Goal: Contribute content: Contribute content

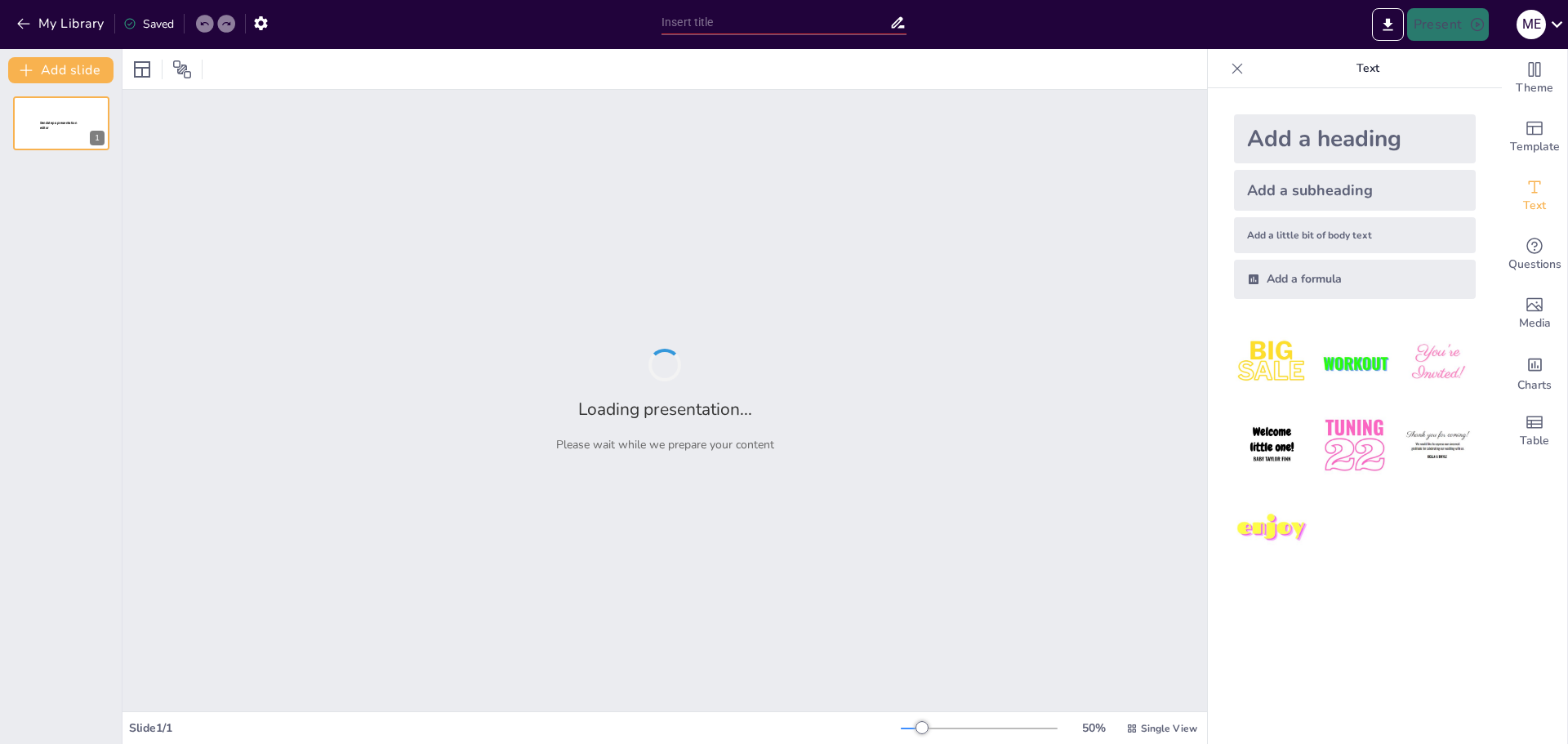
type input "Identificación de Especies [PERSON_NAME]: Características y Usos"
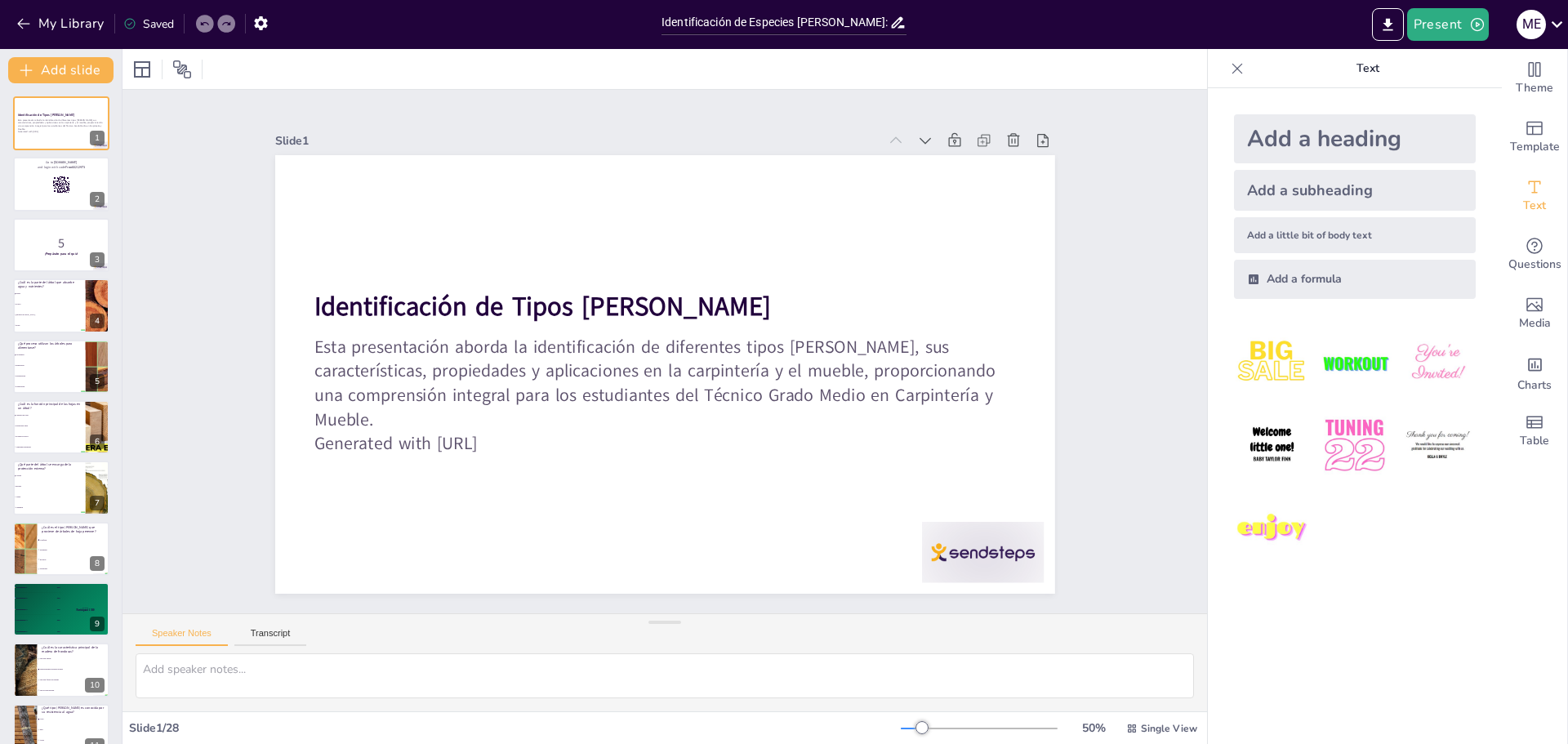
checkbox input "true"
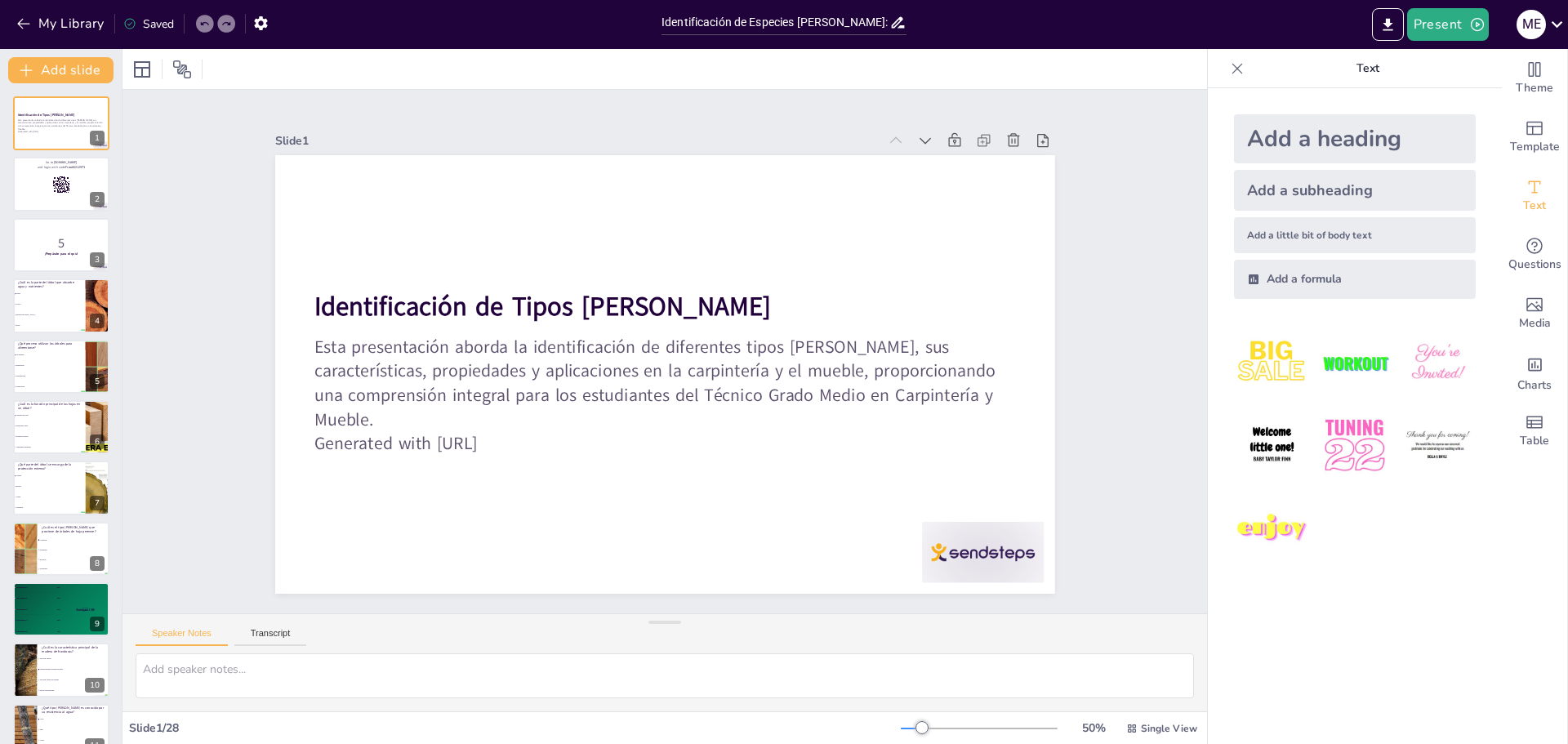
checkbox input "true"
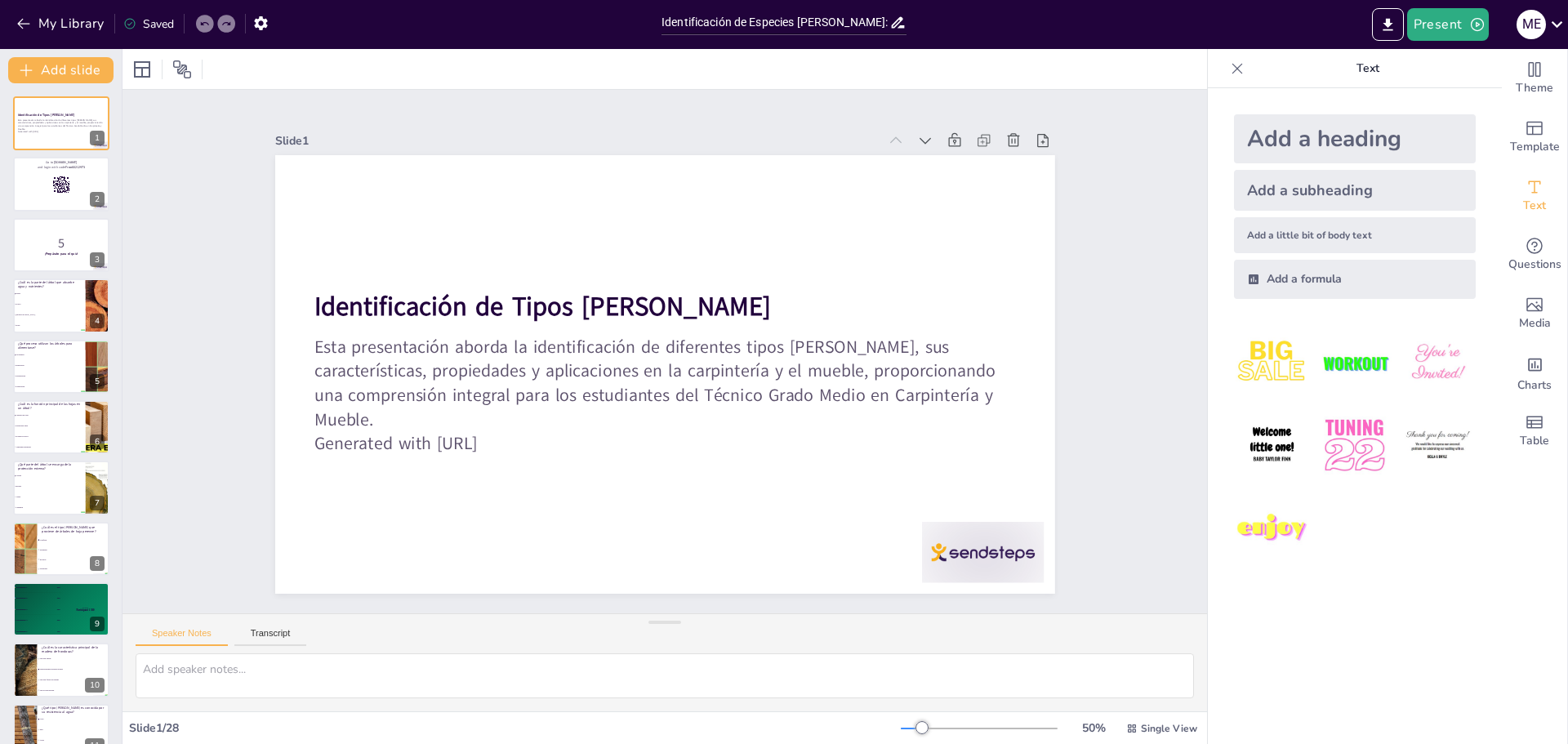
checkbox input "true"
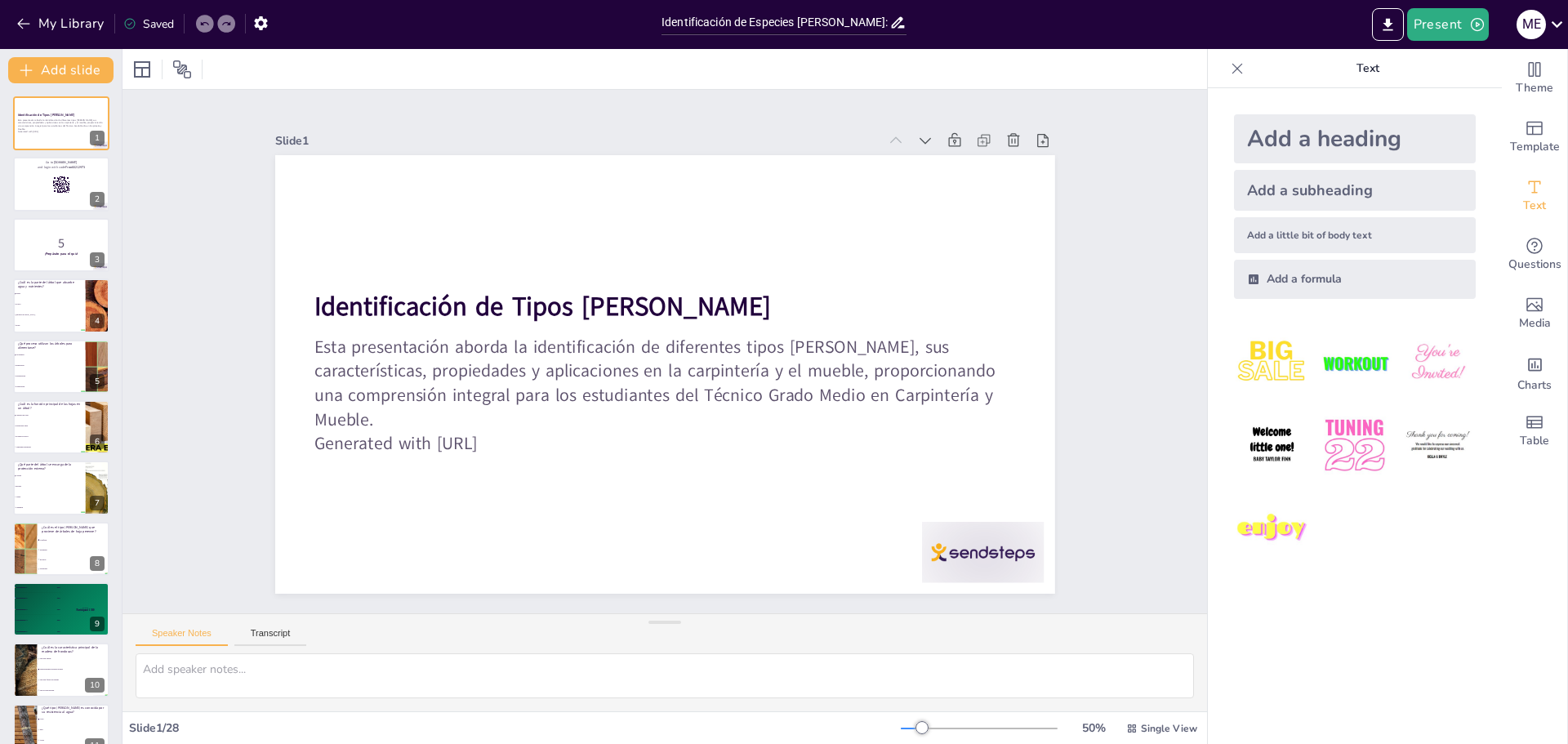
checkbox input "true"
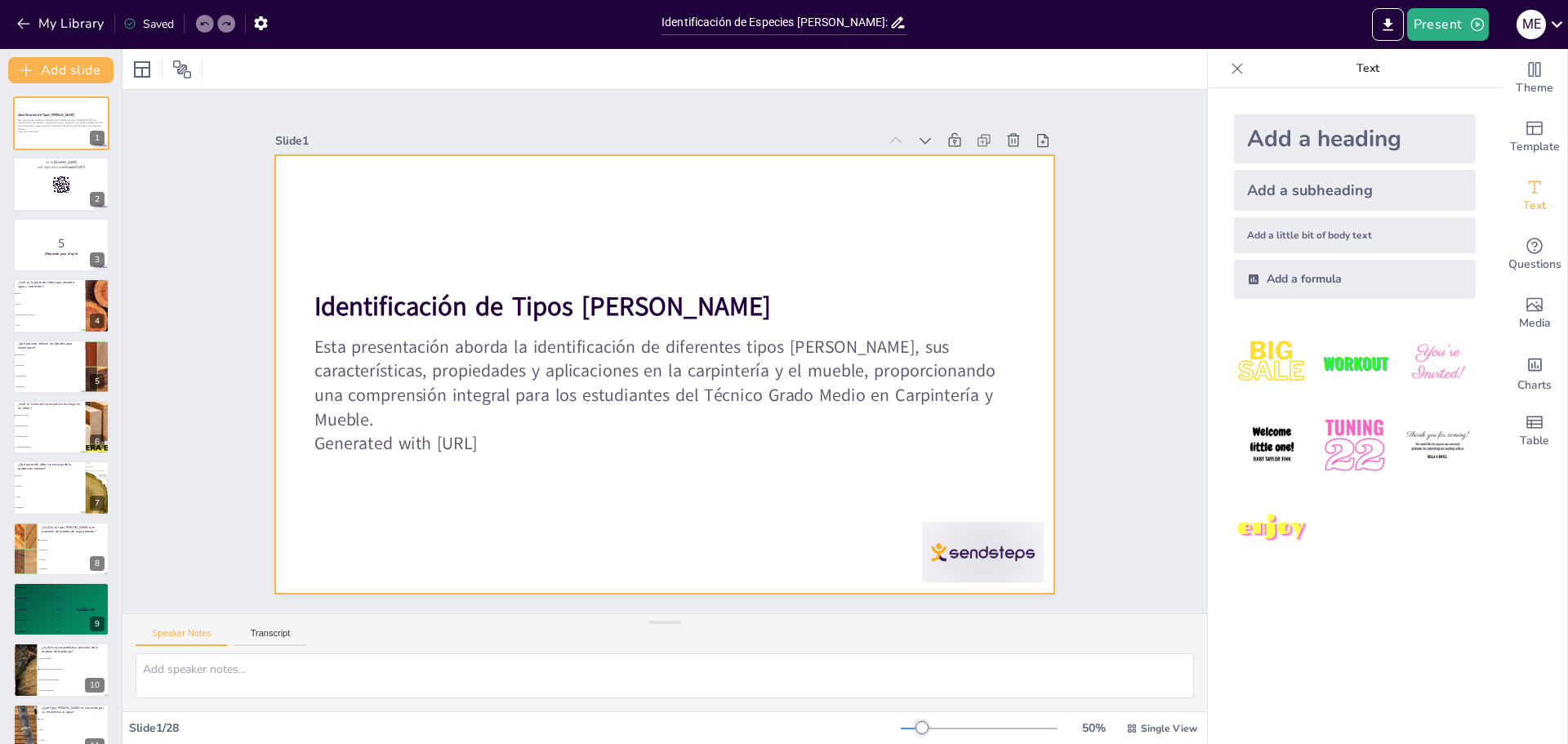
checkbox input "true"
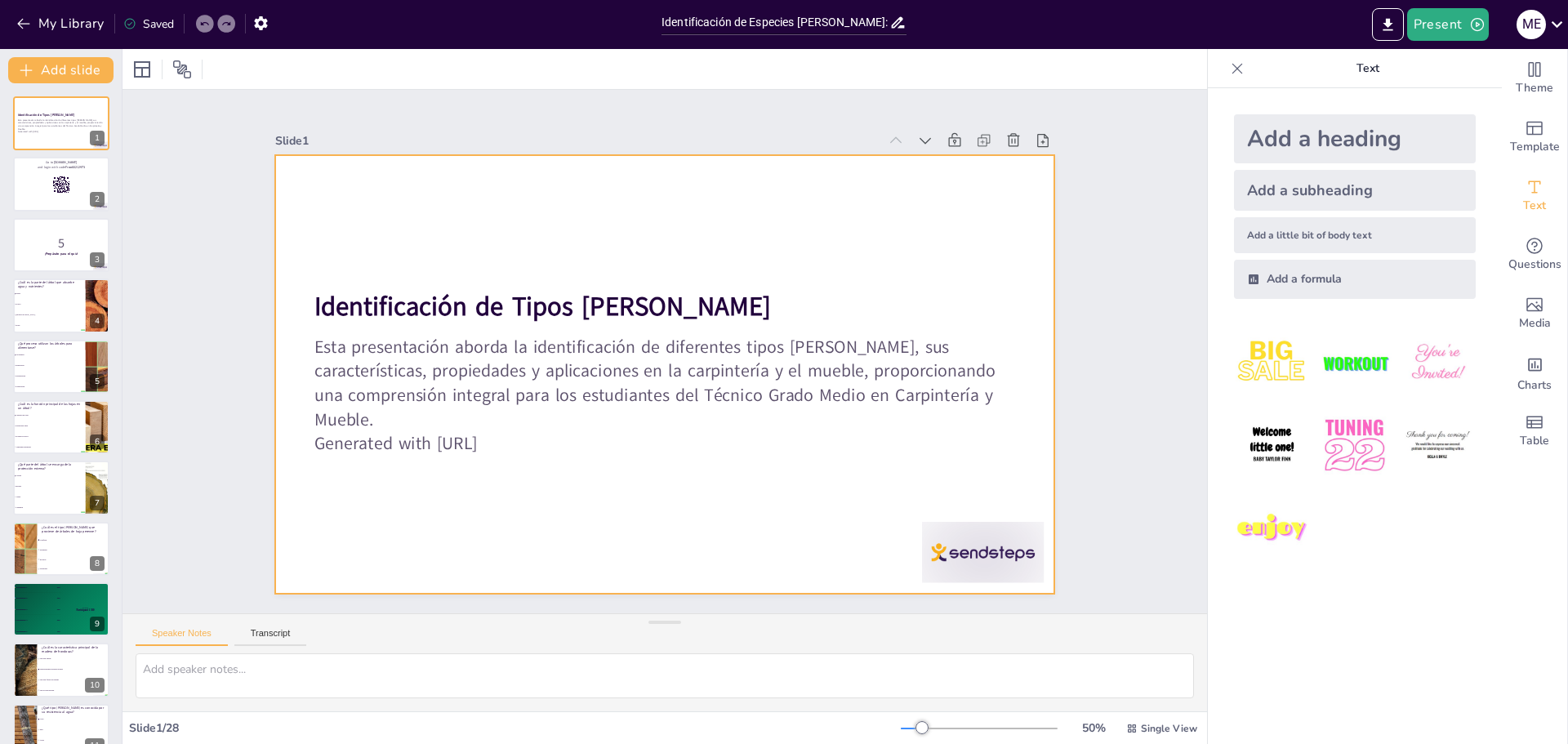
checkbox input "true"
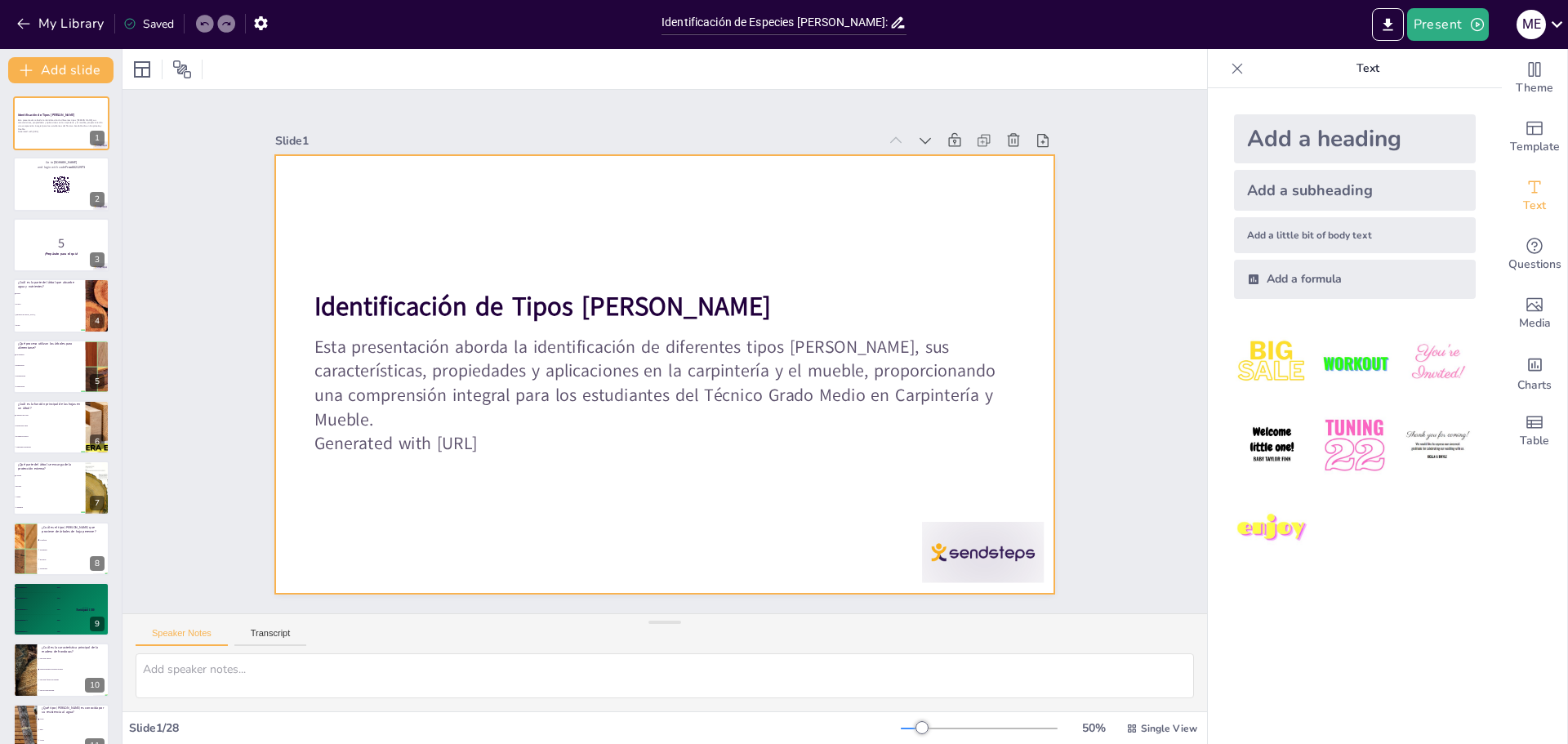
checkbox input "true"
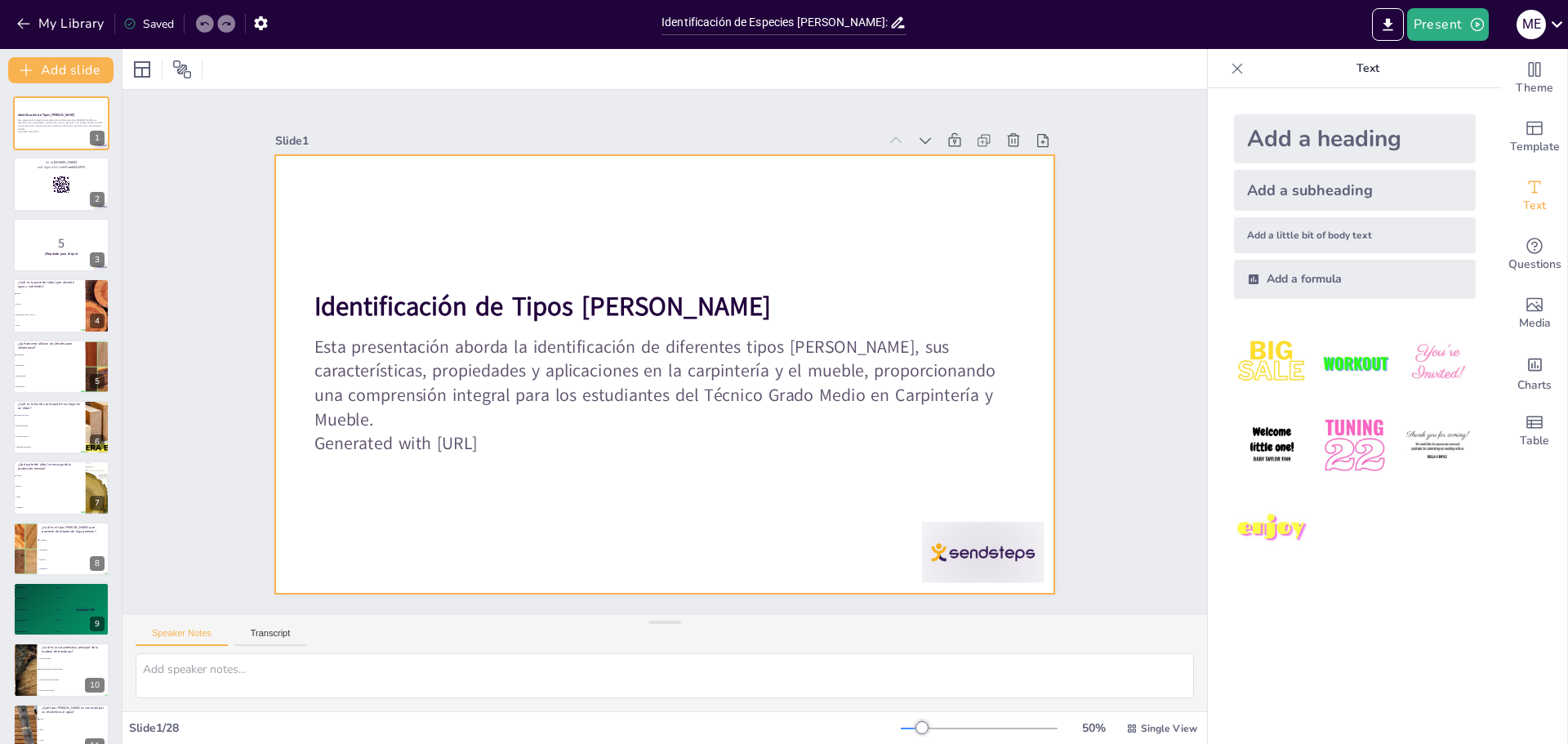
checkbox input "true"
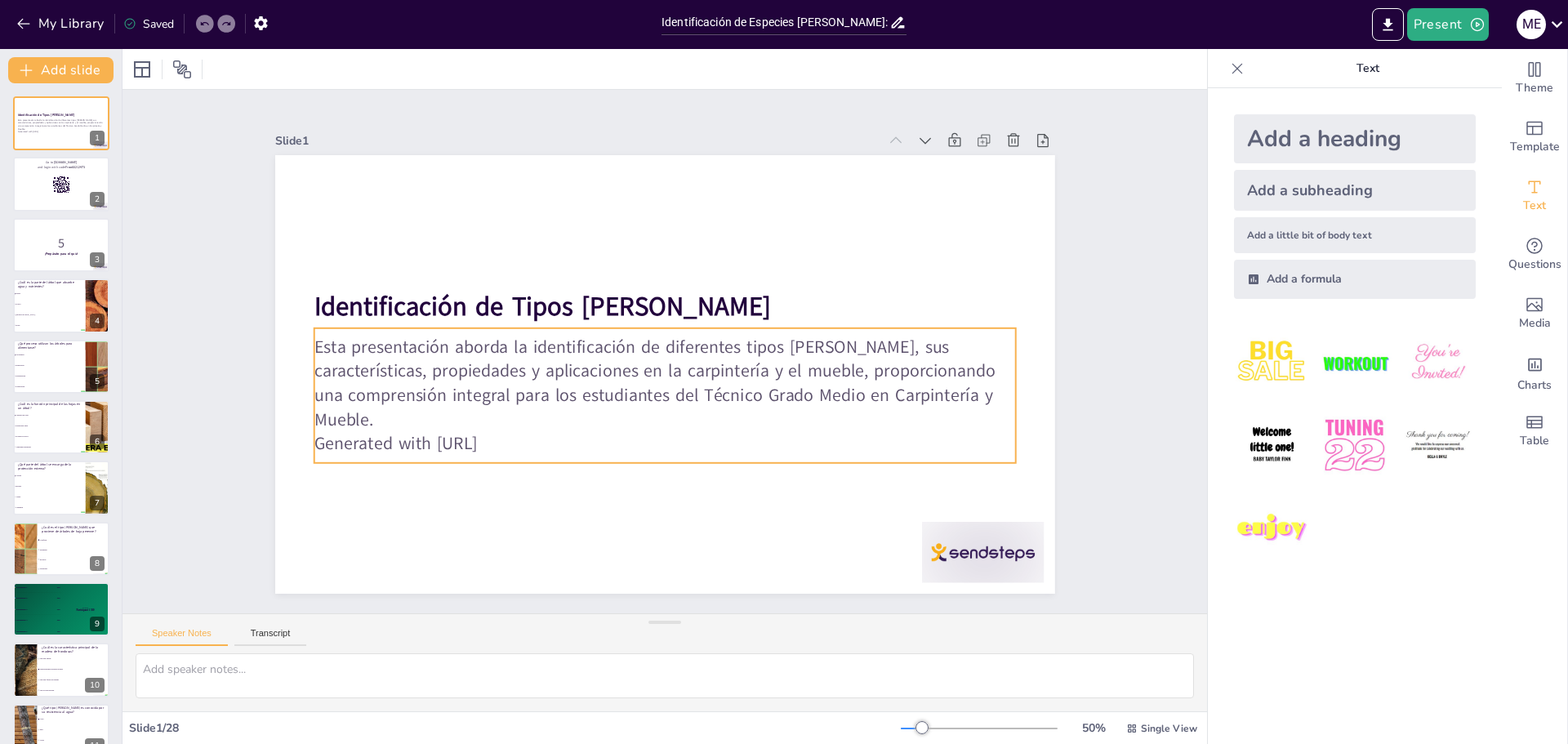
checkbox input "true"
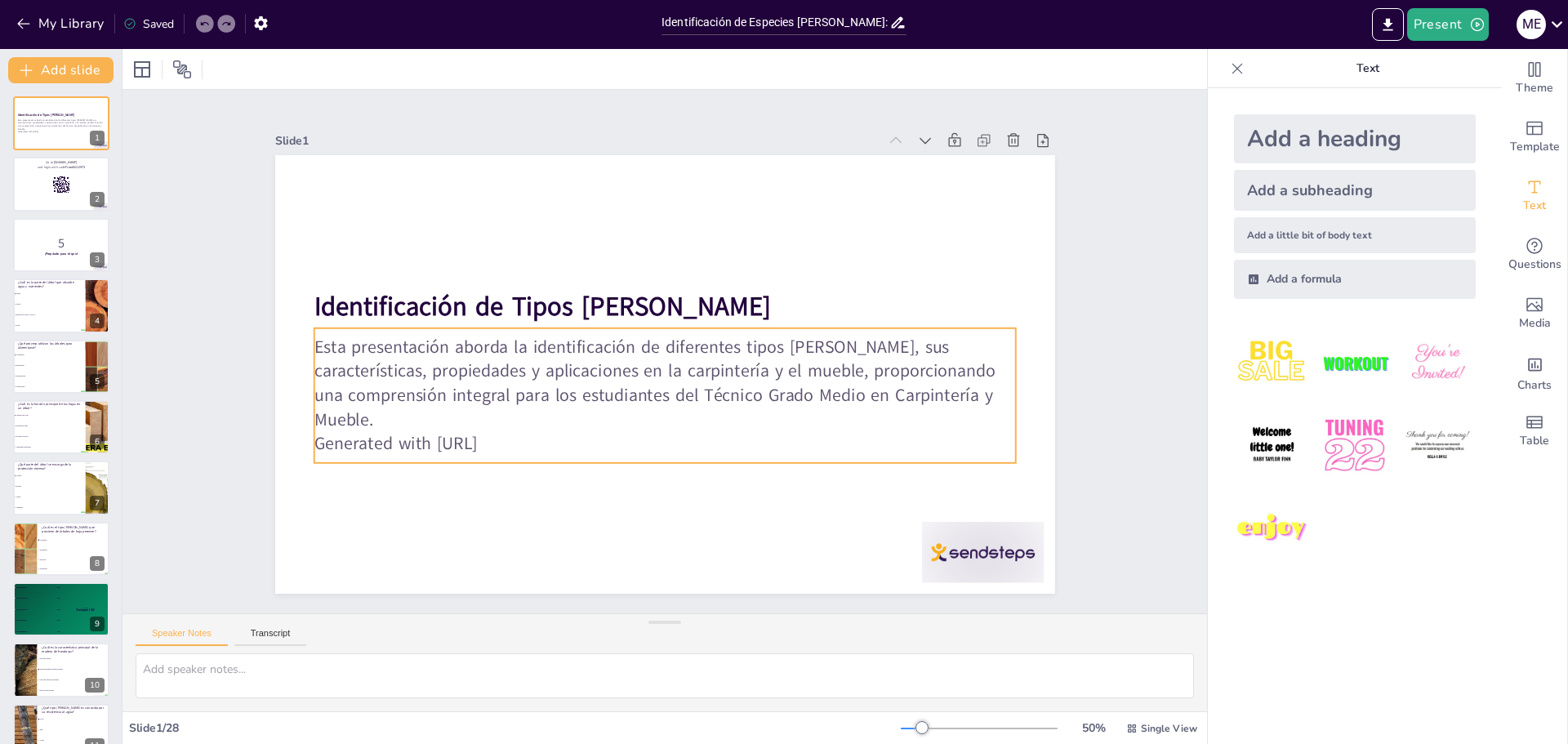
checkbox input "true"
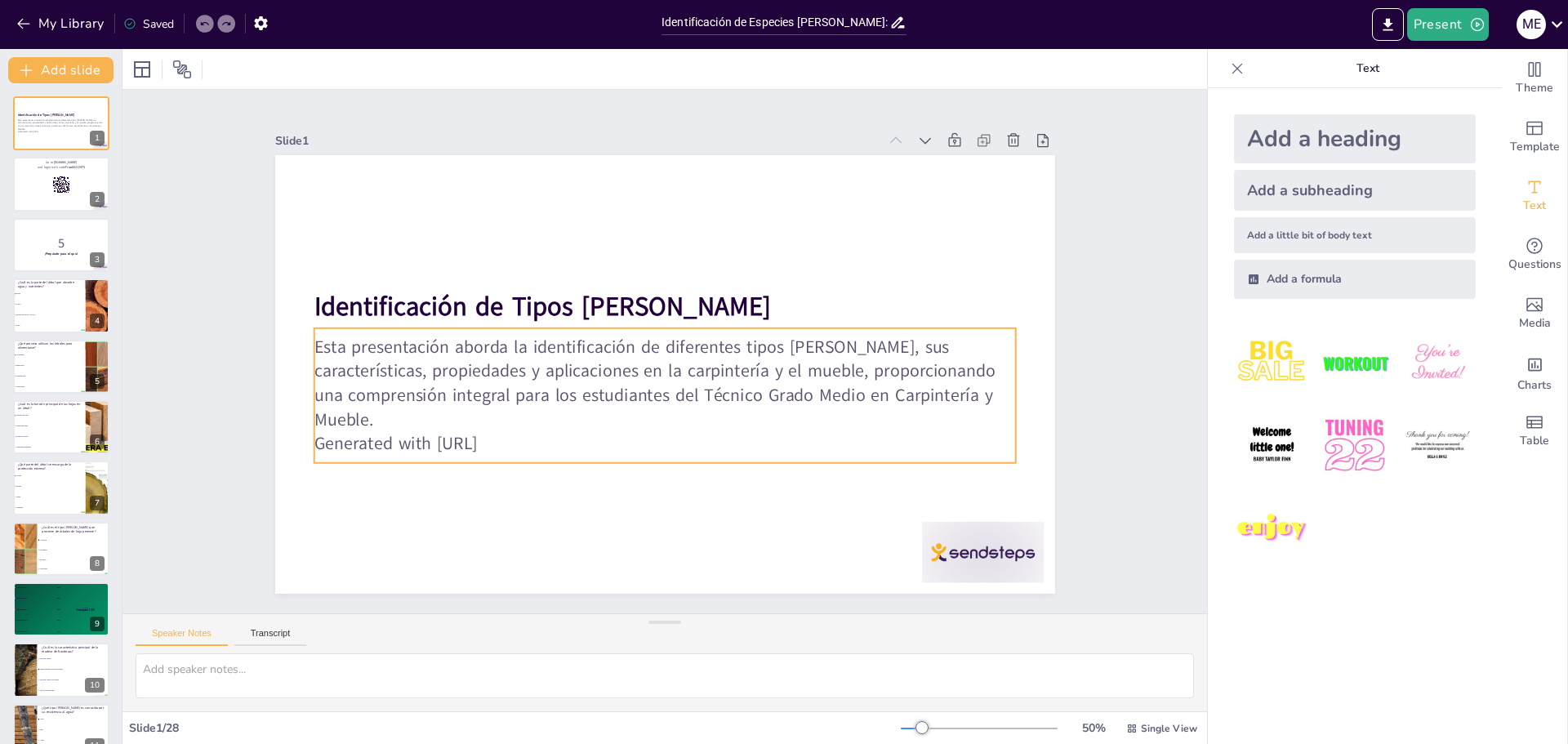
checkbox input "true"
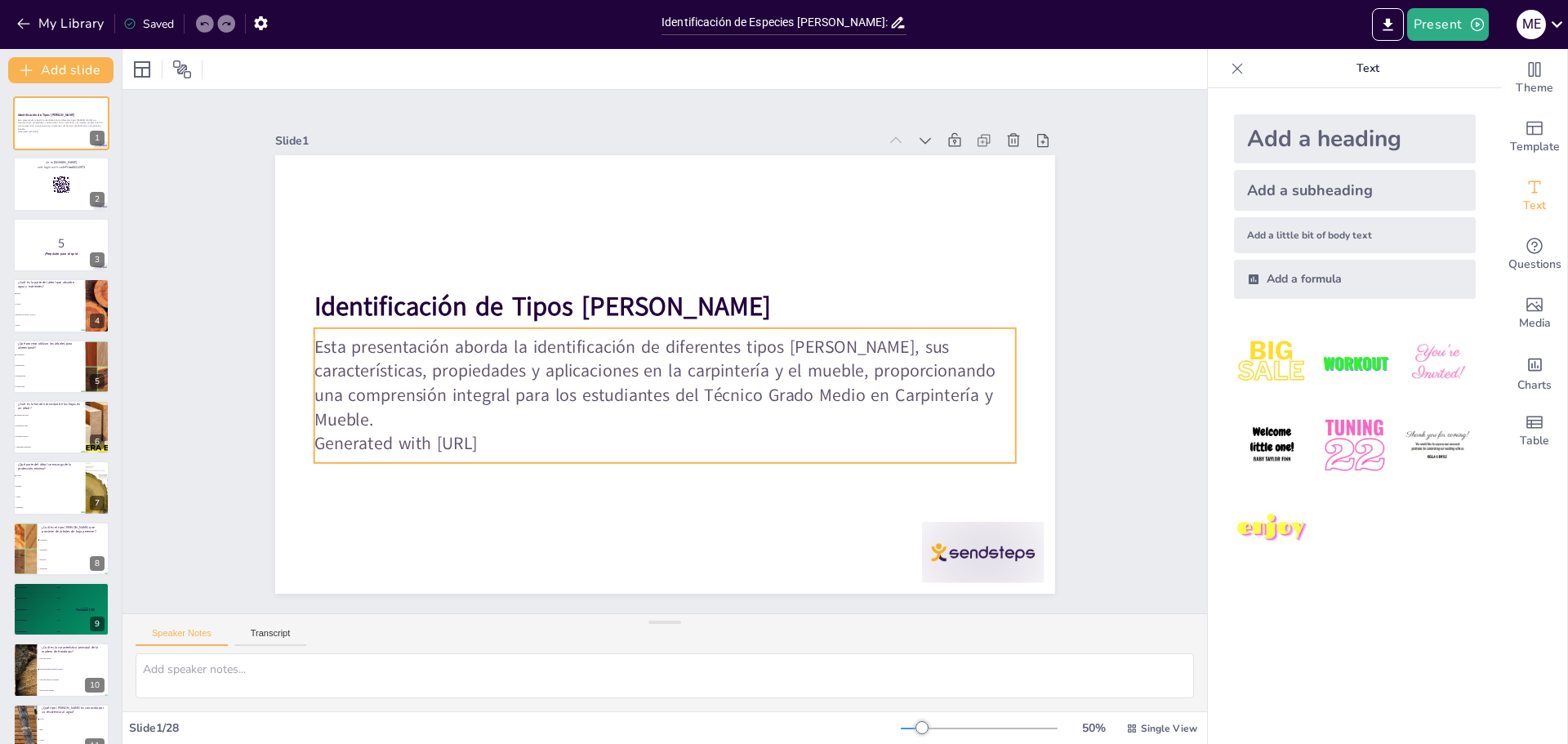
checkbox input "true"
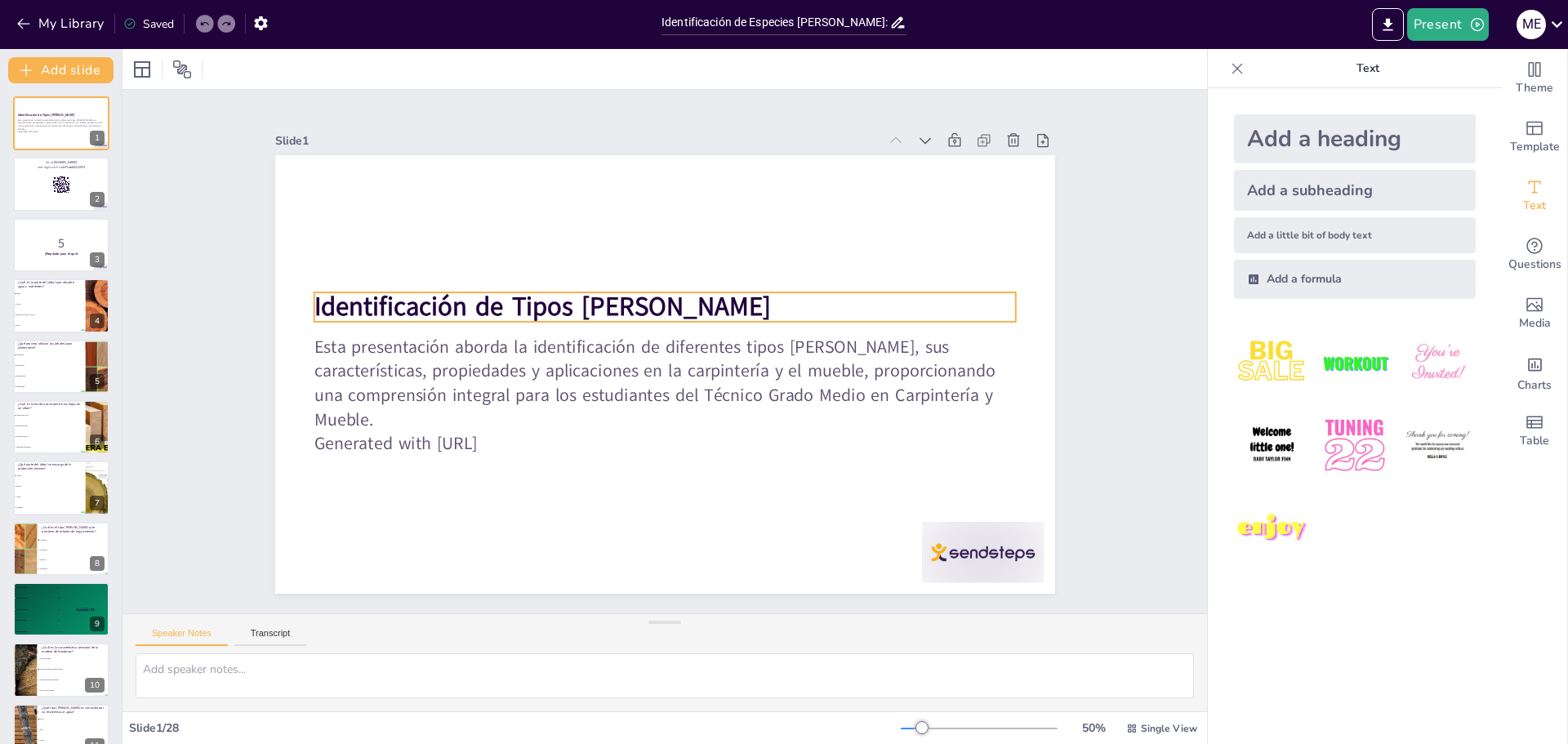
checkbox input "true"
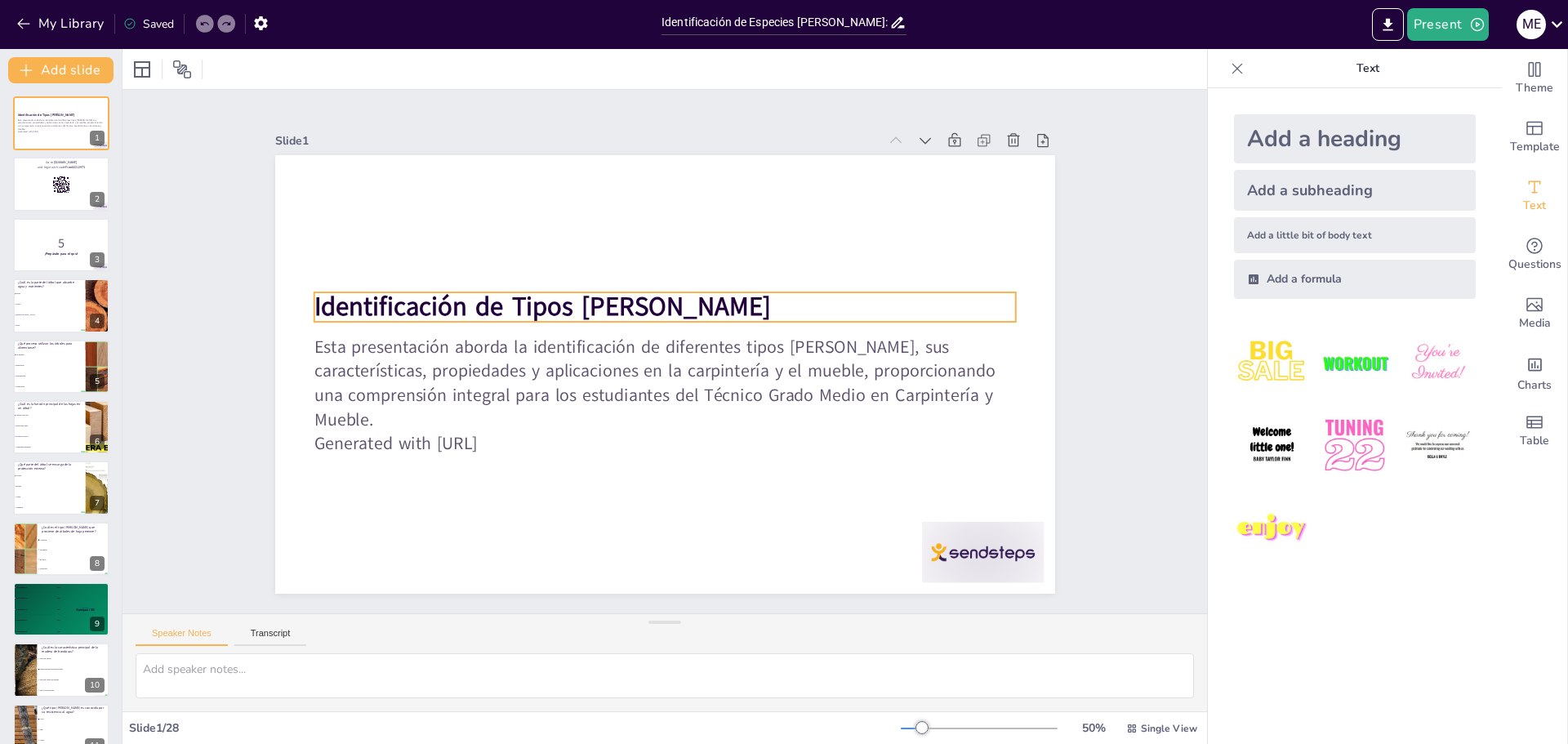
checkbox input "true"
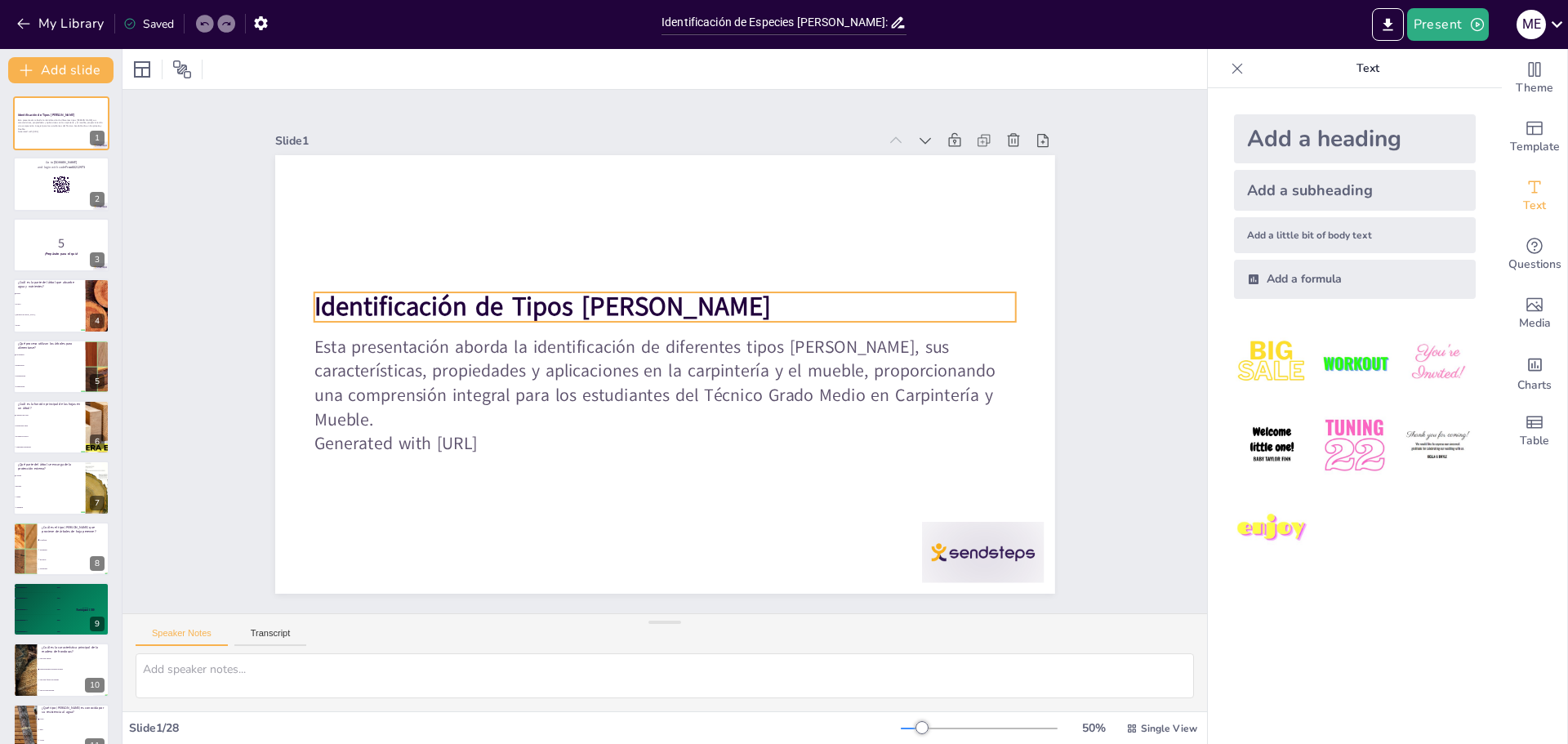
checkbox input "true"
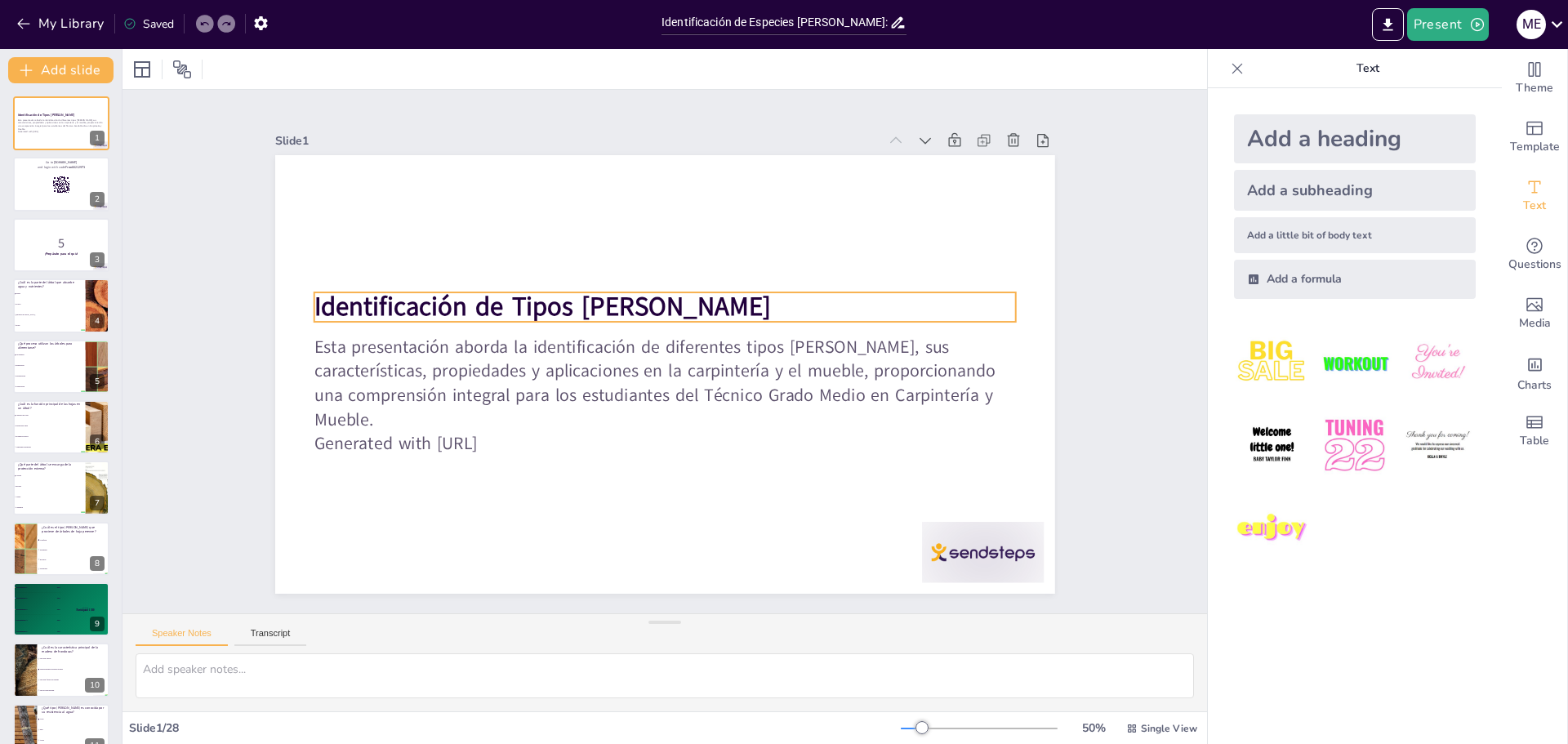
checkbox input "true"
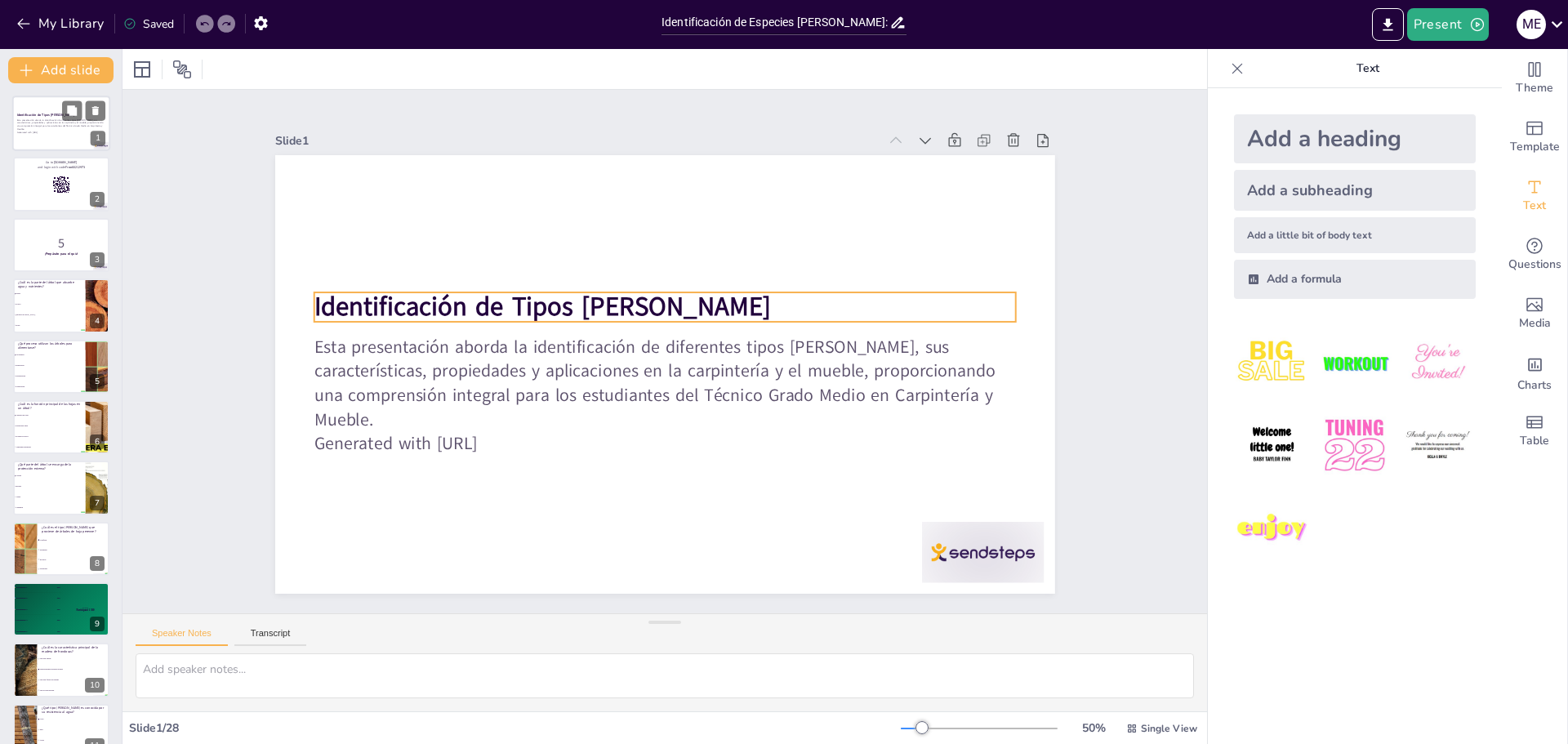
checkbox input "true"
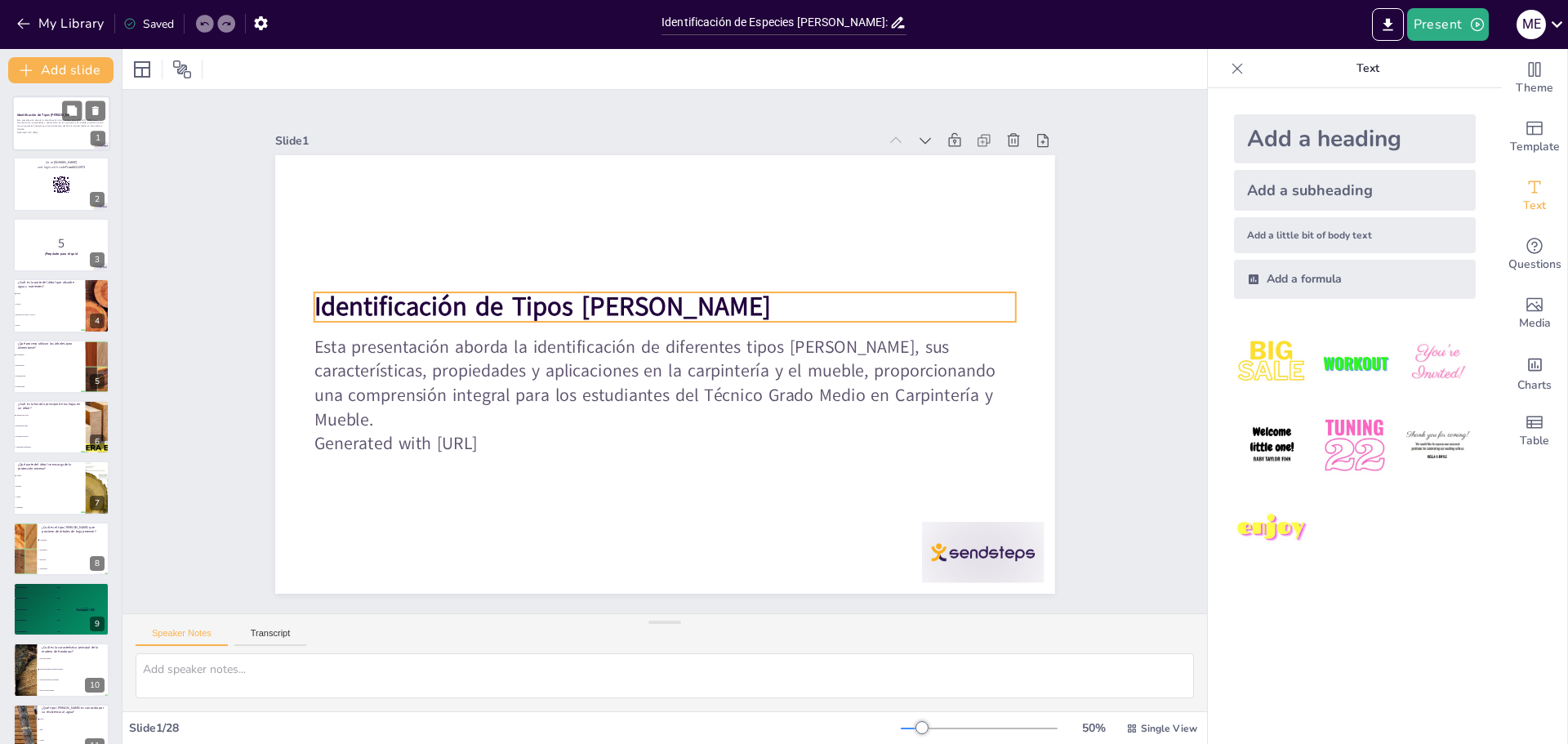
checkbox input "true"
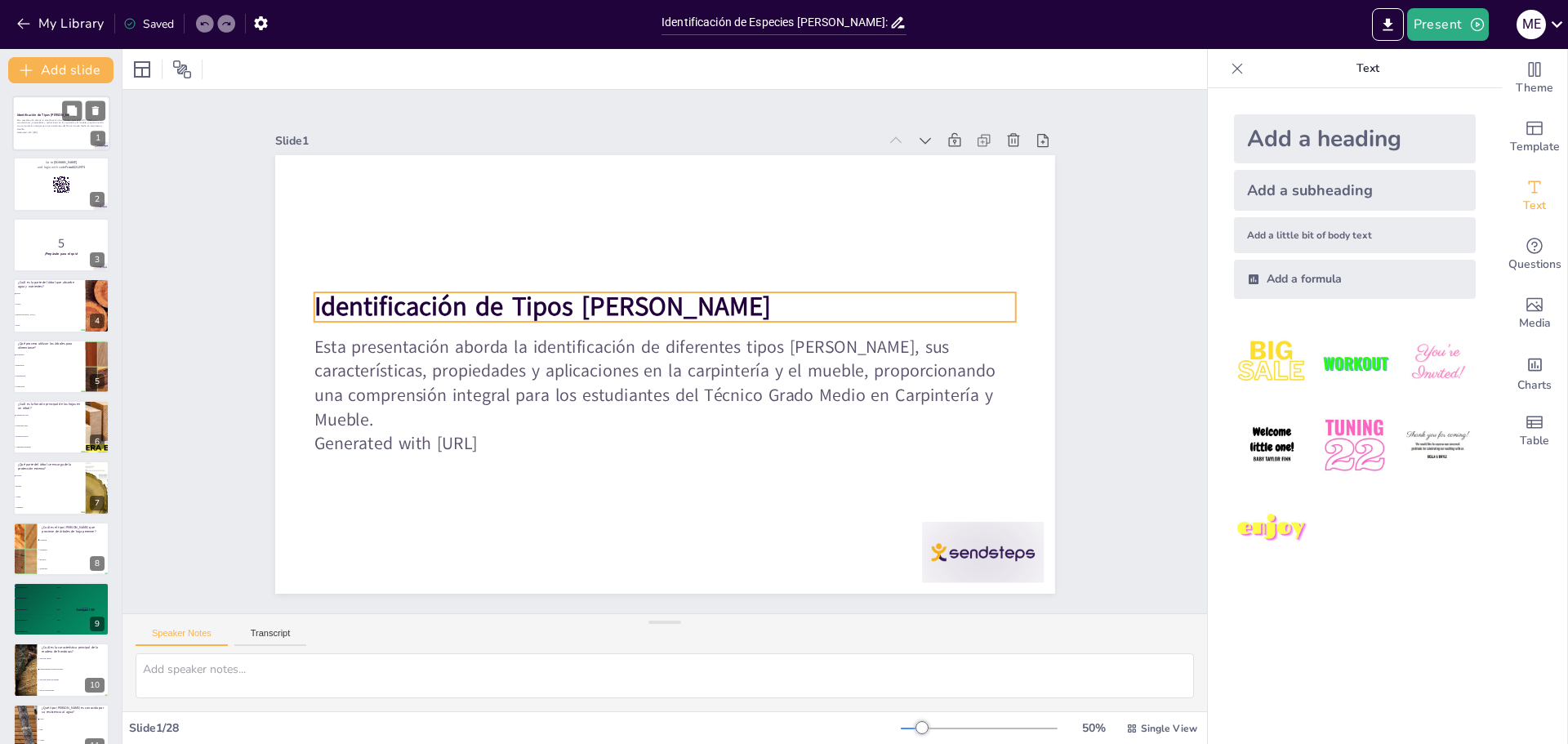
checkbox input "true"
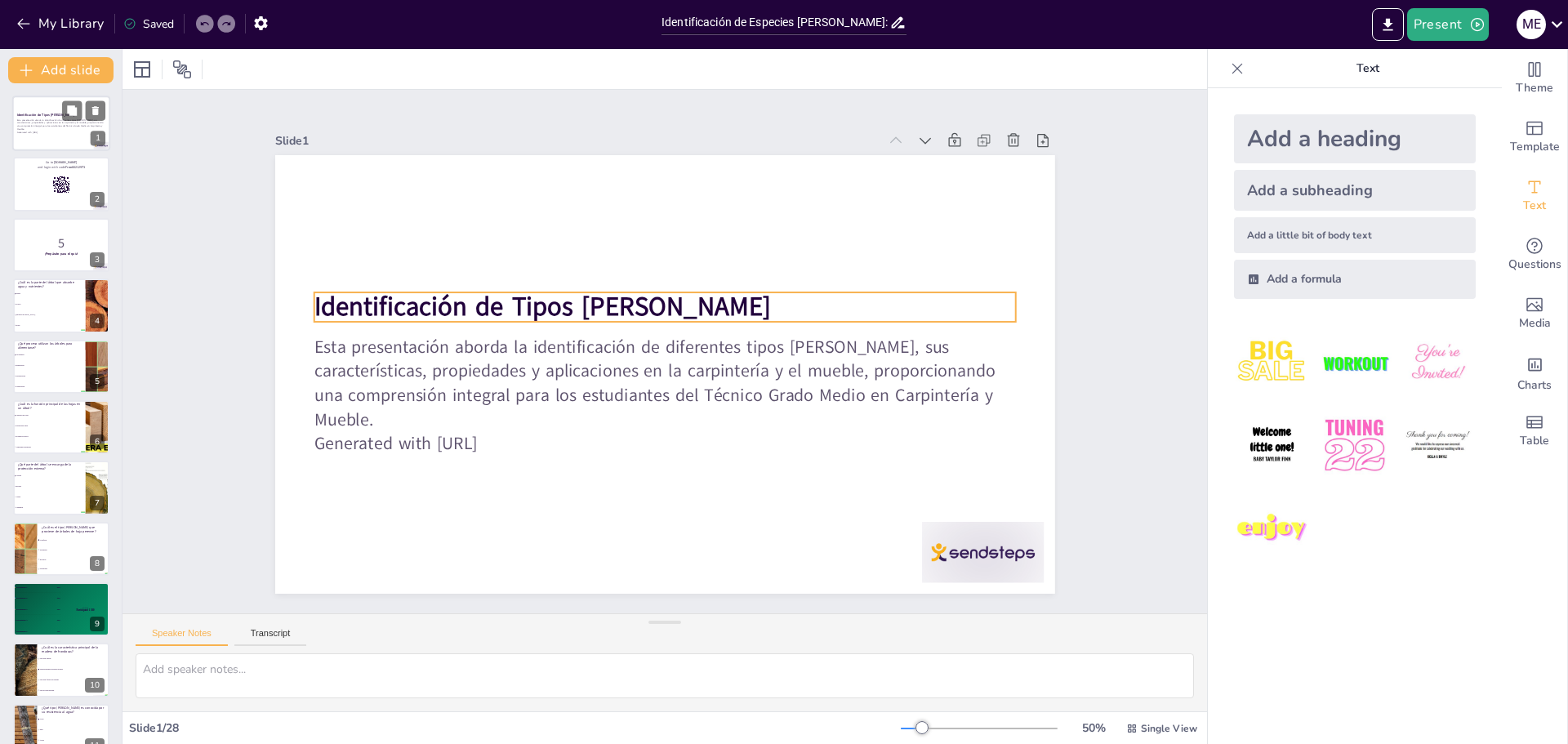
checkbox input "true"
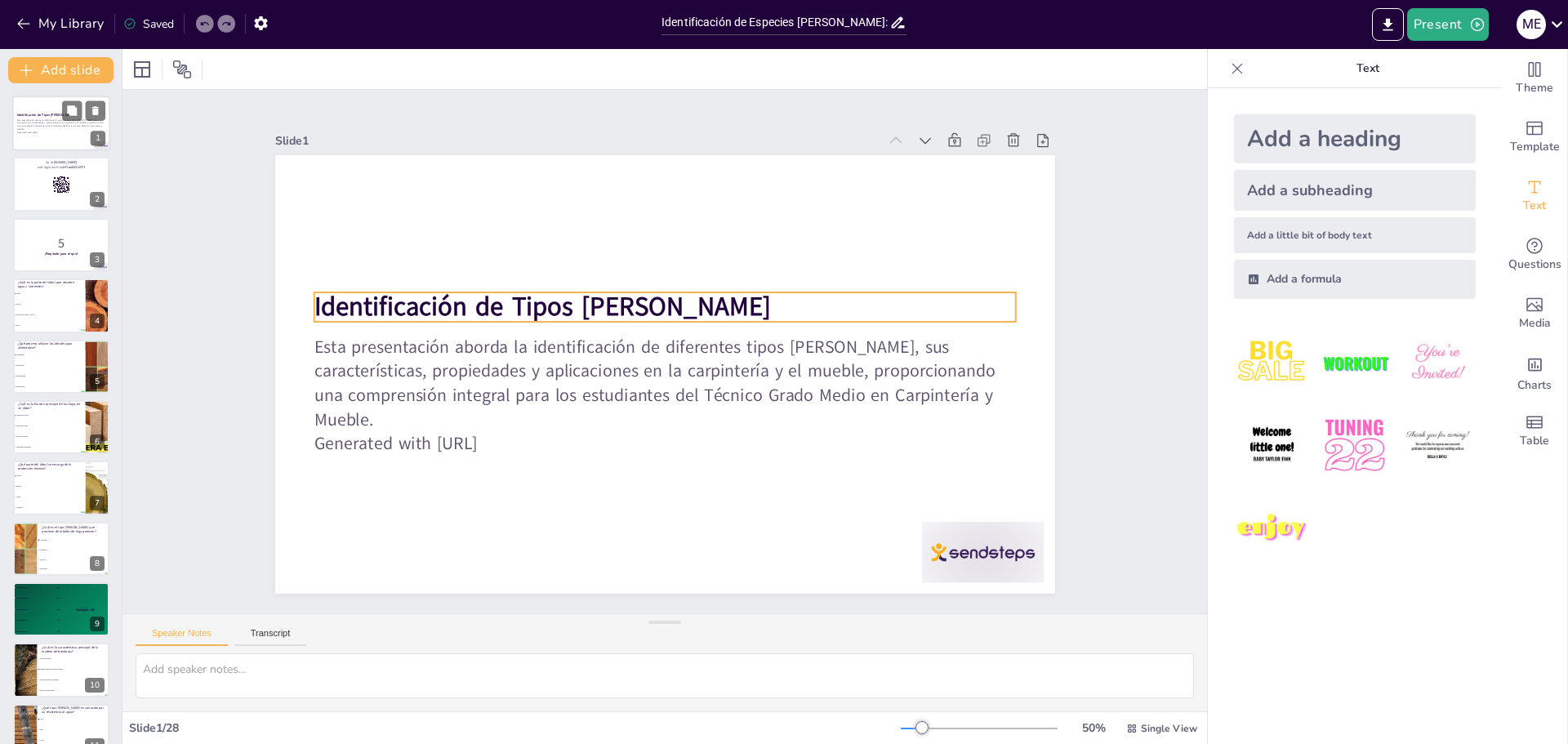
checkbox input "true"
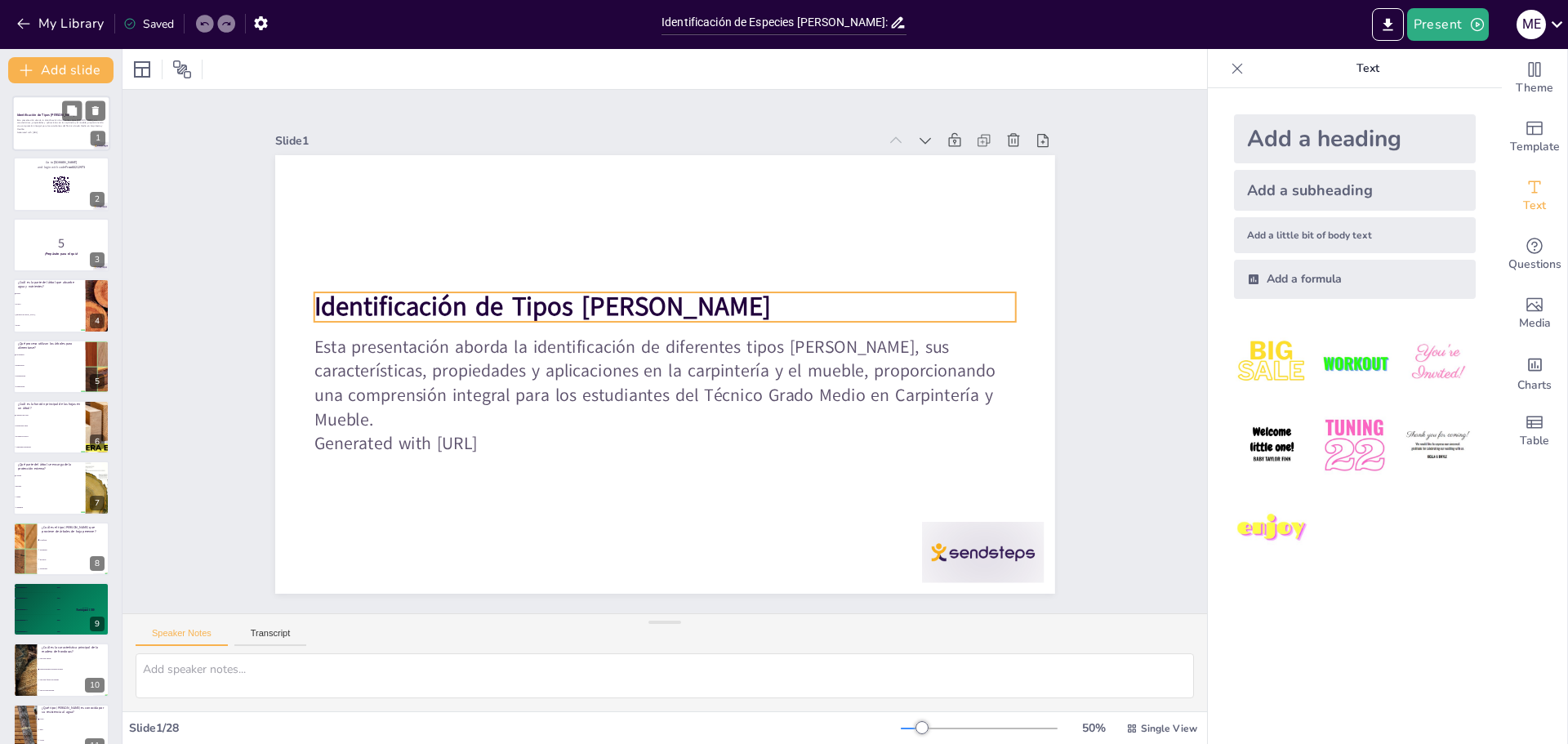
checkbox input "true"
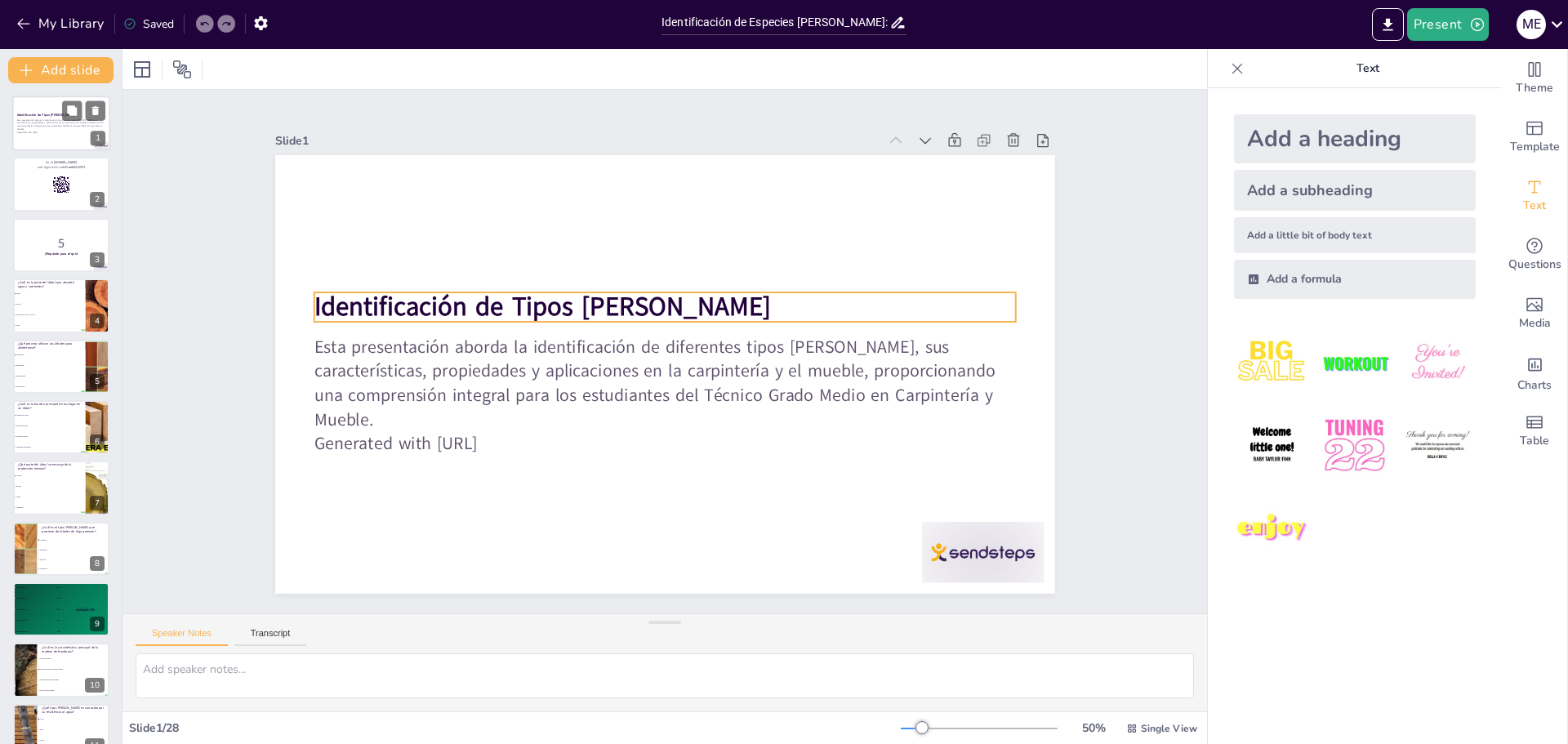
checkbox input "true"
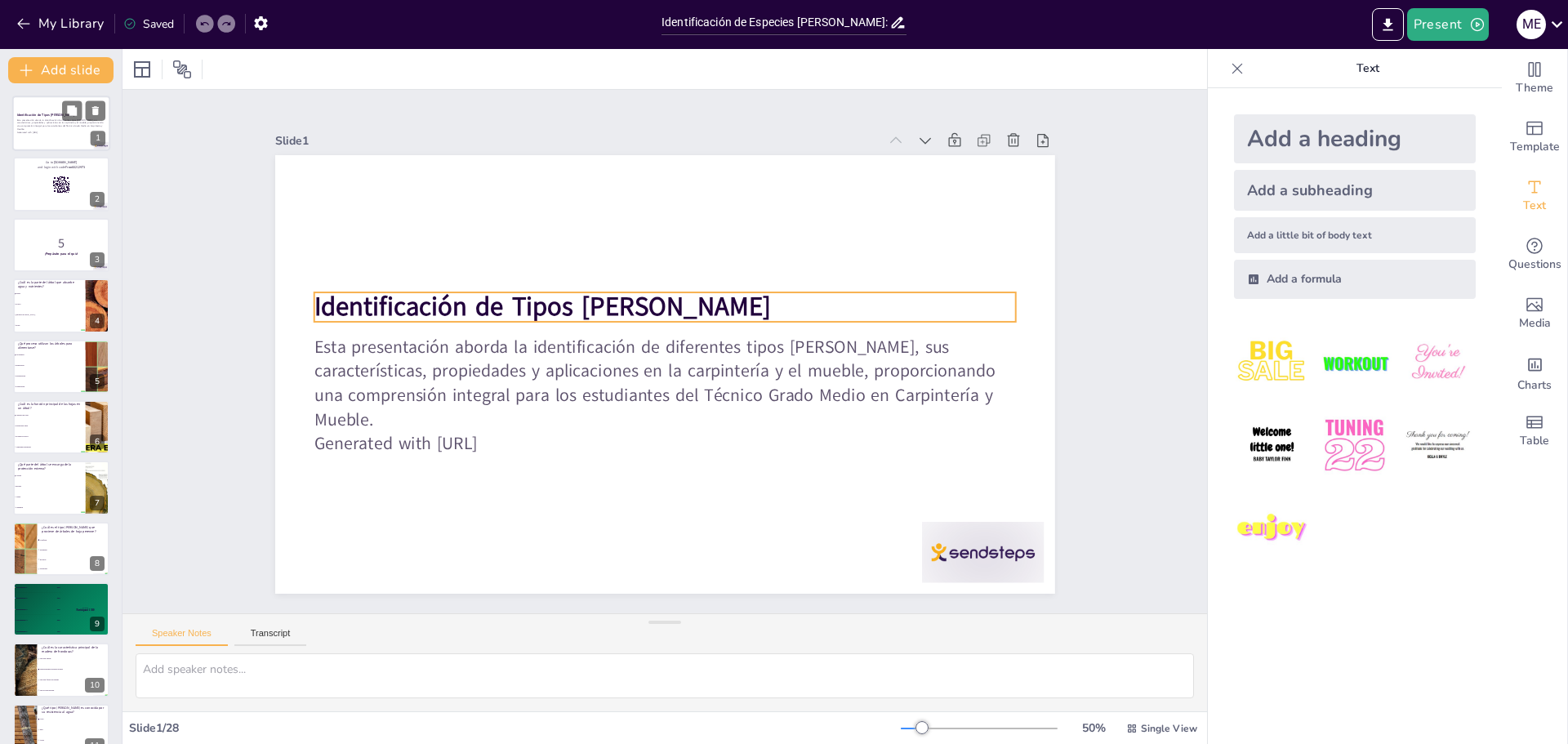
checkbox input "true"
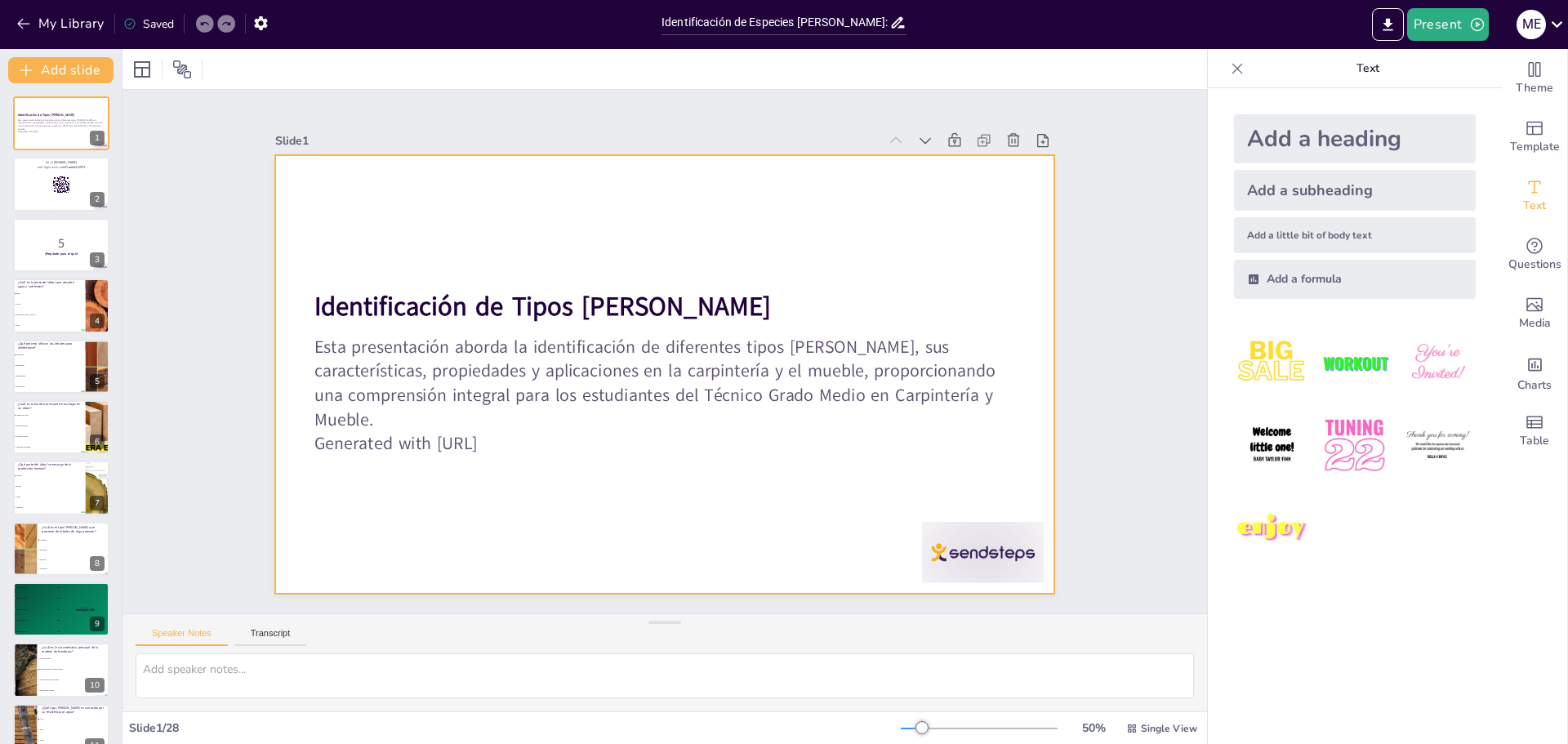
checkbox input "true"
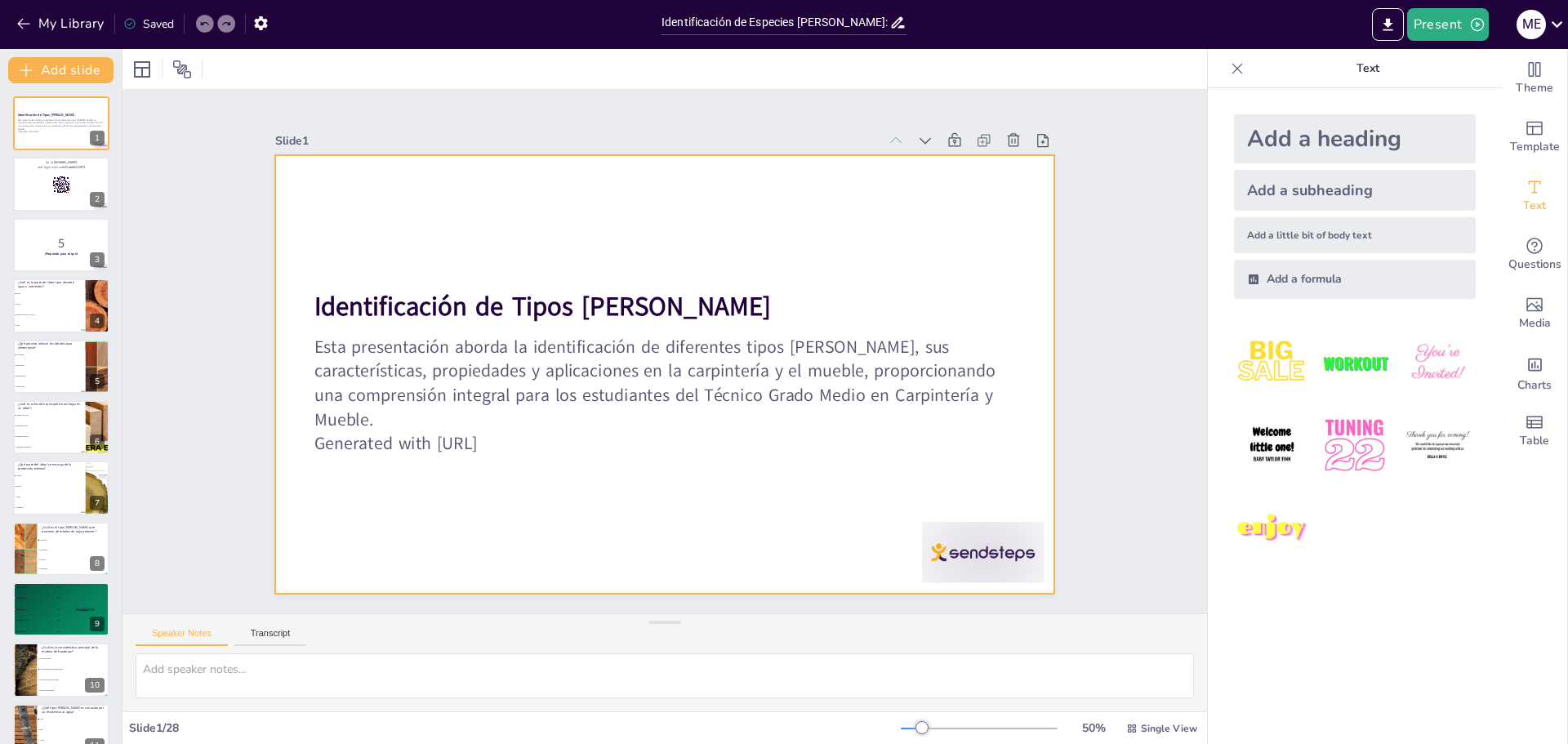
checkbox input "true"
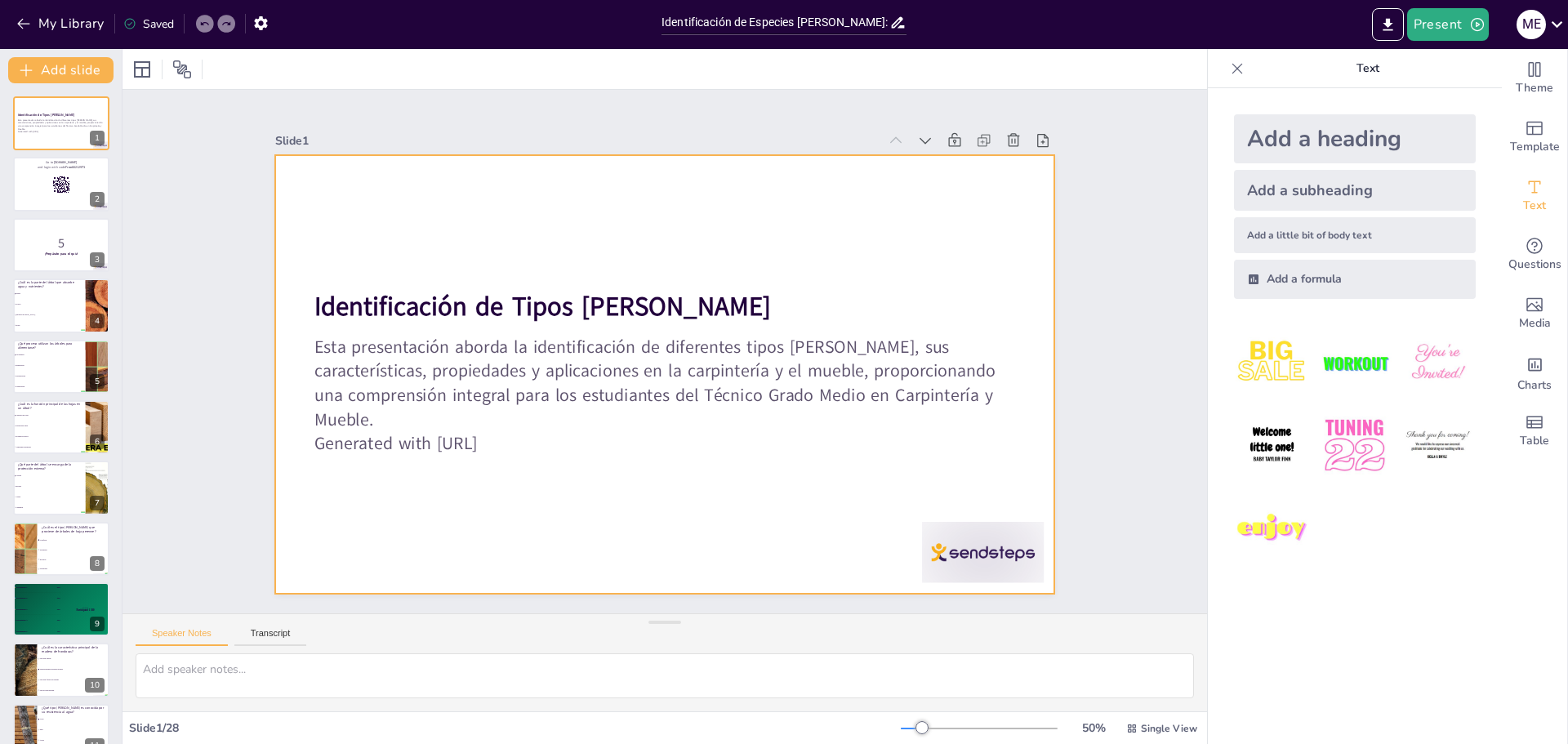
checkbox input "true"
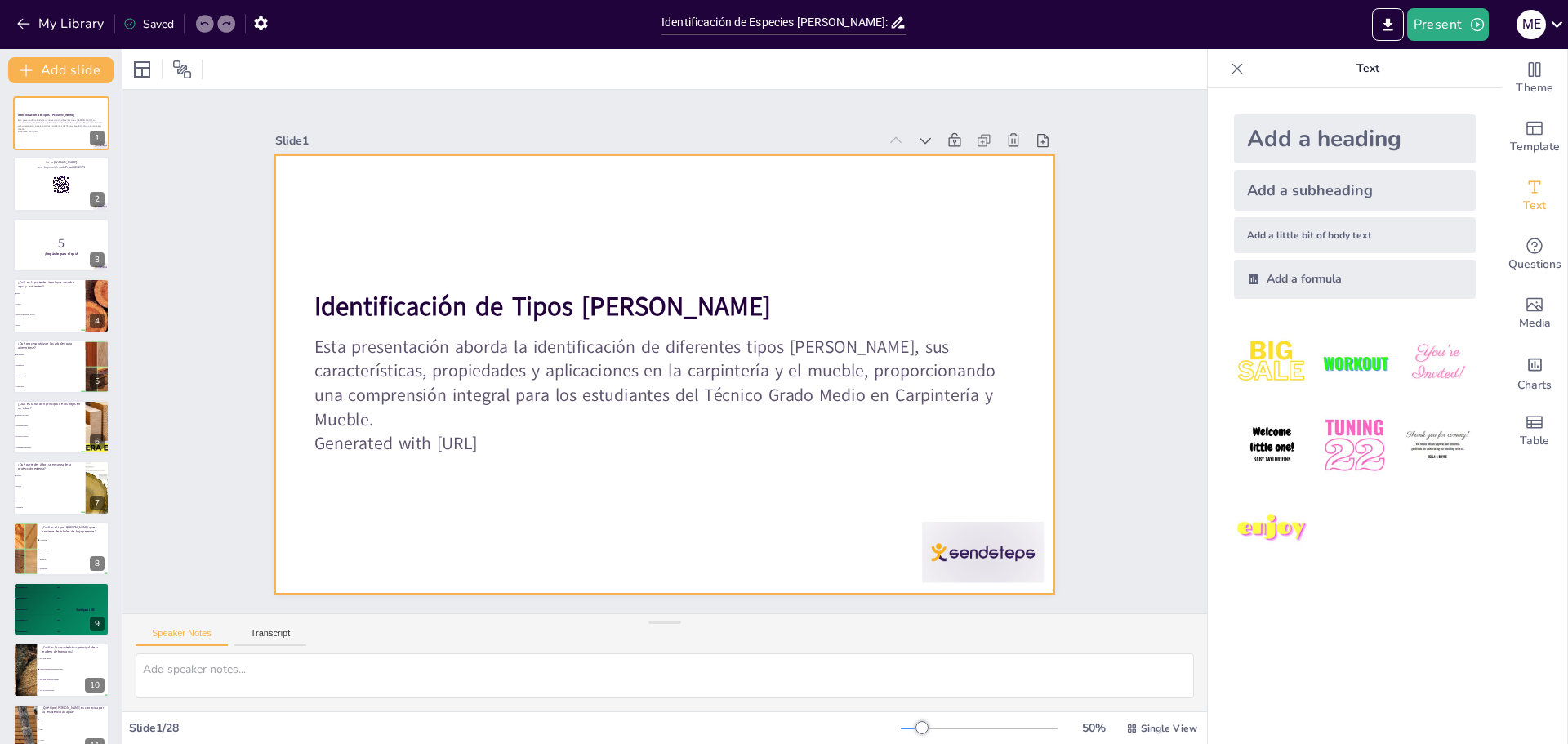
checkbox input "true"
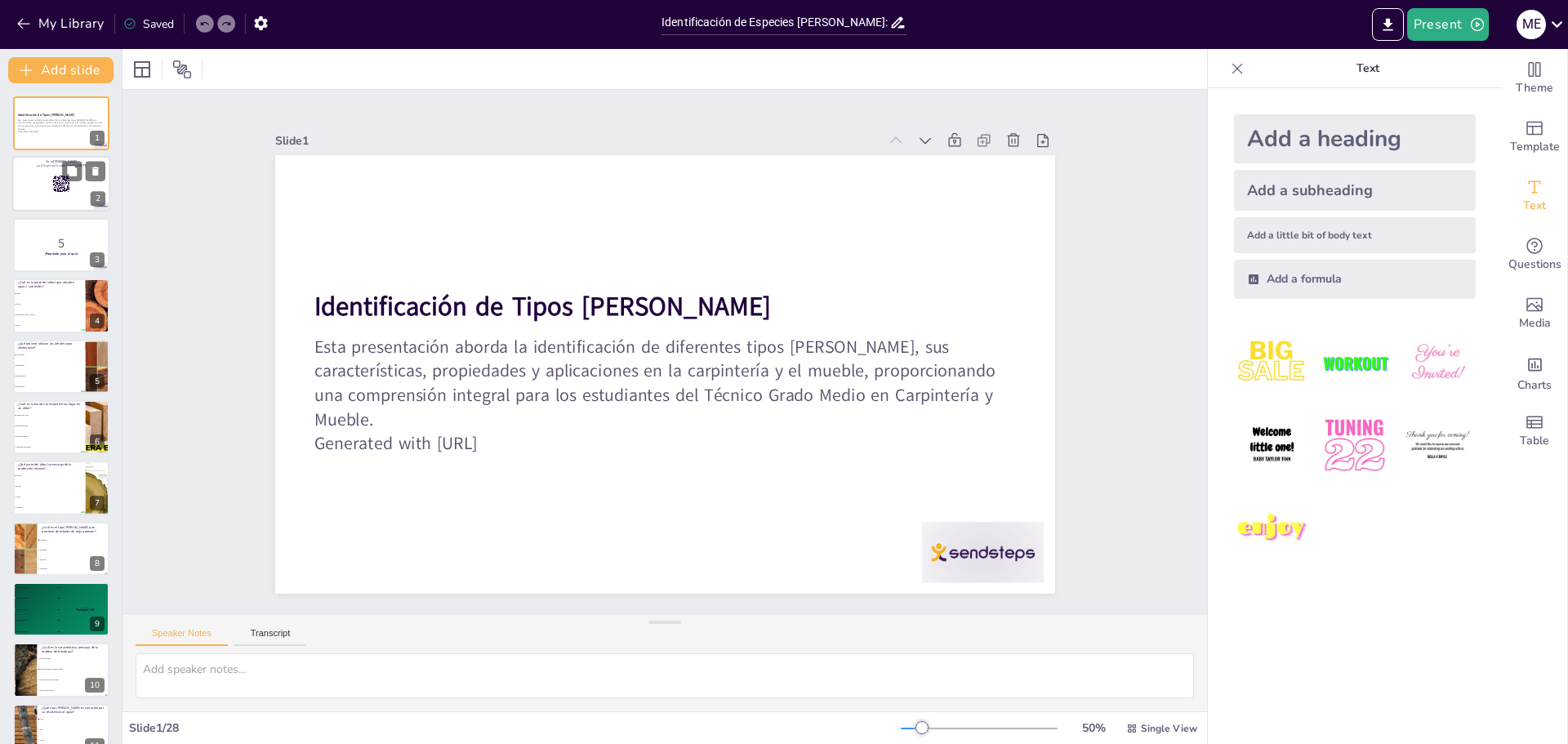
checkbox input "true"
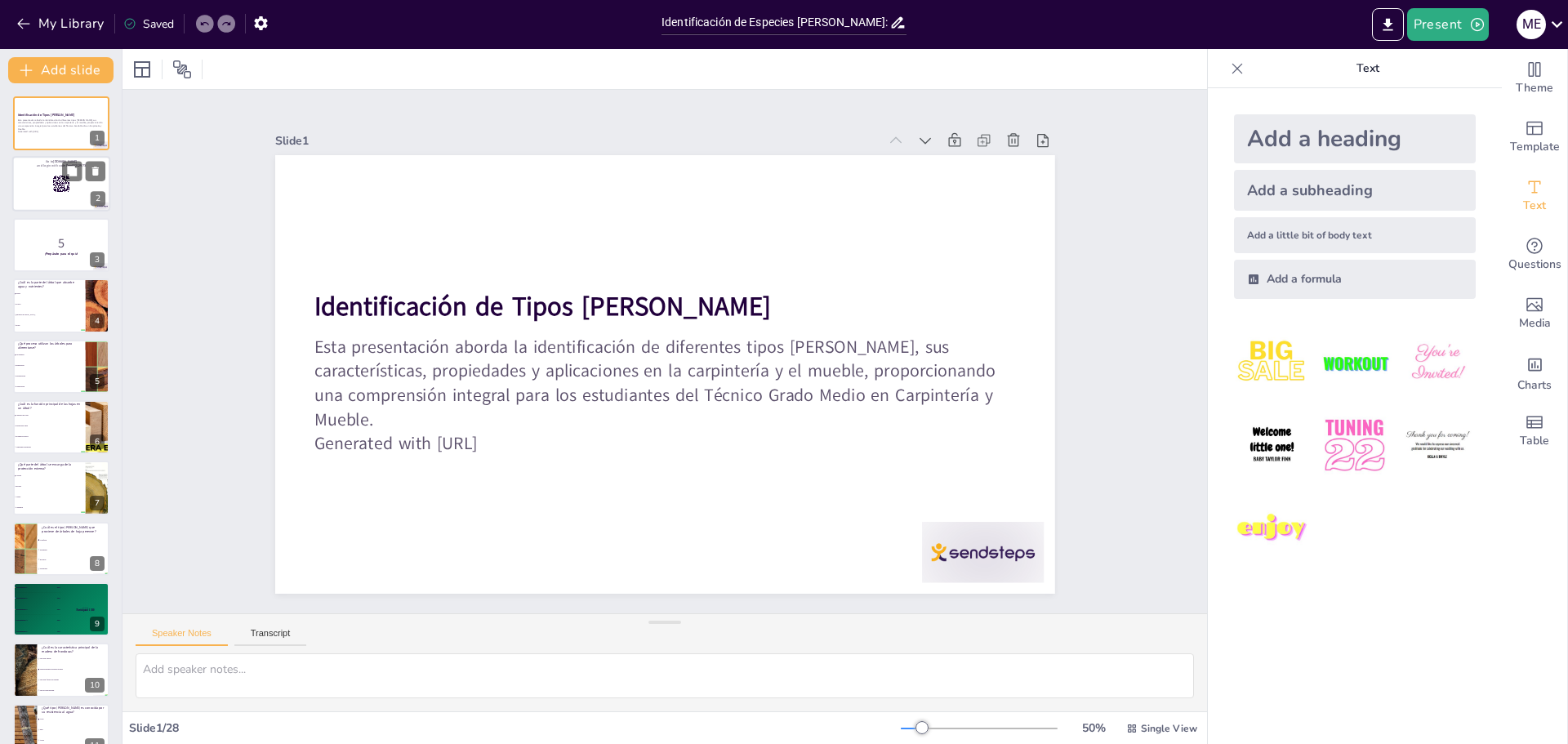
checkbox input "true"
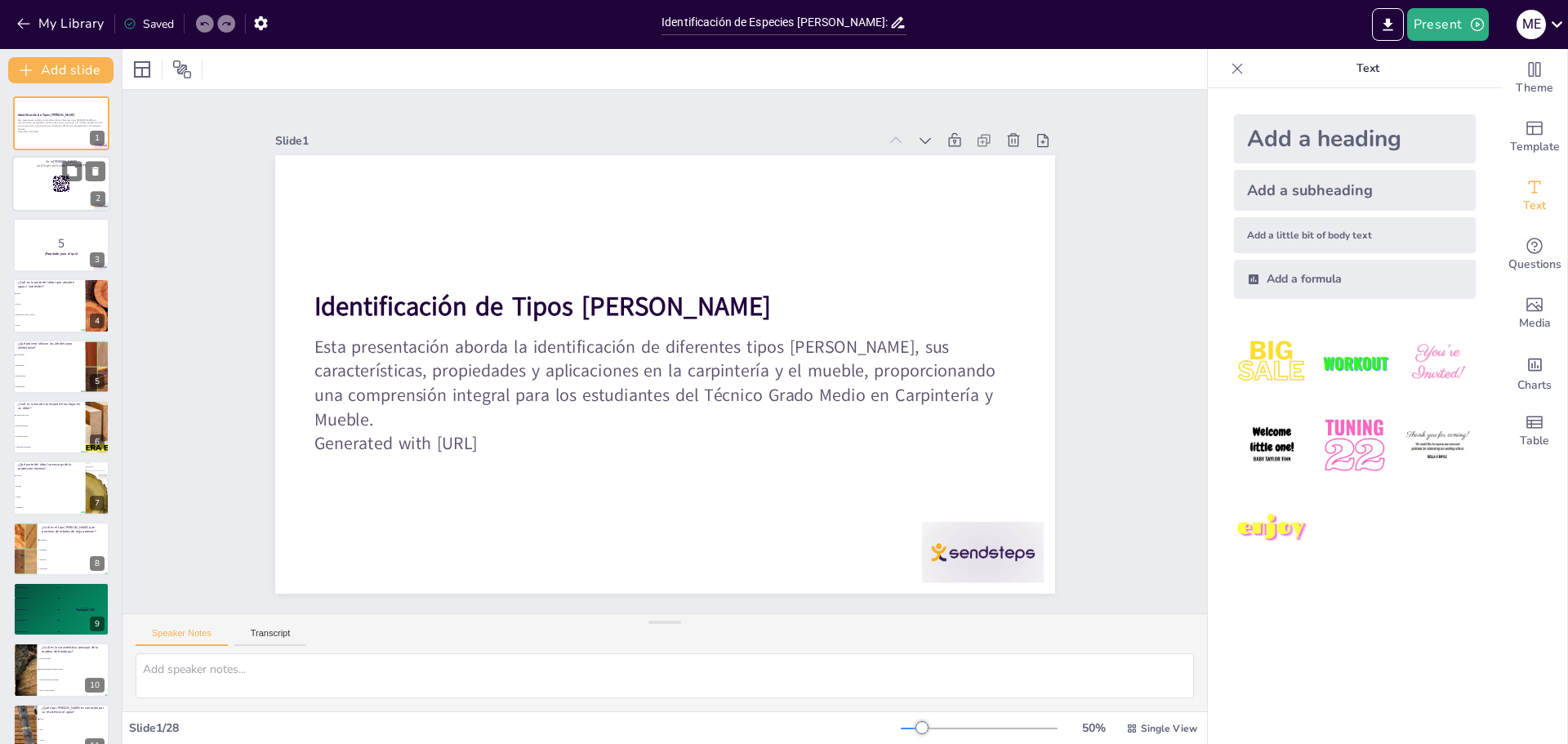
checkbox input "true"
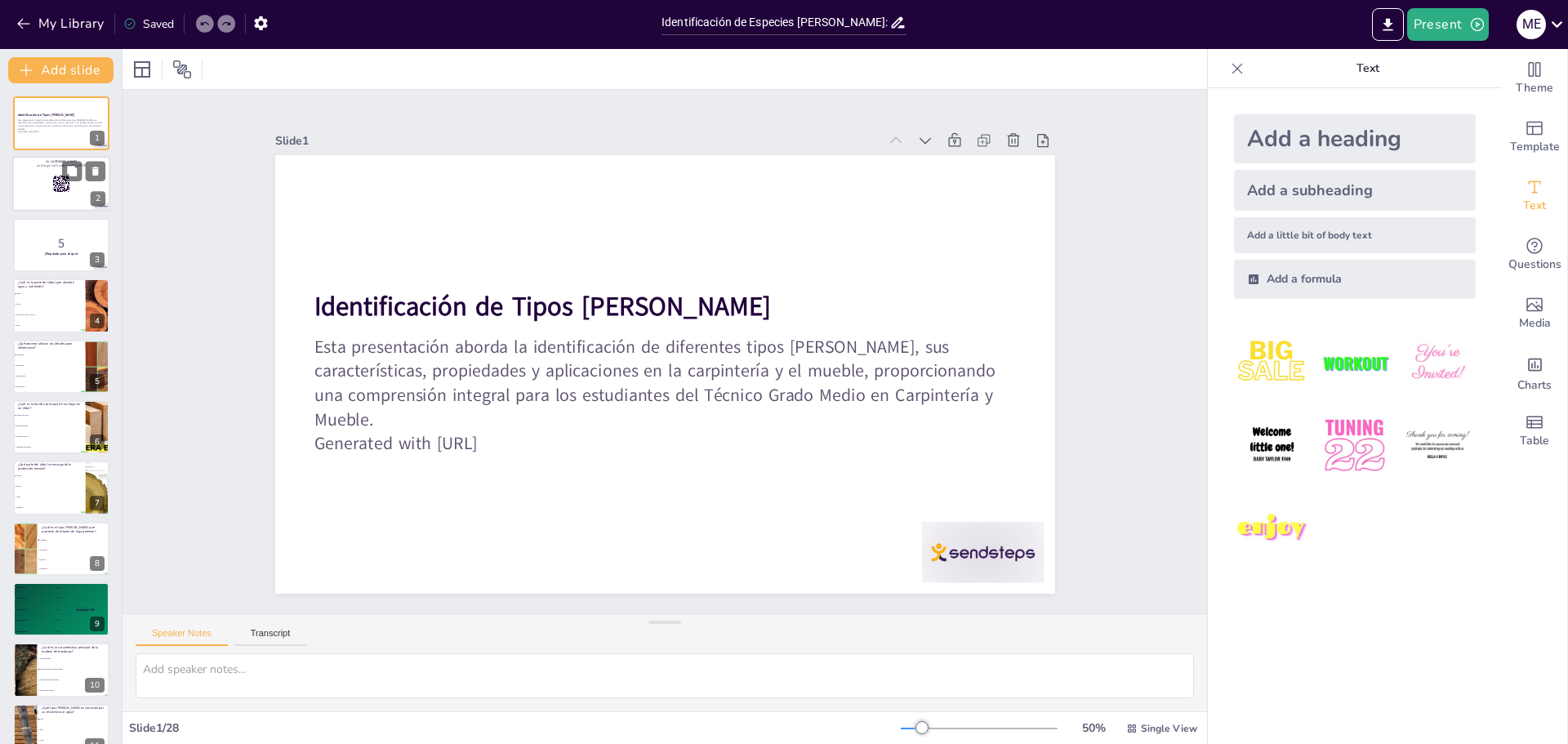
checkbox input "true"
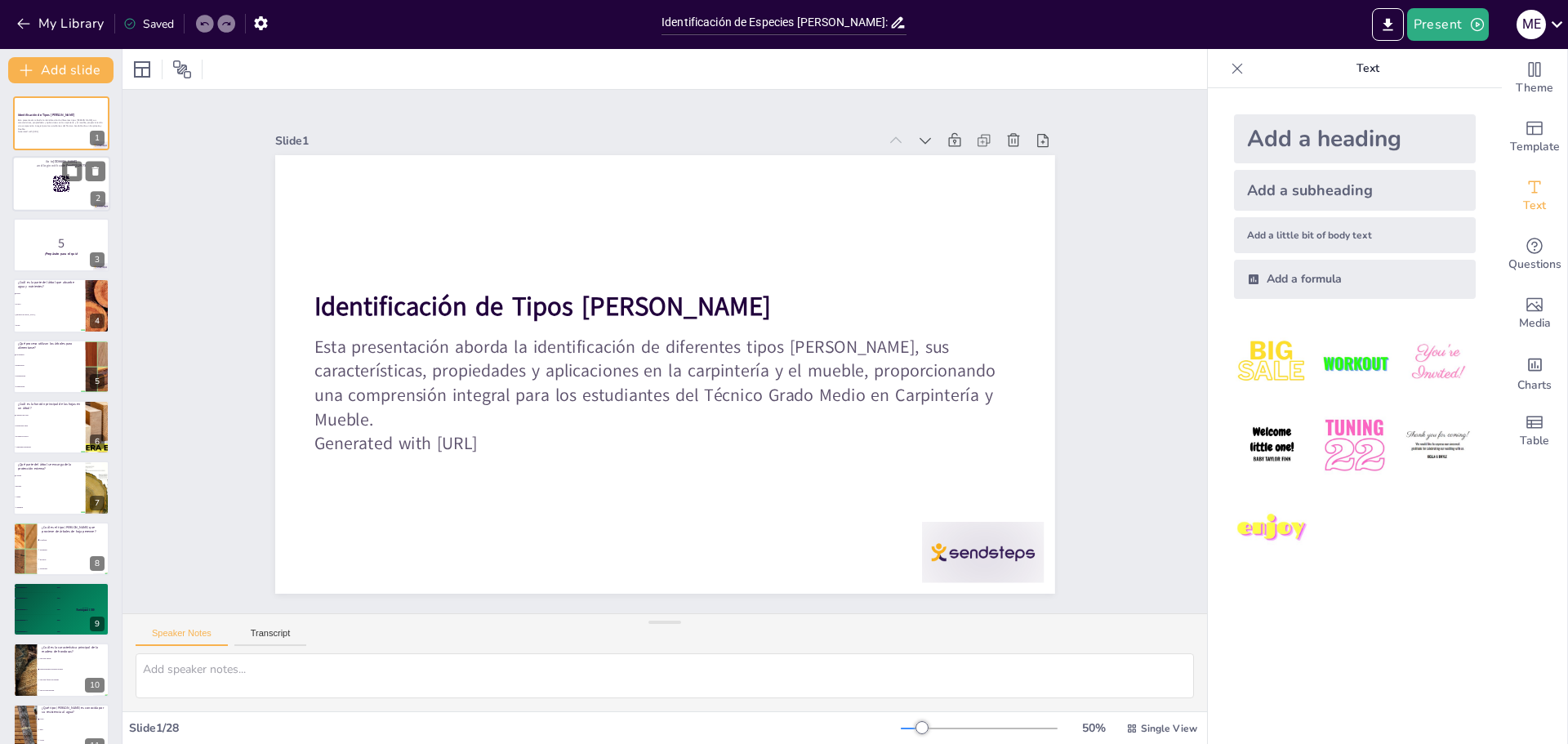
checkbox input "true"
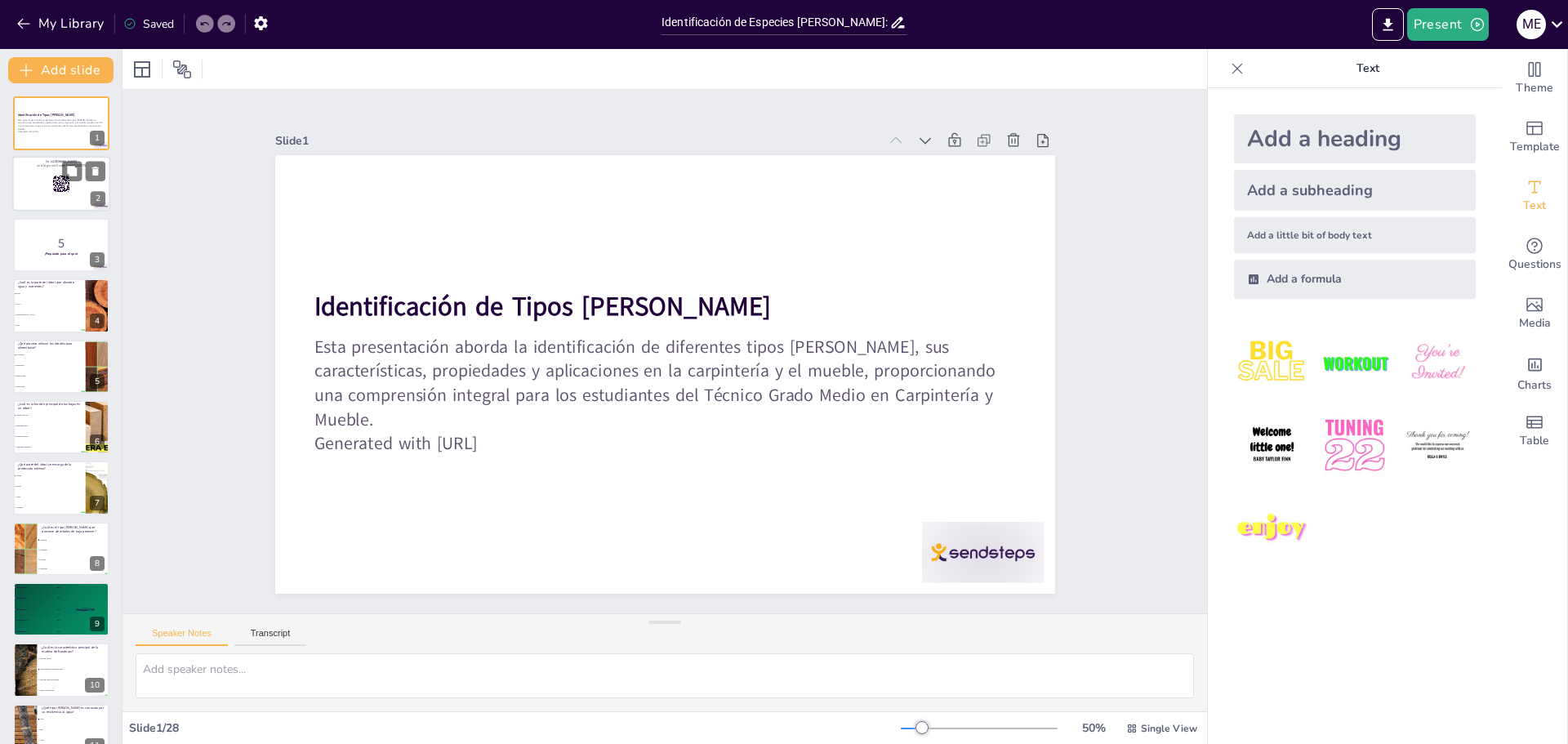
checkbox input "true"
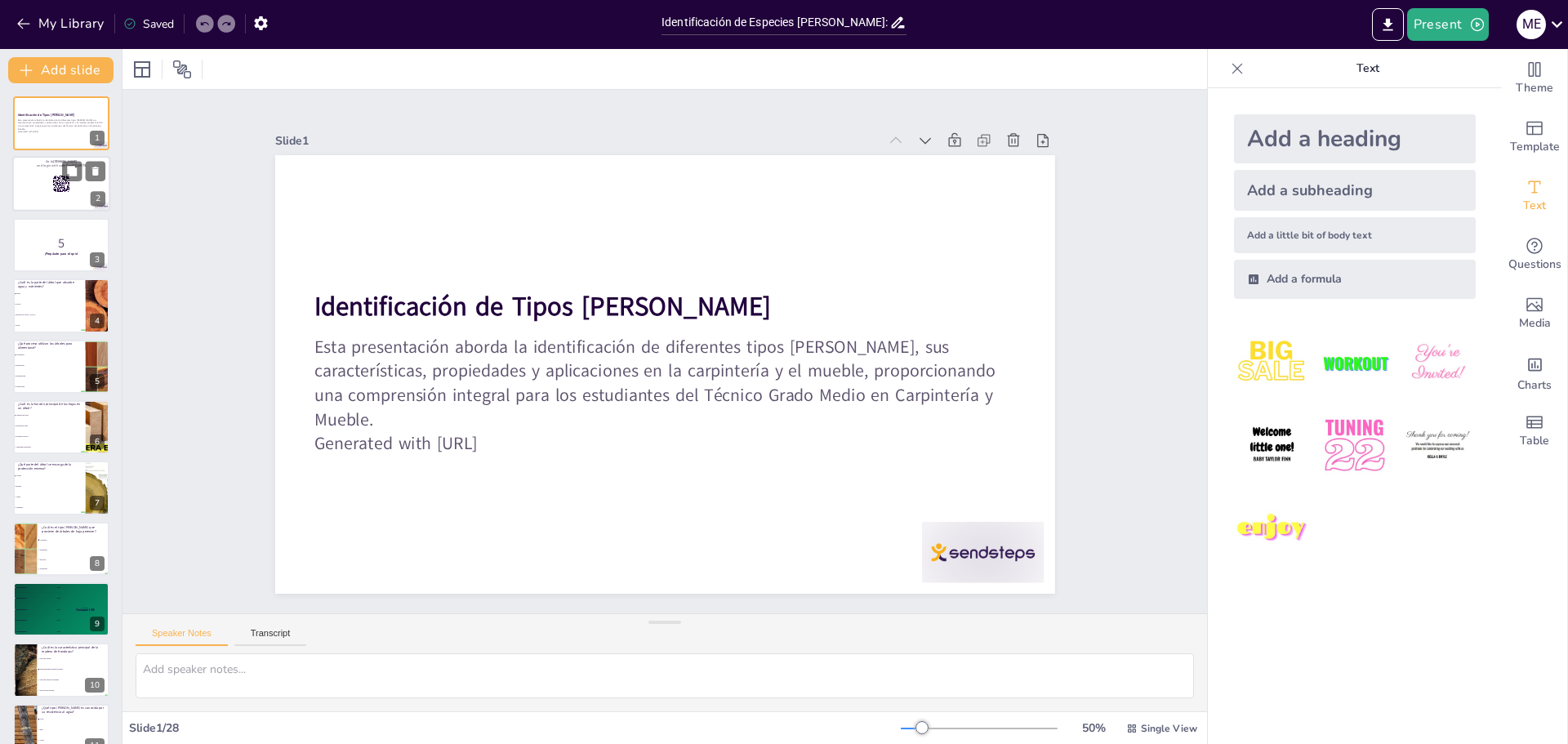
checkbox input "true"
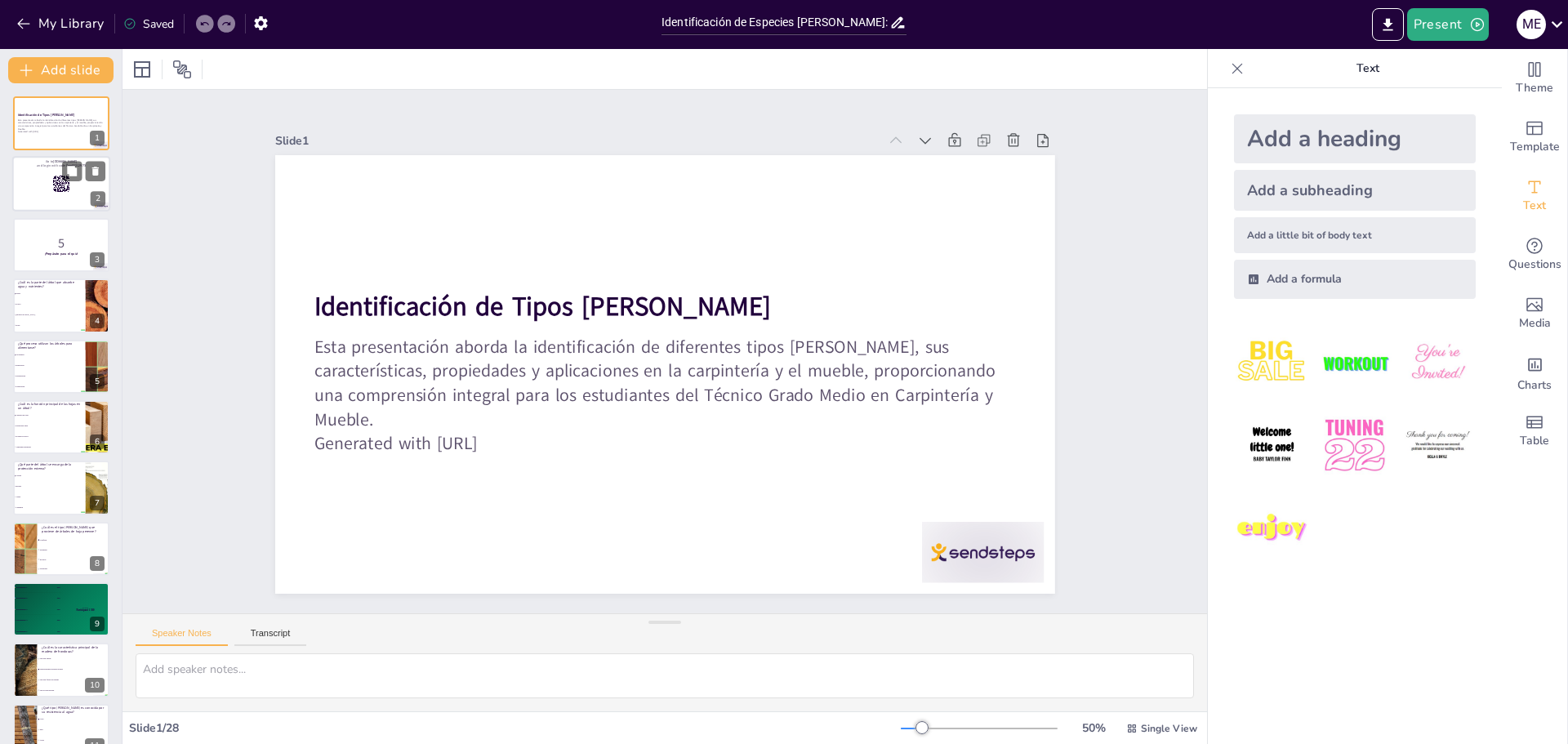
checkbox input "true"
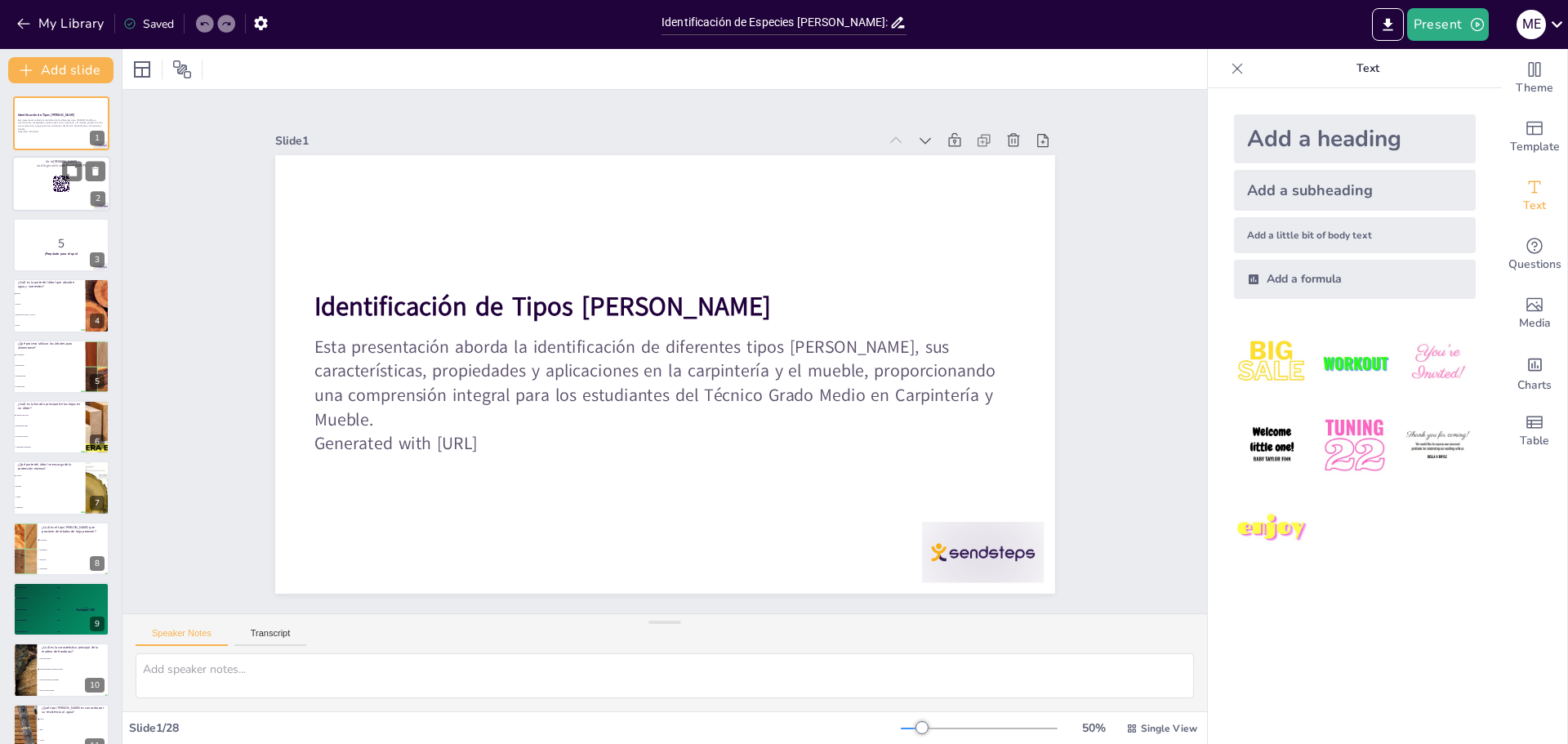
click at [49, 177] on div at bounding box center [61, 184] width 98 height 56
checkbox input "true"
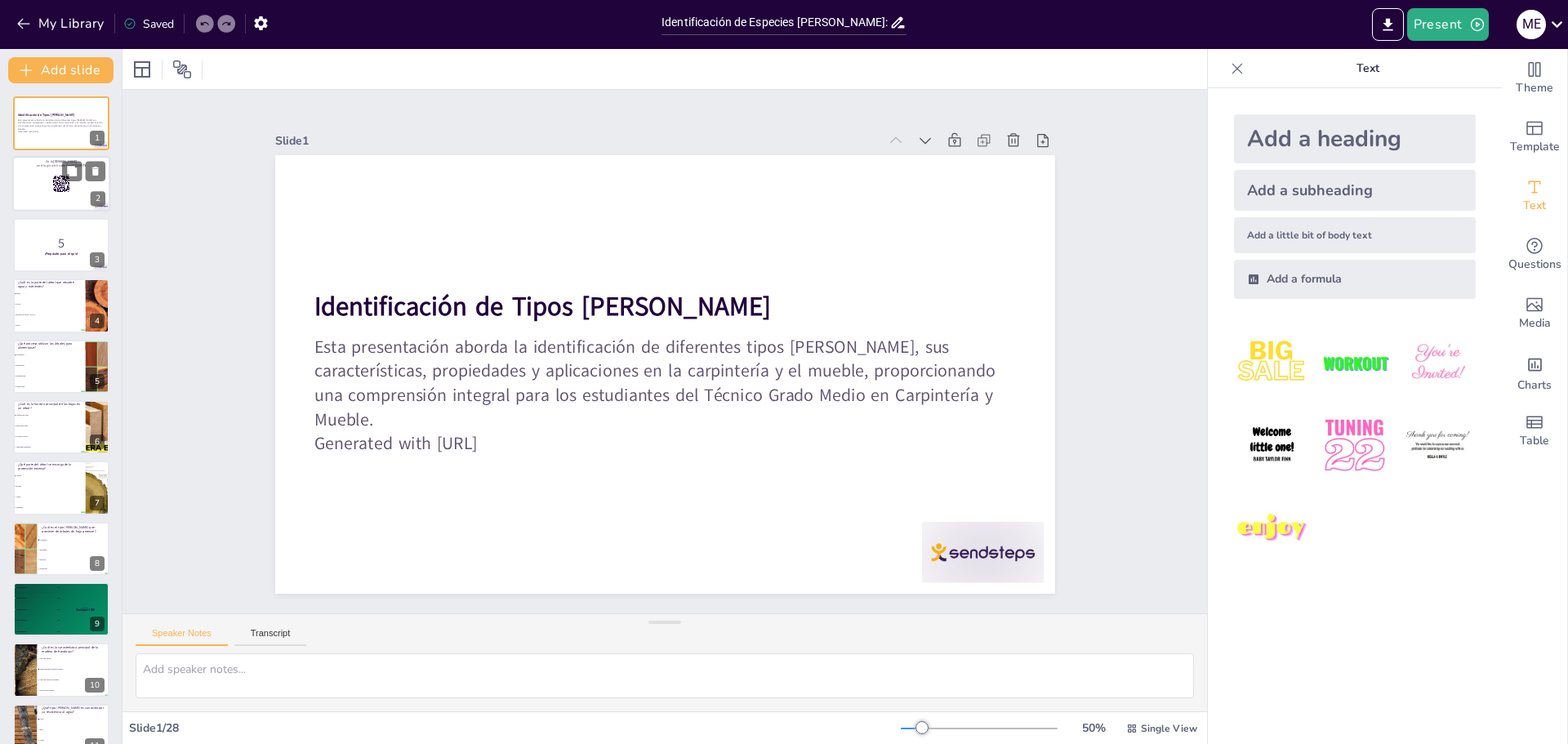
checkbox input "true"
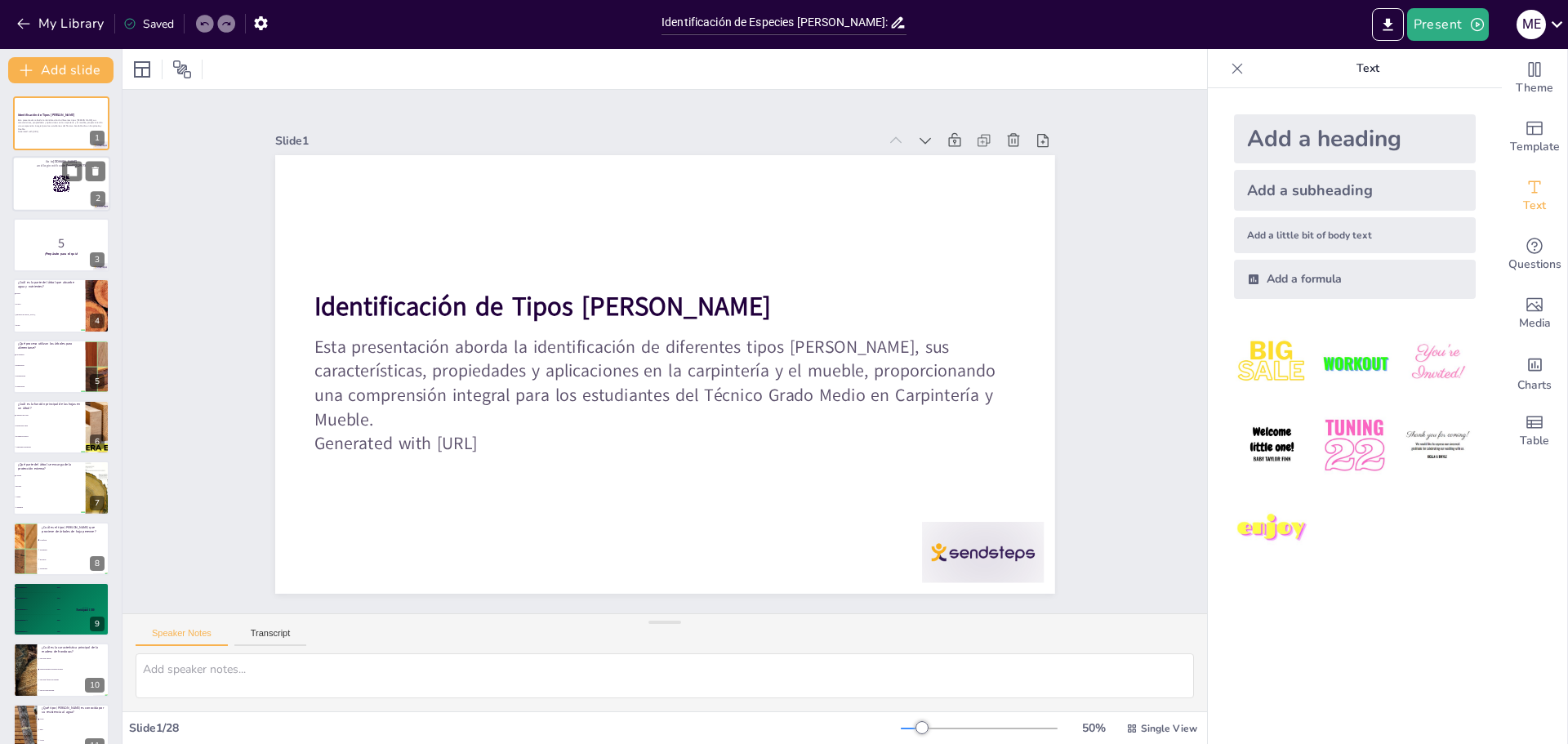
checkbox input "true"
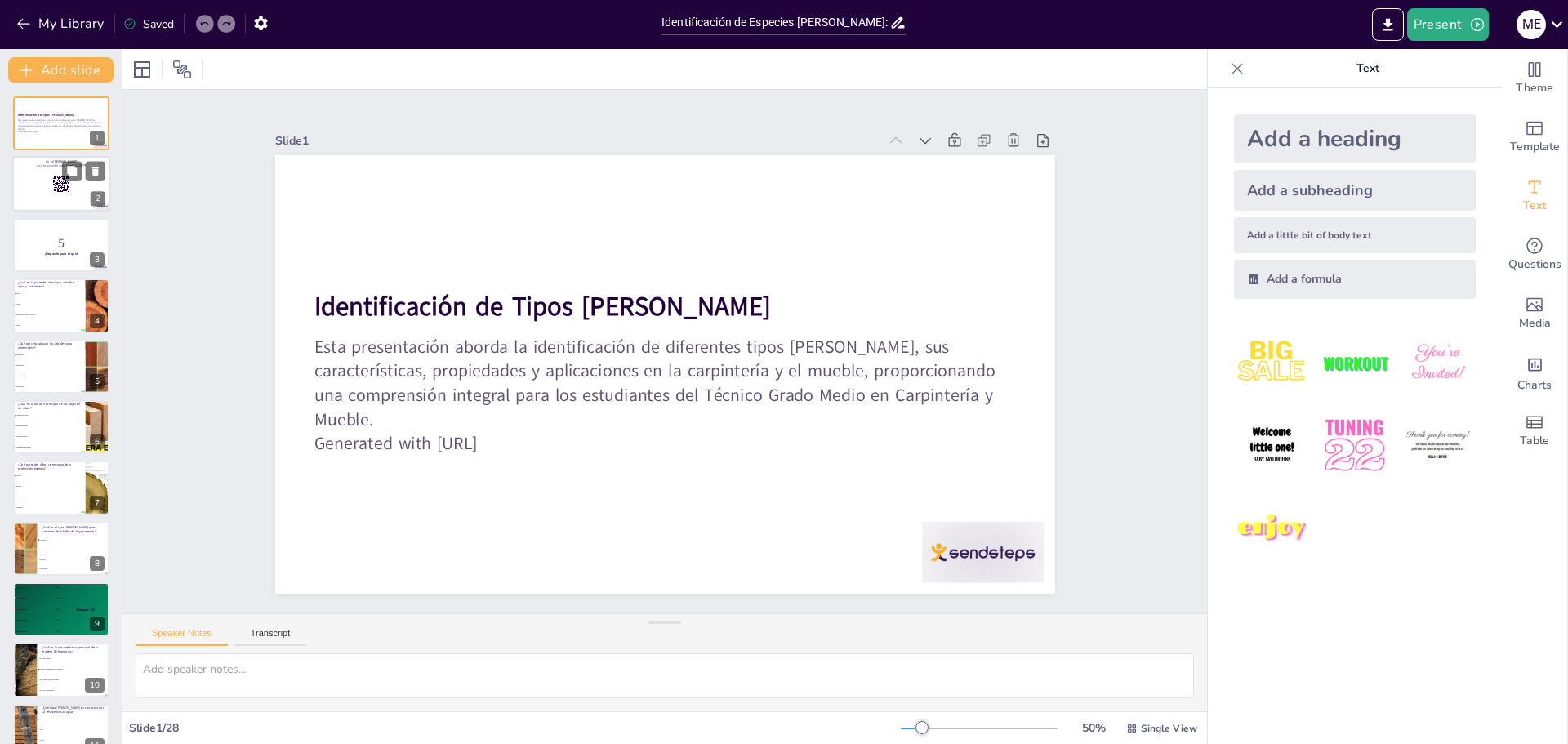
checkbox input "true"
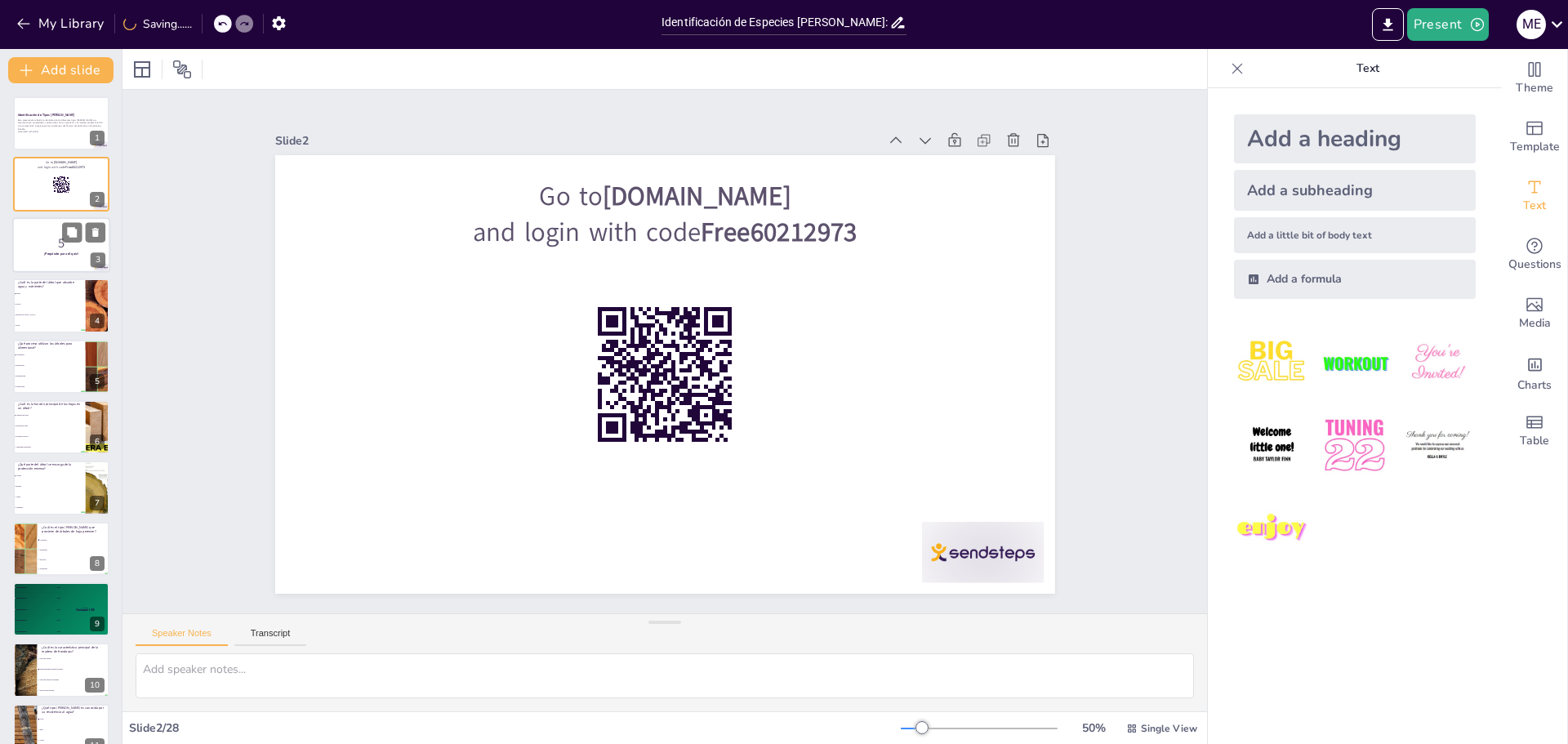
click at [56, 254] on strong "¡Prepárate para el quiz!" at bounding box center [61, 254] width 34 height 4
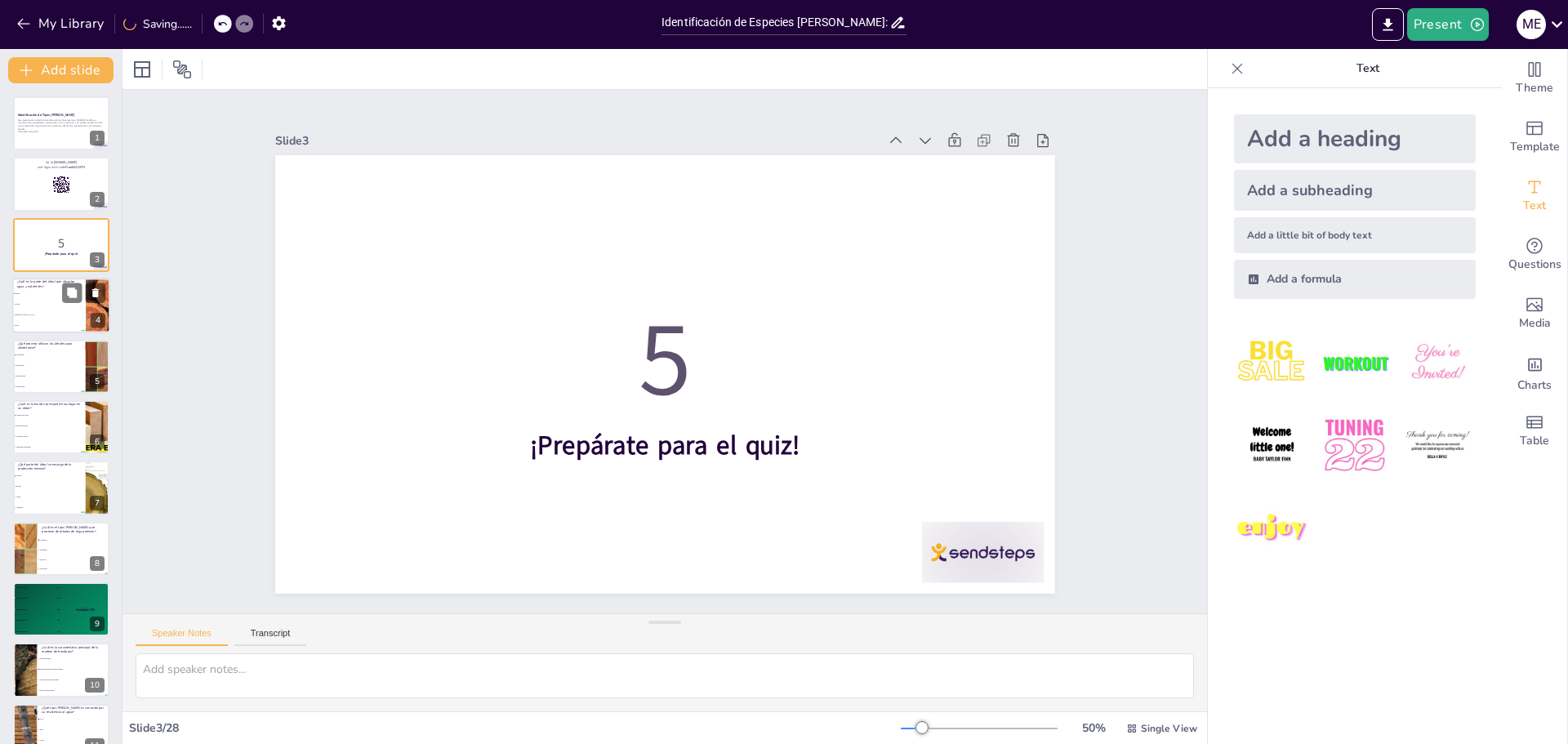
click at [60, 310] on li "[DEMOGRAPHIC_DATA]" at bounding box center [48, 315] width 73 height 10
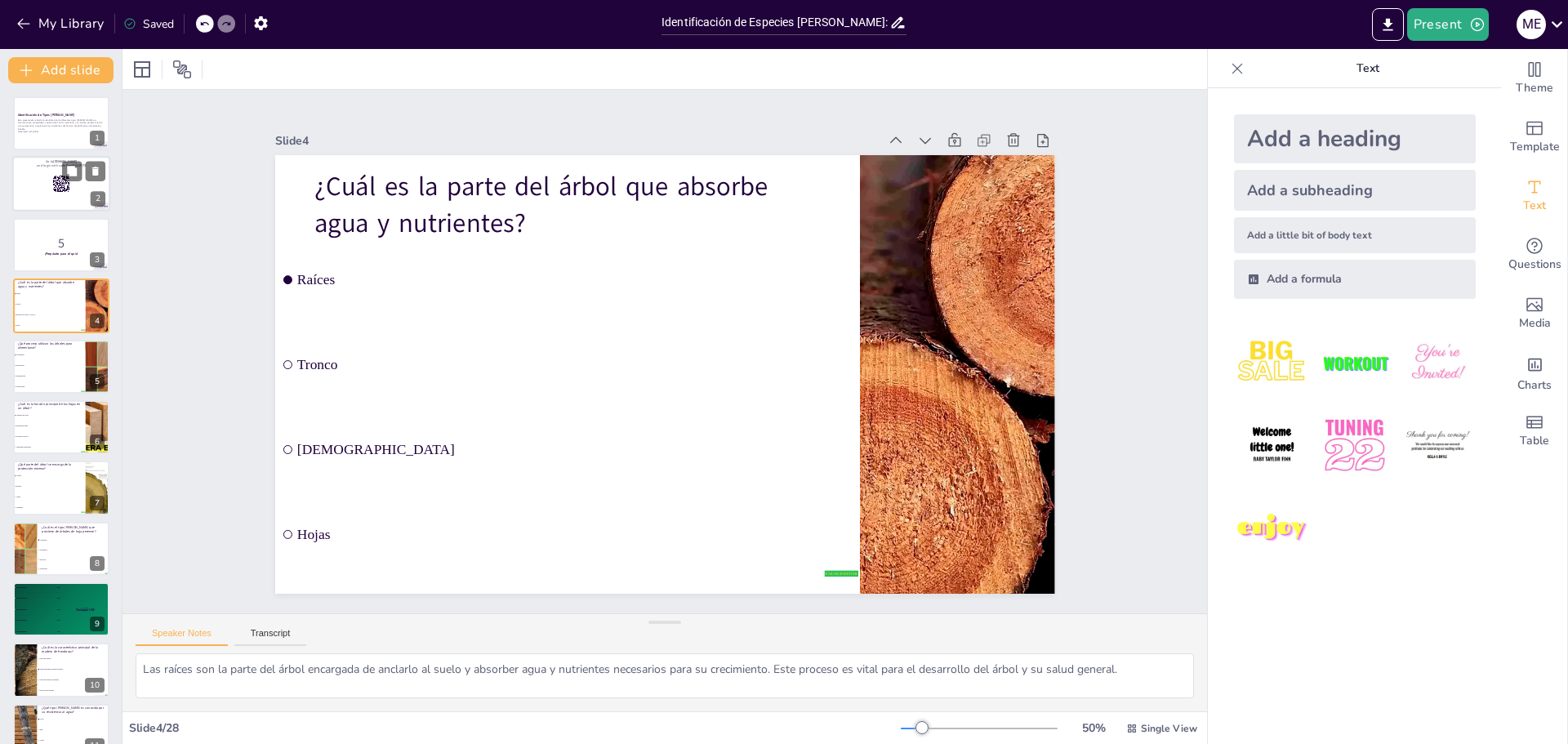
click at [54, 188] on rect at bounding box center [60, 184] width 18 height 18
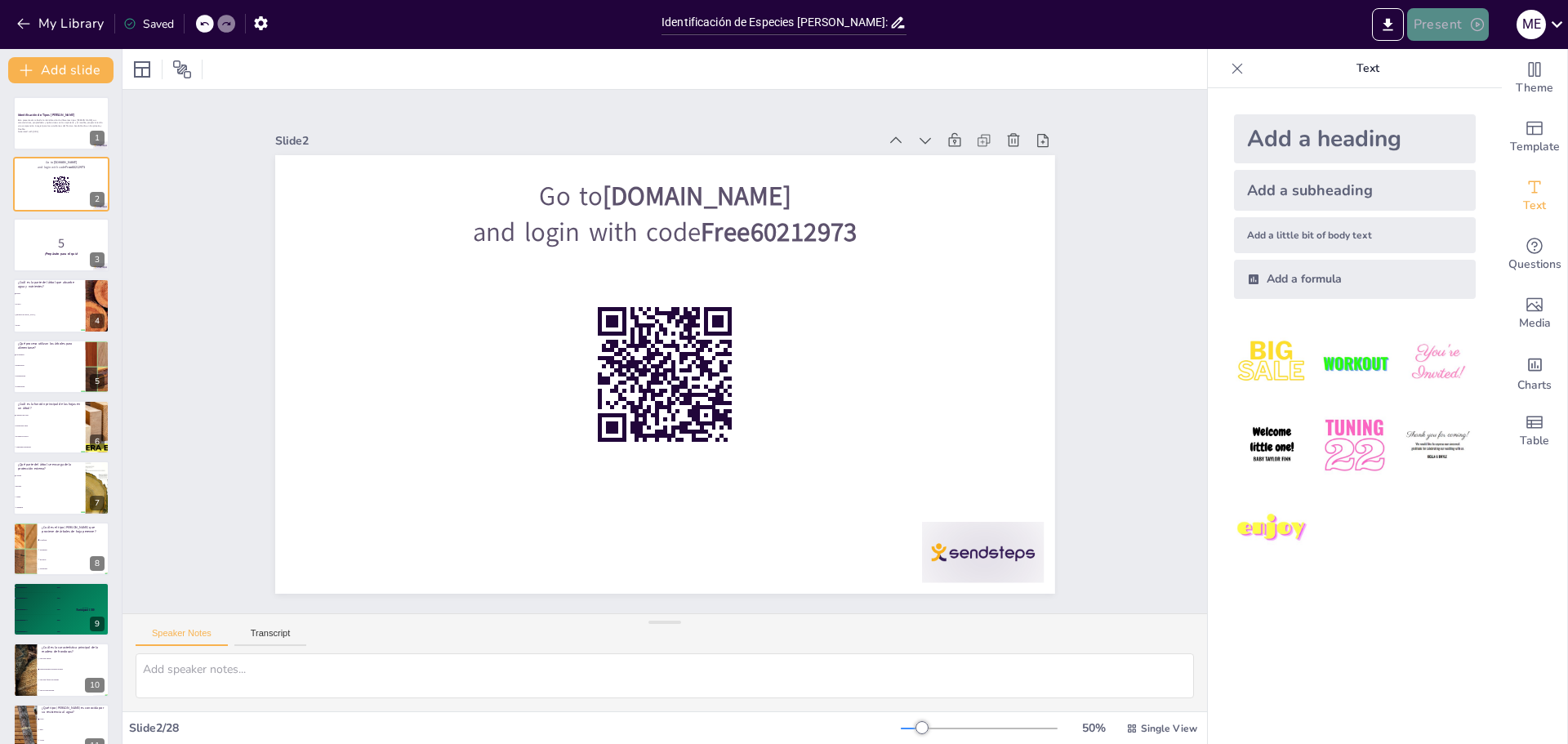
click at [1461, 24] on button "Present" at bounding box center [1449, 24] width 82 height 32
click at [1486, 101] on li "Play presentation" at bounding box center [1473, 100] width 128 height 26
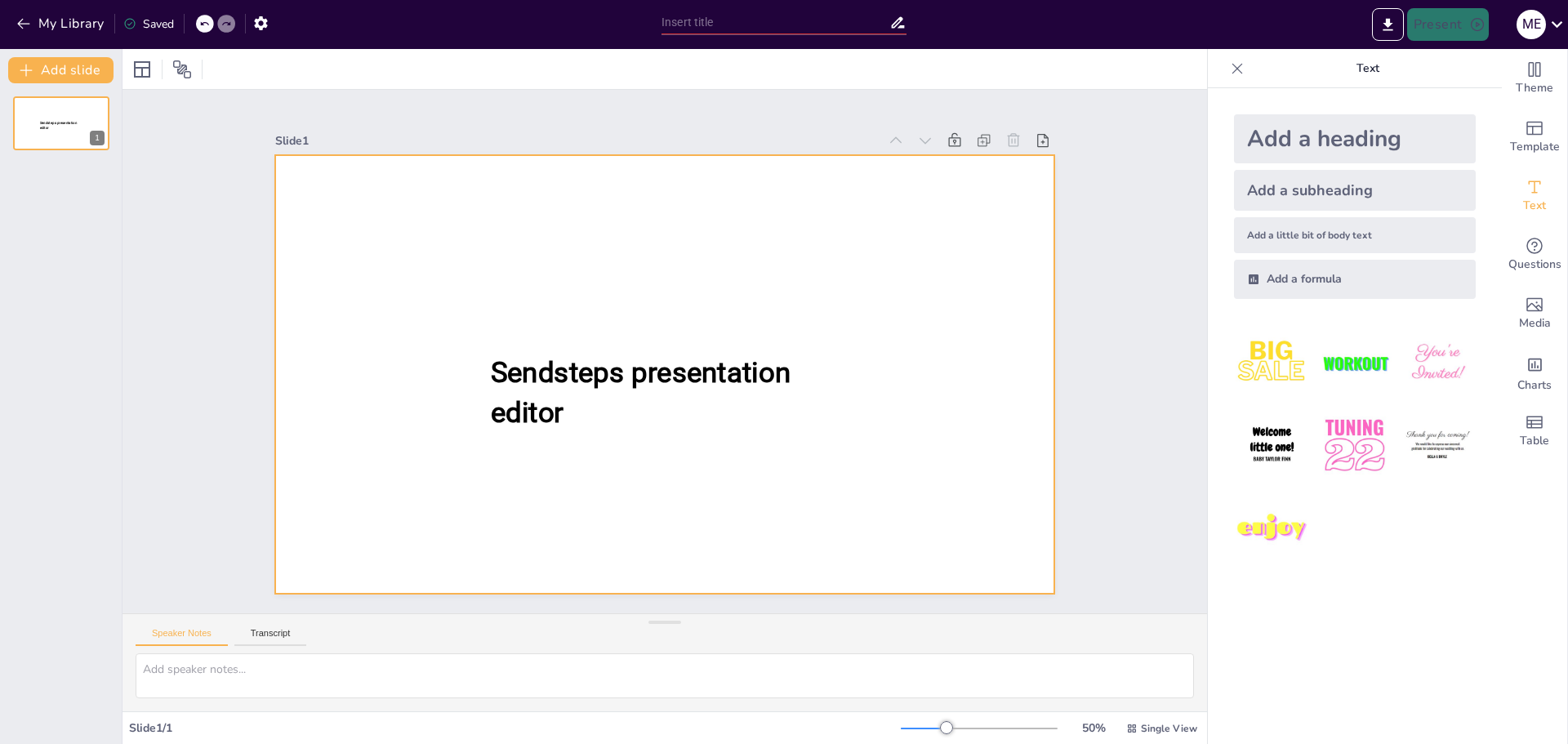
type input "Identificación de Especies [PERSON_NAME]: Características y Usos"
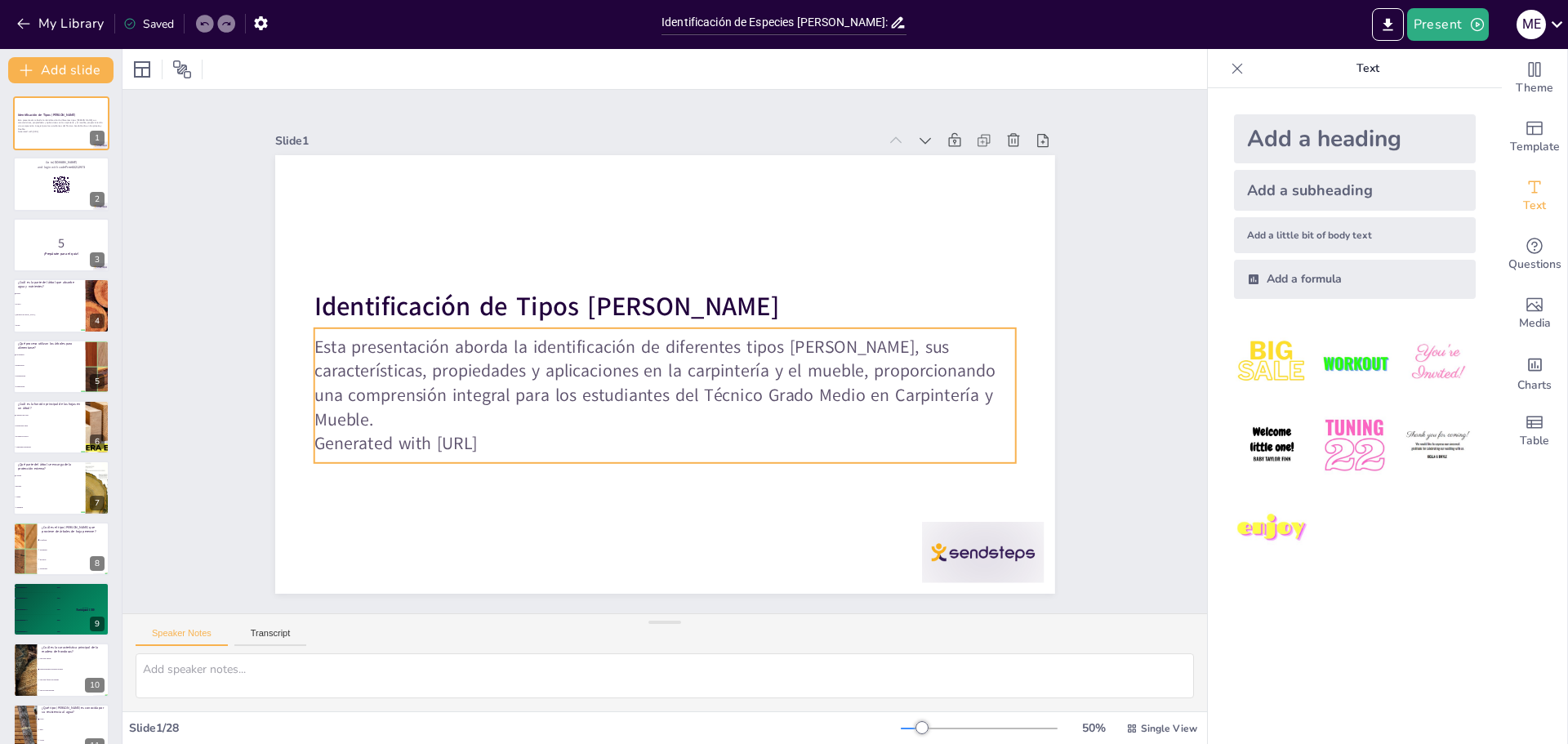
checkbox input "true"
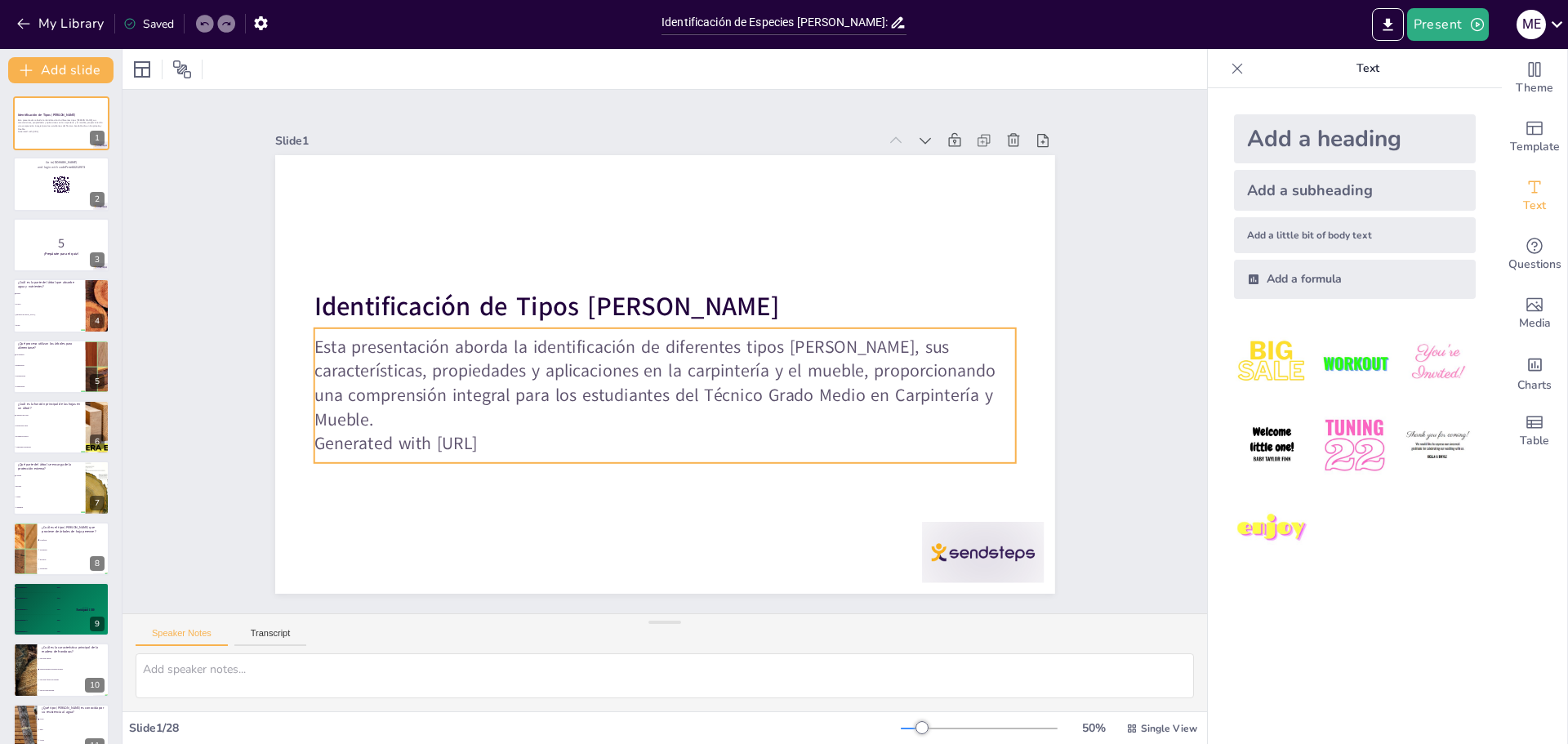
checkbox input "true"
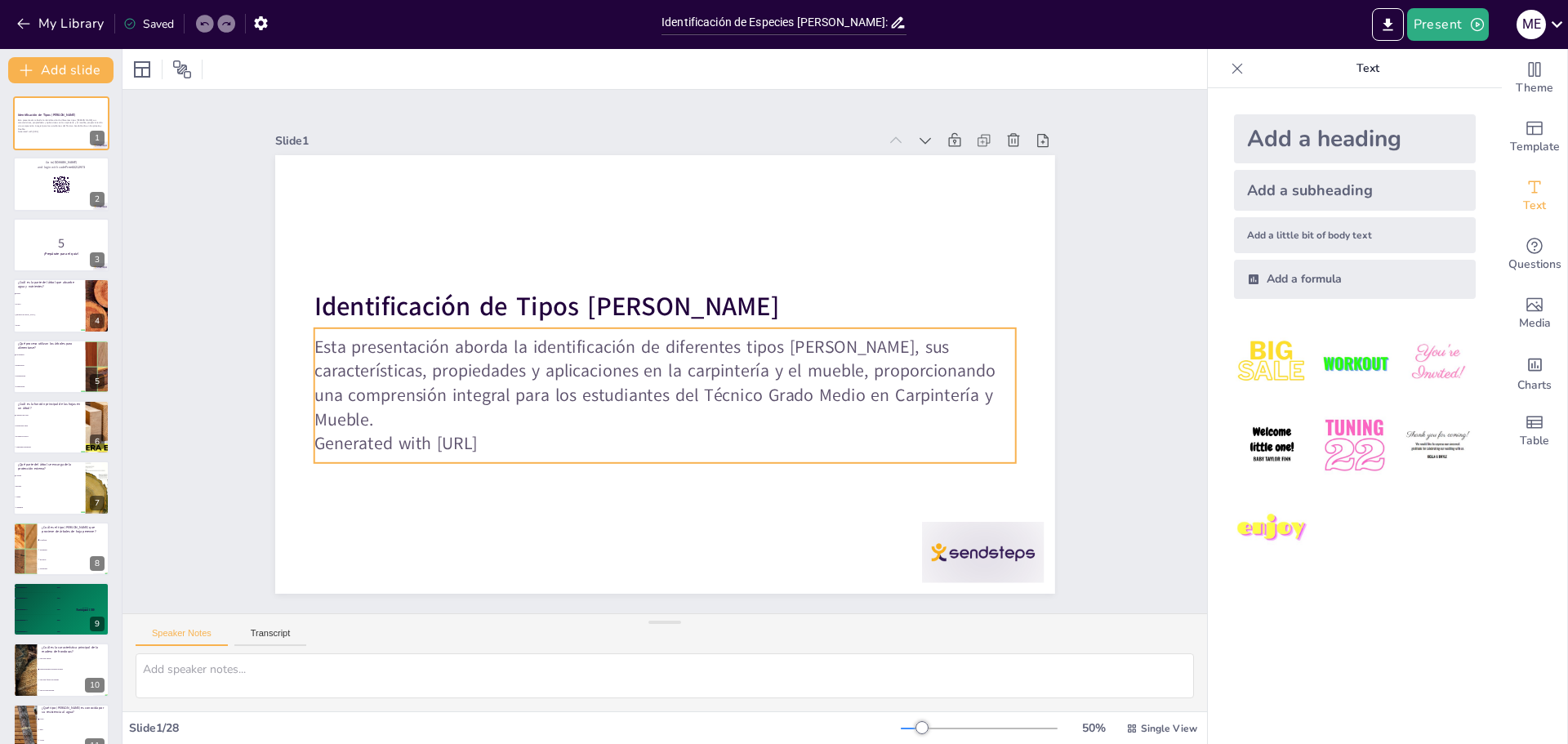
checkbox input "true"
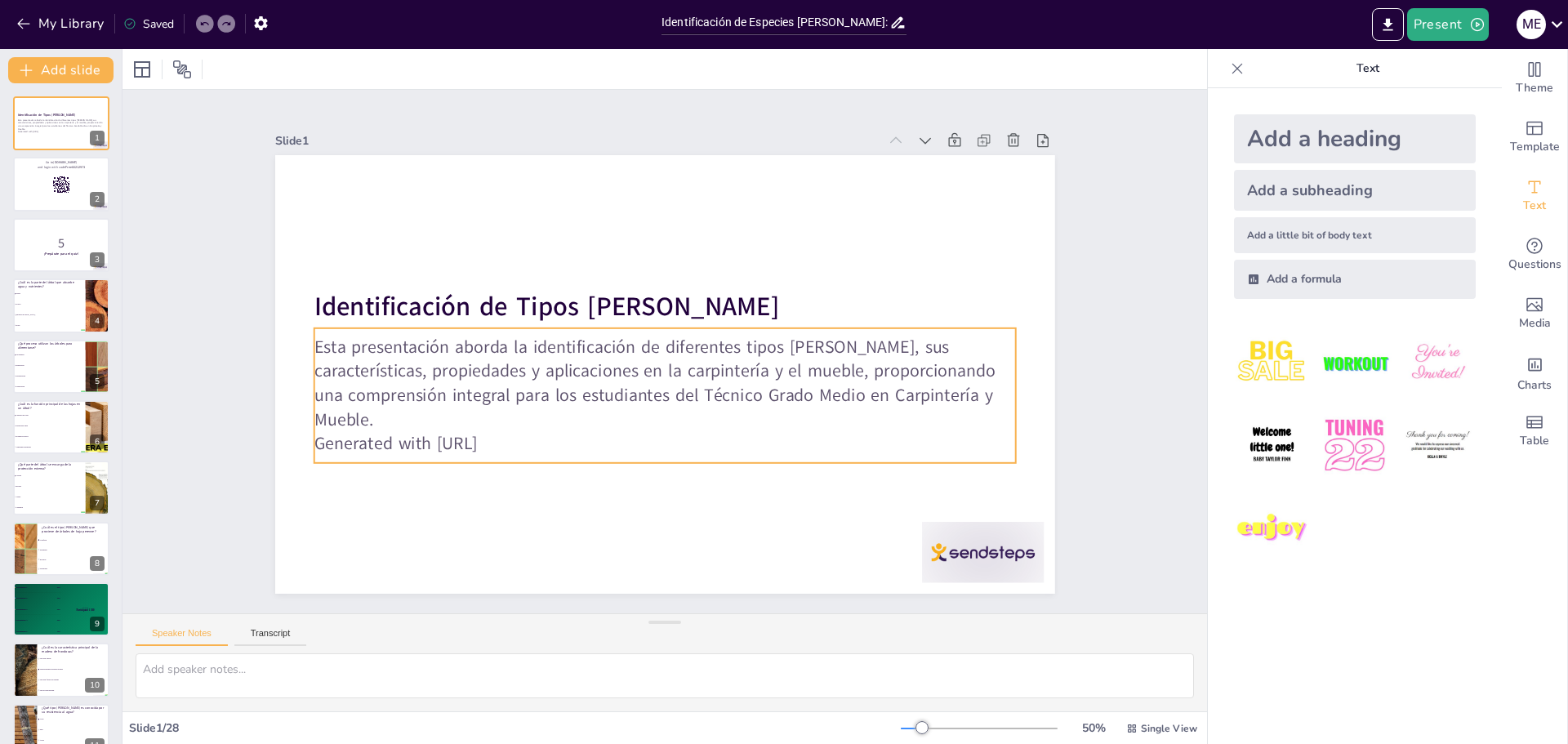
checkbox input "true"
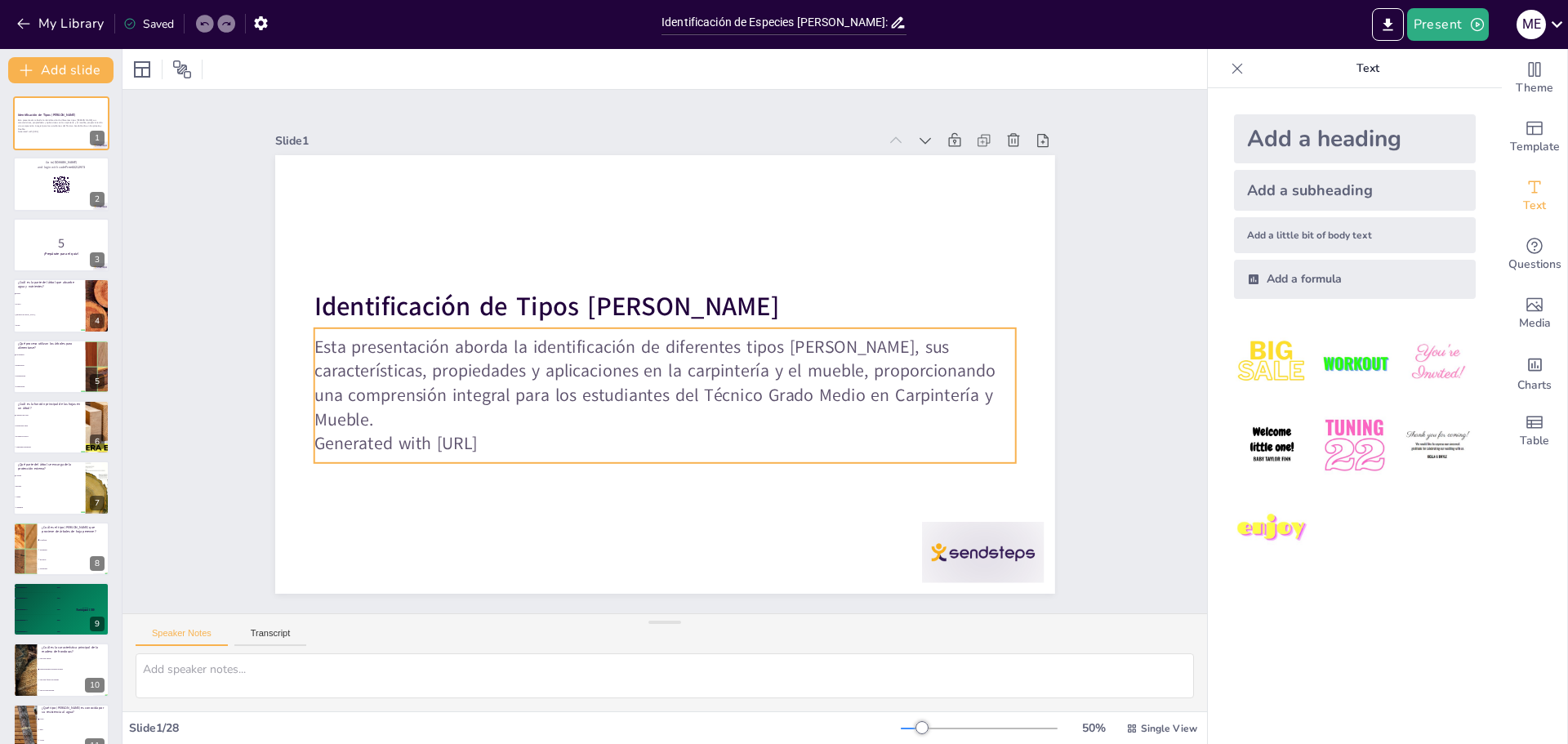
checkbox input "true"
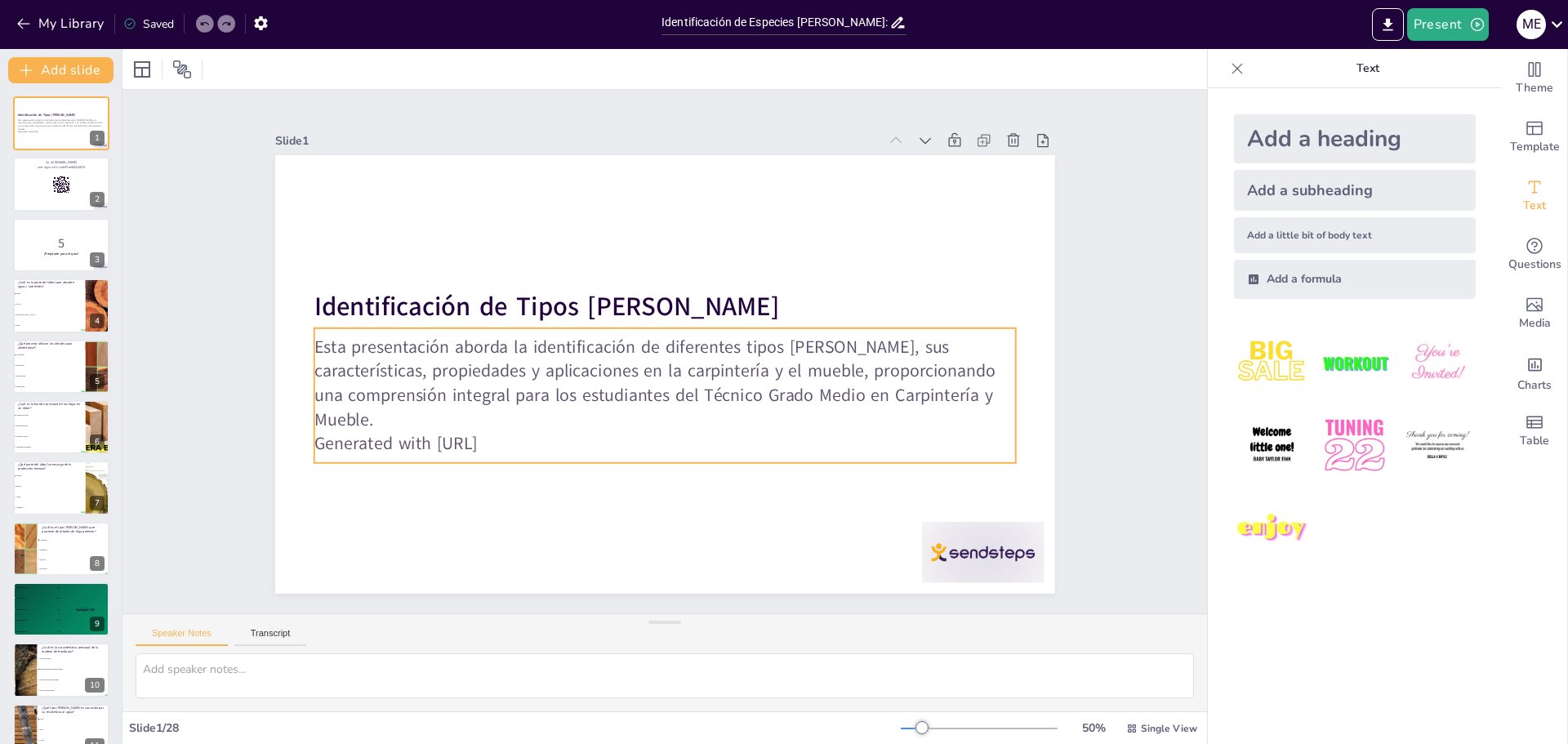
checkbox input "true"
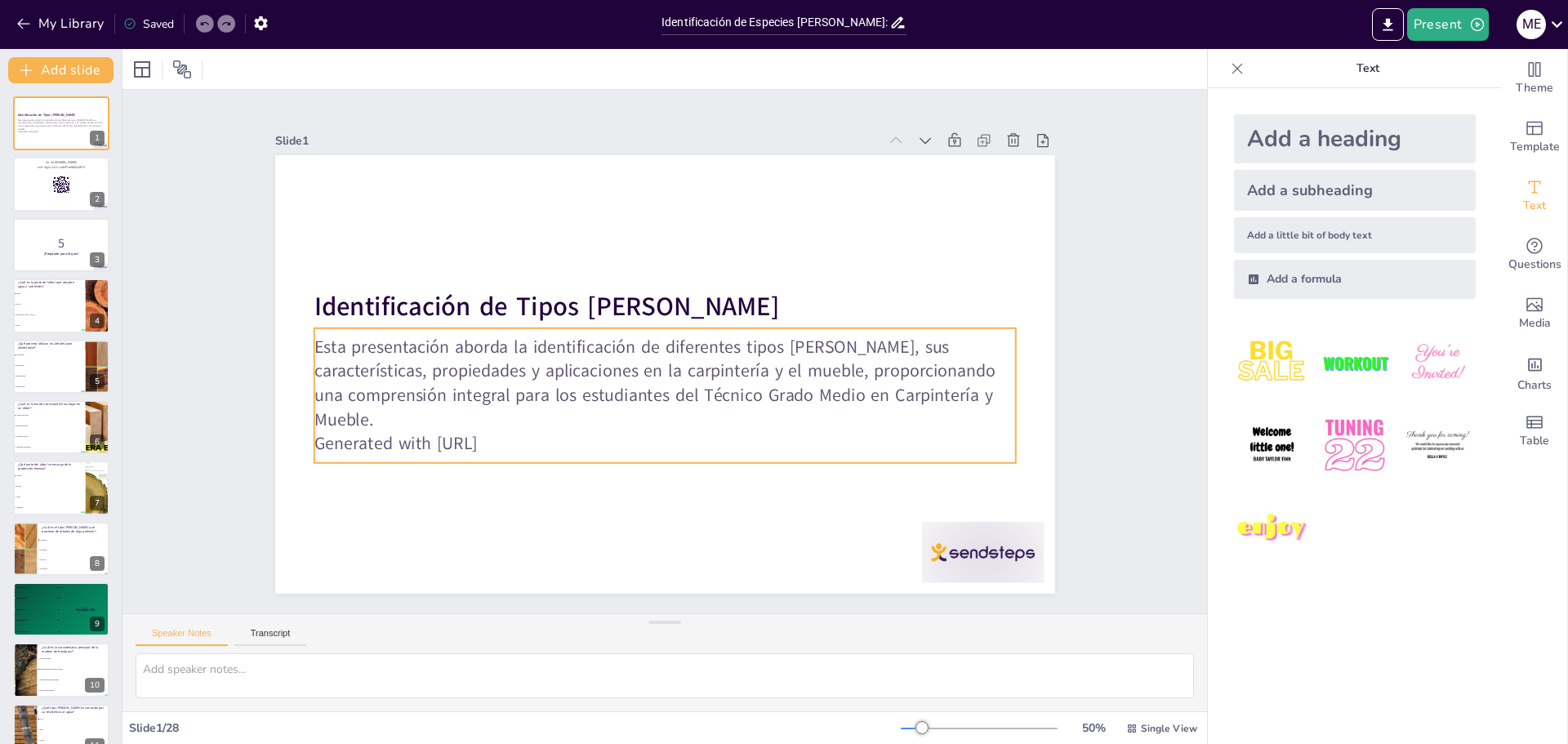
checkbox input "true"
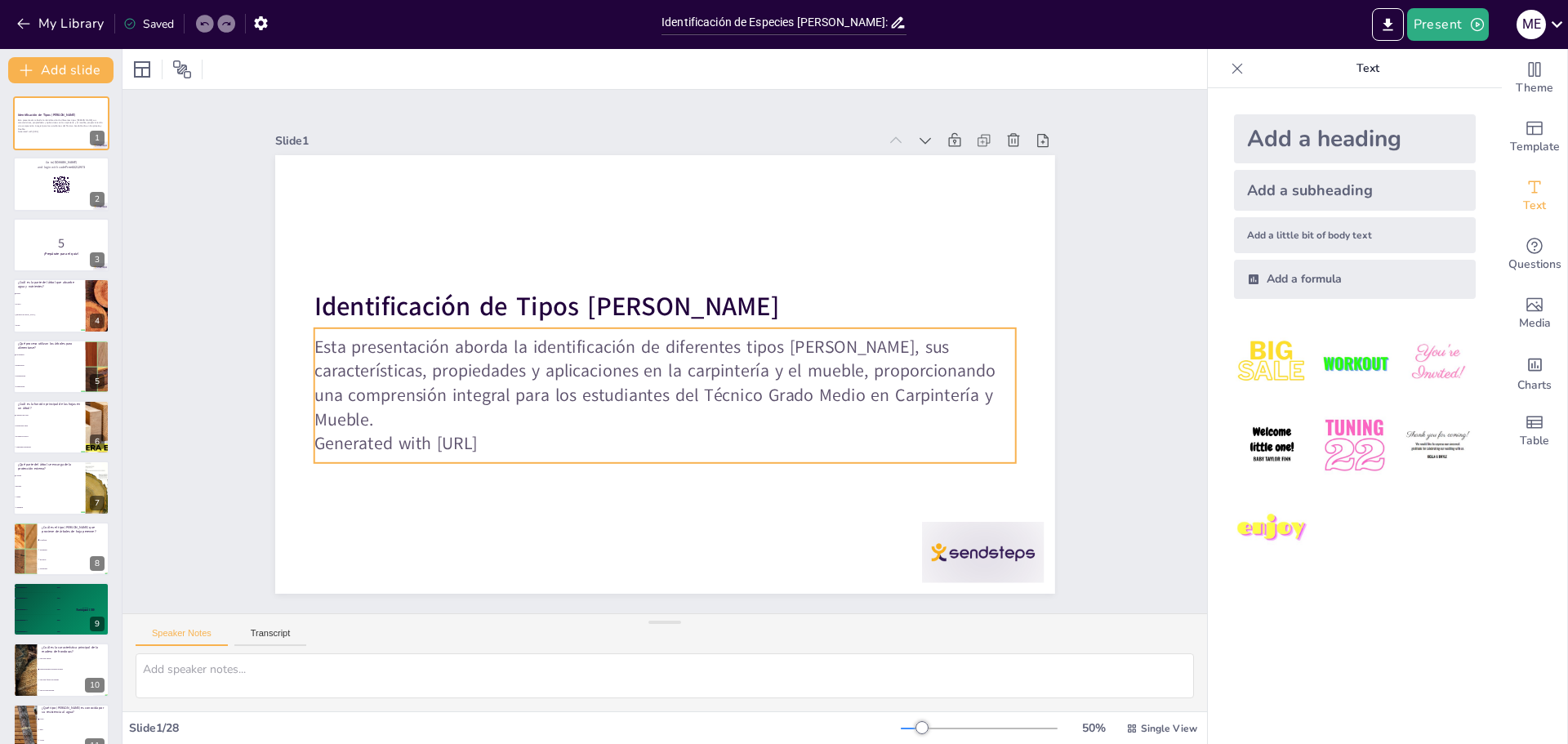
checkbox input "true"
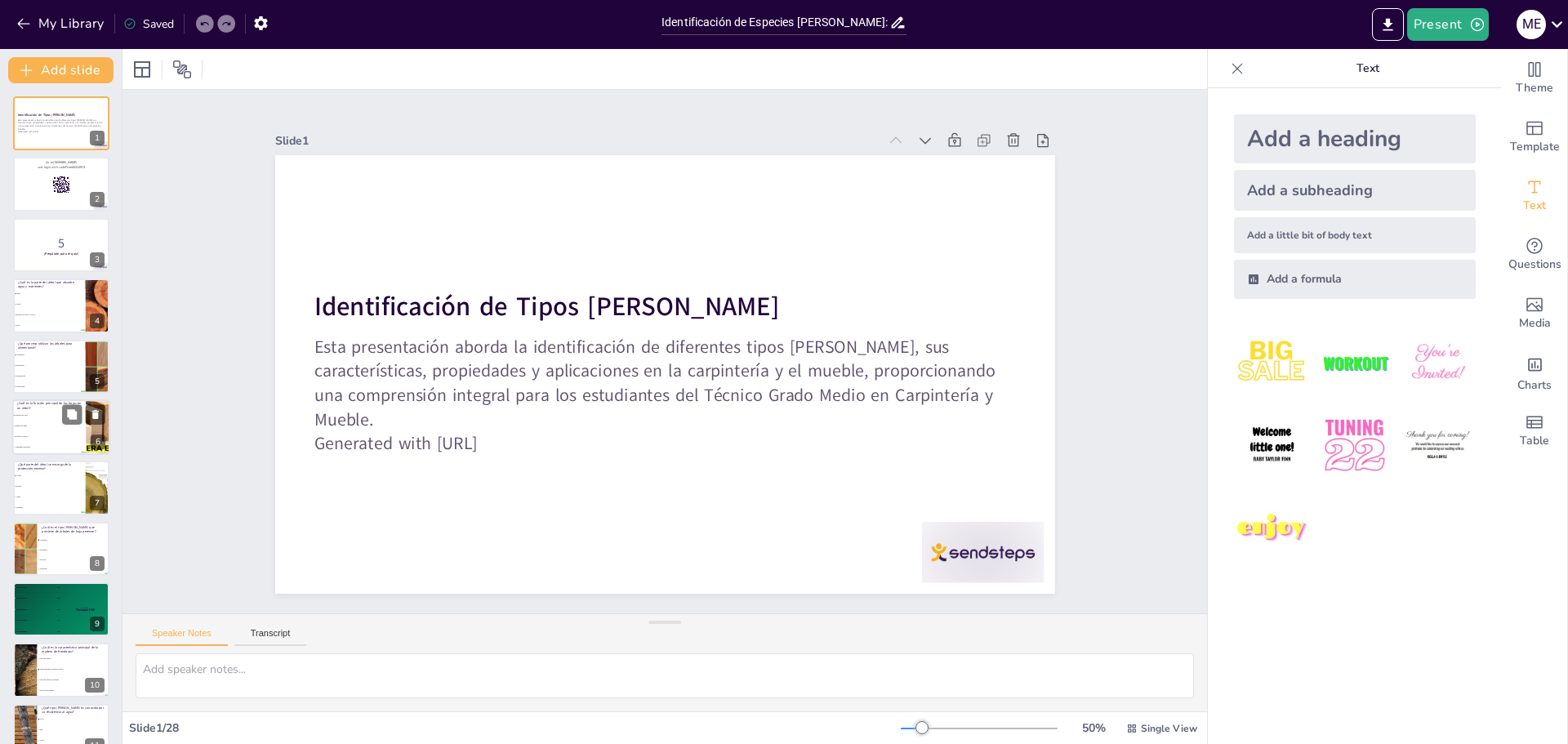
checkbox input "true"
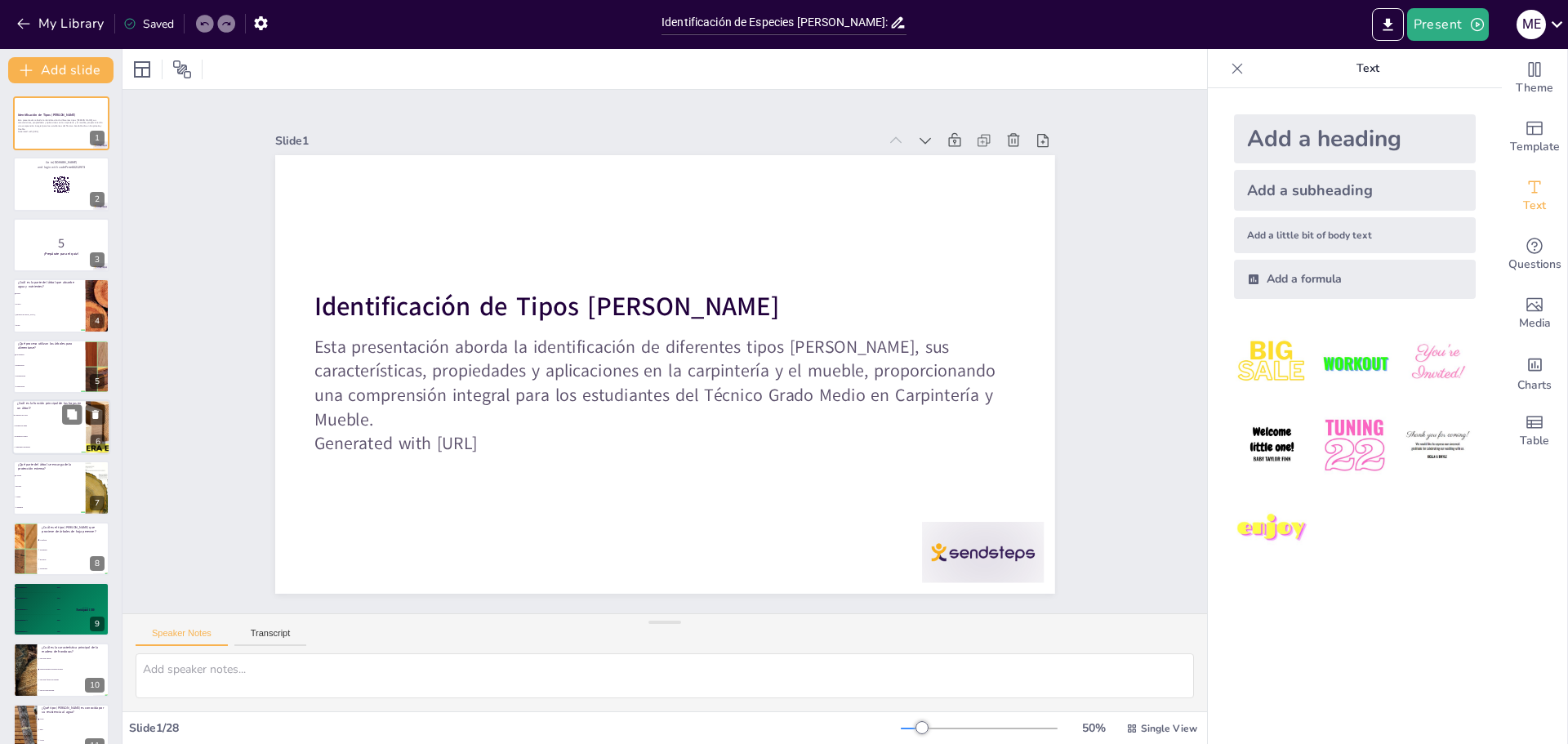
checkbox input "true"
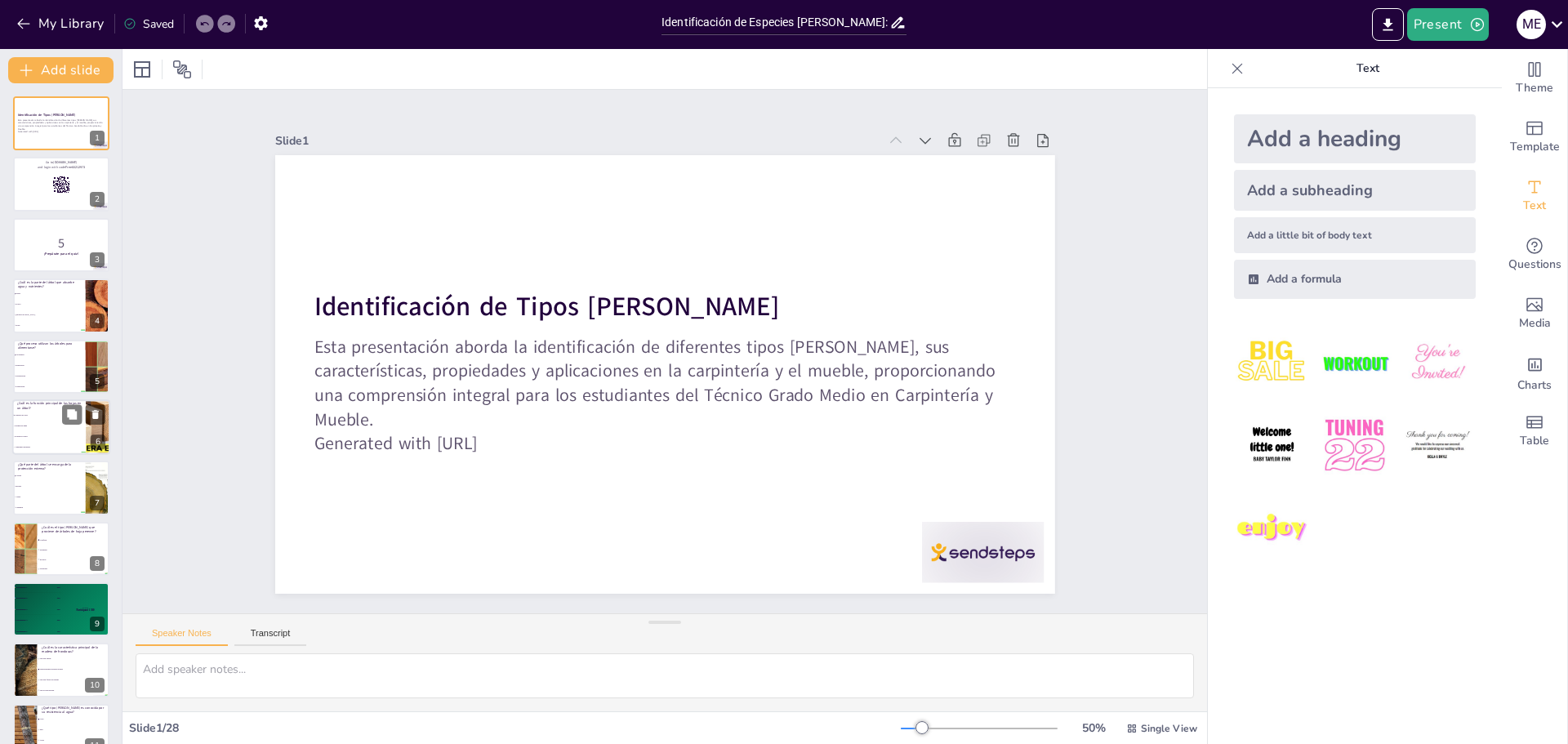
checkbox input "true"
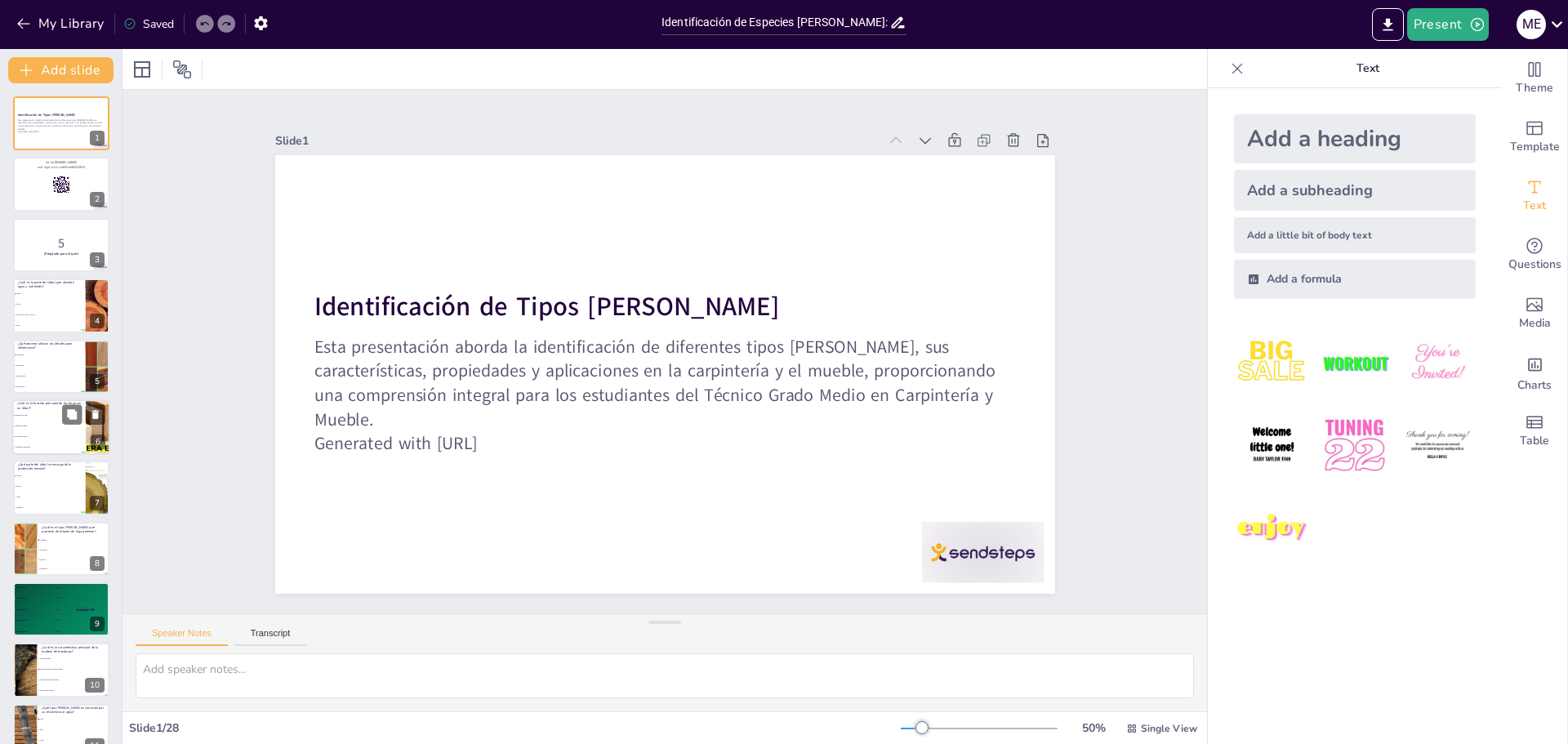
checkbox input "true"
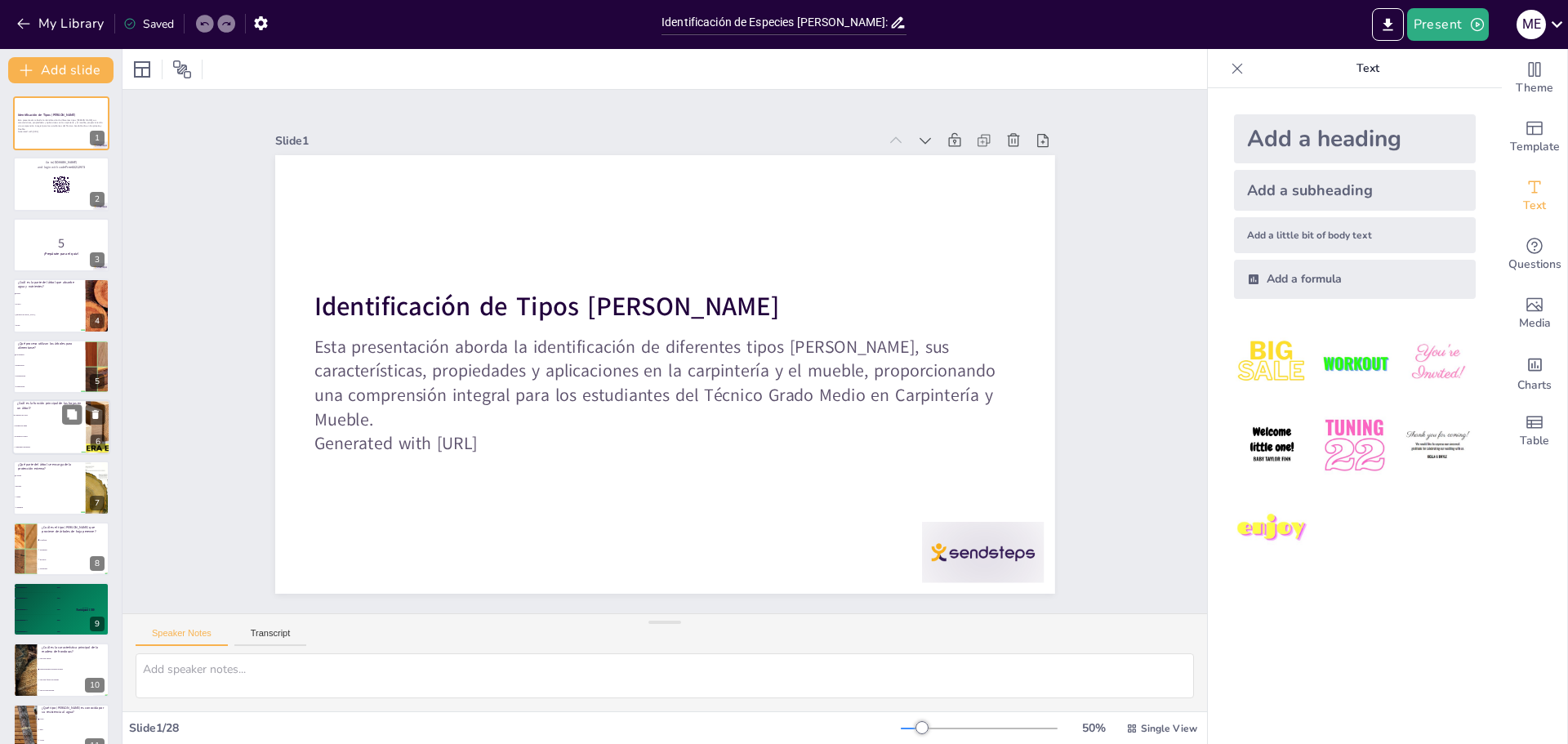
checkbox input "true"
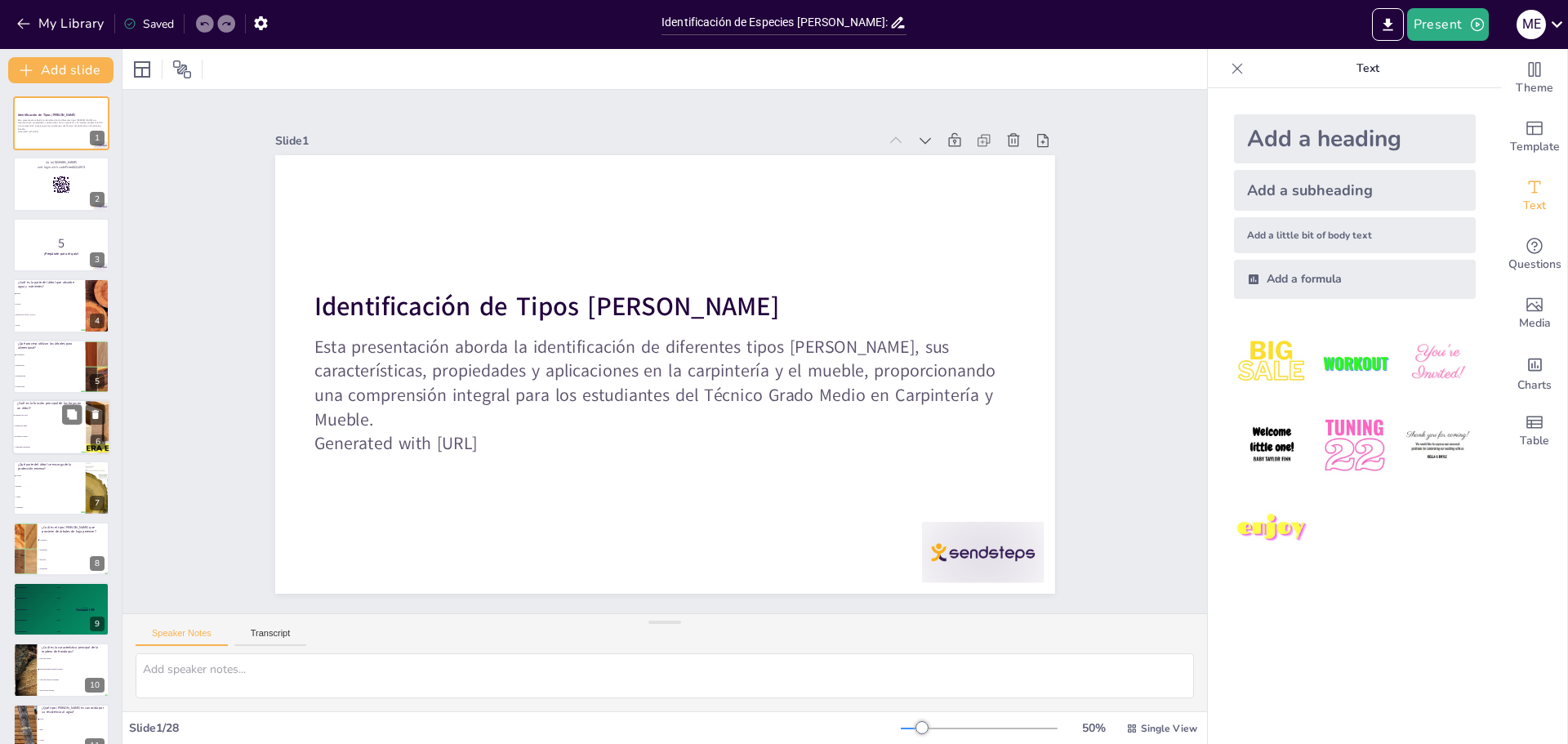
checkbox input "true"
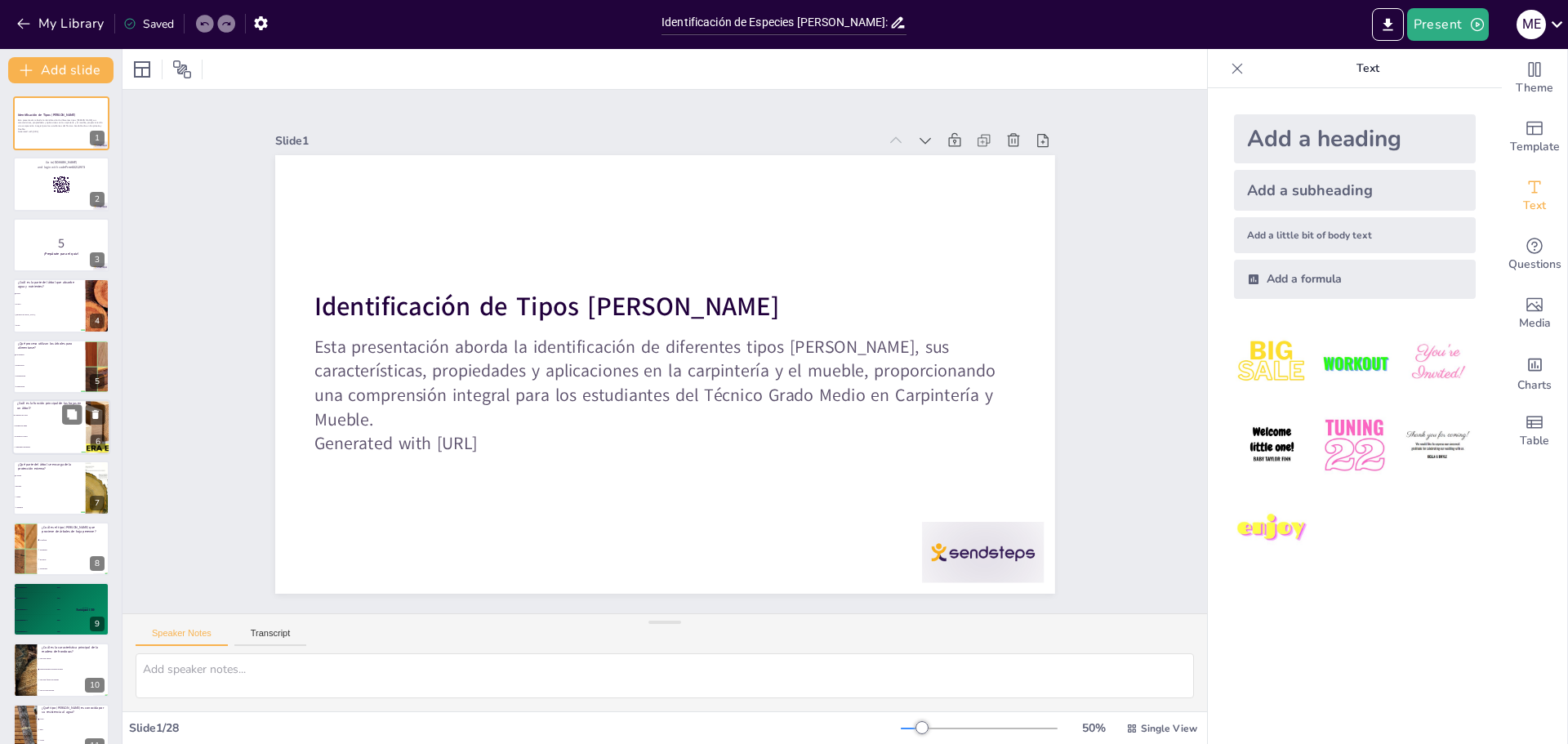
checkbox input "true"
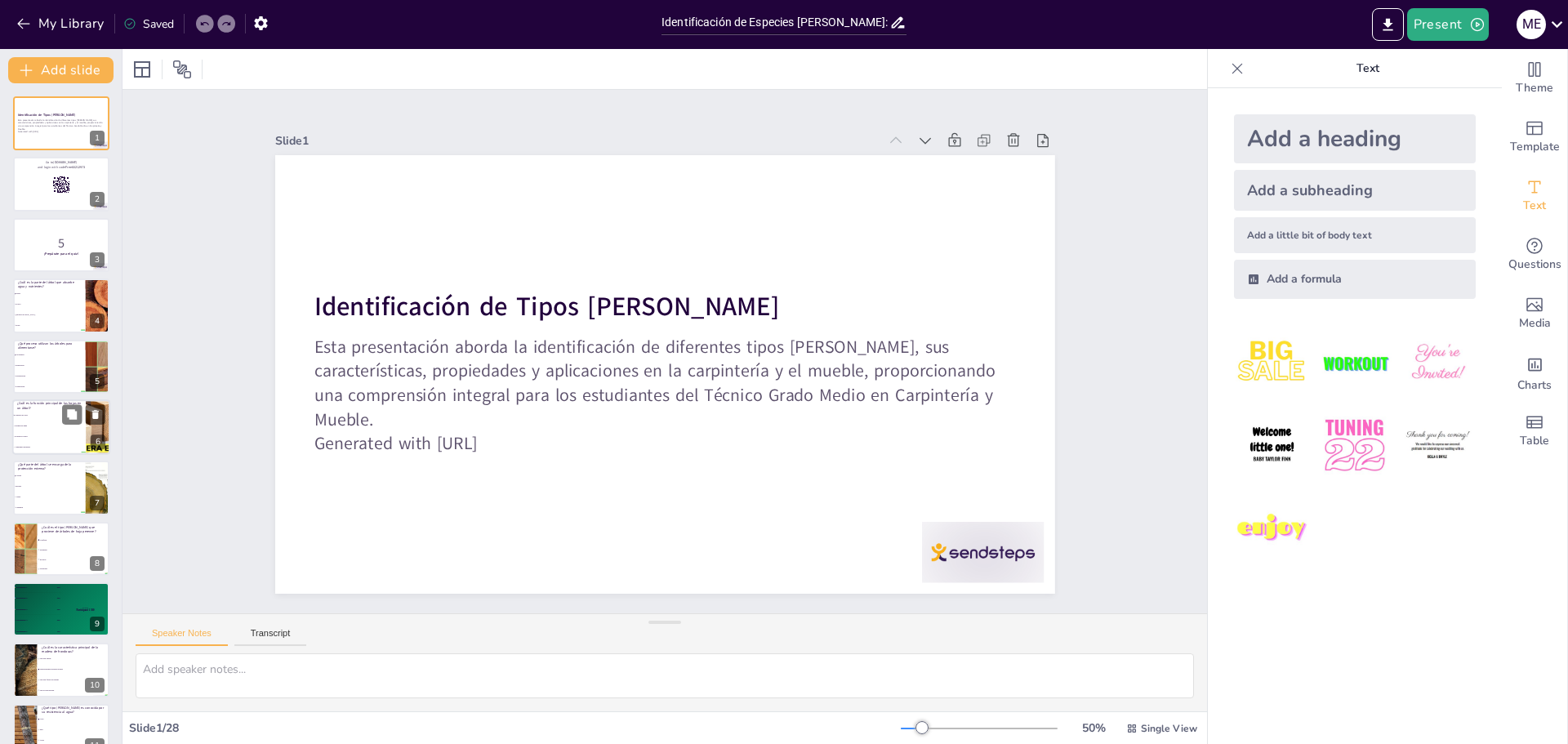
checkbox input "true"
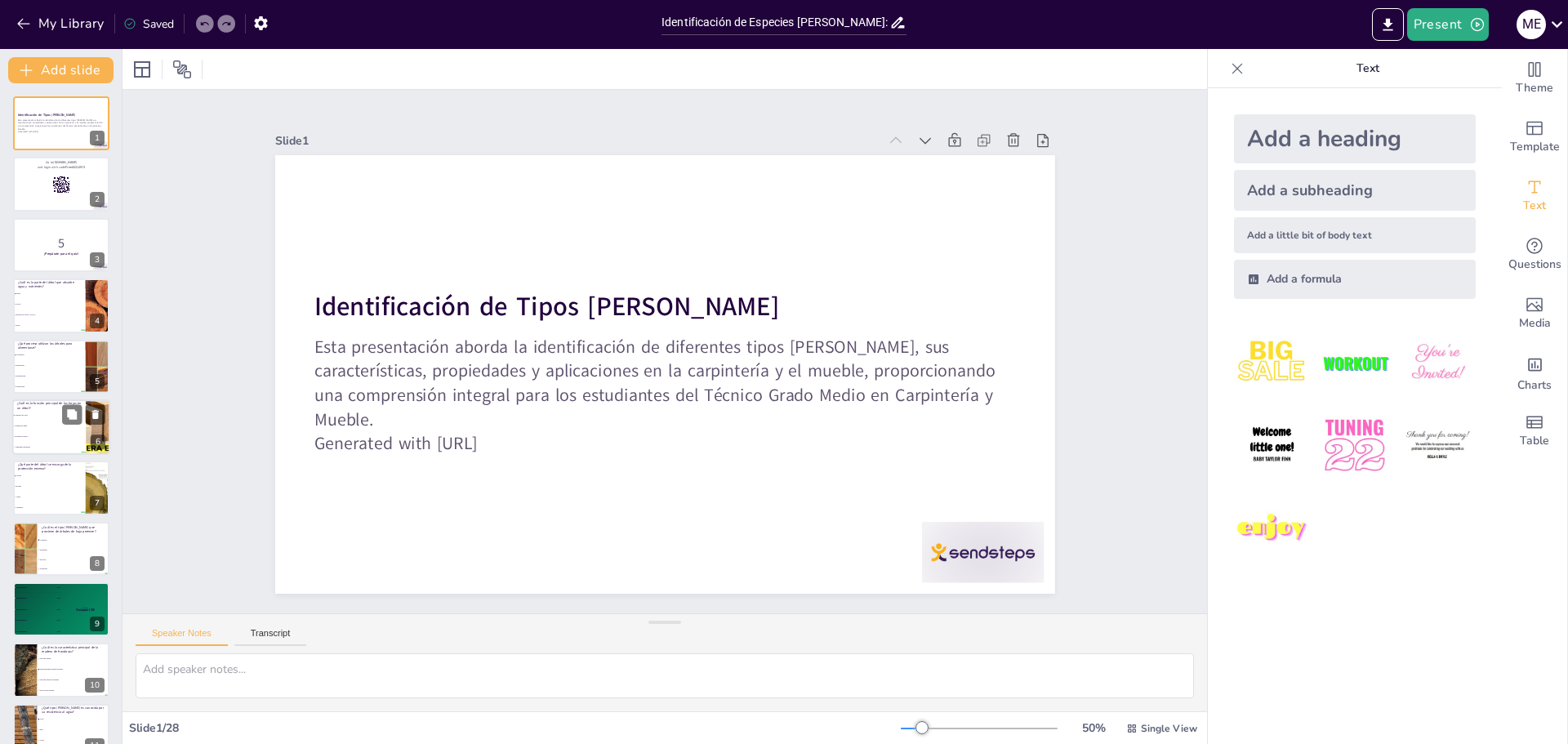
checkbox input "true"
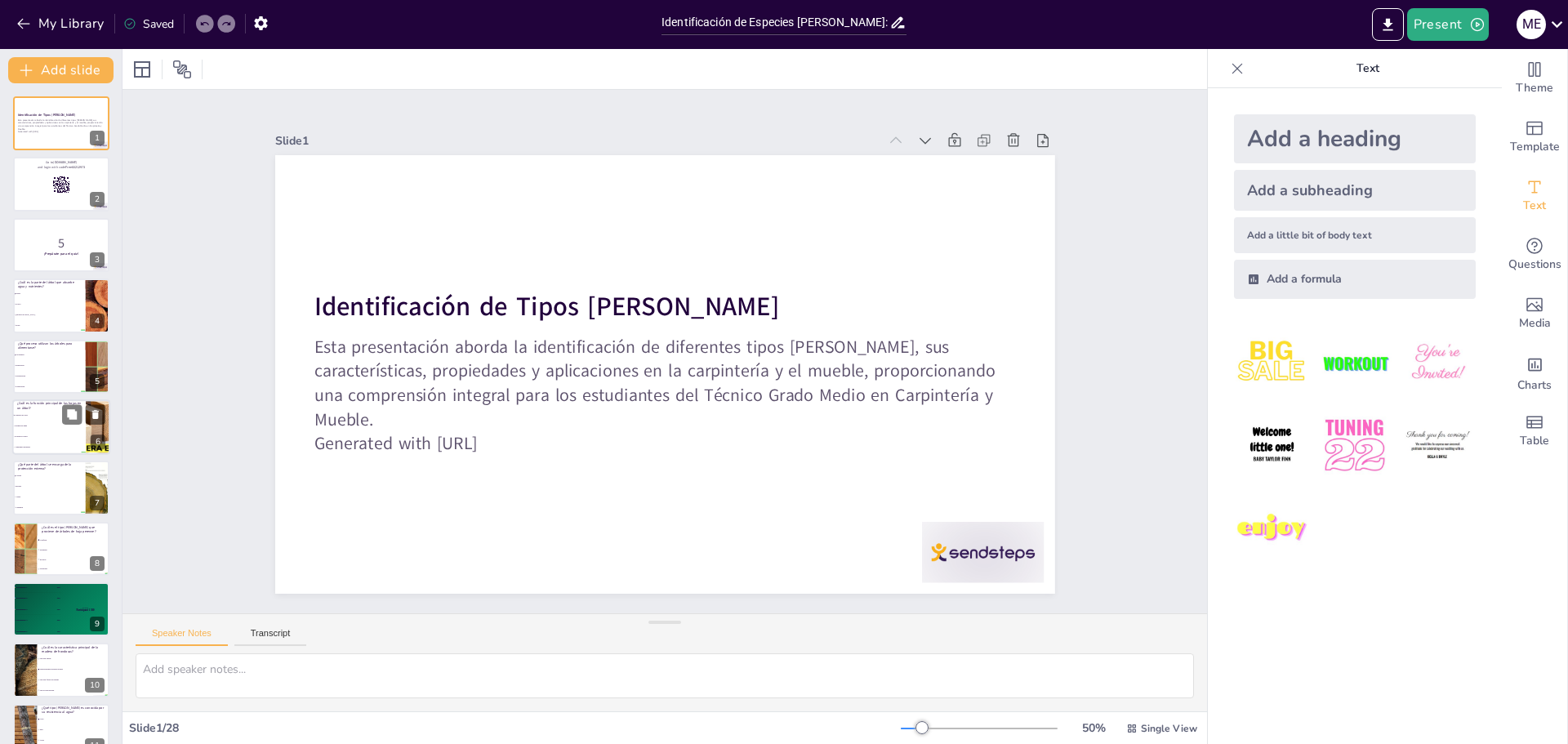
checkbox input "true"
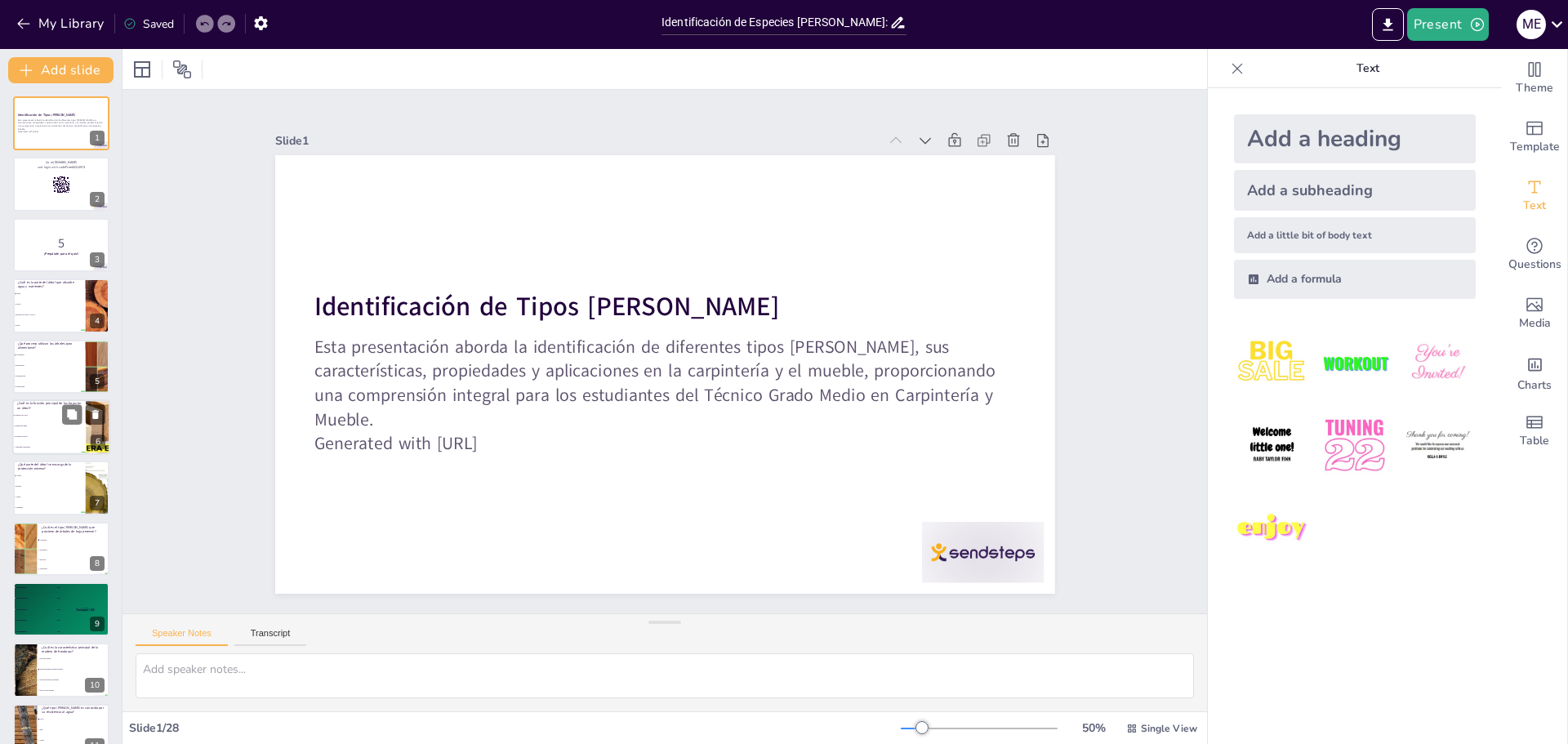
checkbox input "true"
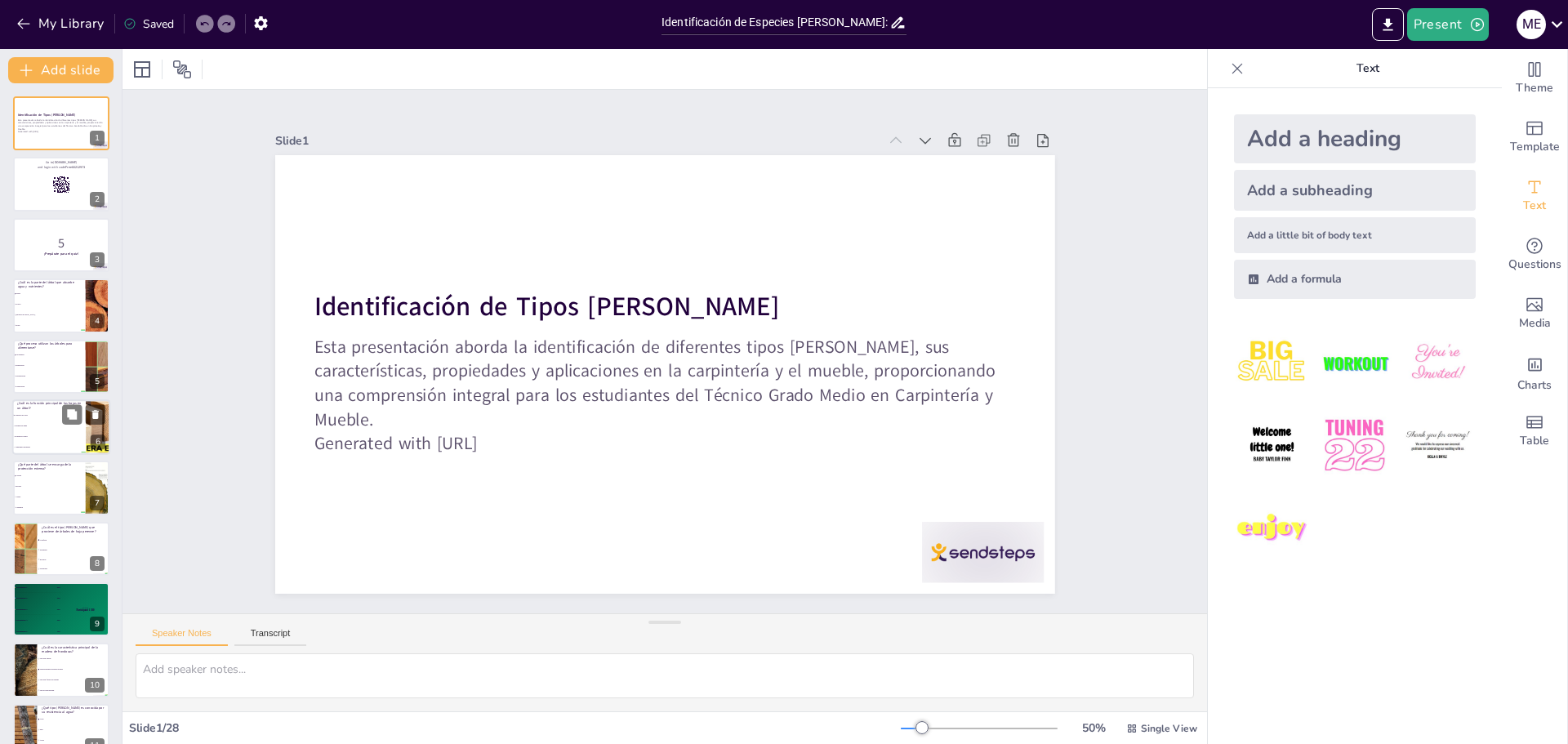
checkbox input "true"
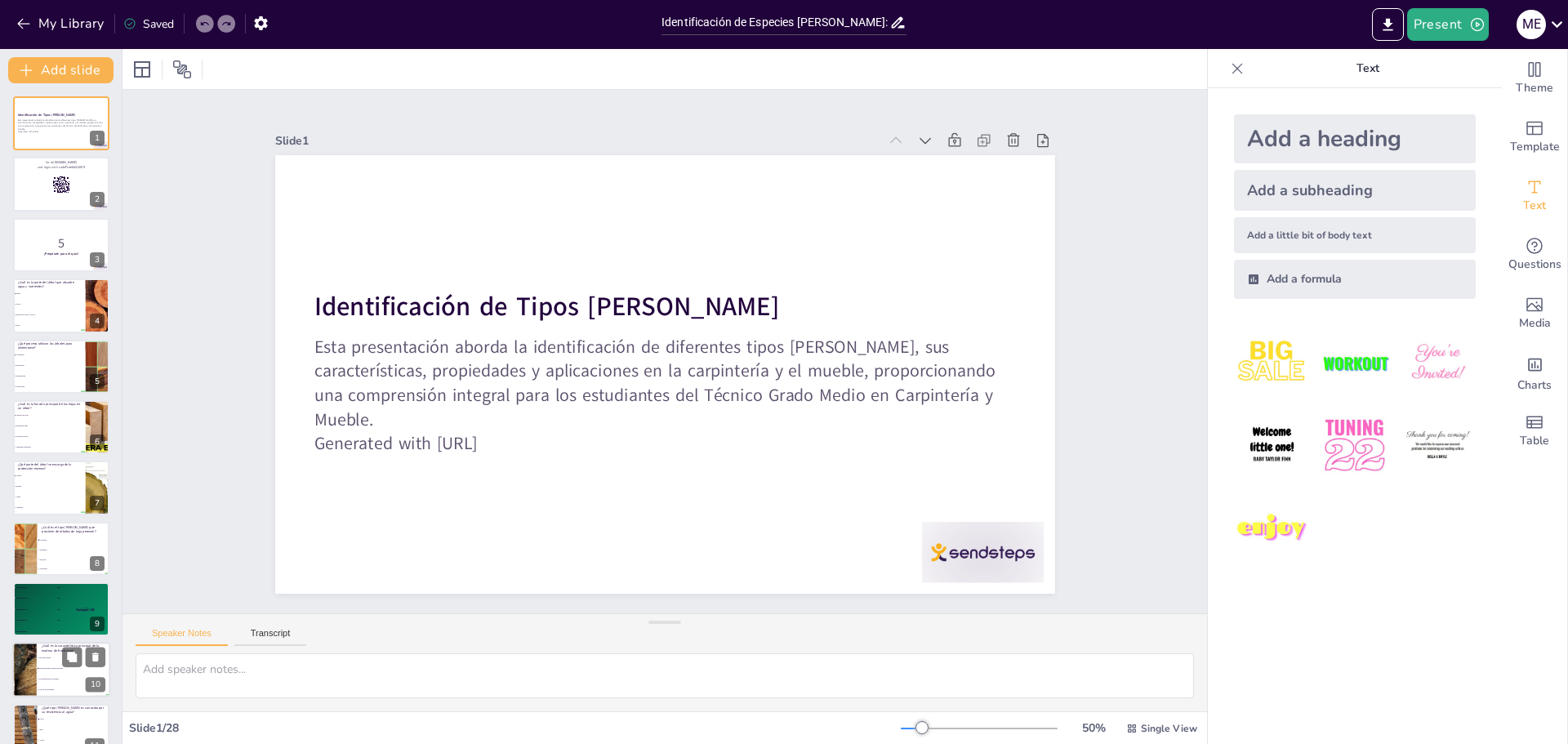
checkbox input "true"
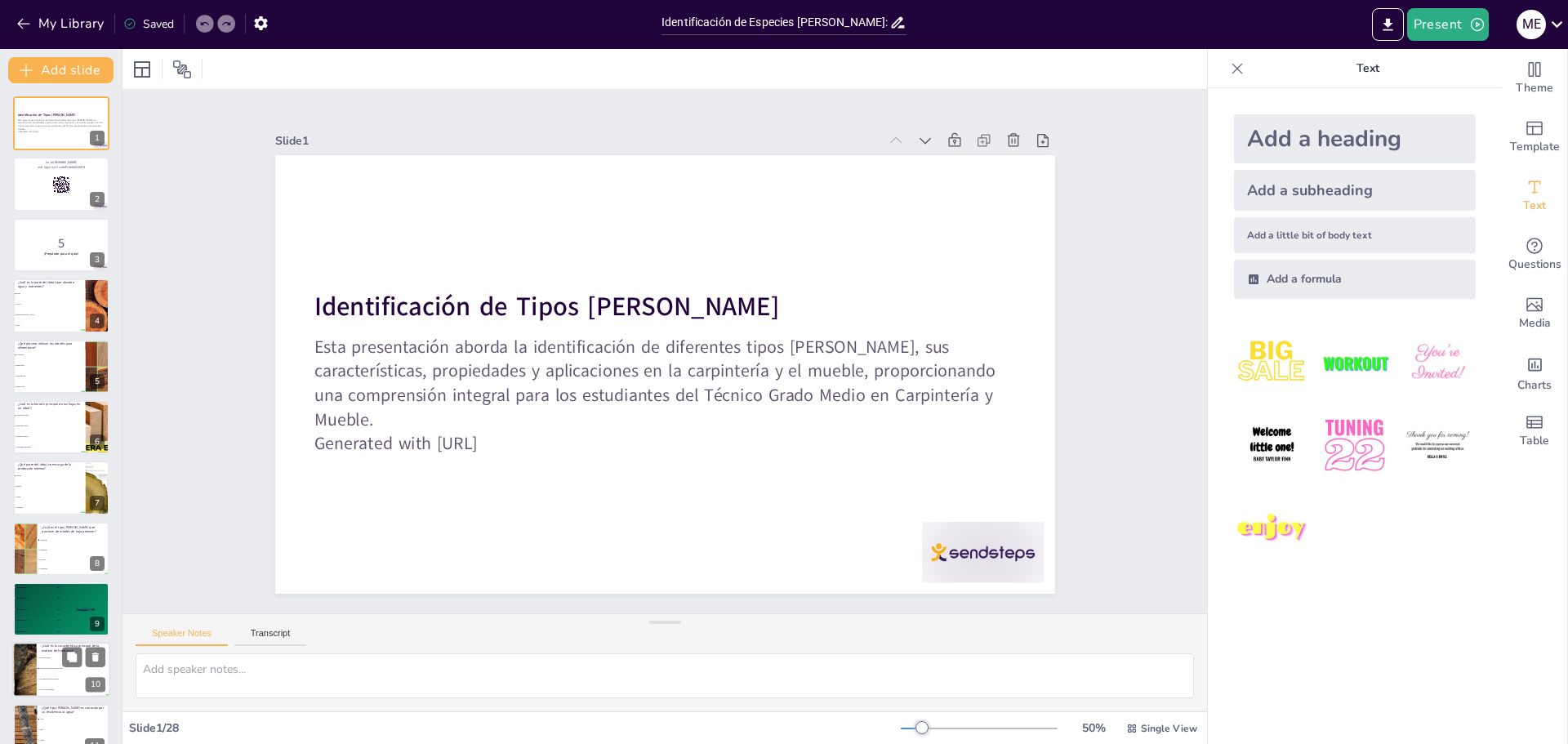
checkbox input "true"
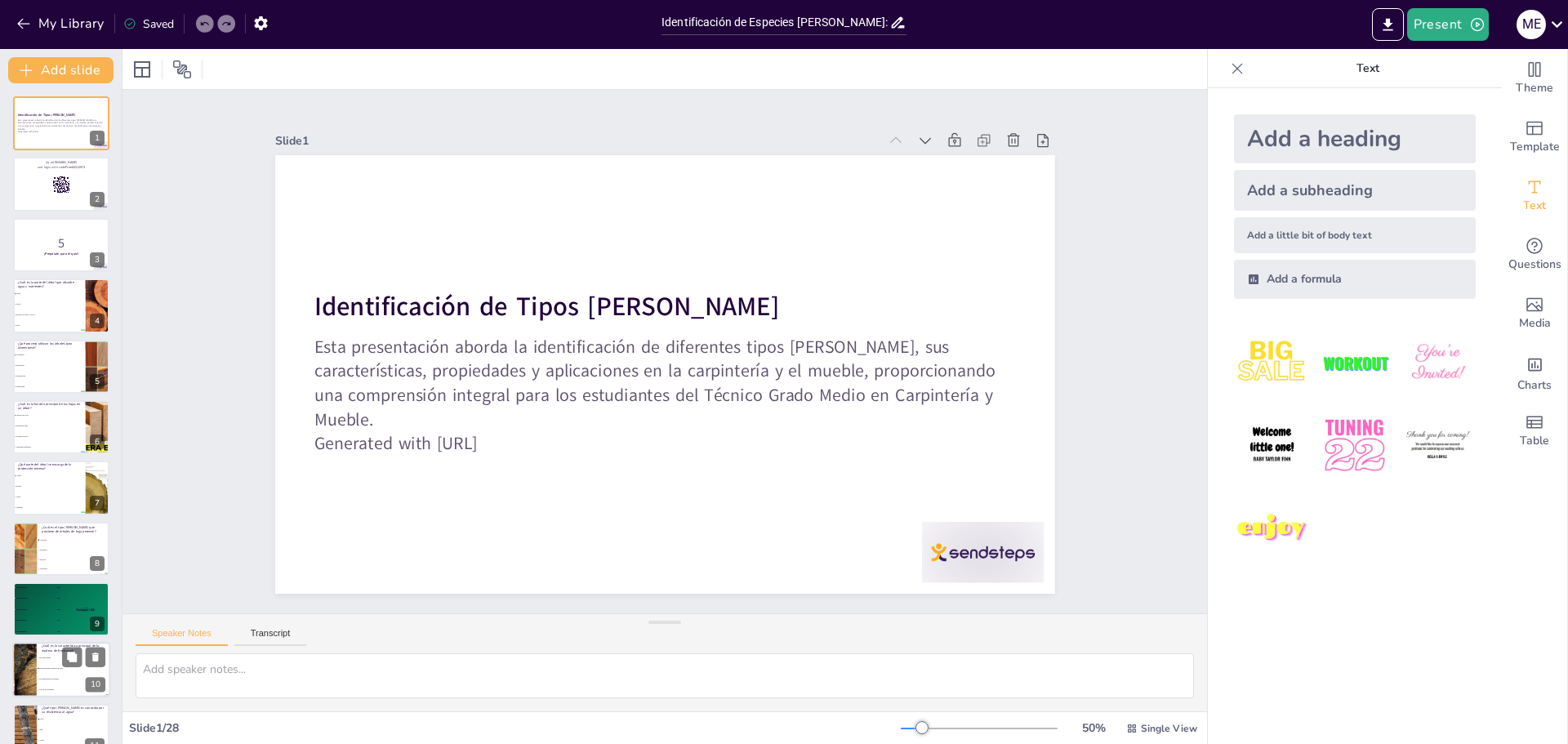
checkbox input "true"
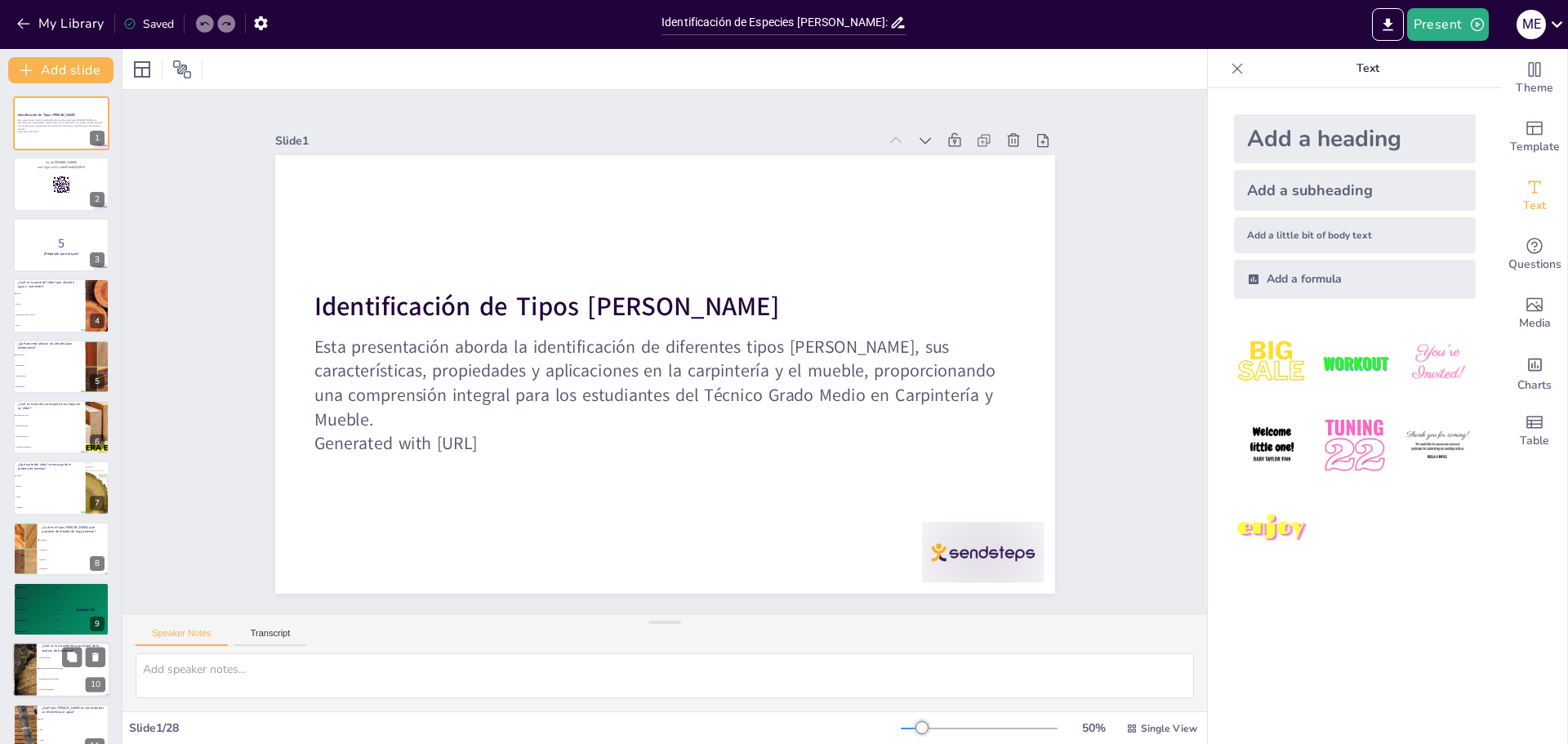
checkbox input "true"
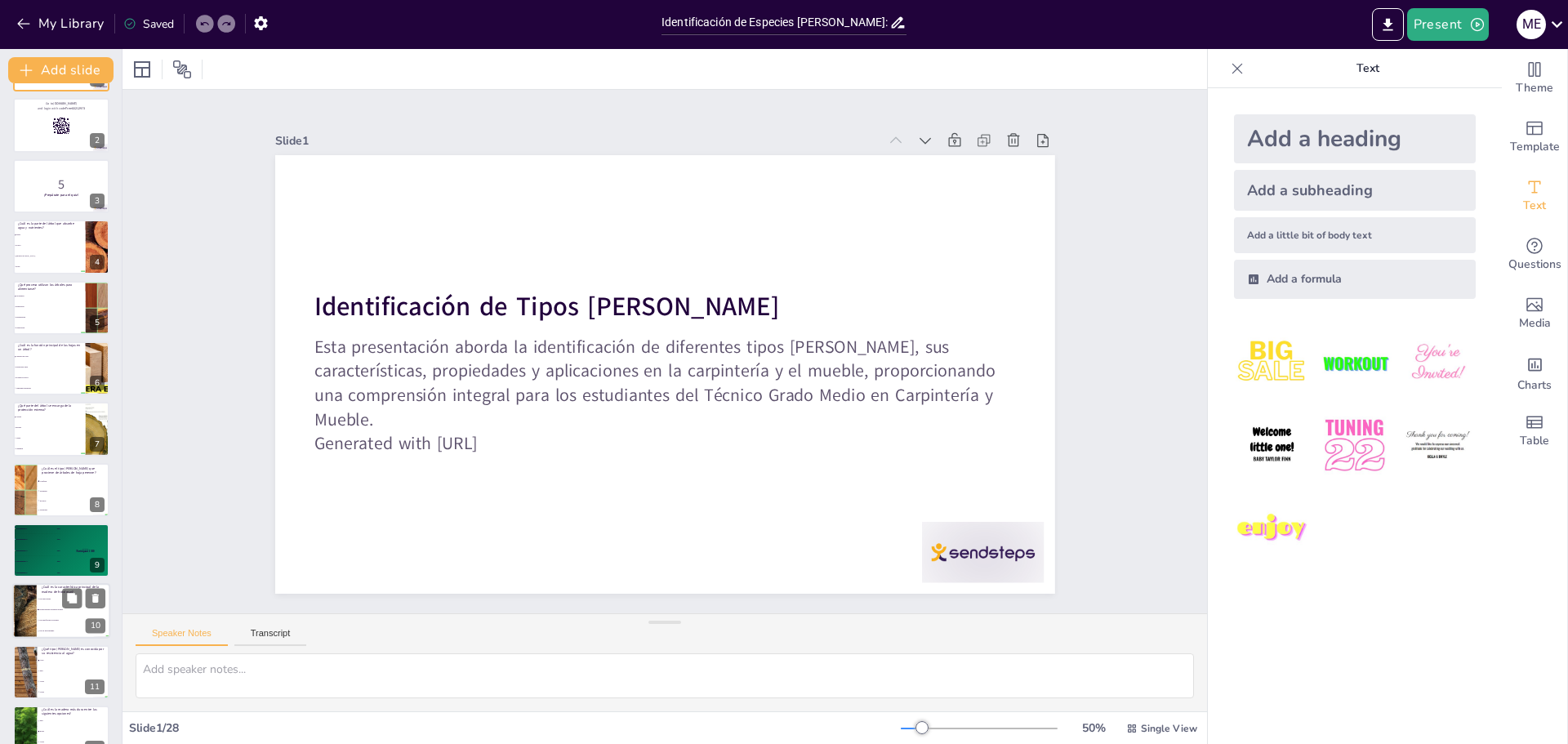
checkbox input "true"
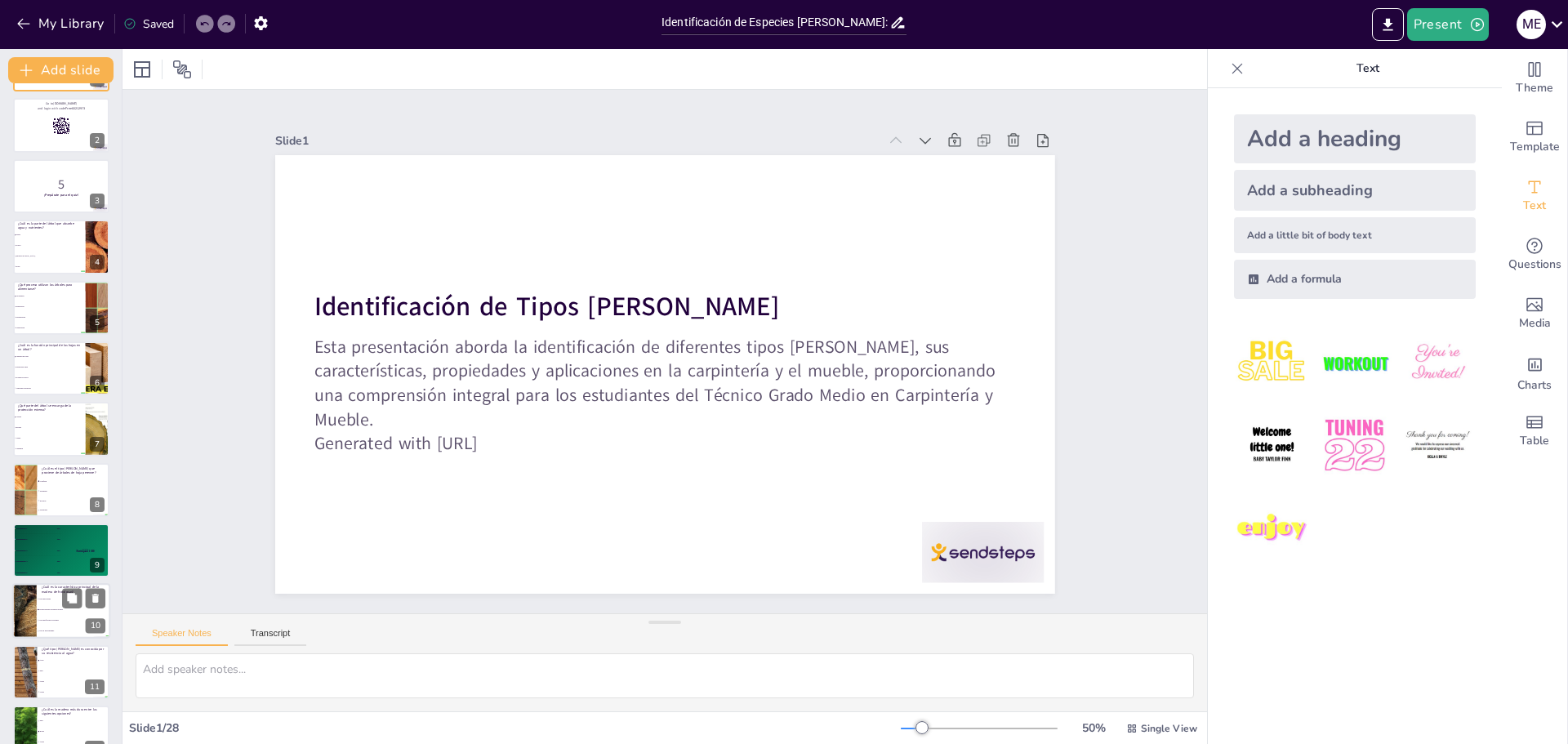
checkbox input "true"
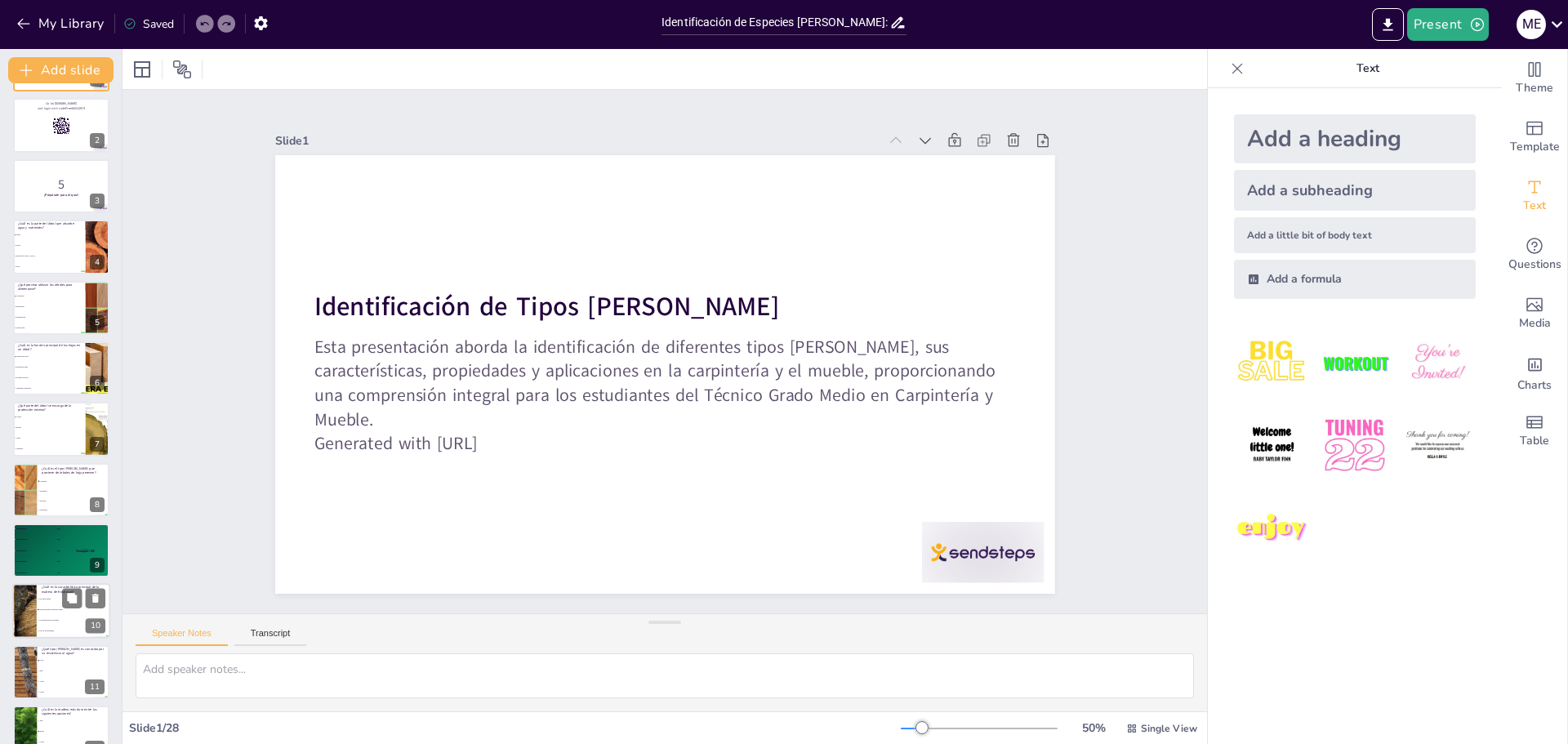
checkbox input "true"
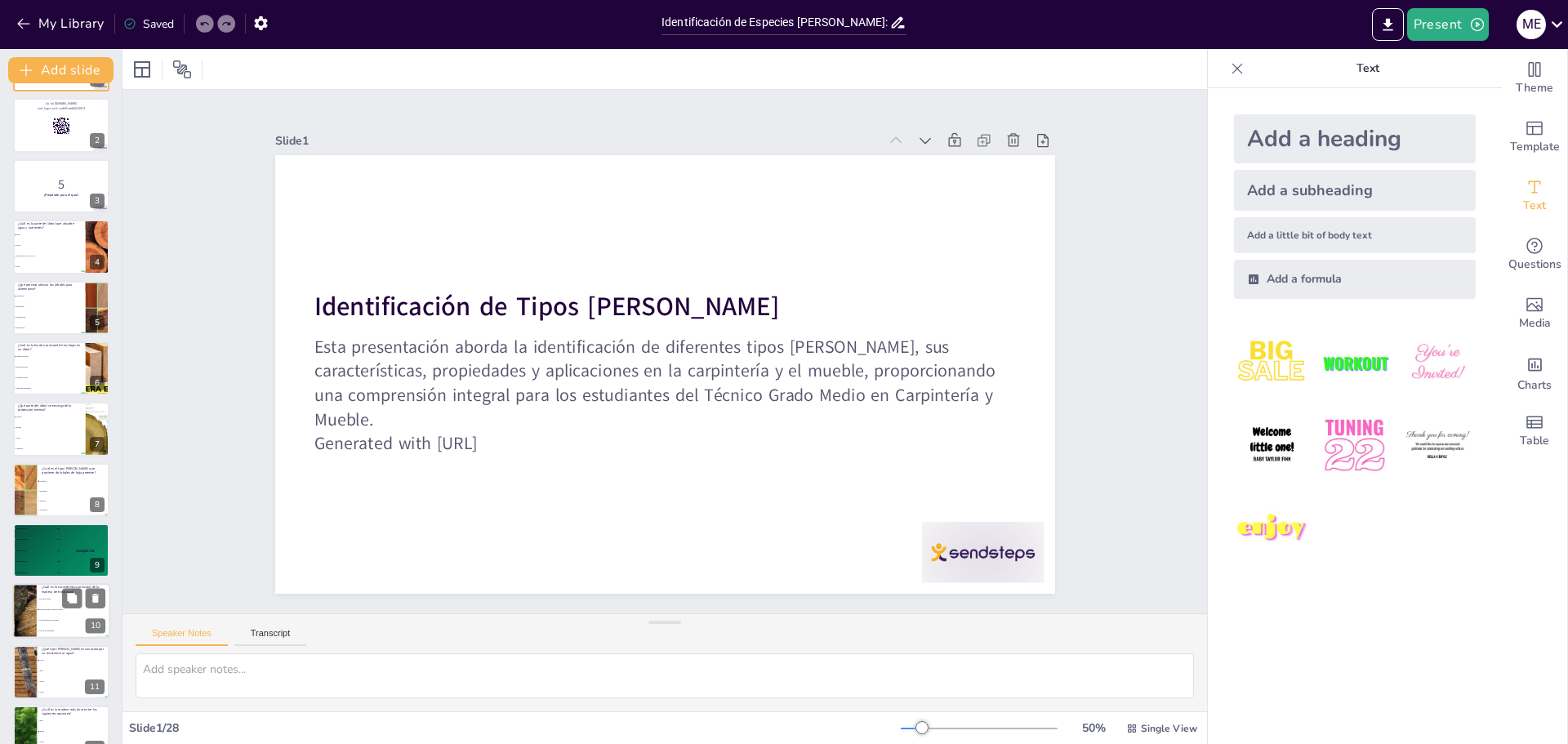
checkbox input "true"
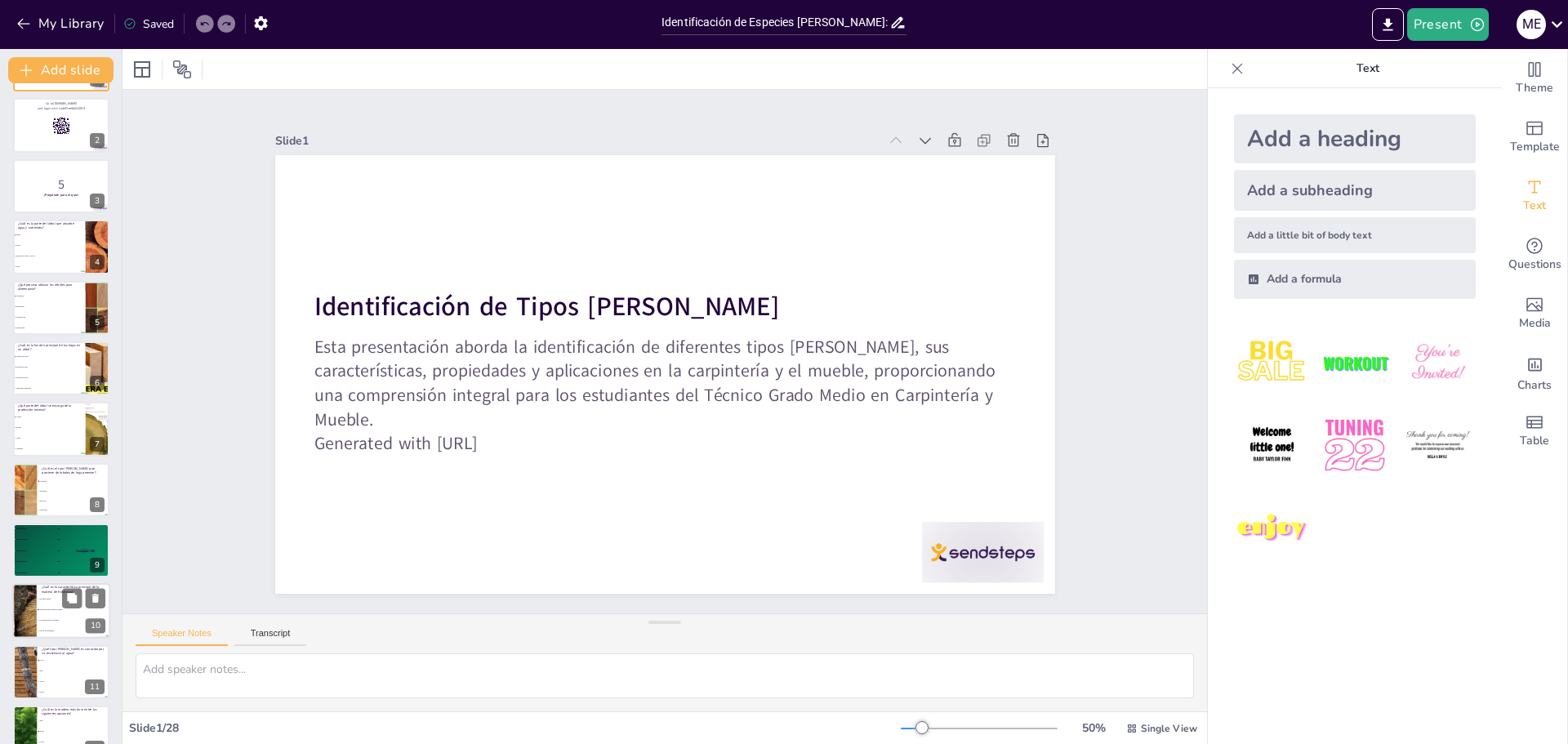
checkbox input "true"
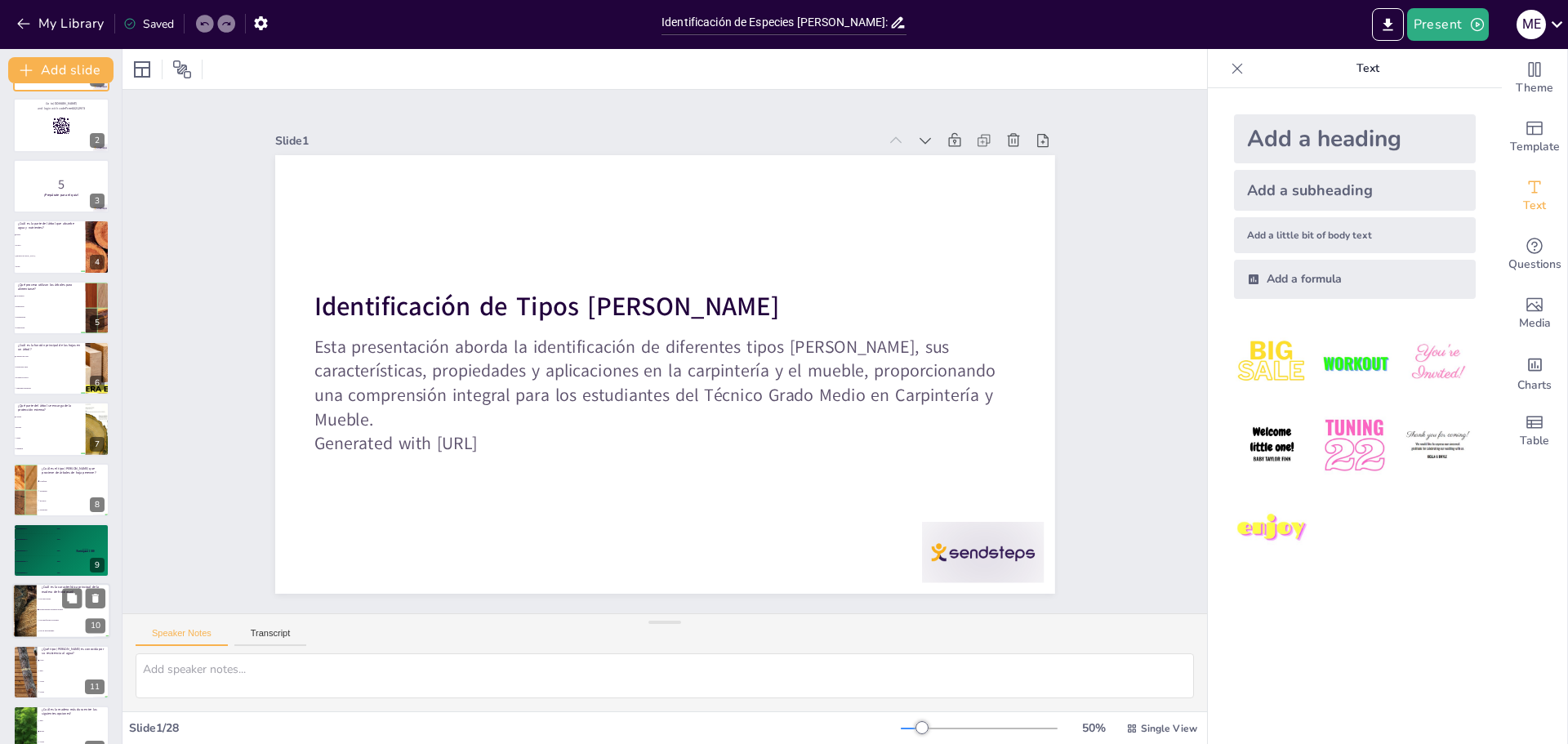
checkbox input "true"
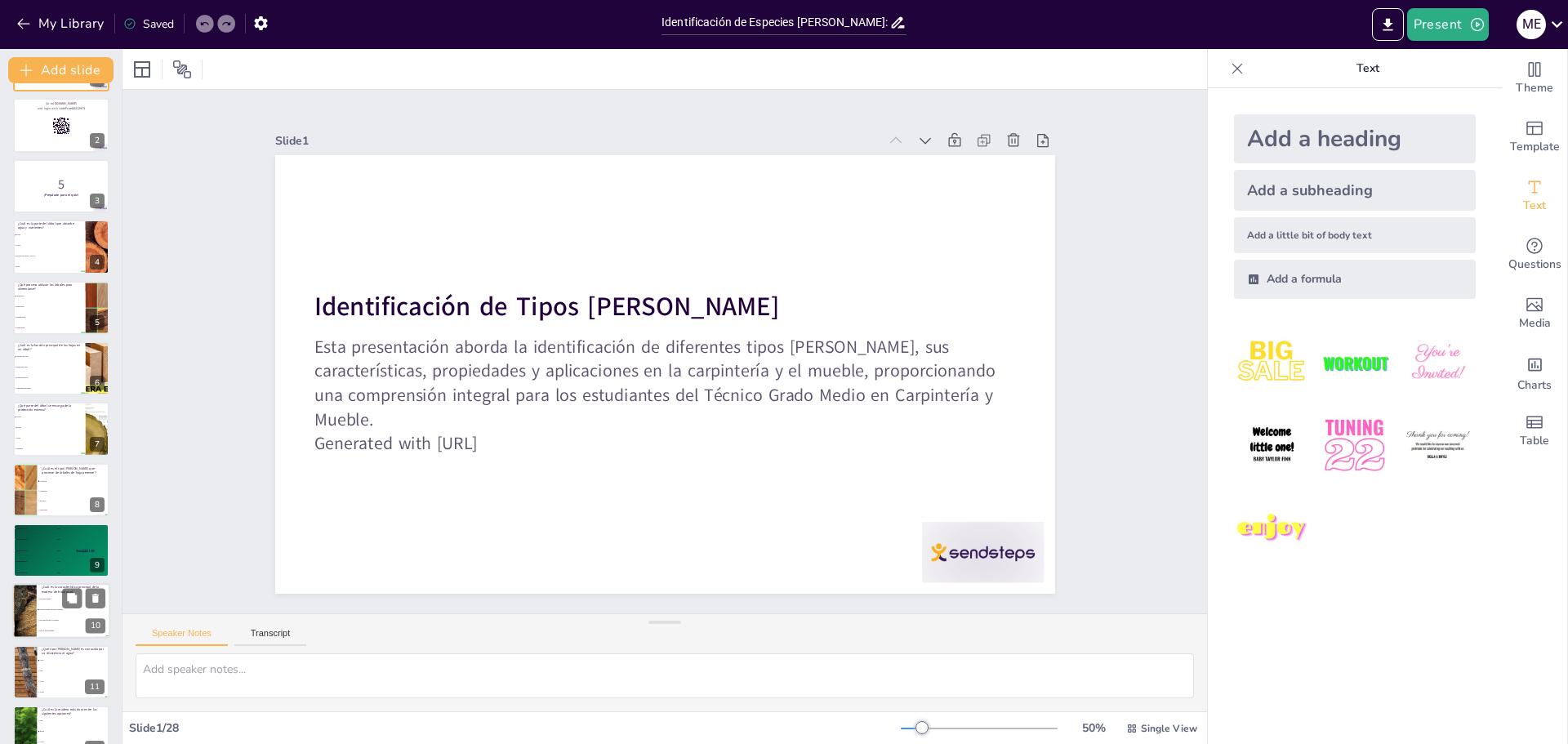
checkbox input "true"
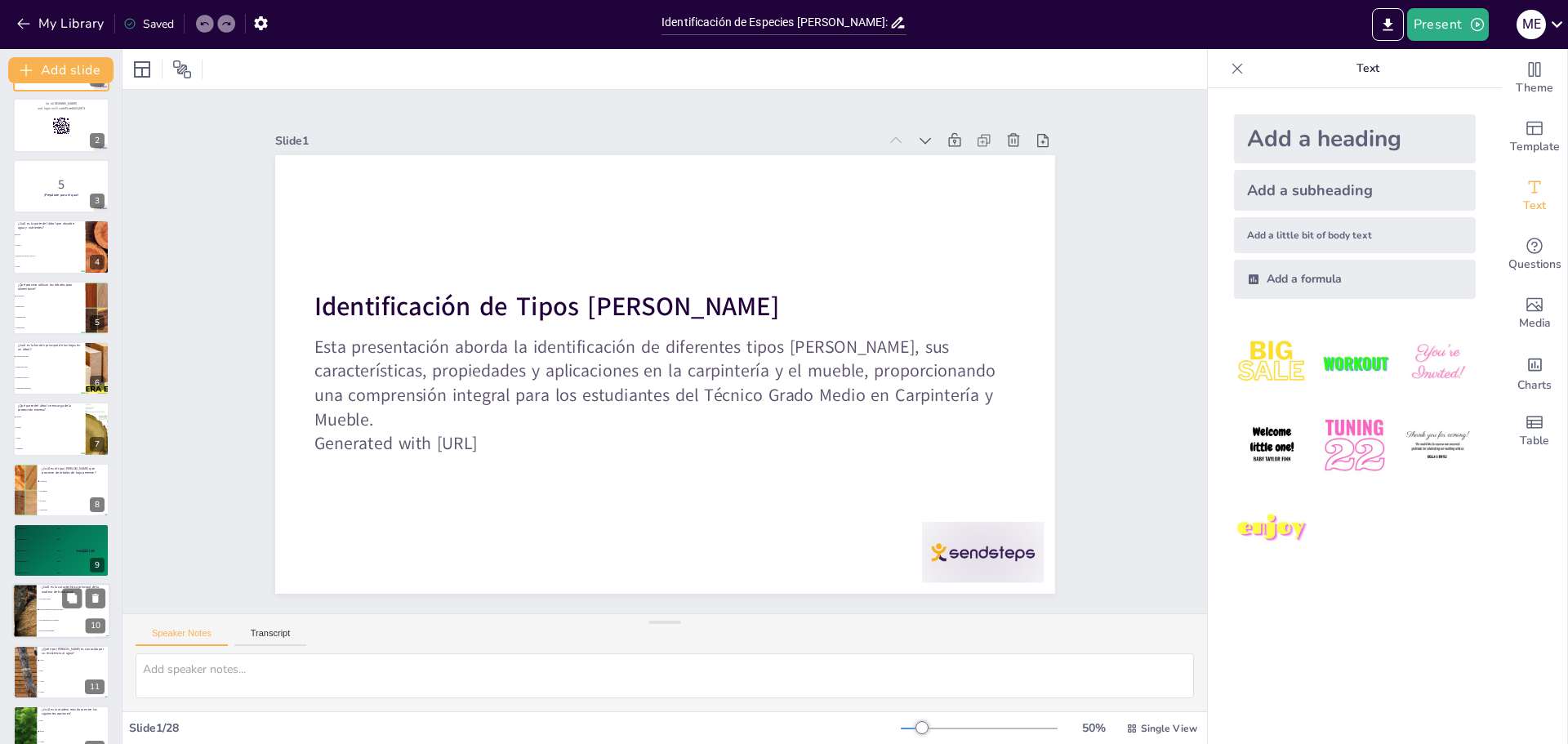
checkbox input "true"
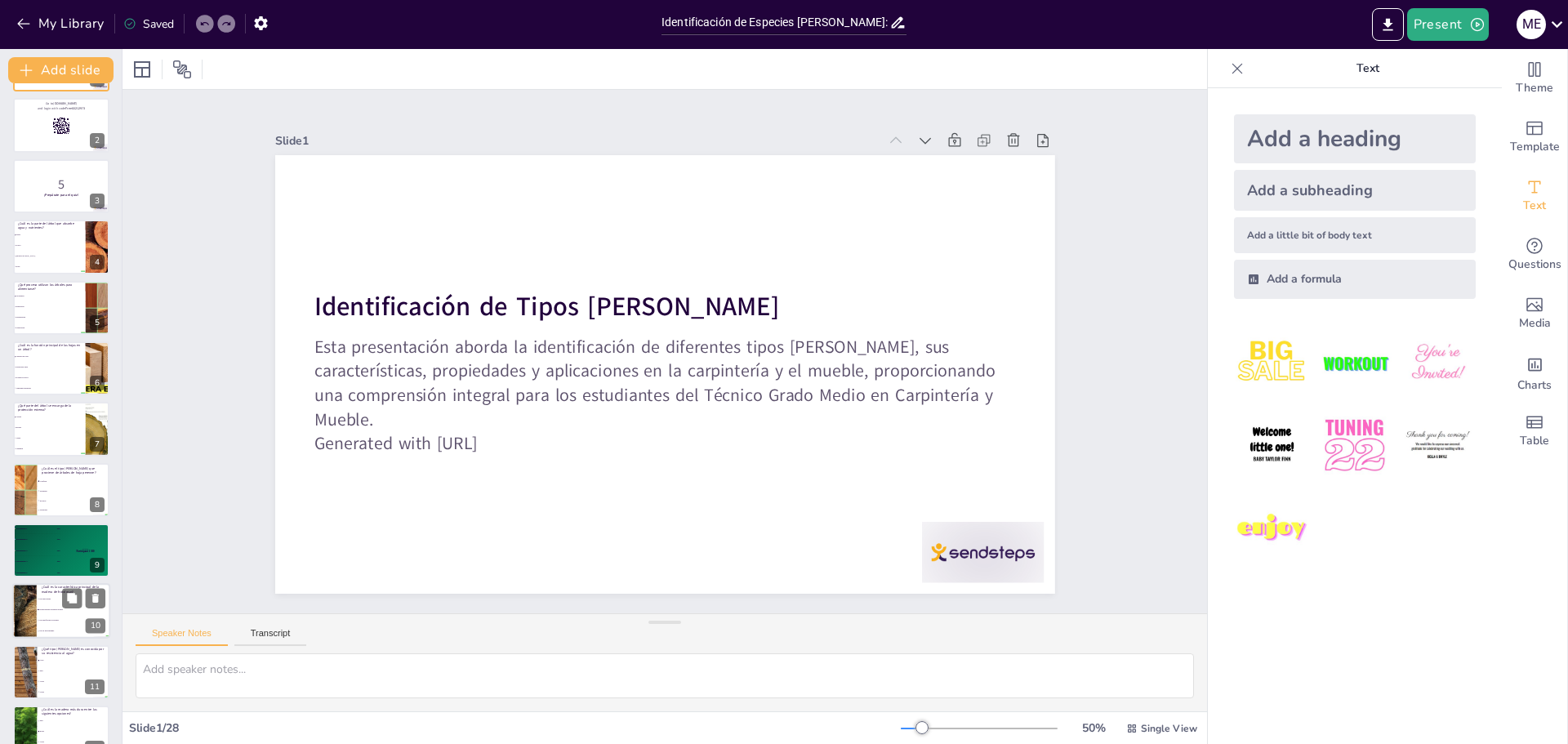
checkbox input "true"
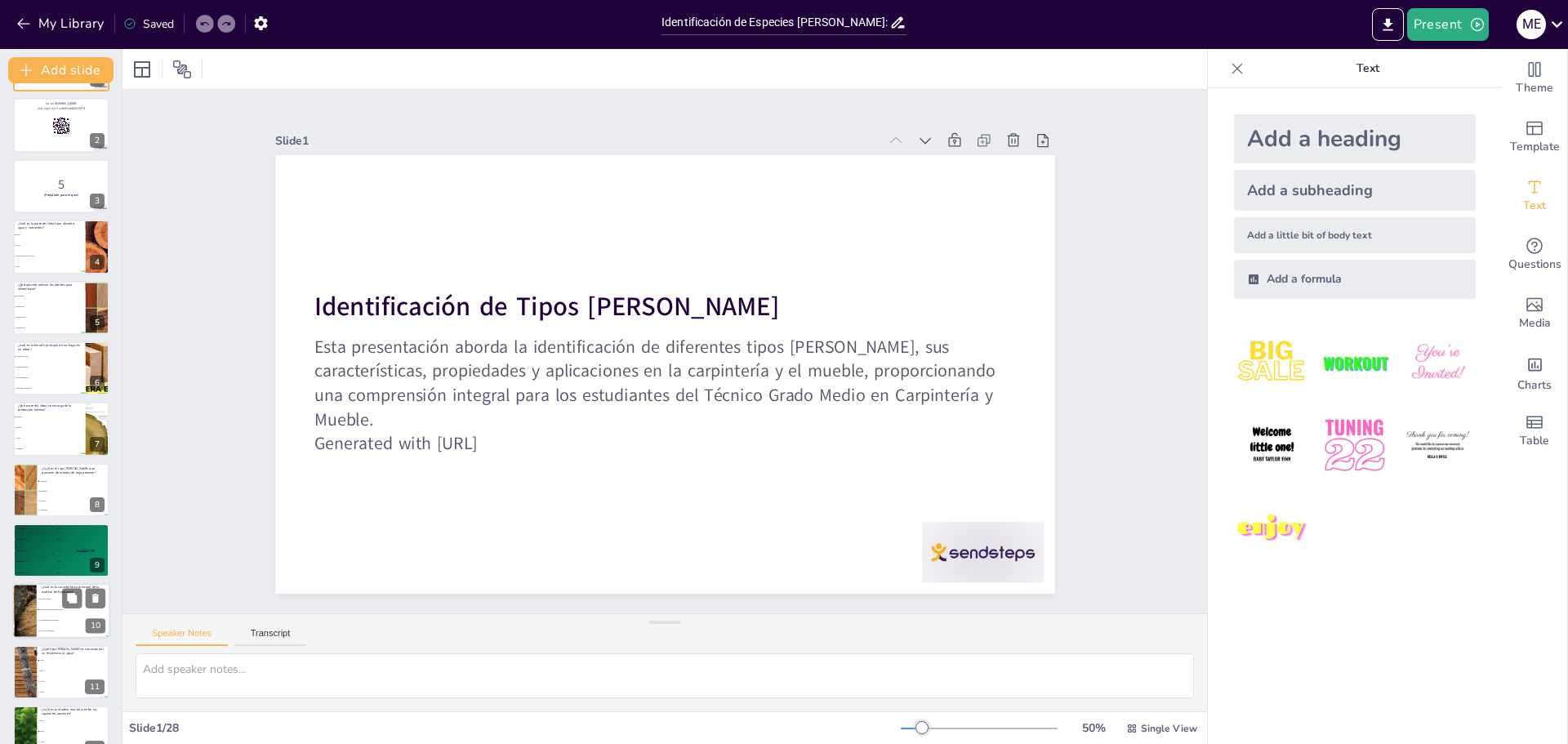
checkbox input "true"
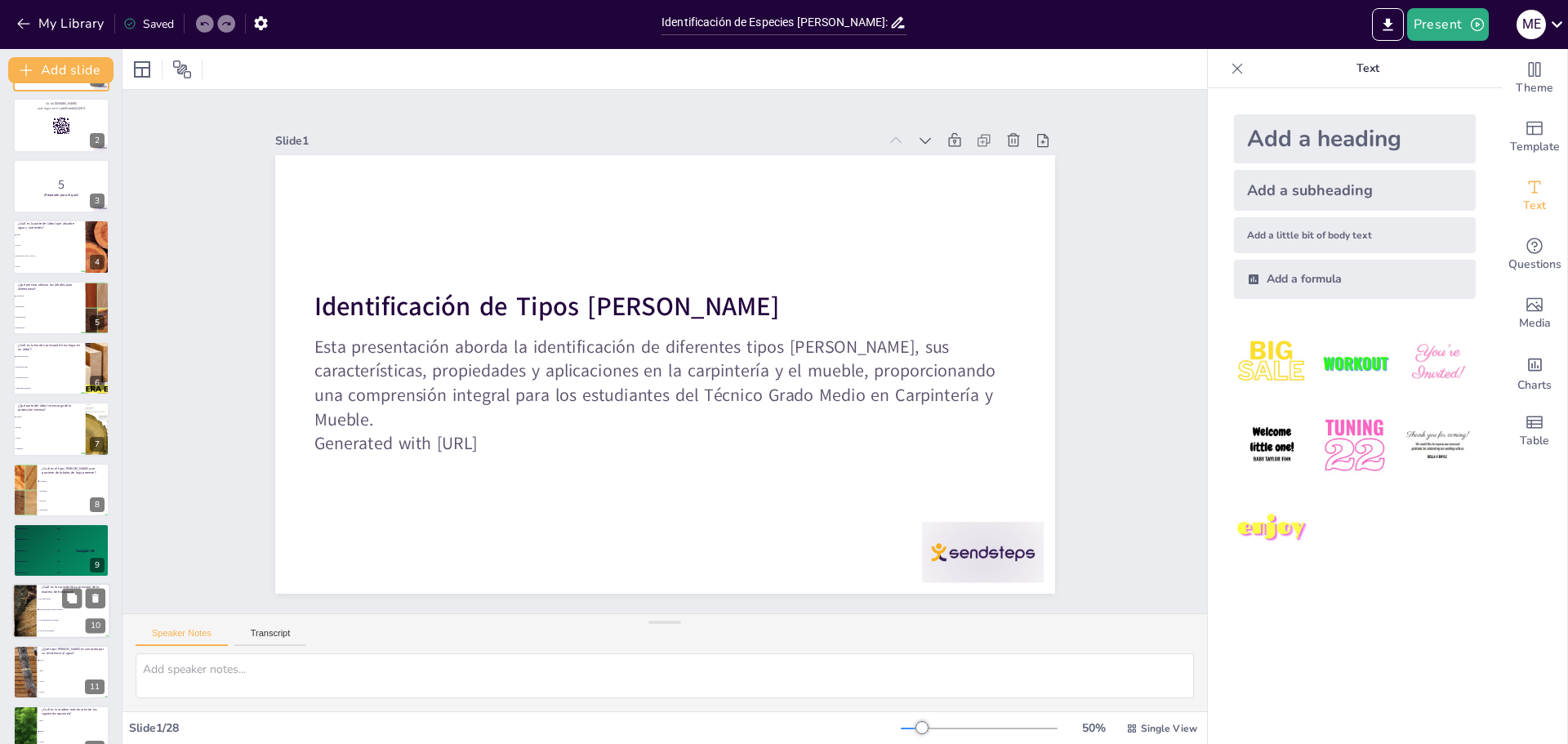
checkbox input "true"
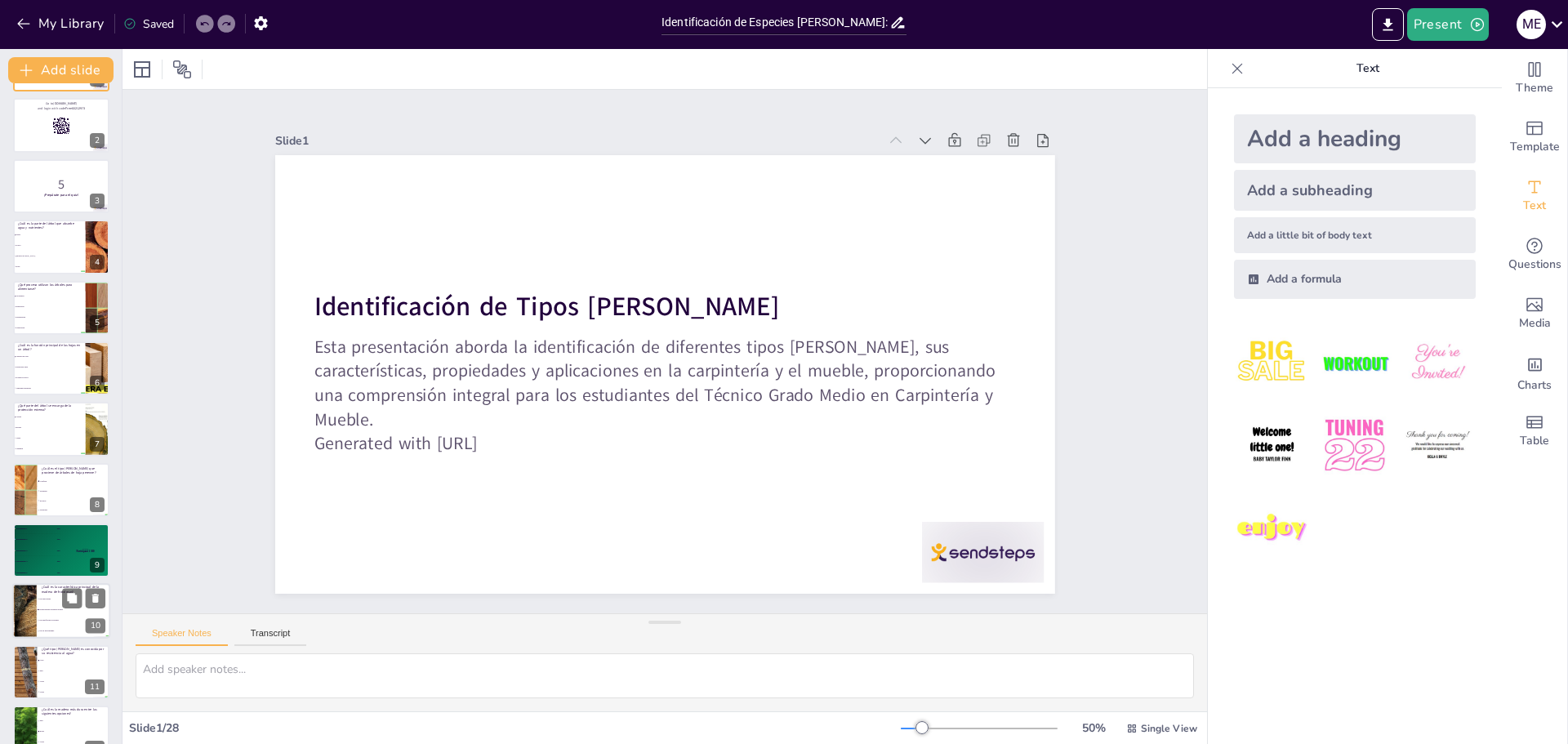
checkbox input "true"
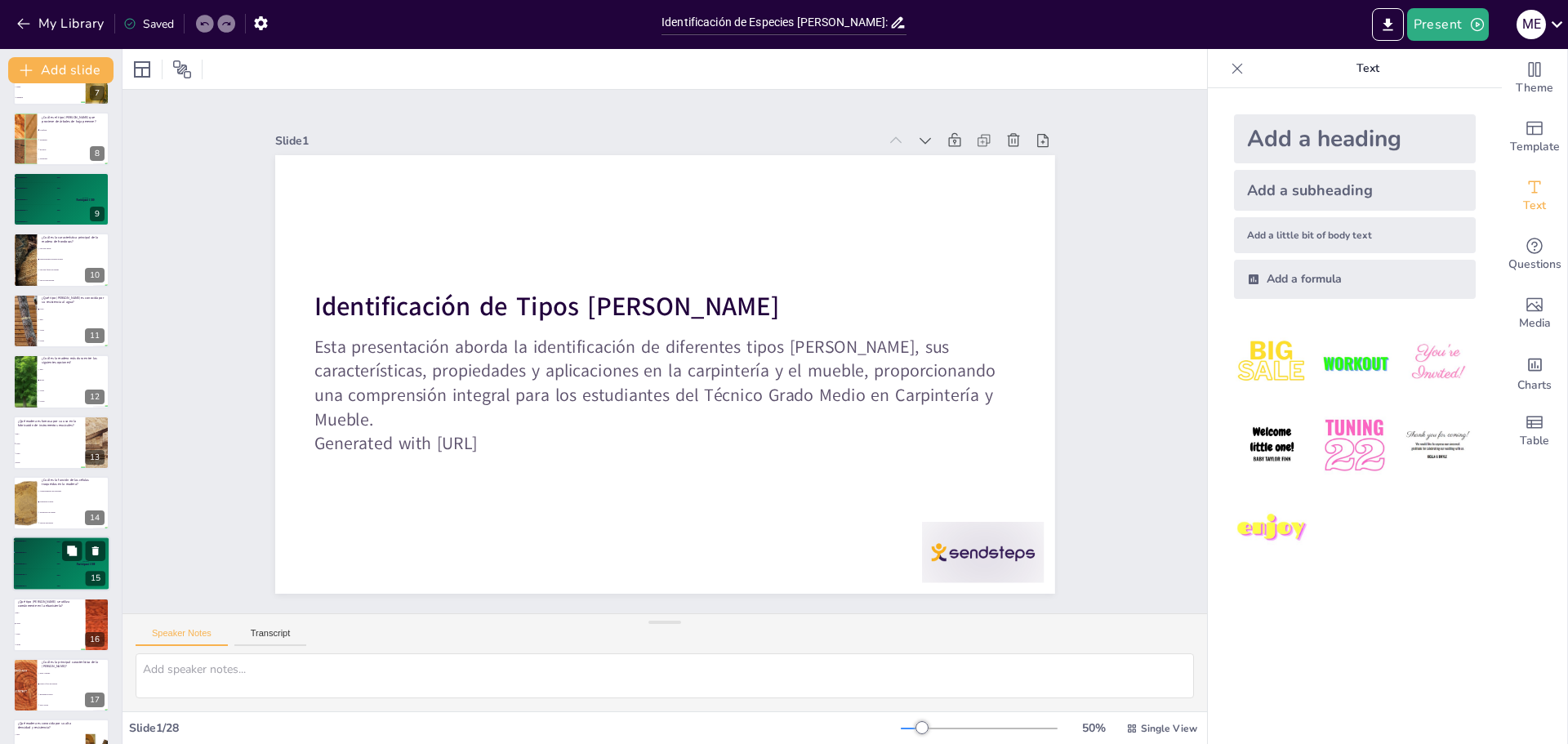
checkbox input "true"
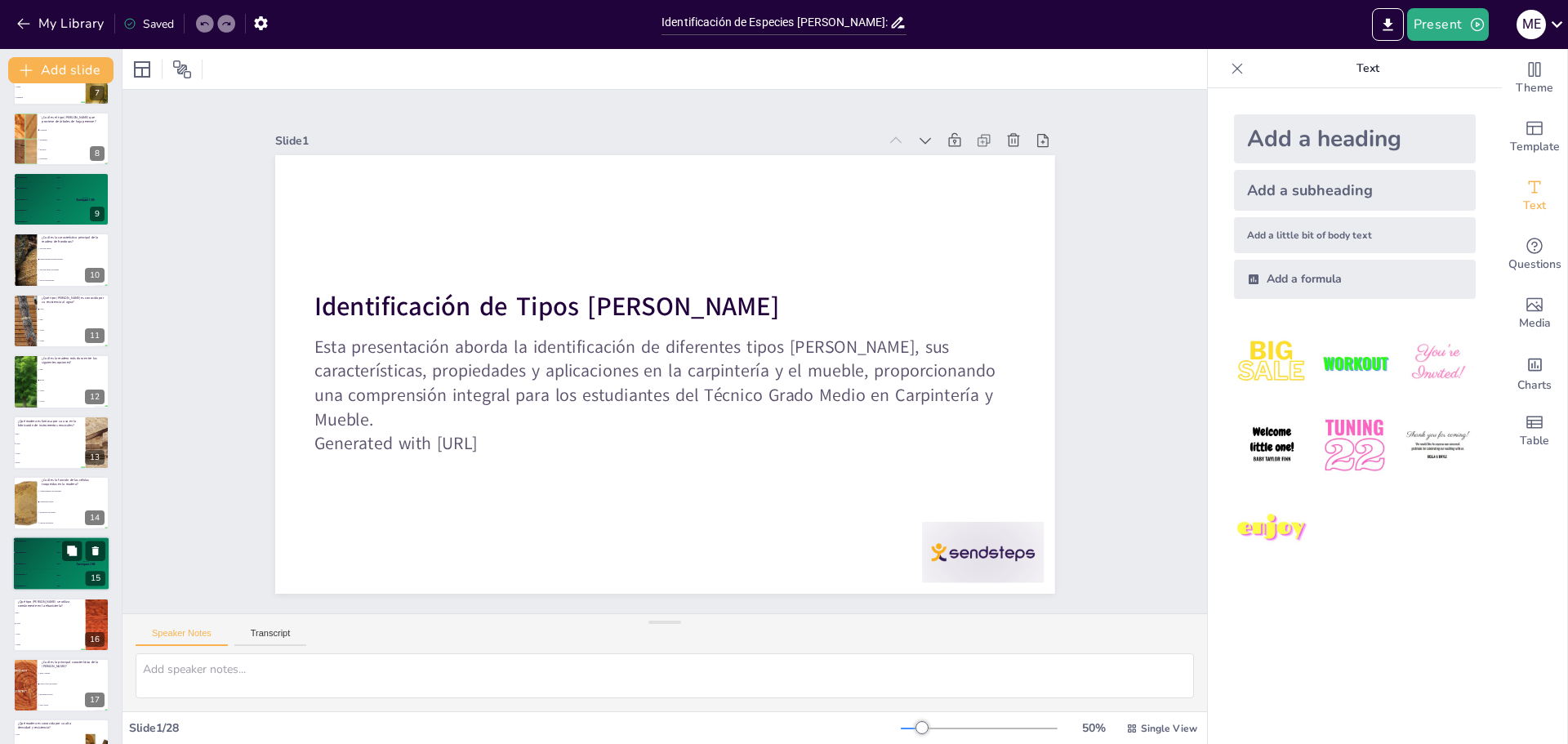
checkbox input "true"
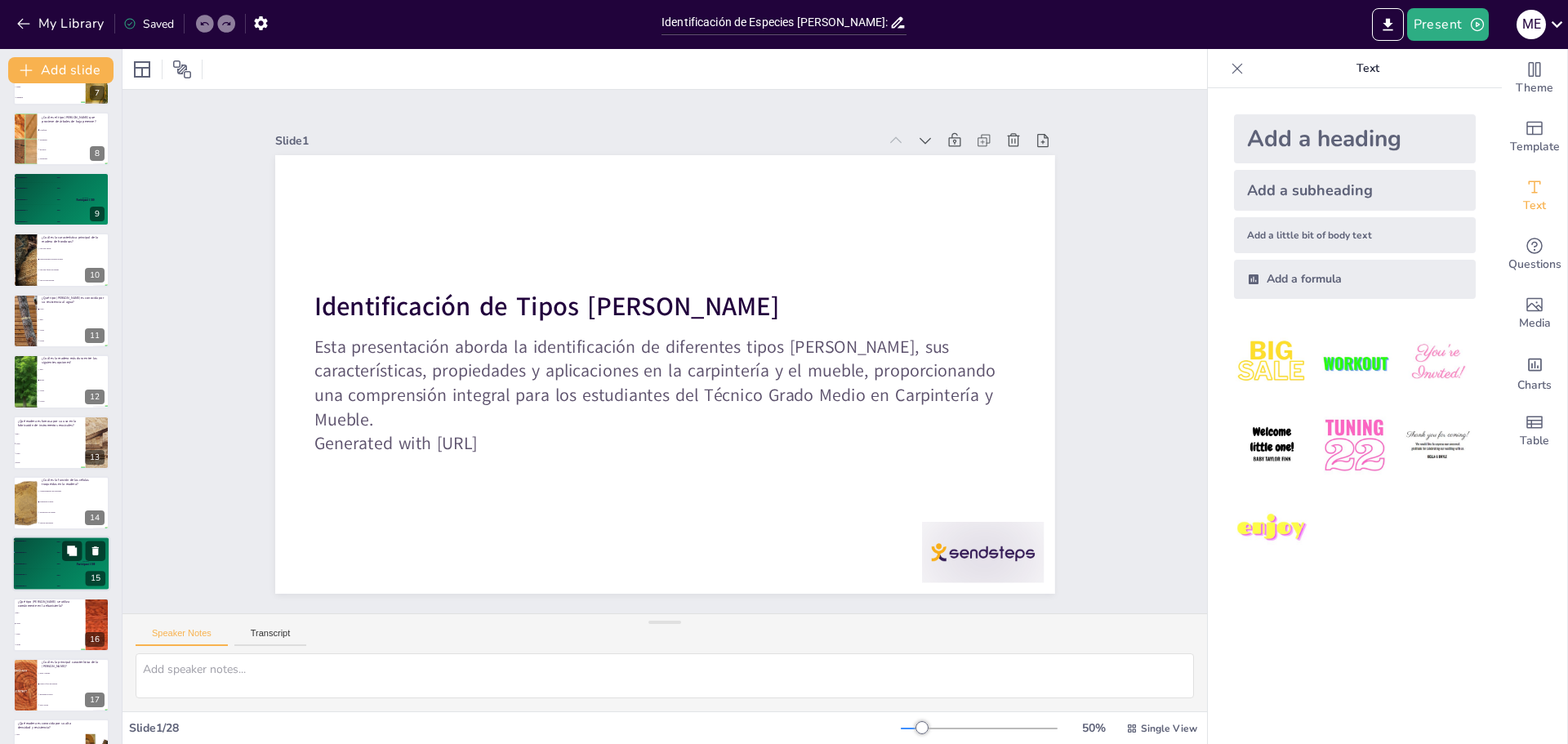
checkbox input "true"
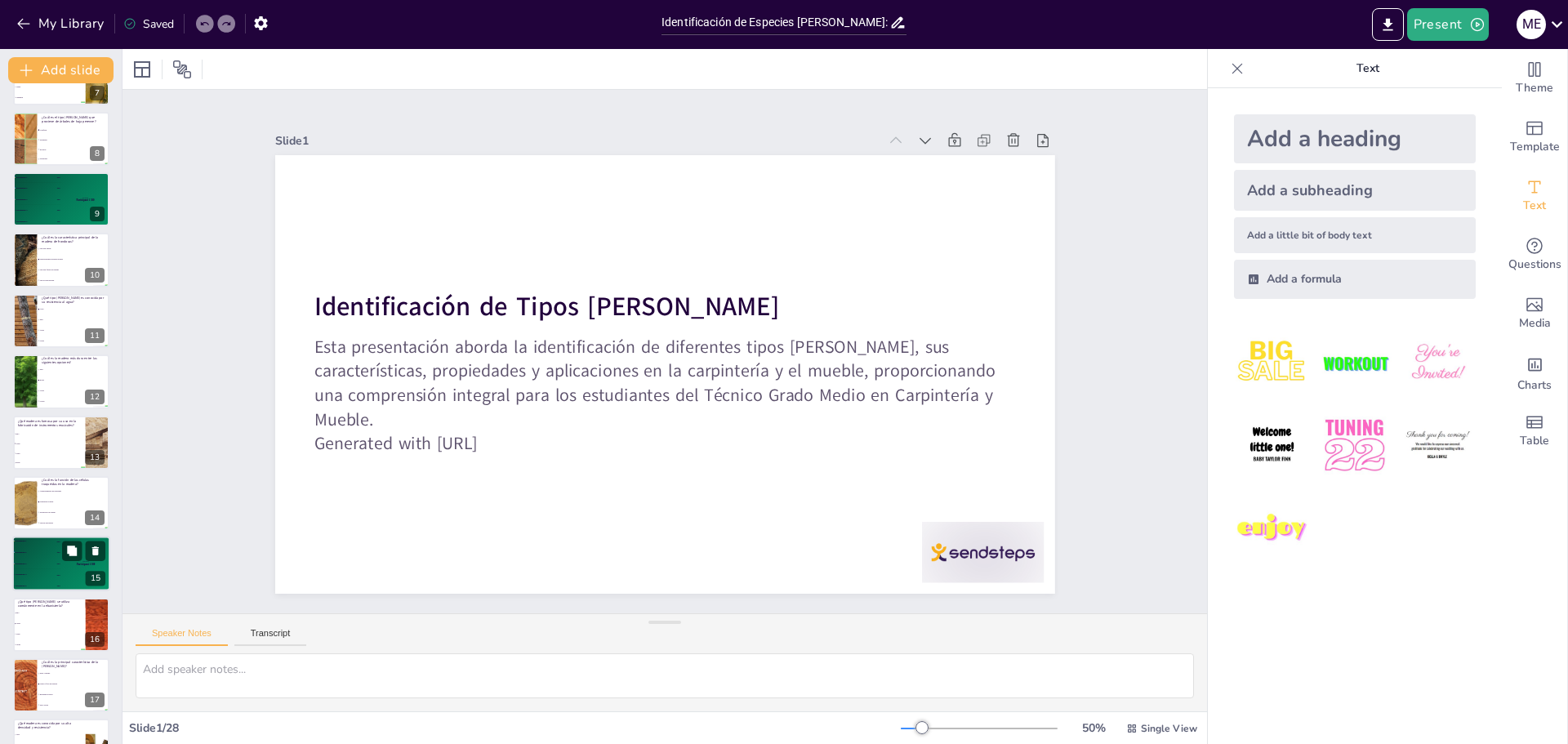
checkbox input "true"
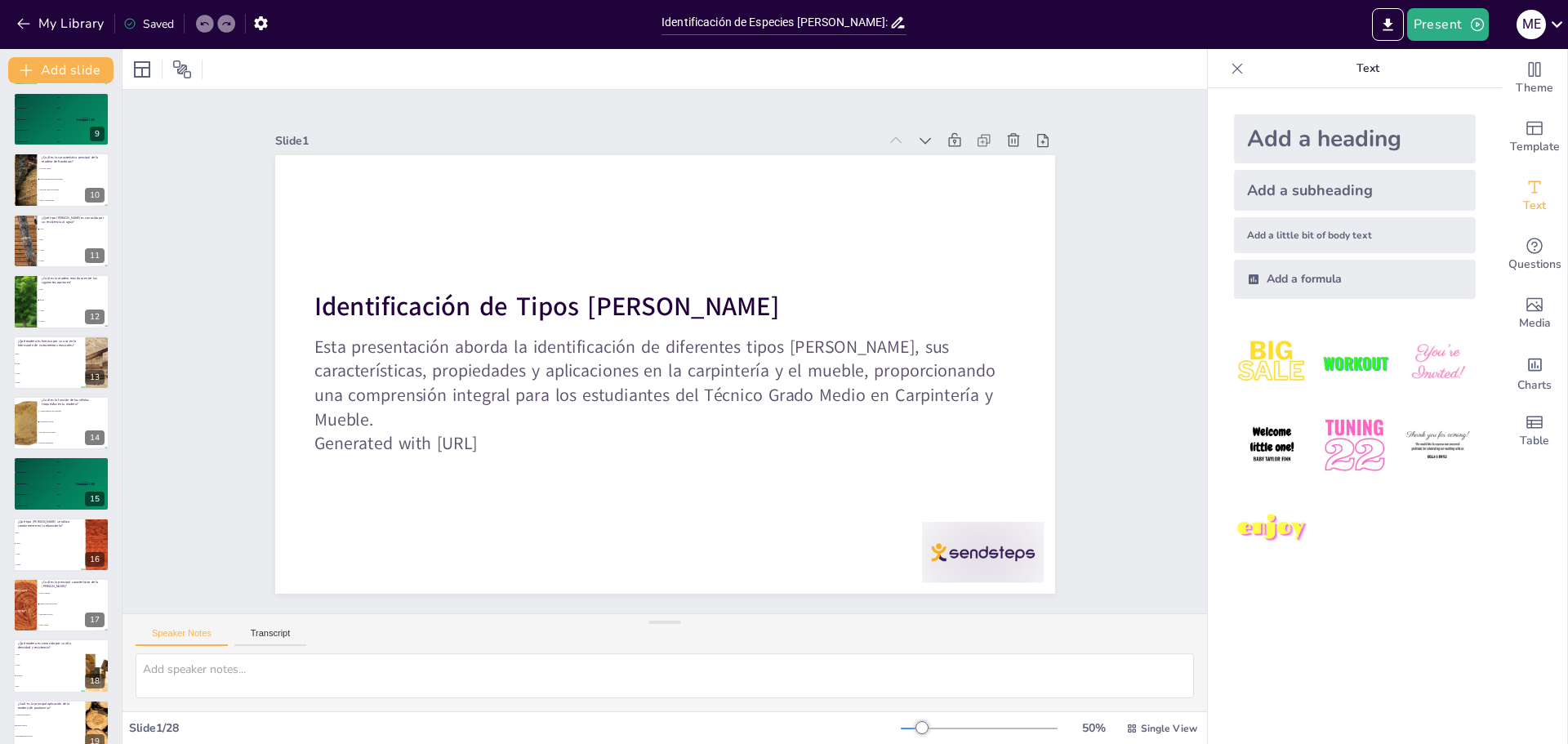
scroll to position [1061, 0]
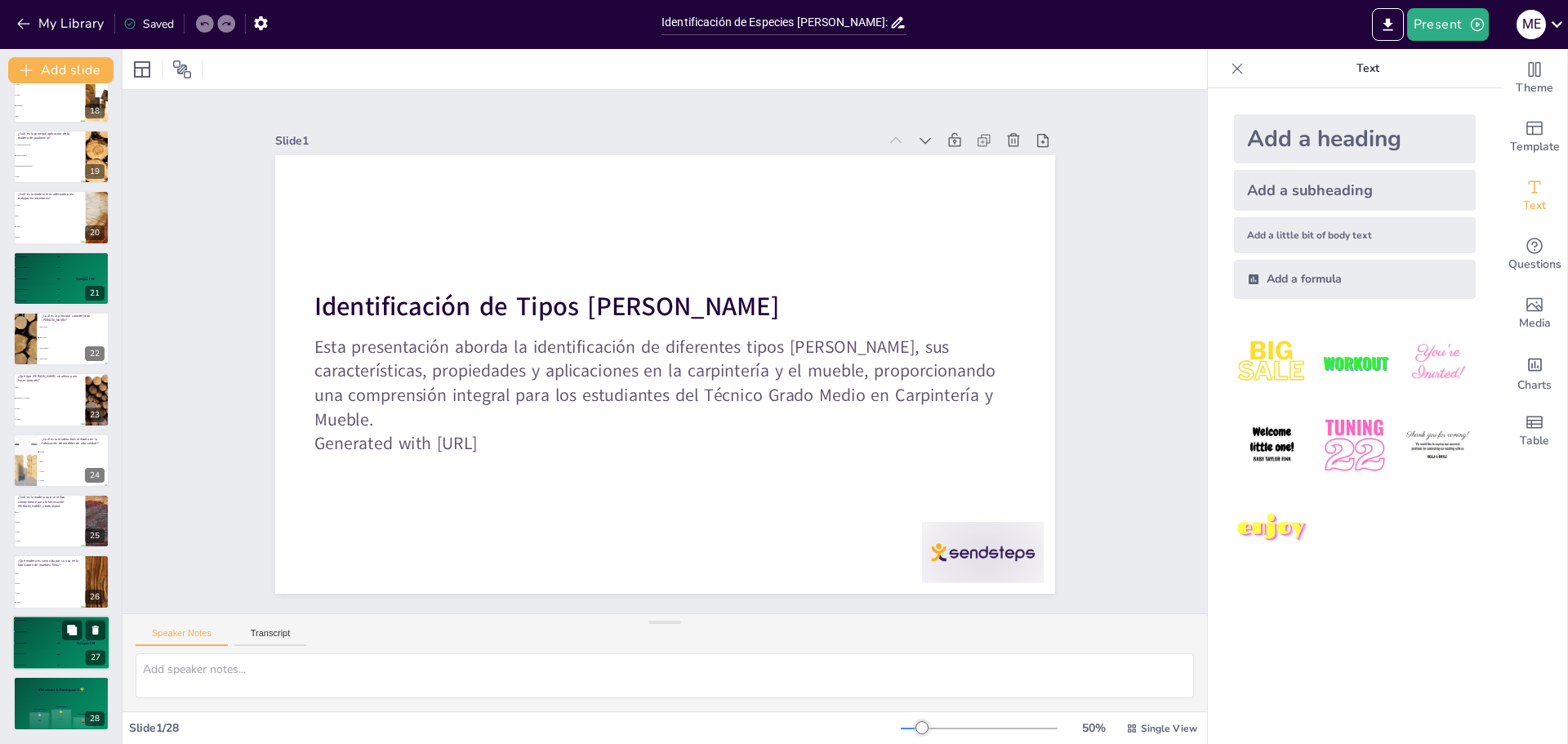
click at [57, 621] on span "500" at bounding box center [59, 620] width 4 height 3
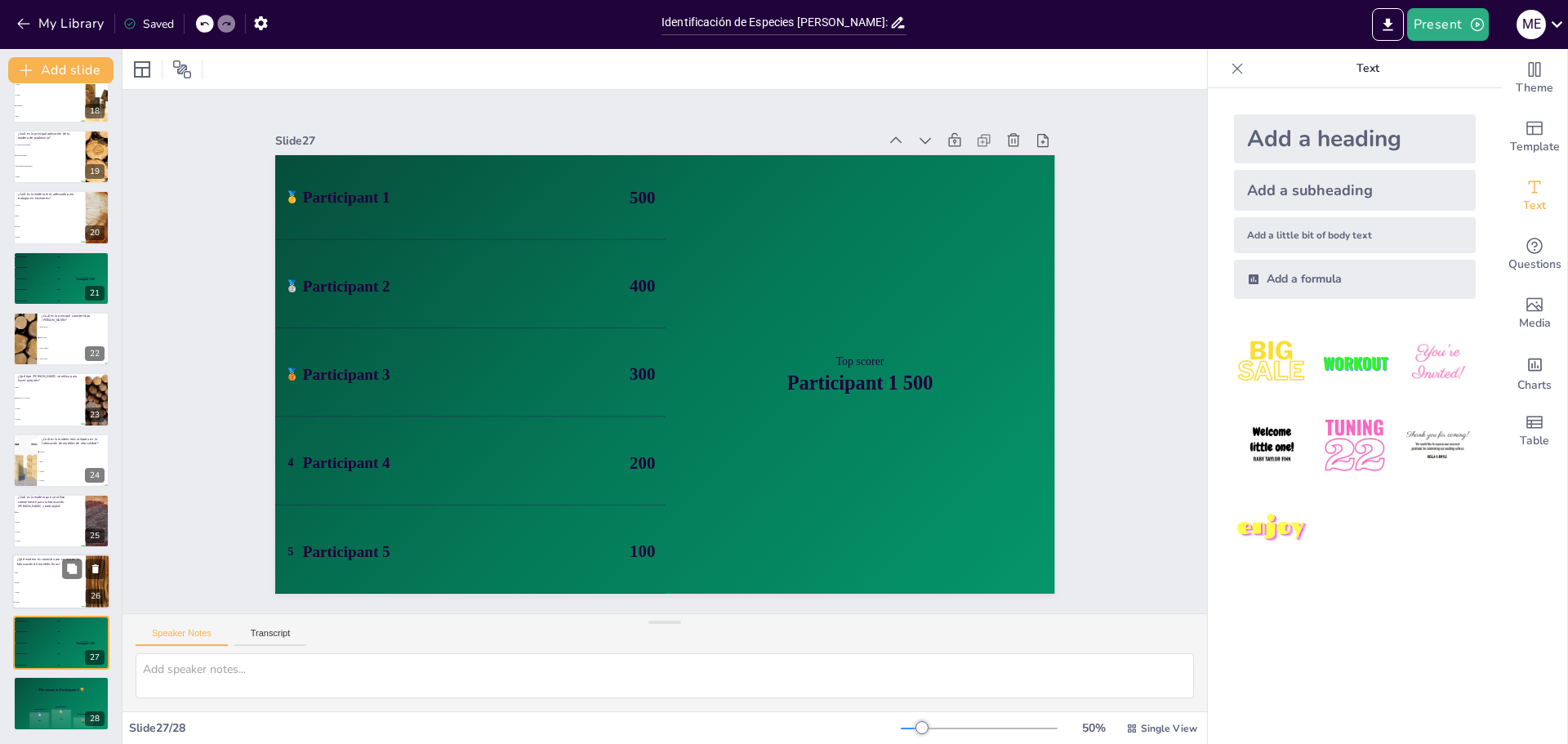
click at [43, 603] on span "Caoba" at bounding box center [50, 602] width 70 height 3
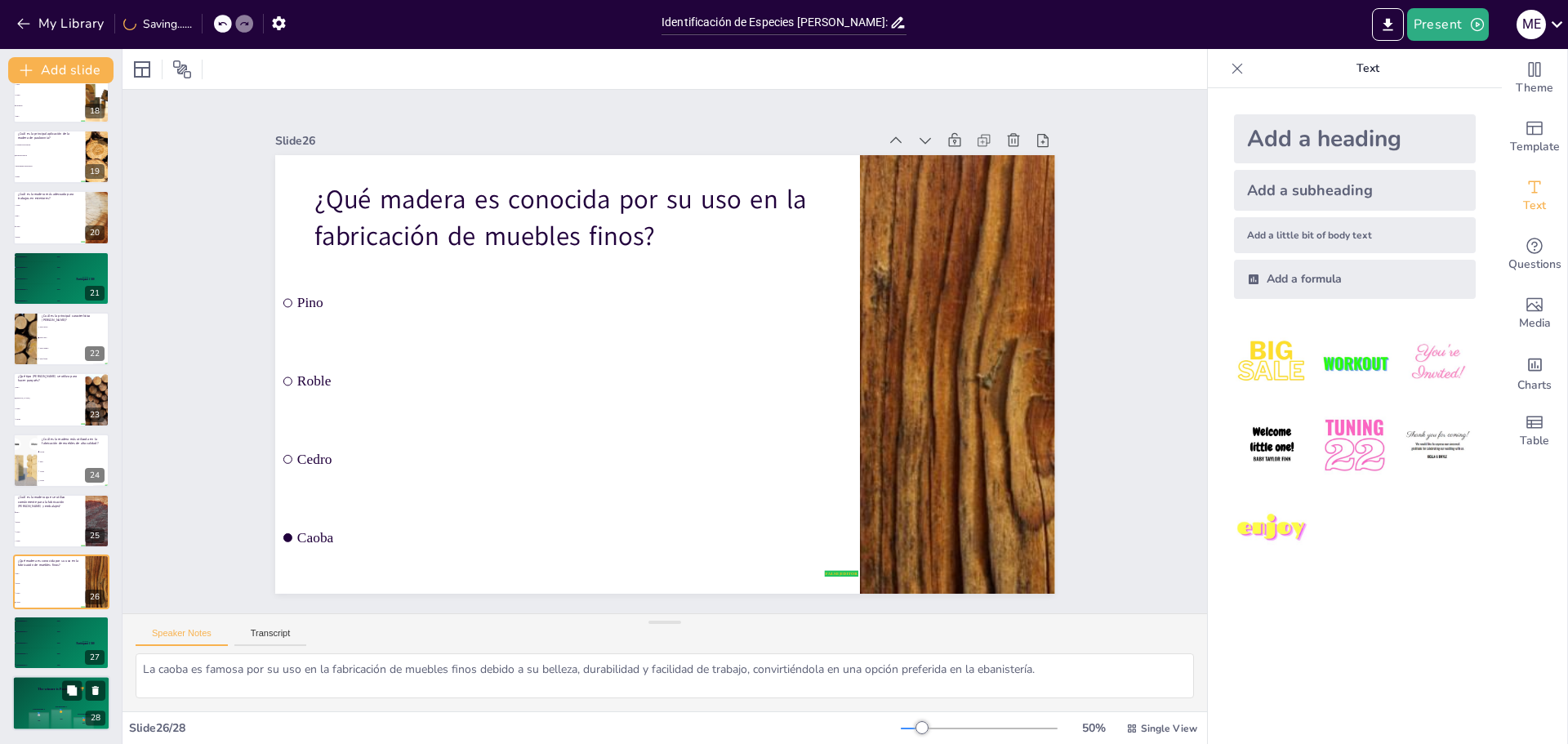
click at [56, 714] on div "🥇 500" at bounding box center [62, 719] width 20 height 19
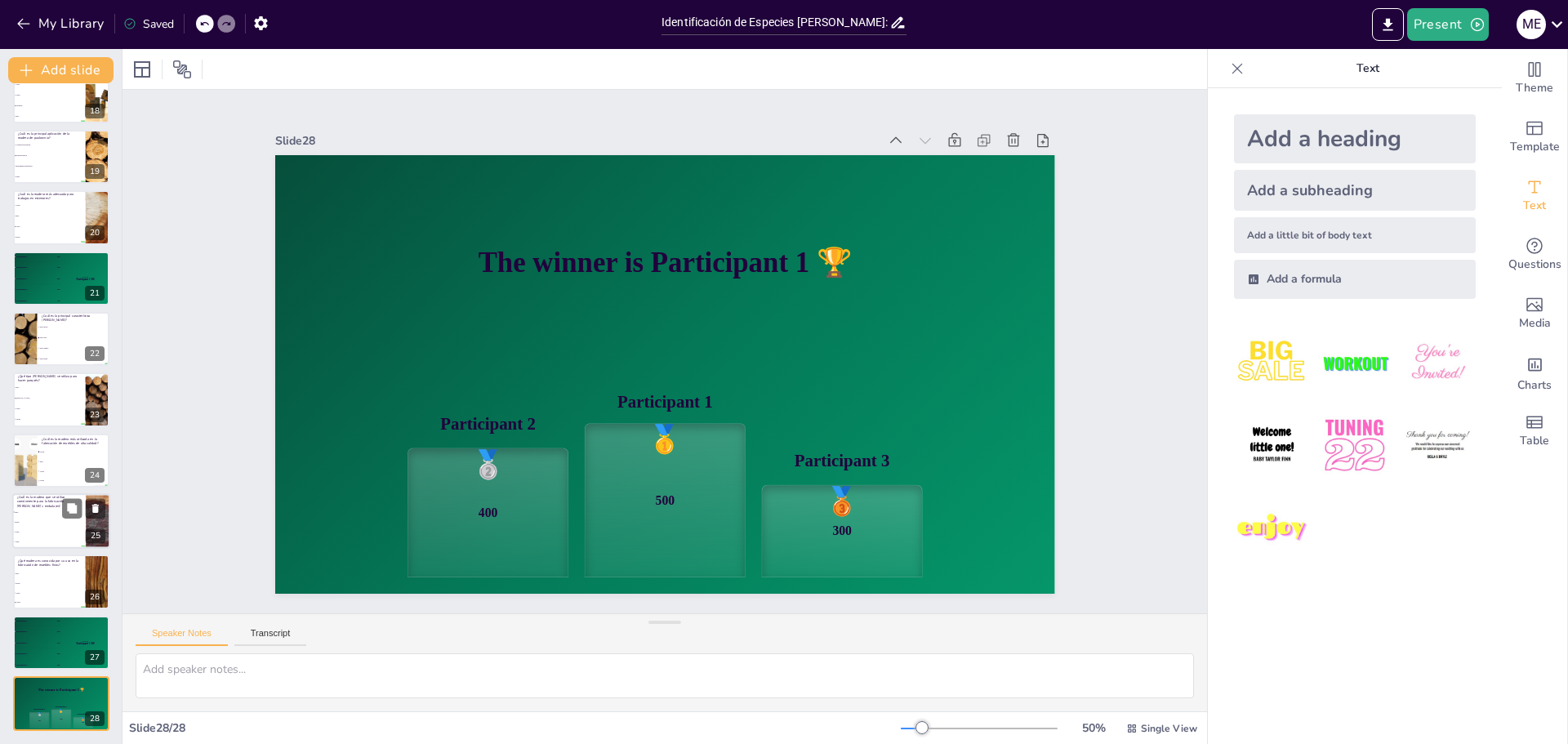
click at [52, 495] on div "¿Cuál es la madera que se utiliza comúnmente para la fabricación de cajas y emb…" at bounding box center [61, 522] width 98 height 56
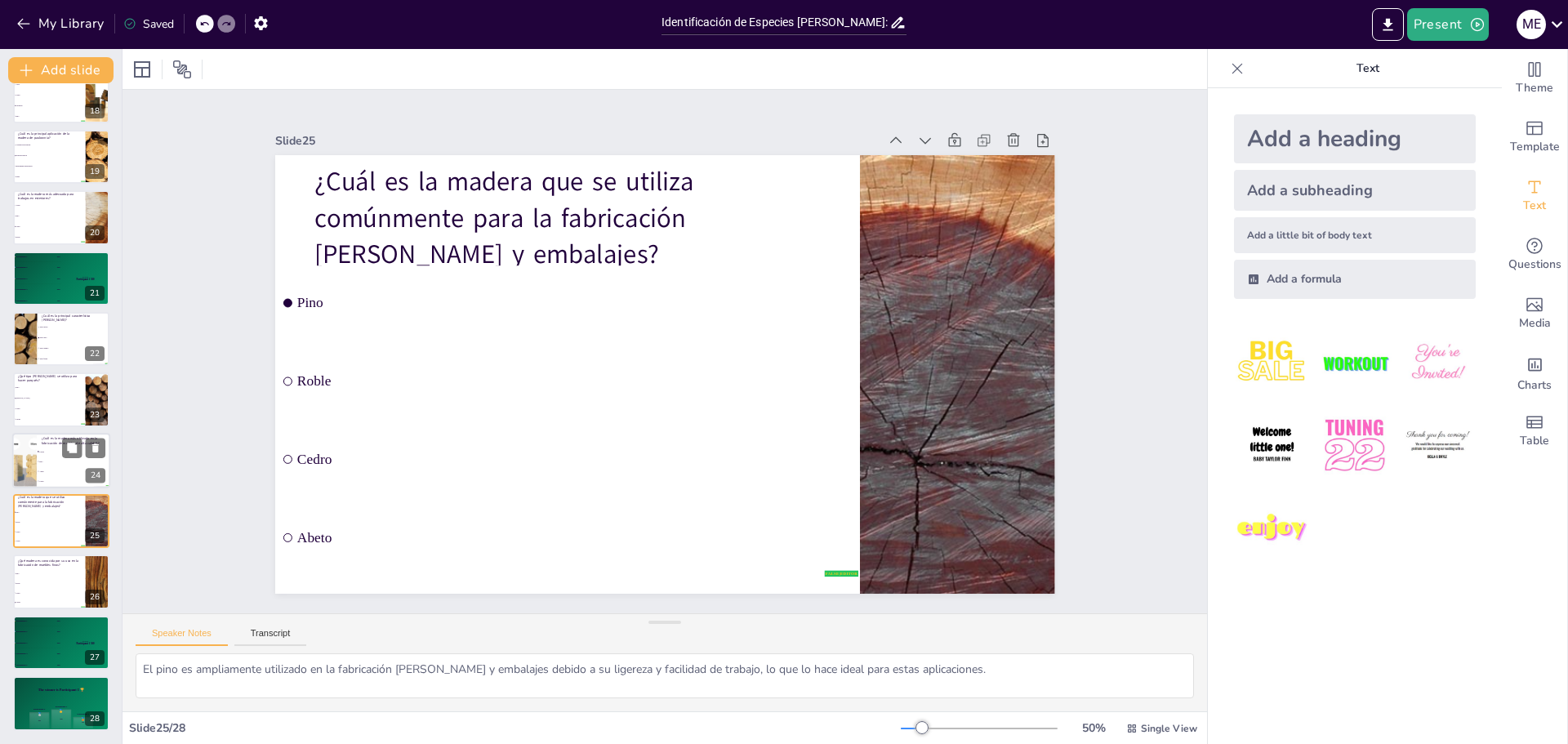
click at [58, 466] on li "Pino" at bounding box center [73, 461] width 73 height 10
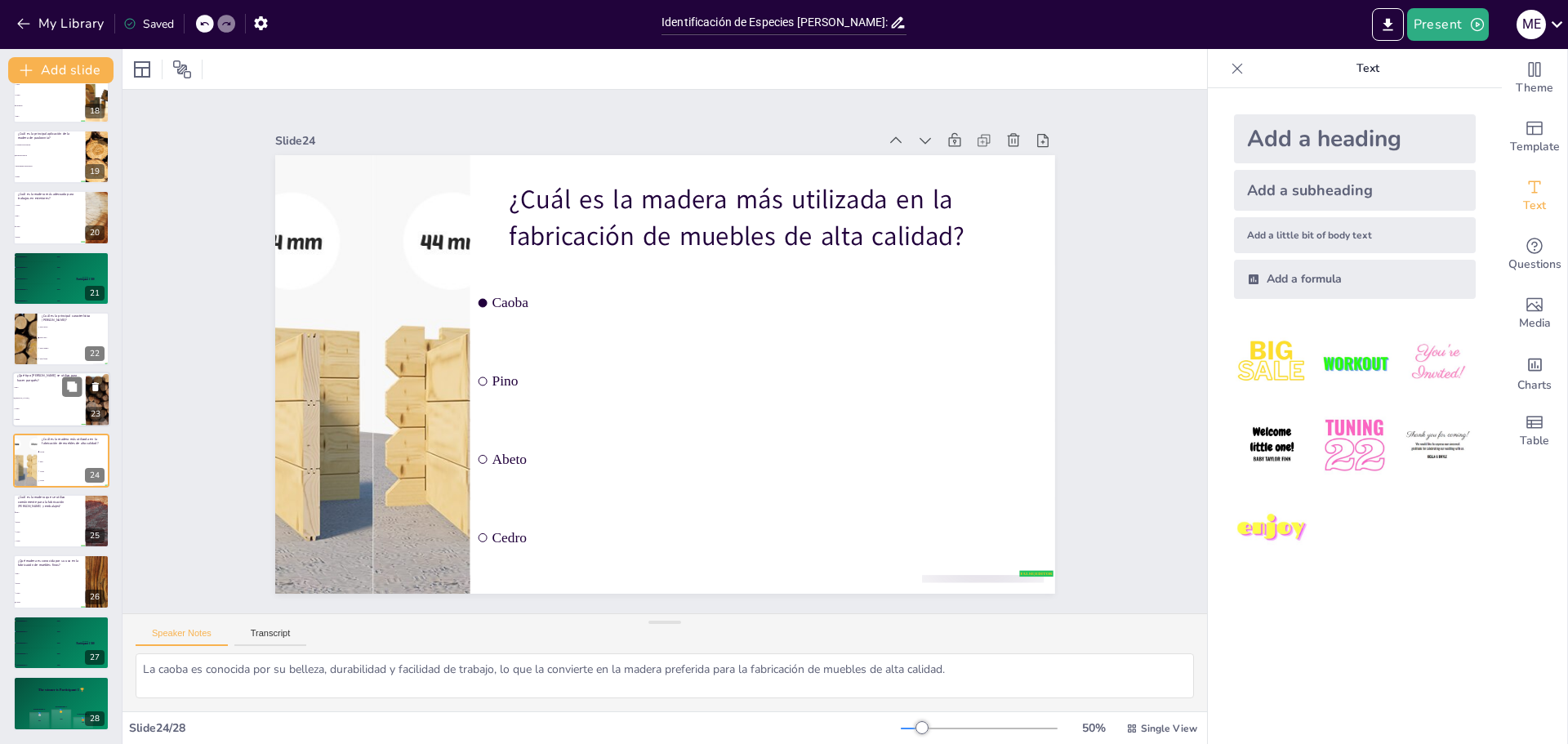
click at [57, 390] on li "Pino" at bounding box center [48, 388] width 73 height 10
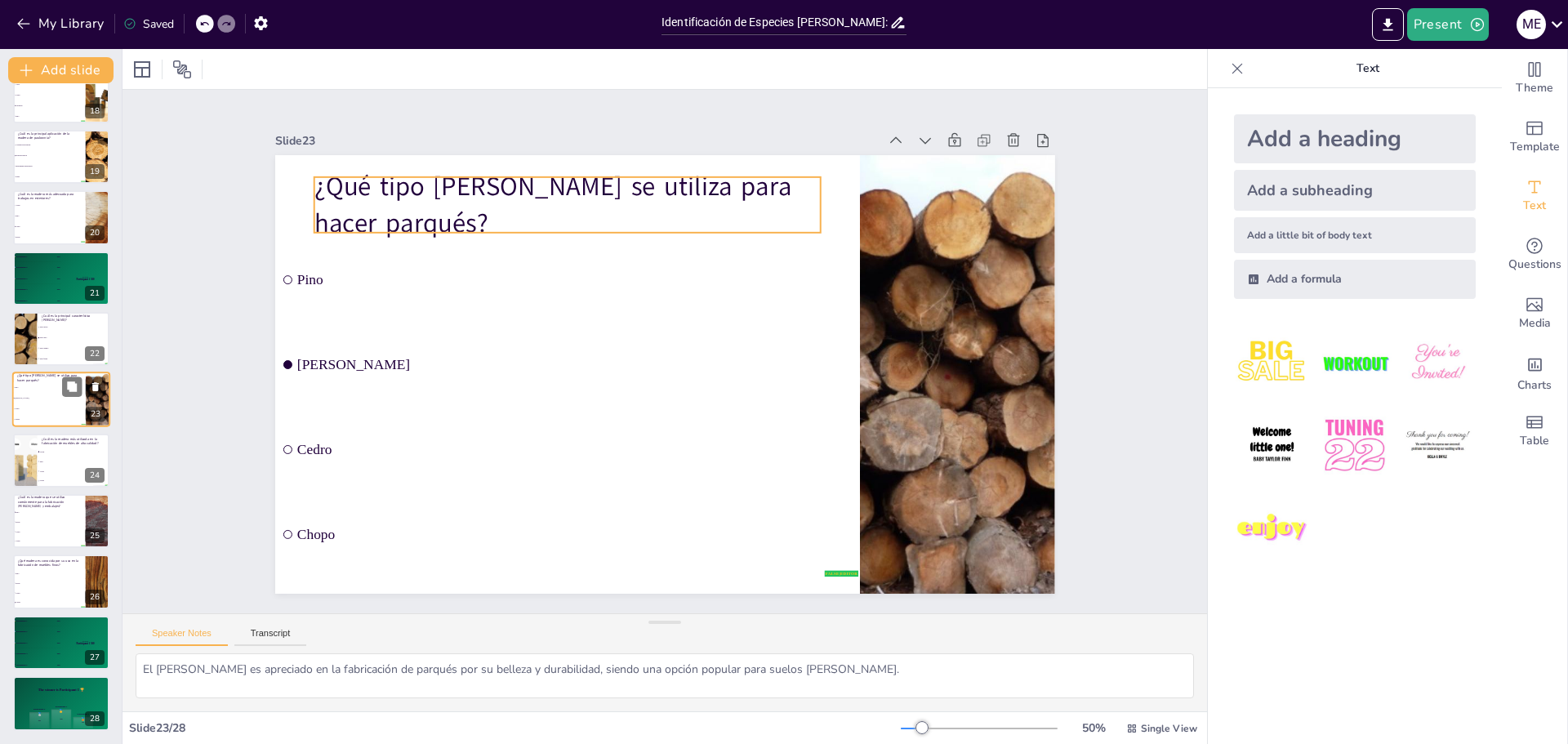
scroll to position [1047, 0]
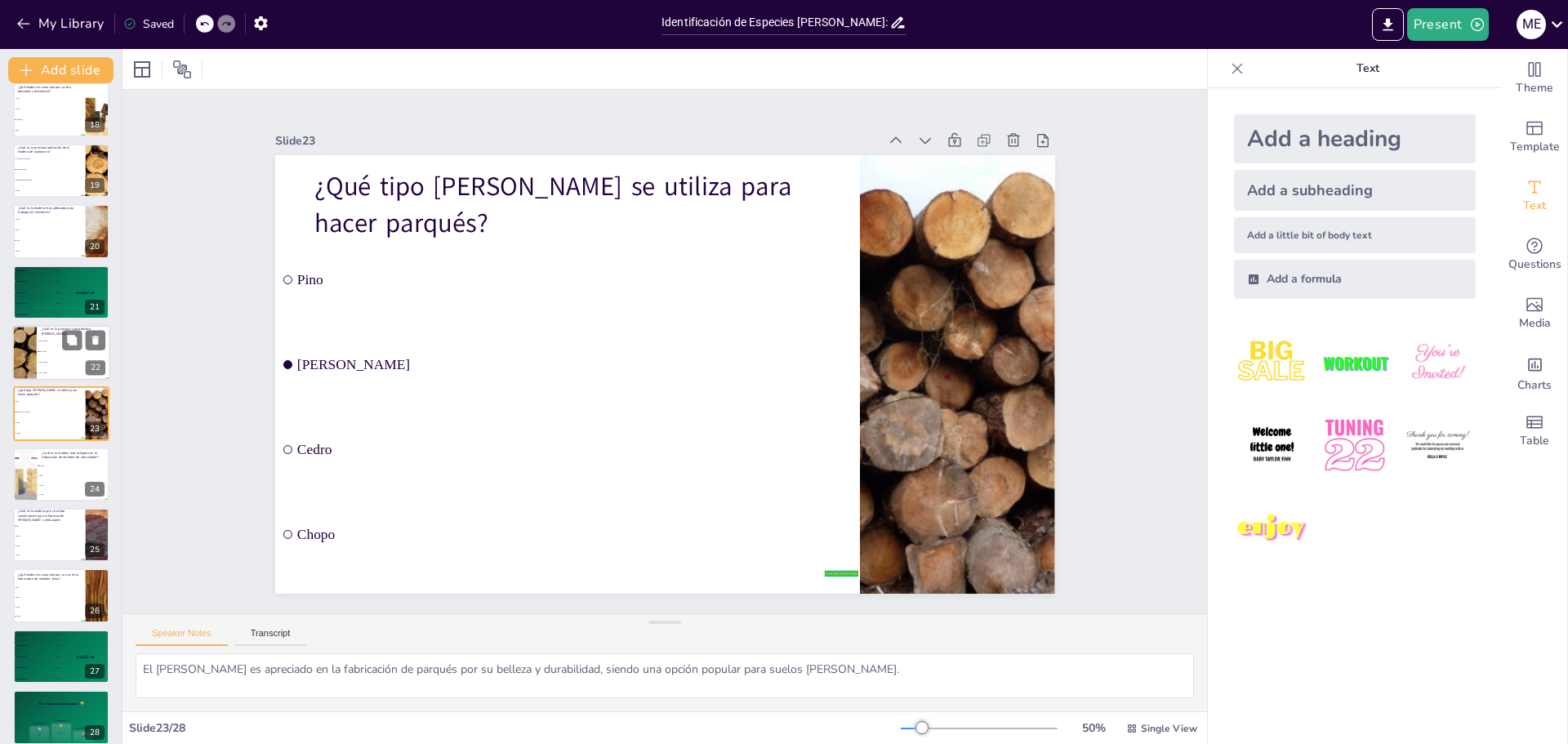
click at [54, 357] on li "Muy blando" at bounding box center [73, 361] width 73 height 10
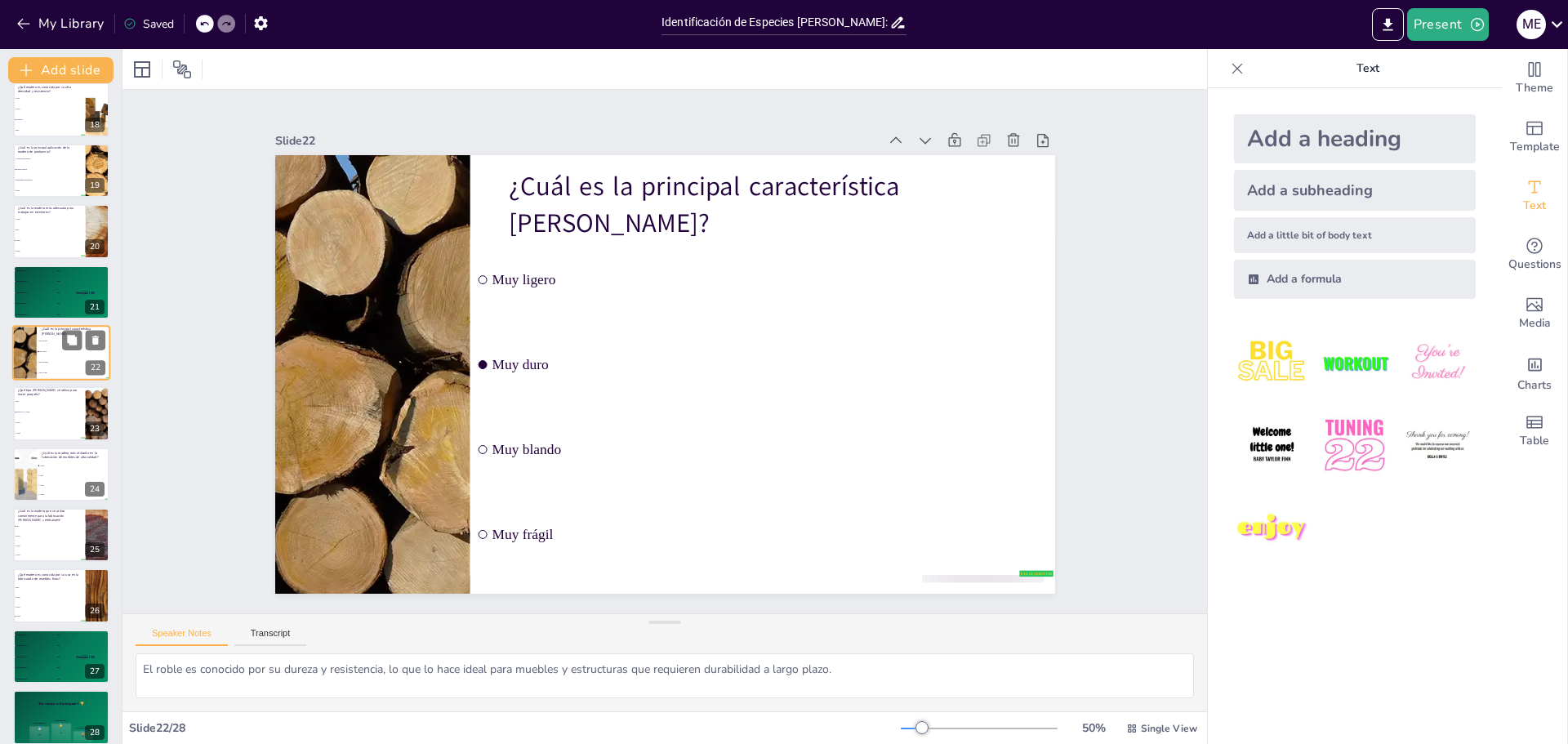
scroll to position [986, 0]
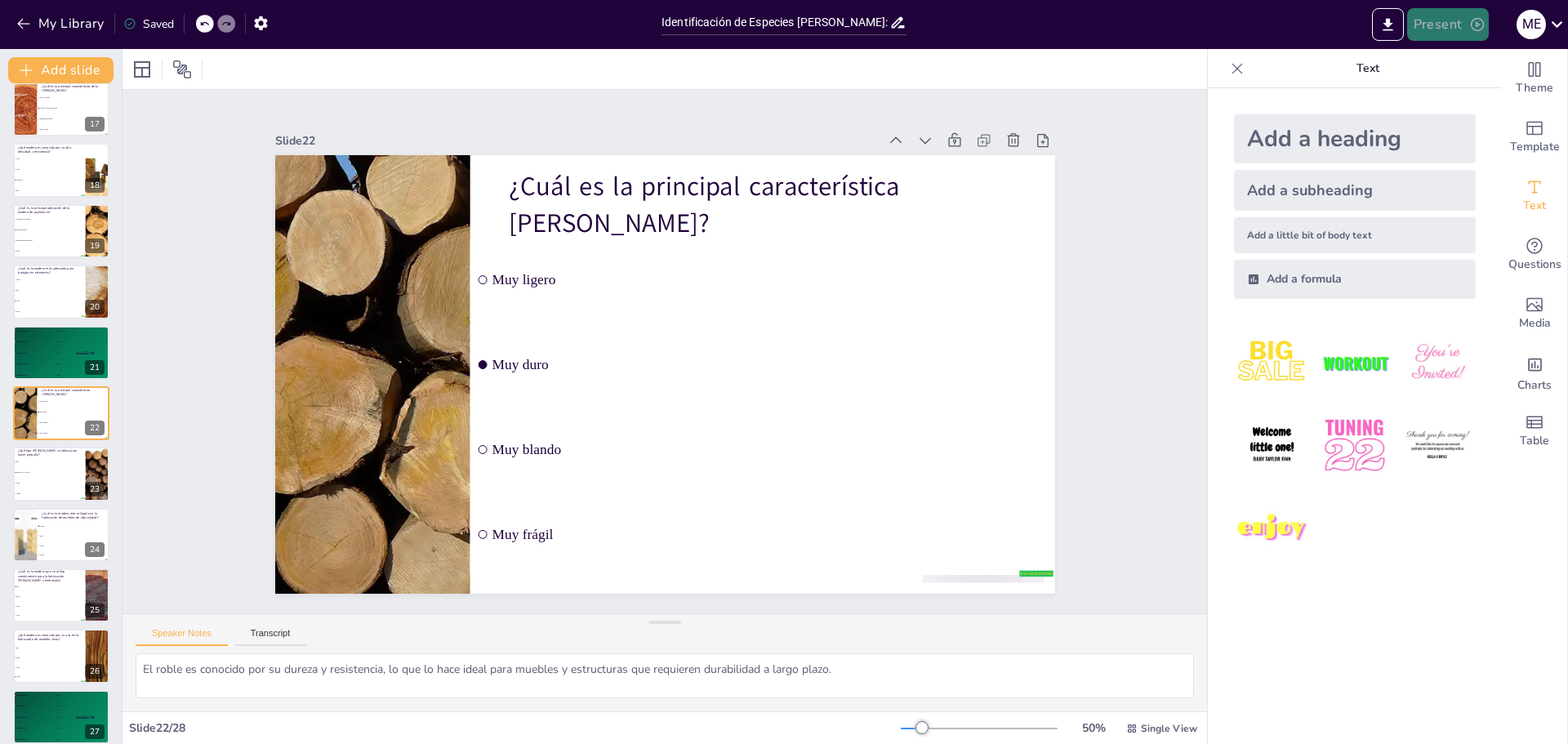
click at [1431, 31] on button "Present" at bounding box center [1449, 24] width 82 height 32
click at [1457, 58] on li "Preview presentation" at bounding box center [1473, 60] width 128 height 26
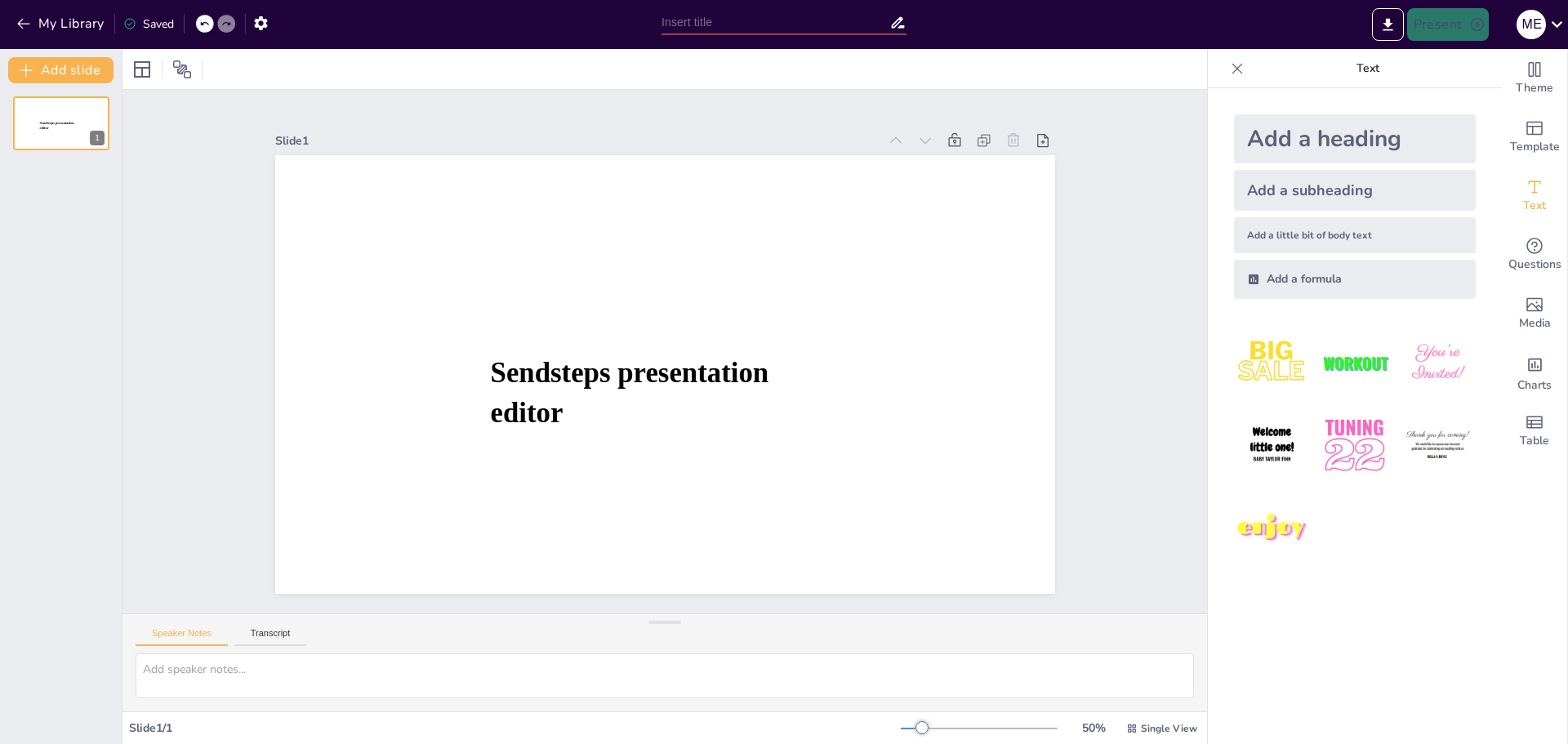
type input "Identificación de Especies [PERSON_NAME]: Características y Usos"
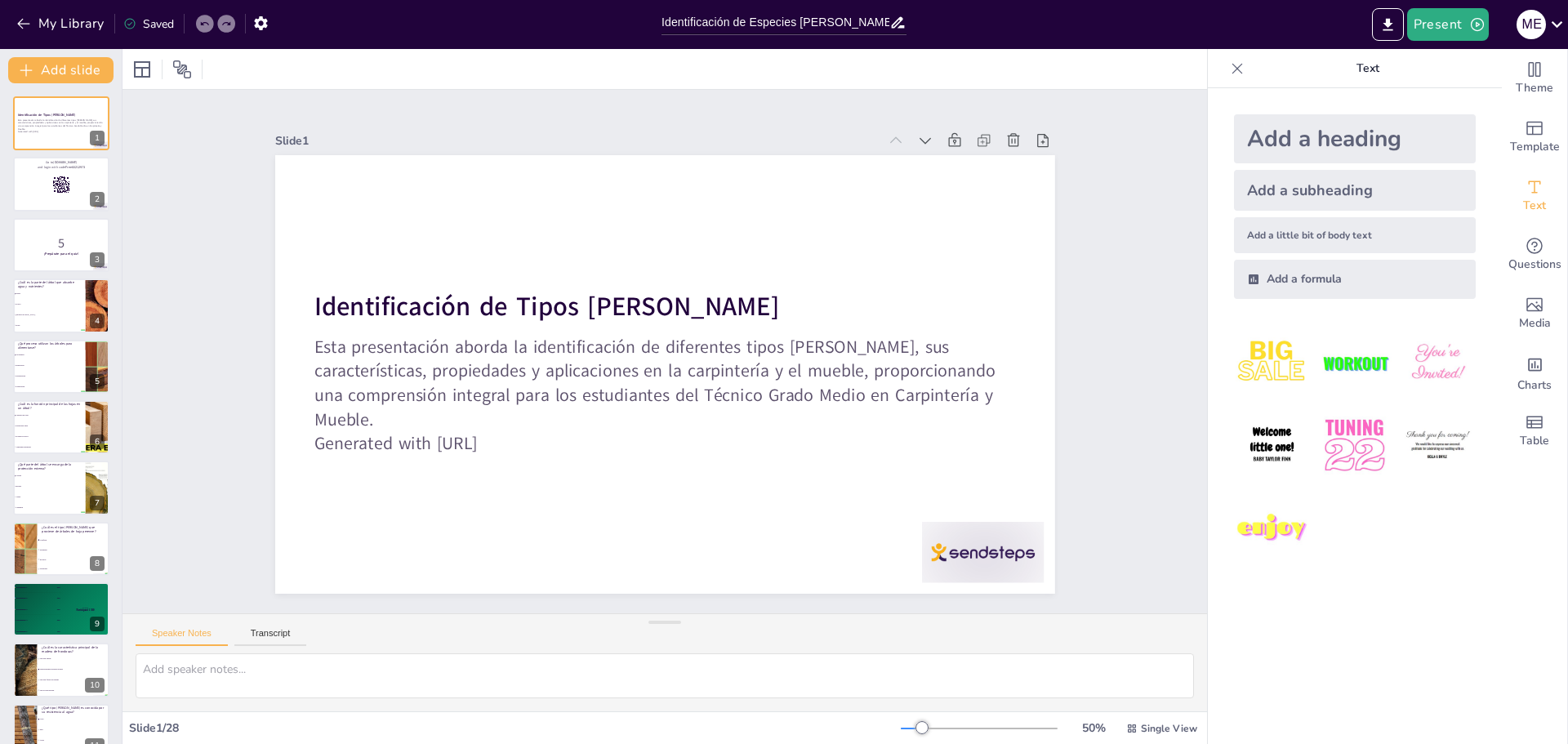
checkbox input "true"
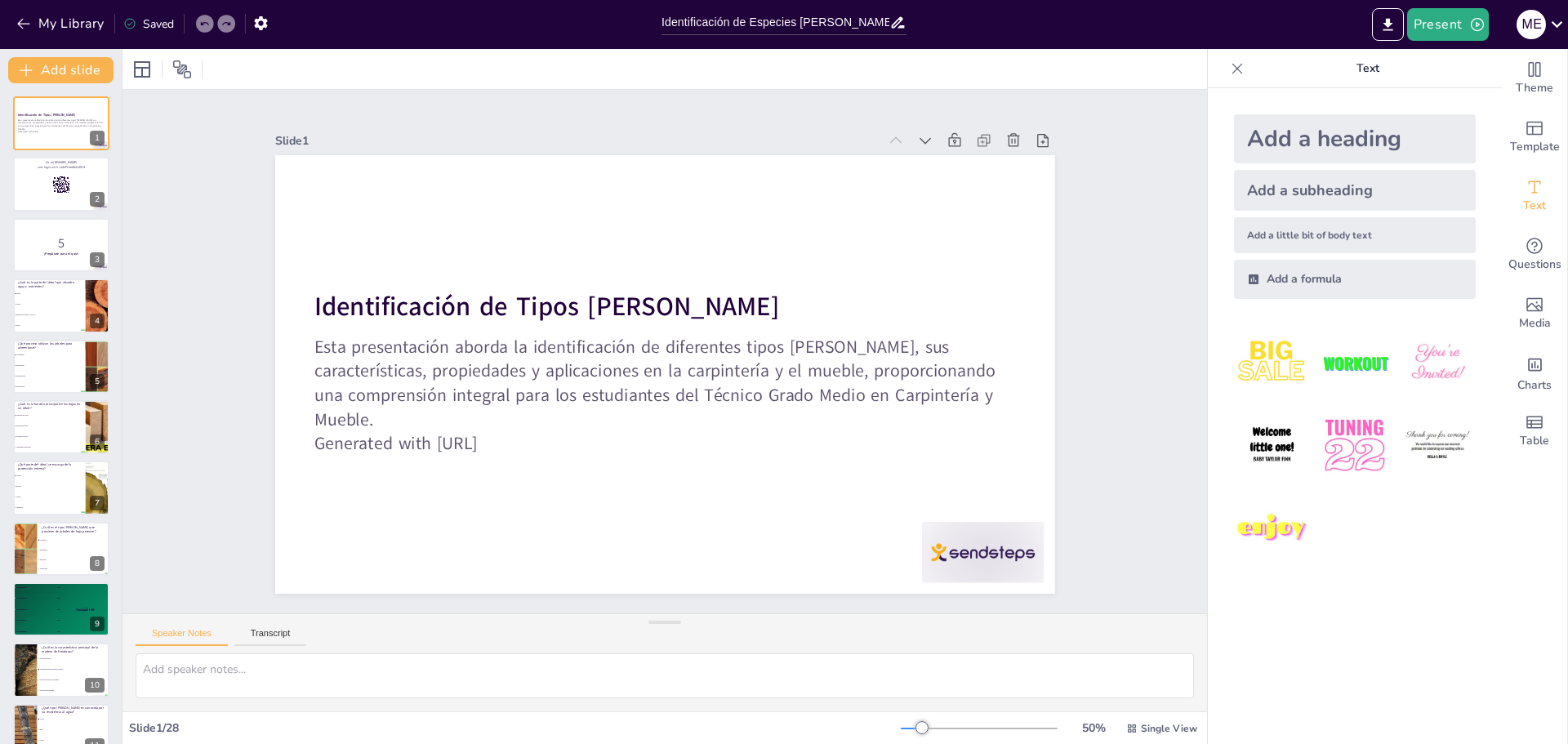
checkbox input "true"
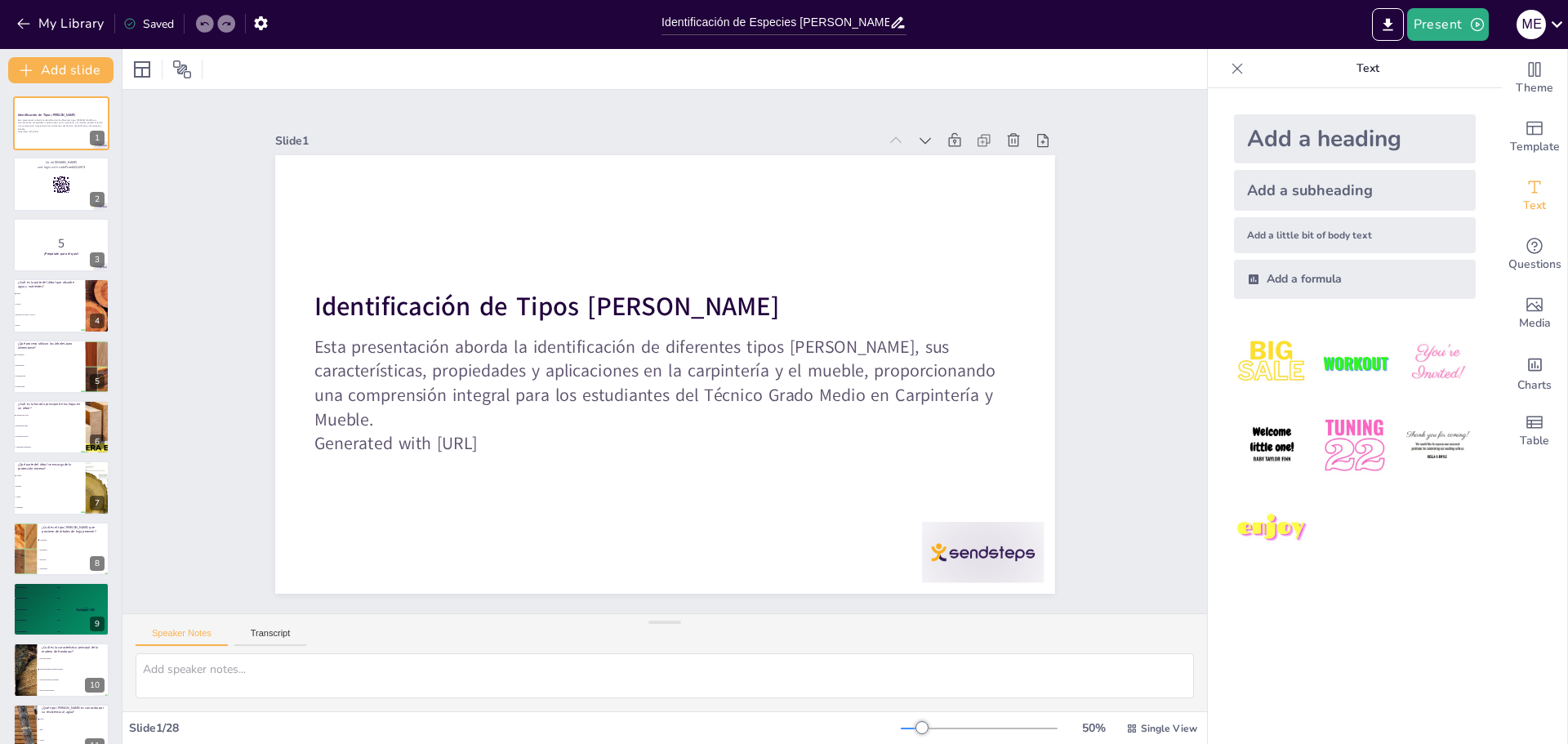
checkbox input "true"
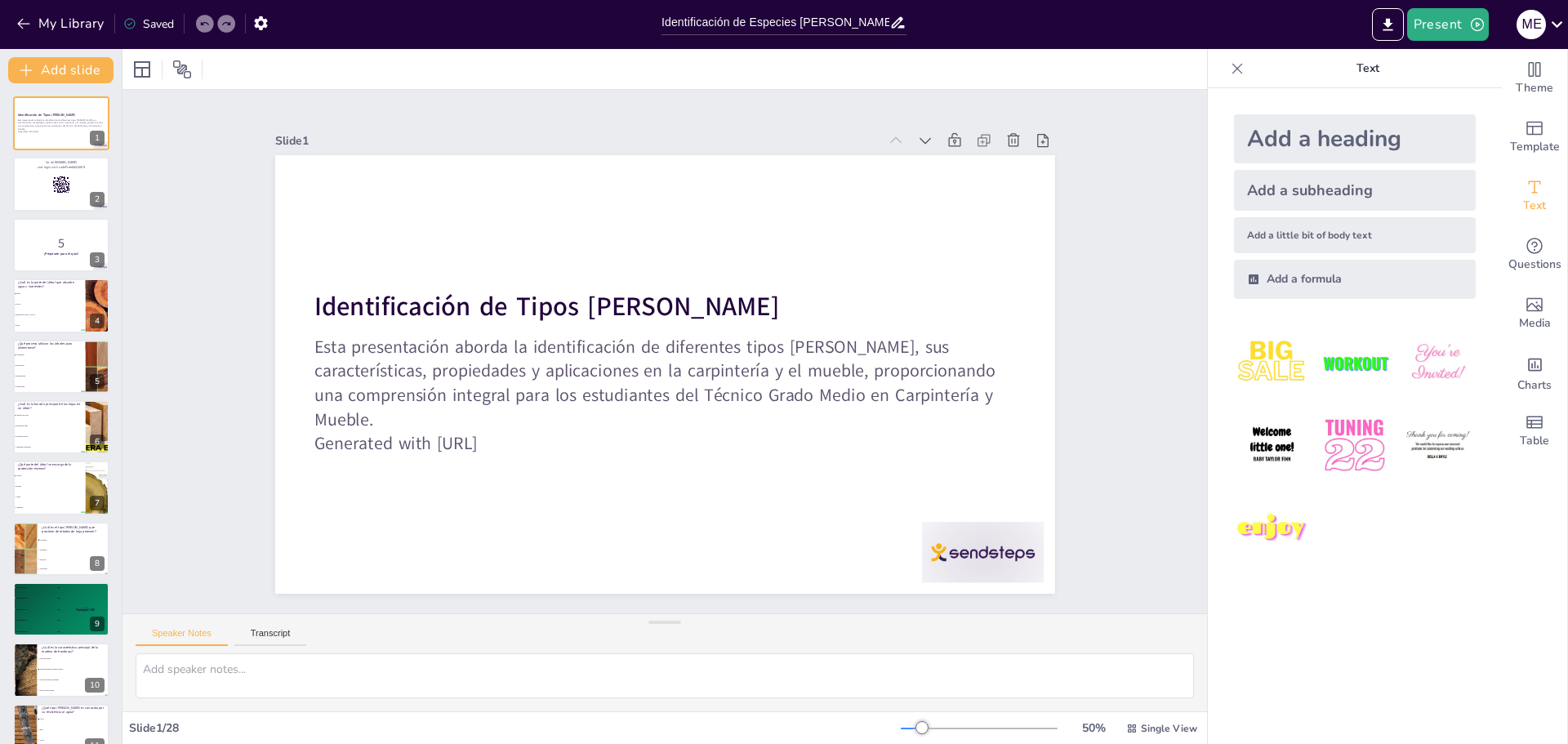
checkbox input "true"
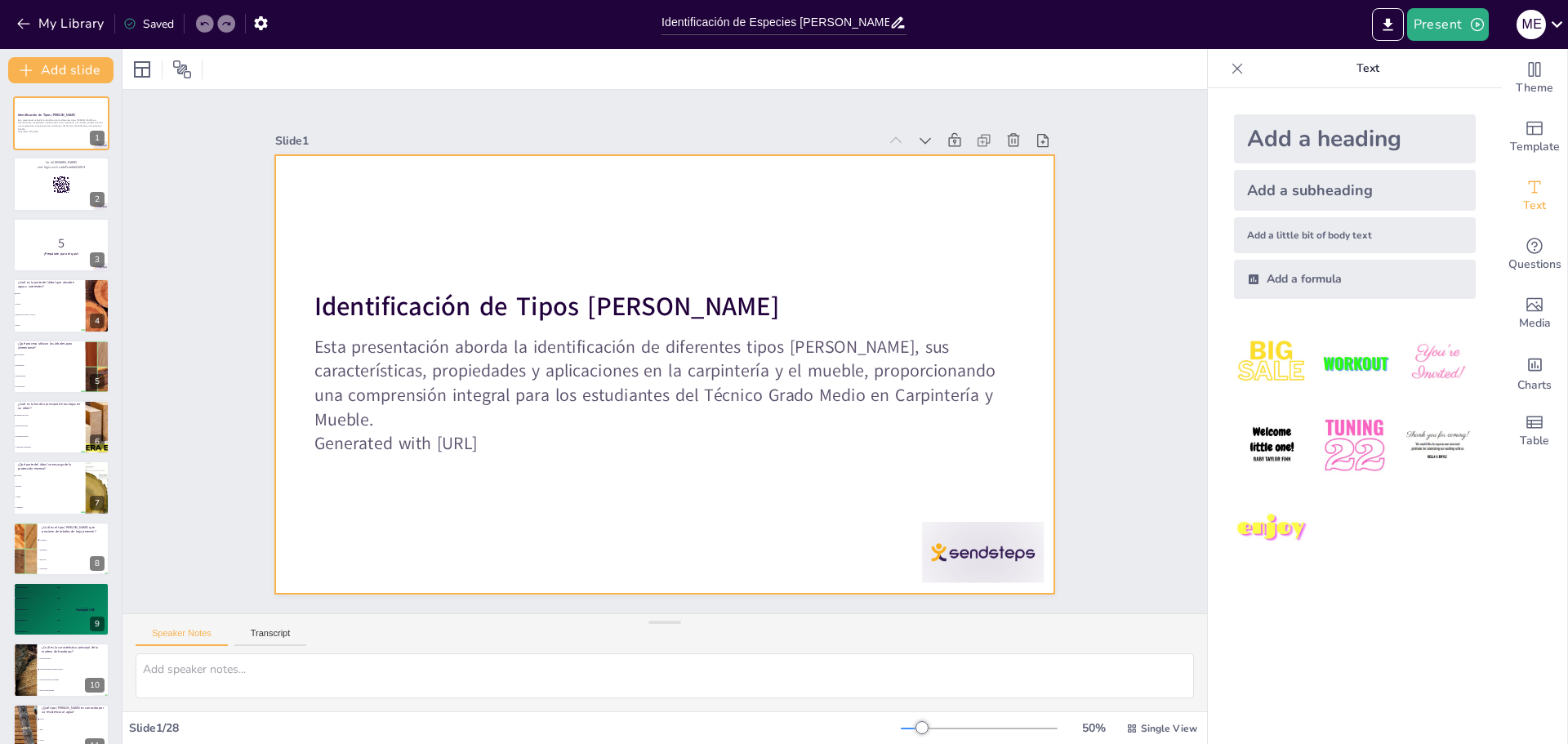
checkbox input "true"
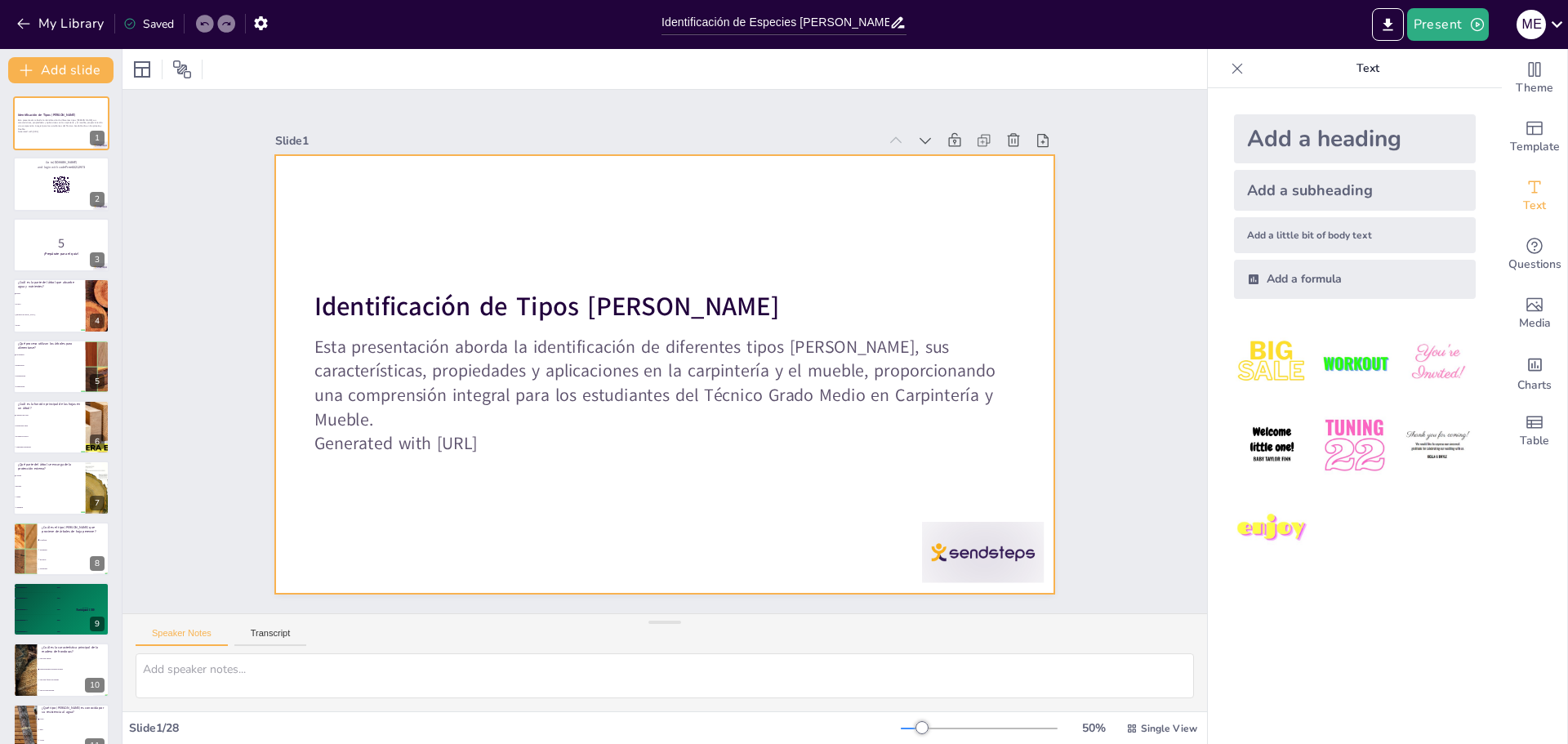
checkbox input "true"
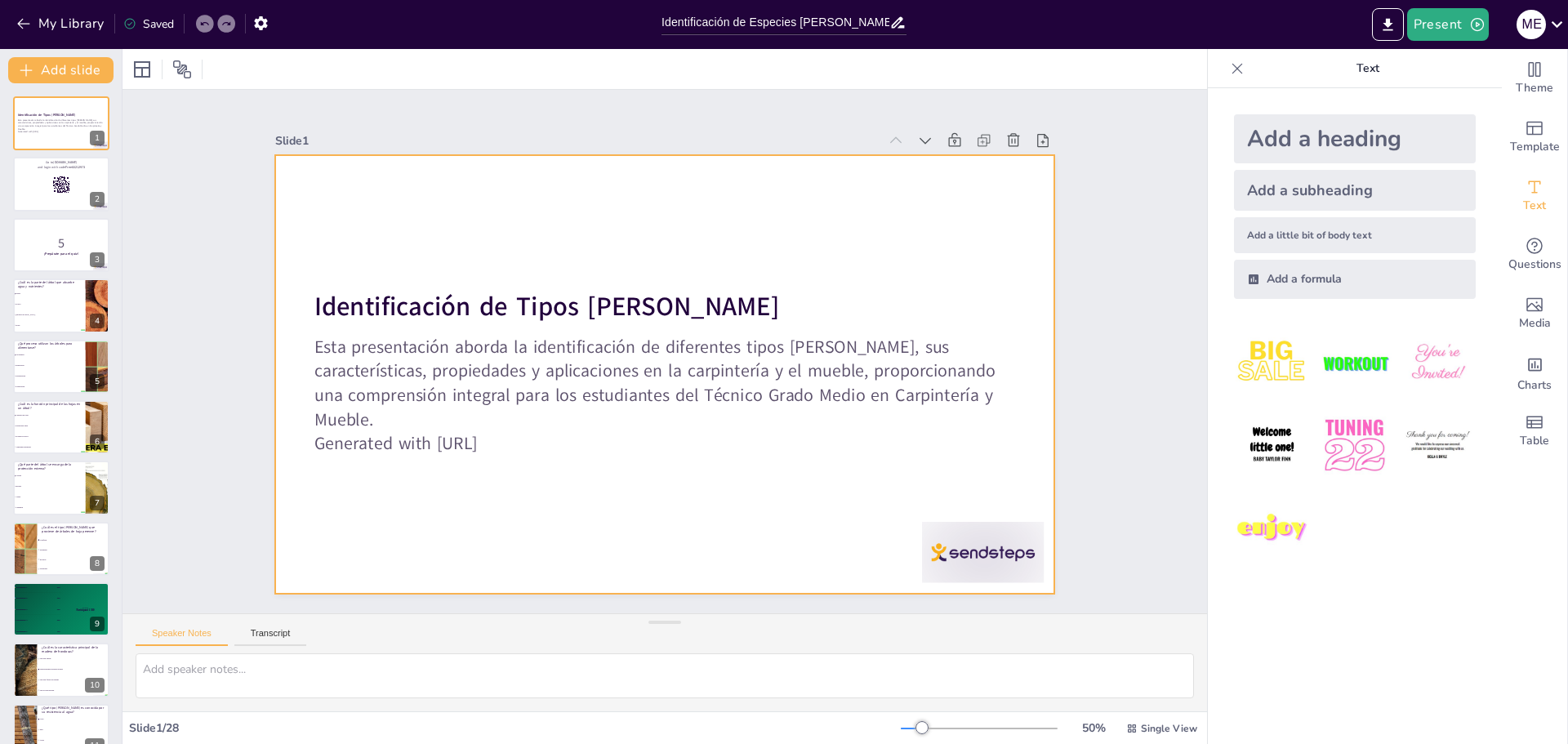
checkbox input "true"
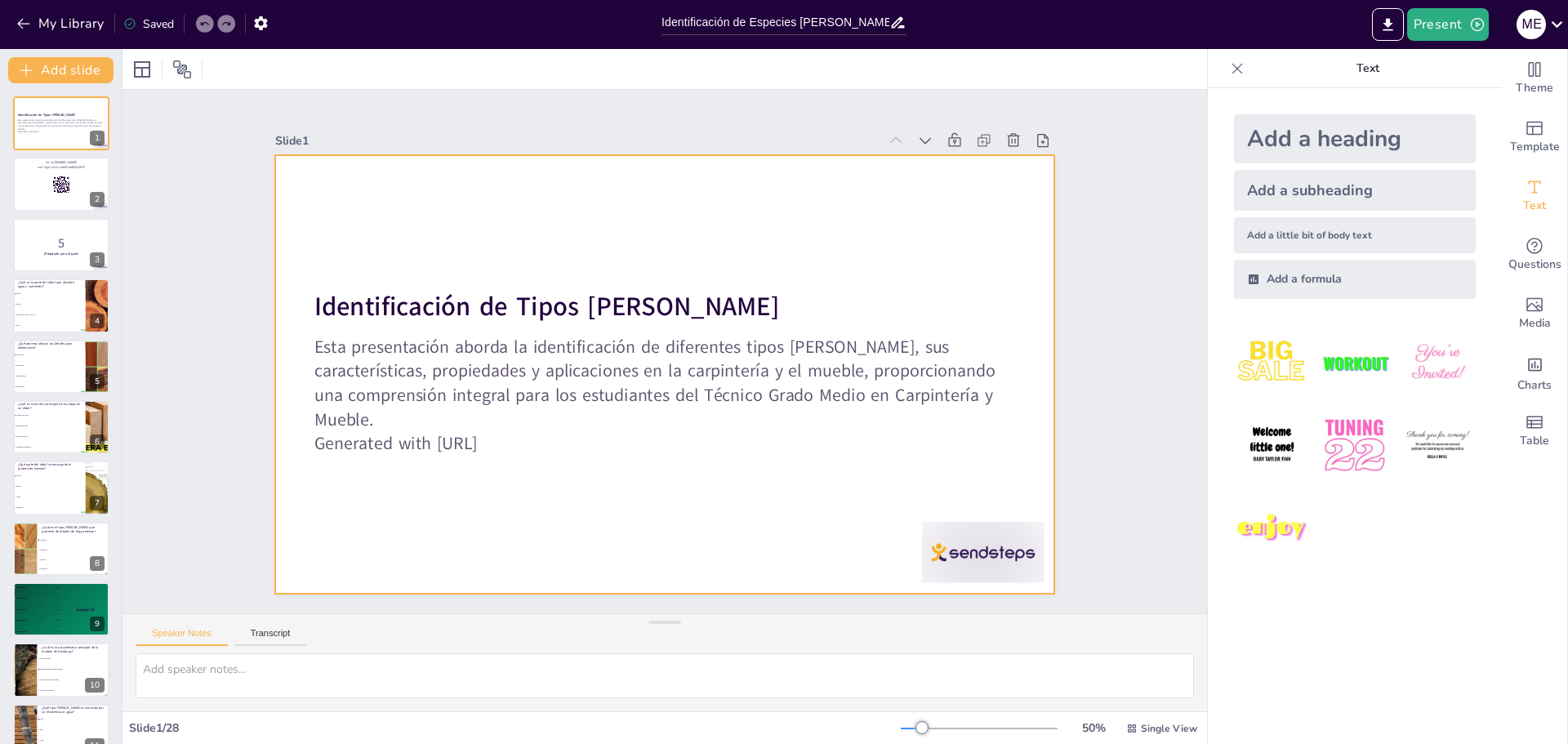
checkbox input "true"
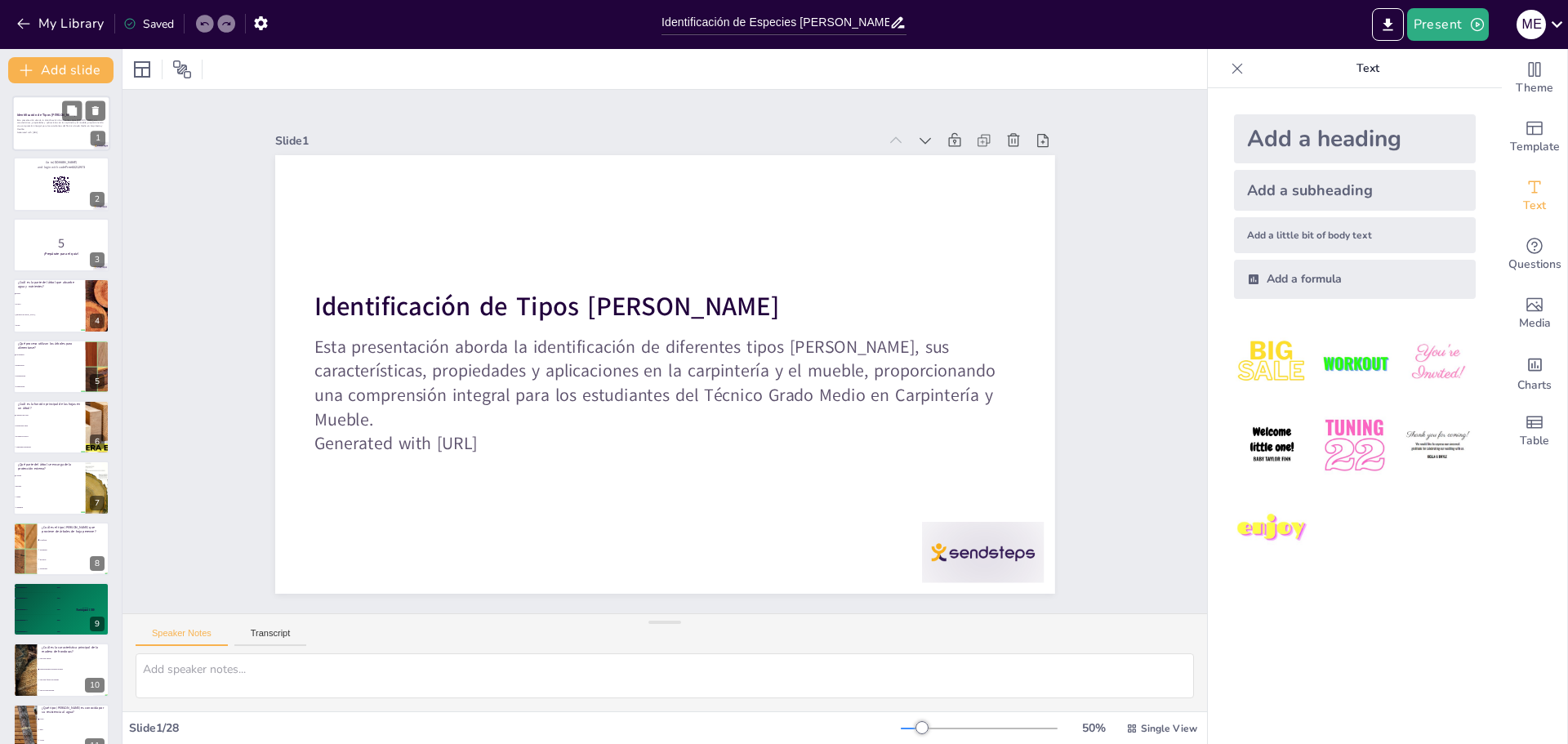
checkbox input "true"
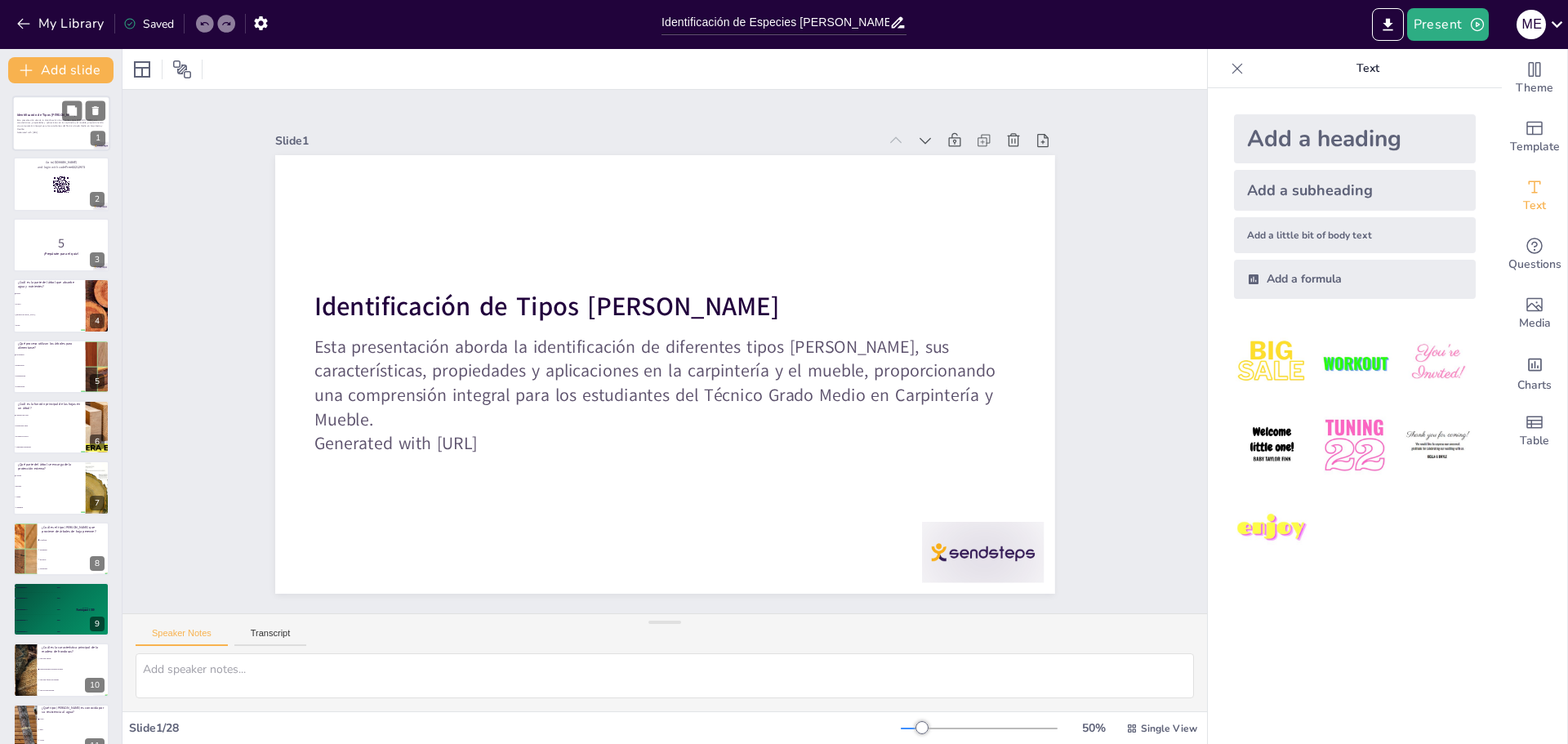
checkbox input "true"
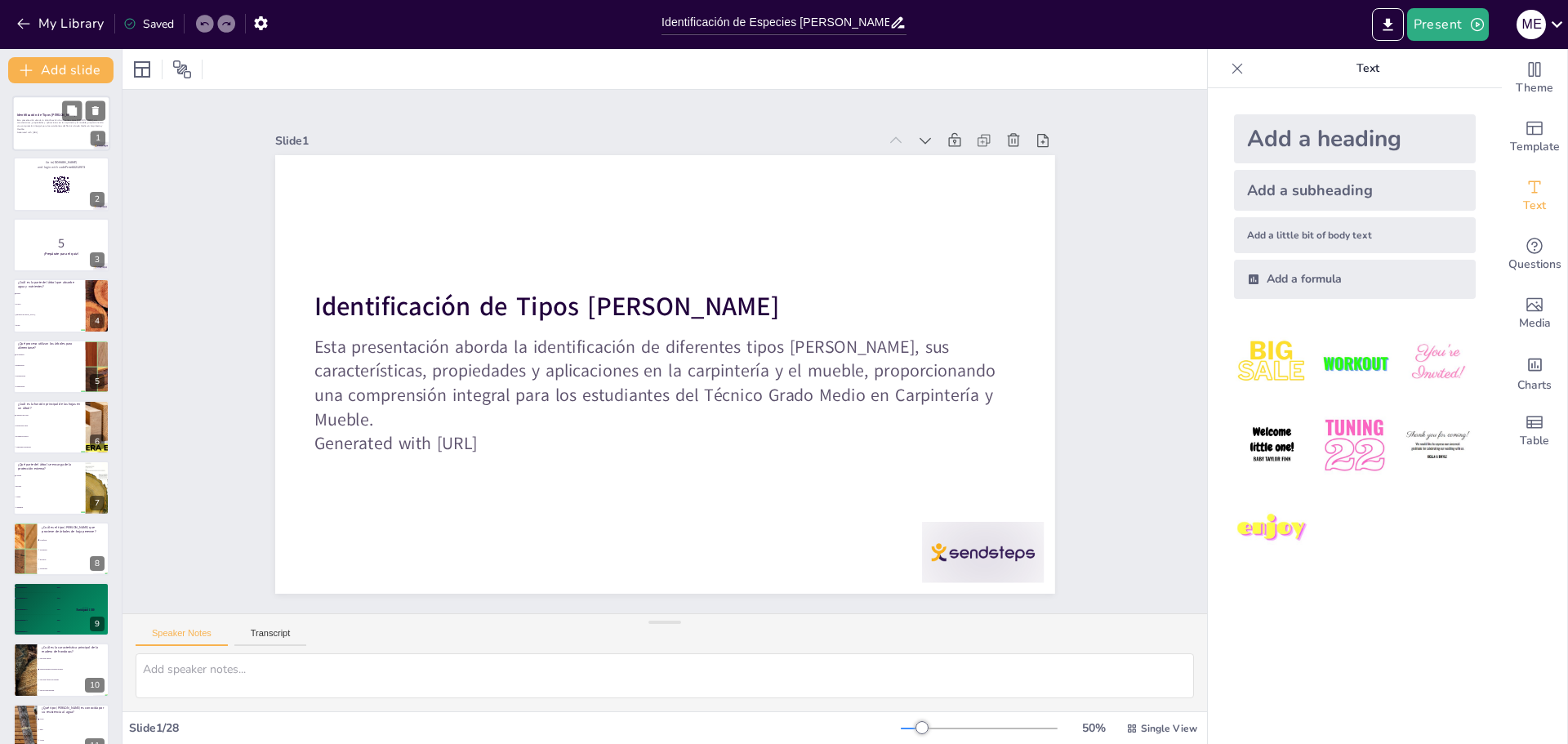
checkbox input "true"
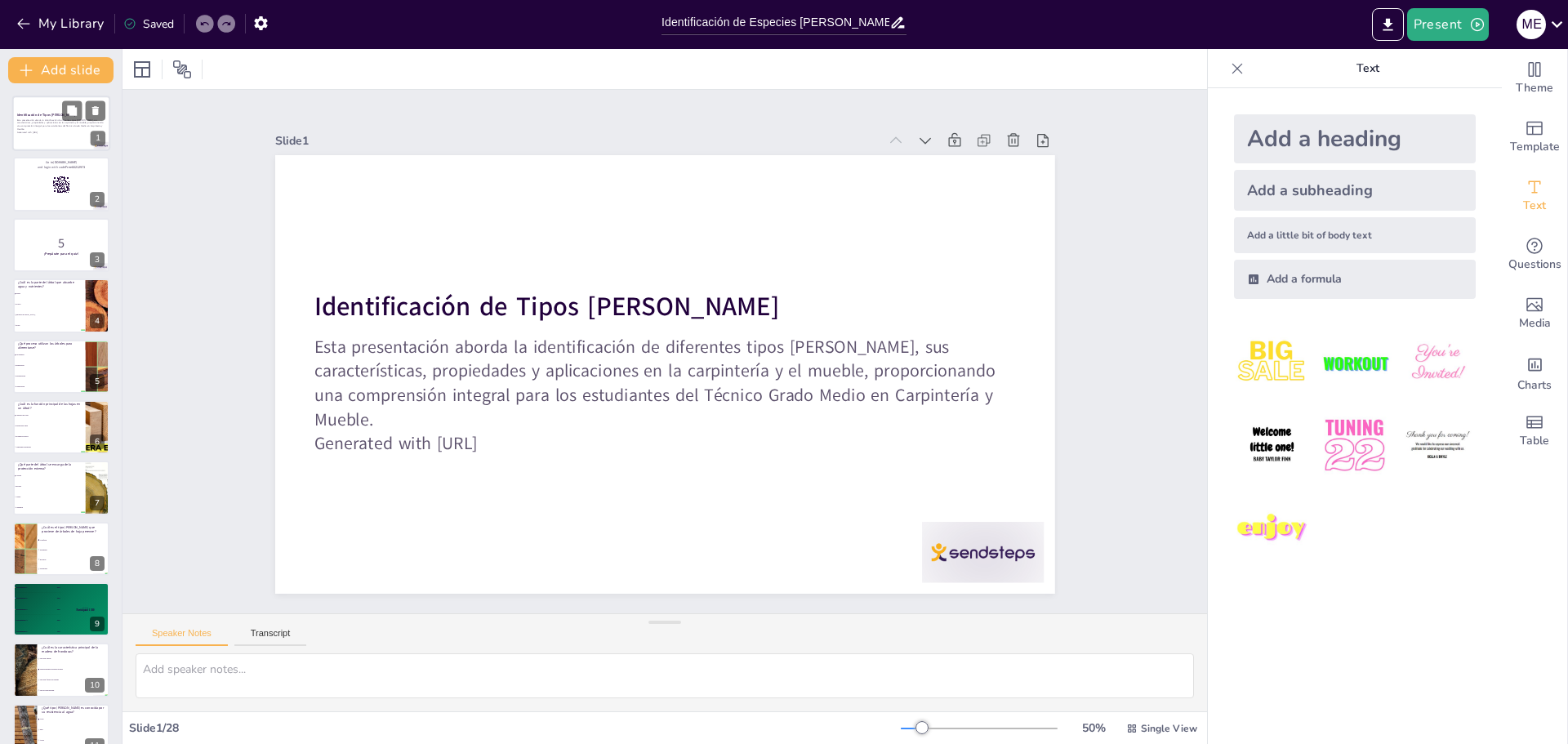
checkbox input "true"
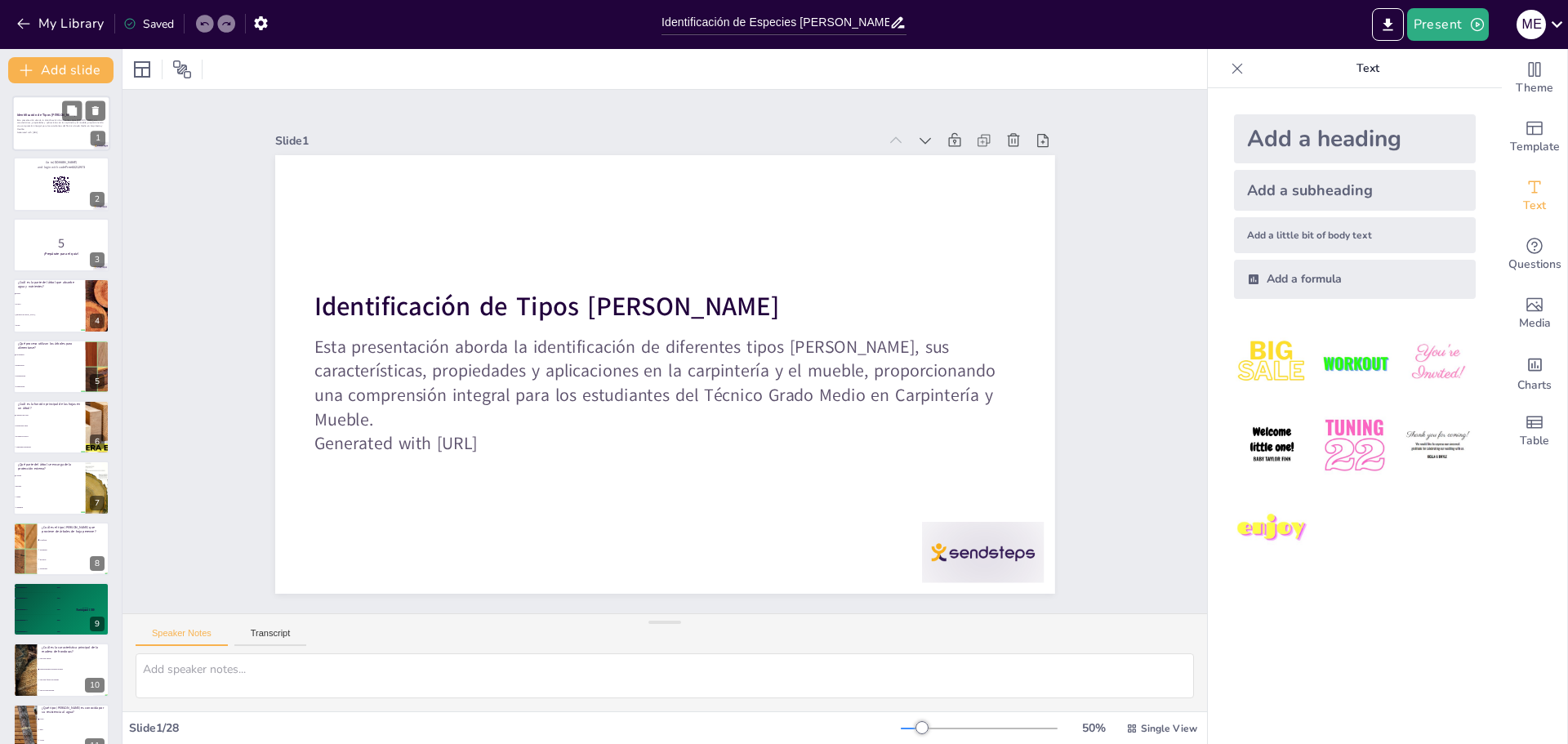
checkbox input "true"
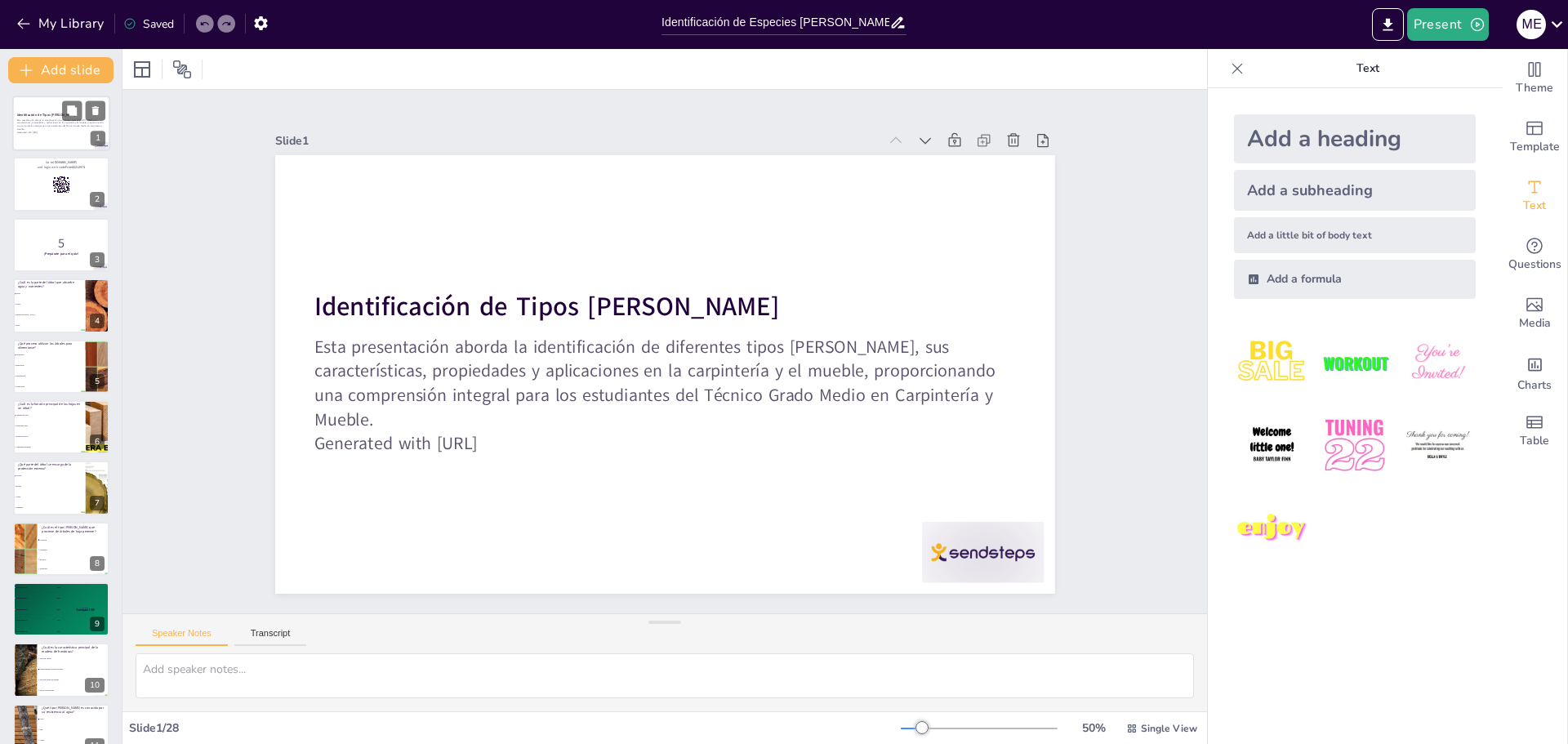
checkbox input "true"
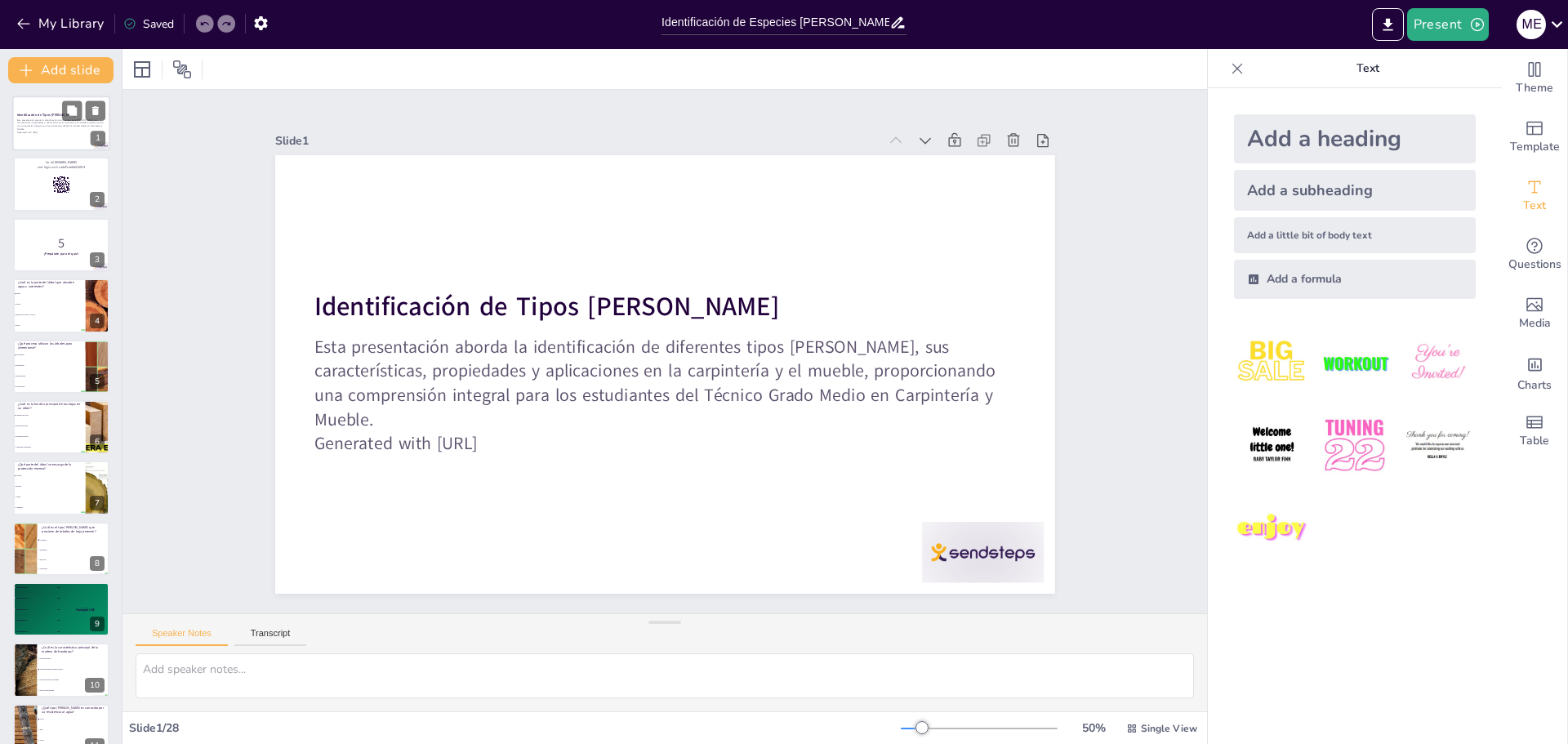
checkbox input "true"
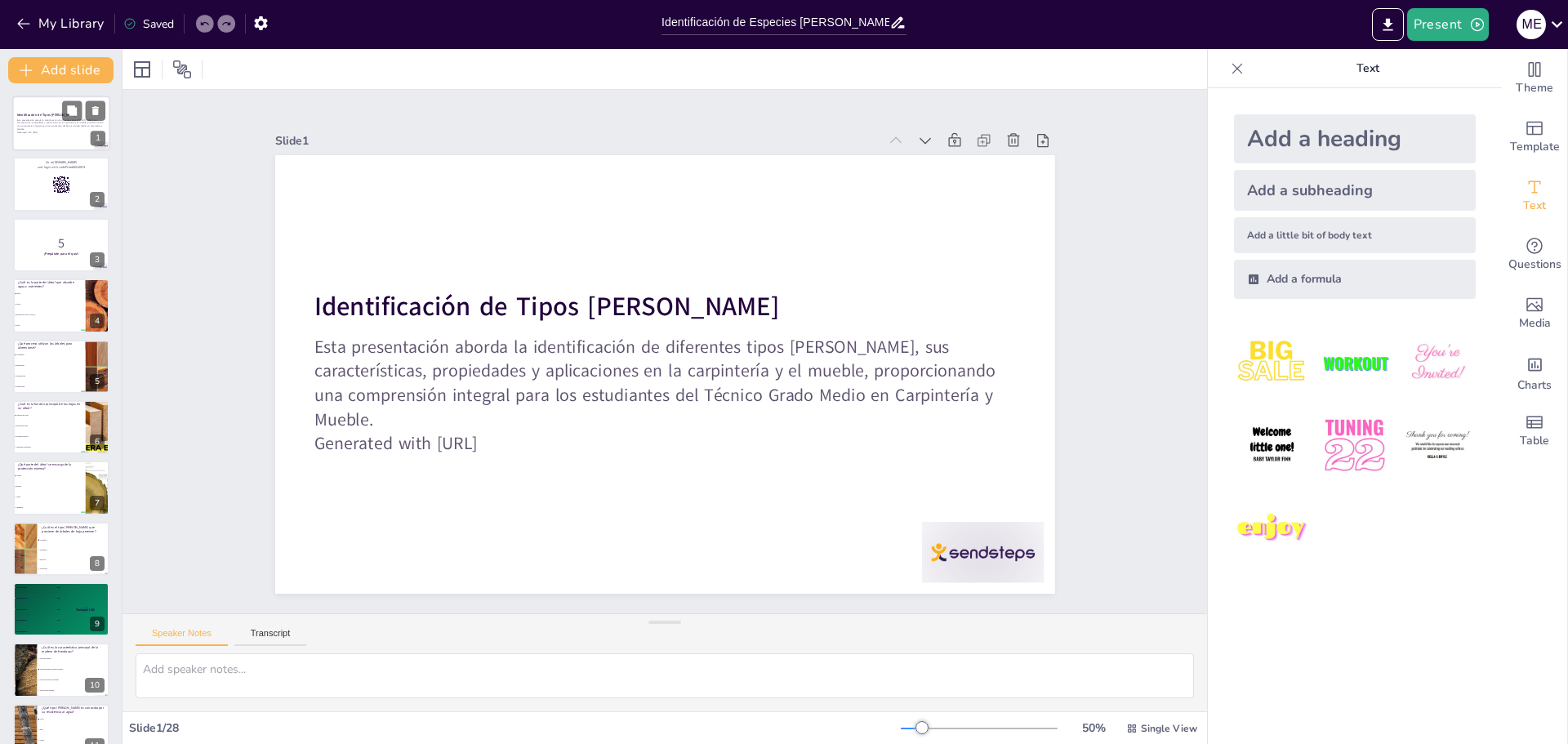
checkbox input "true"
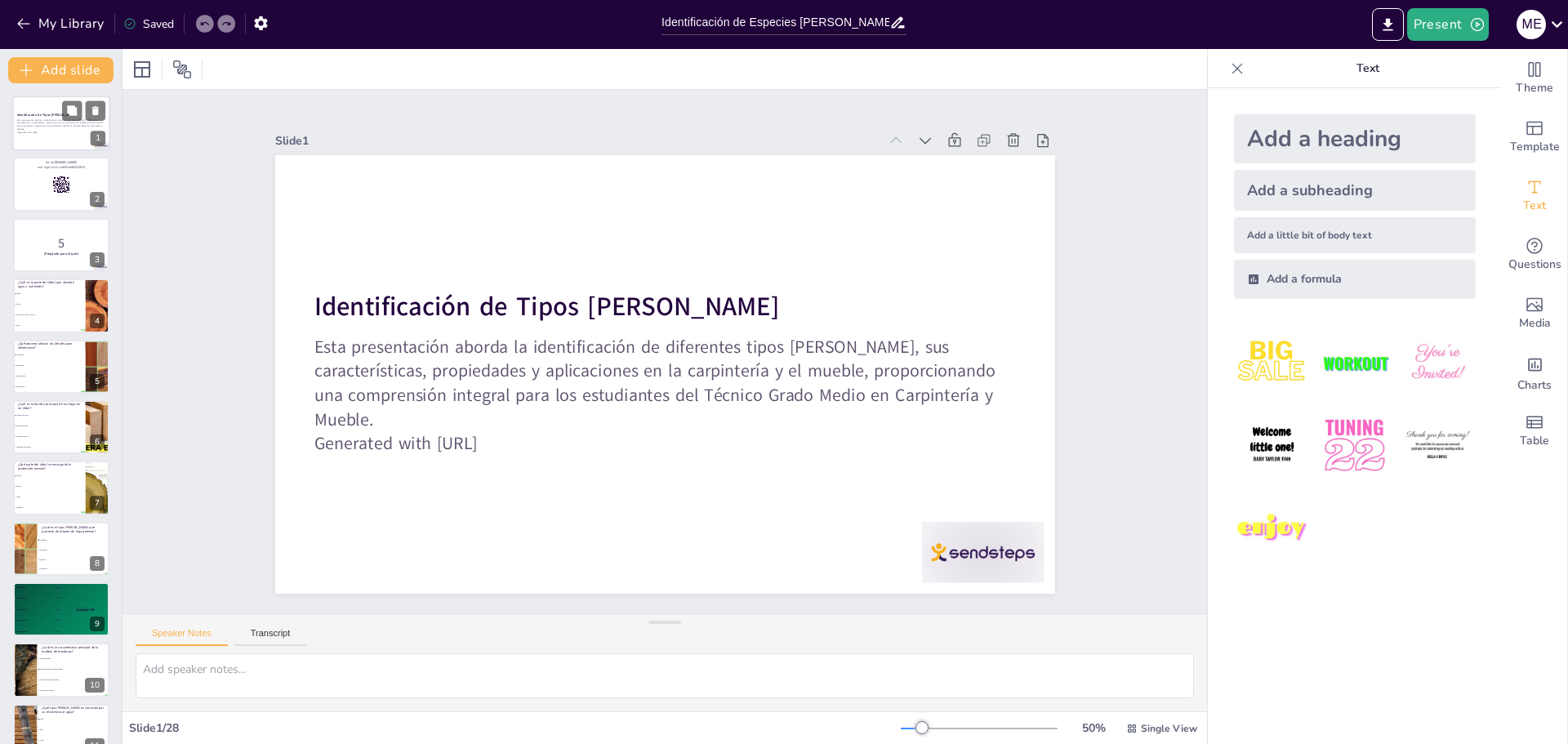
checkbox input "true"
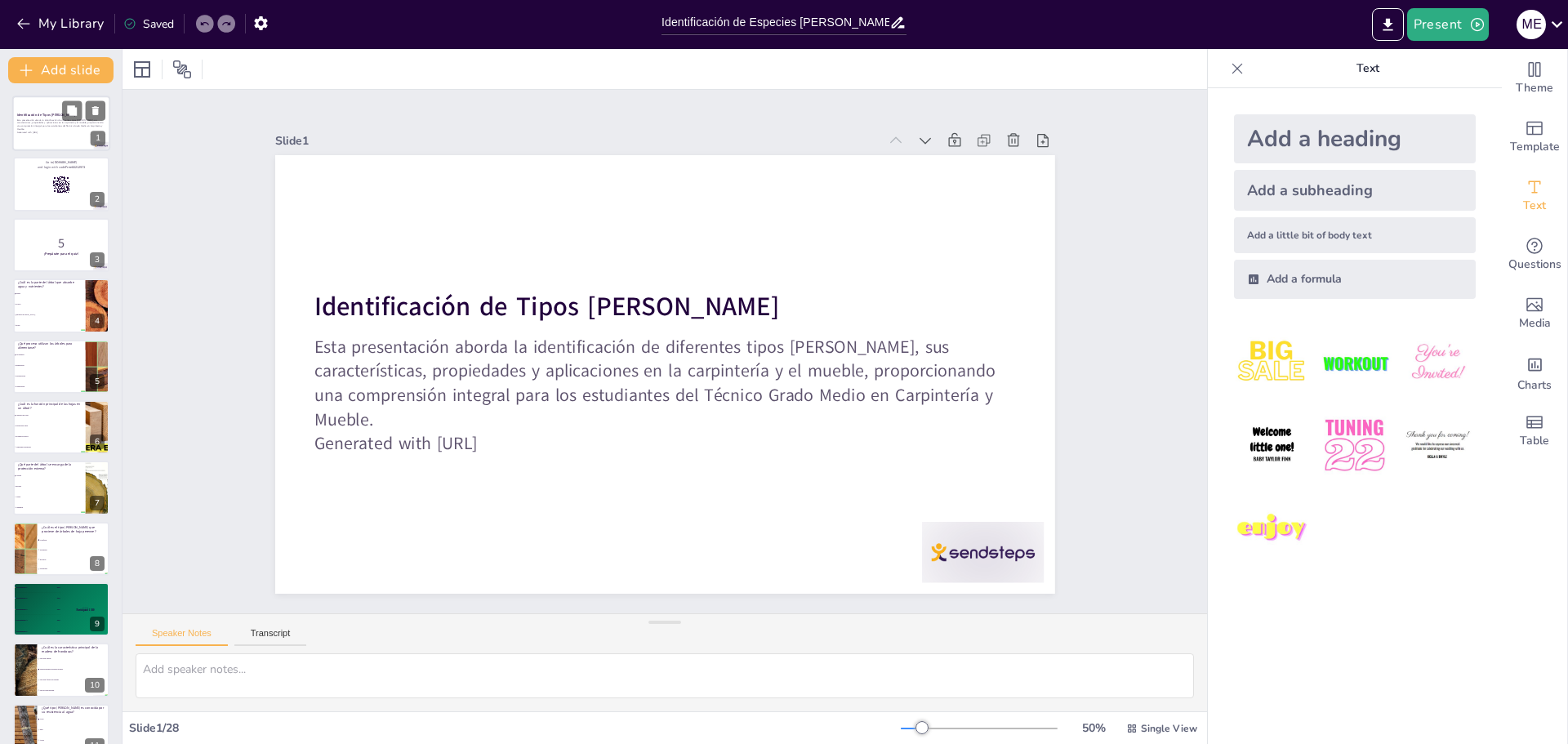
checkbox input "true"
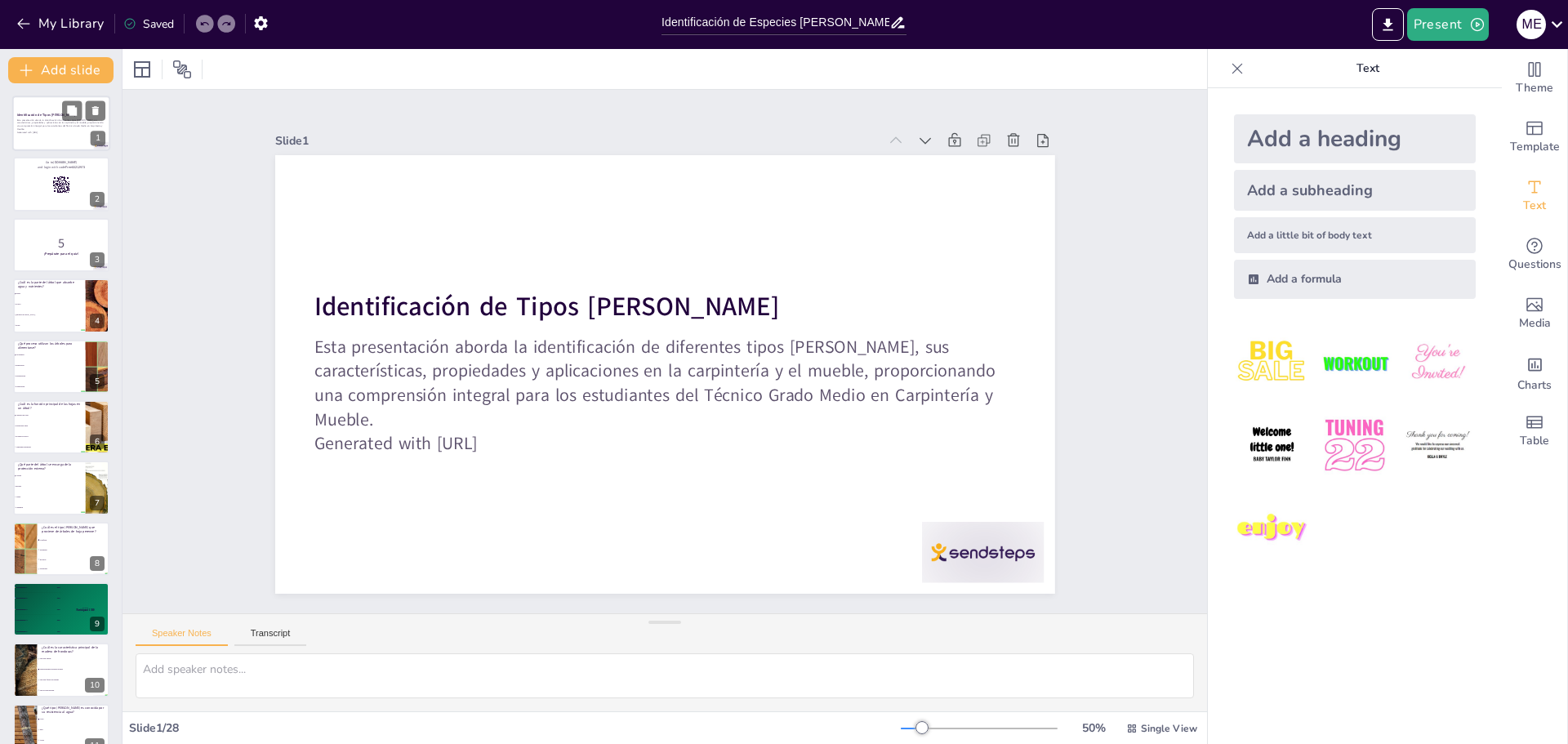
checkbox input "true"
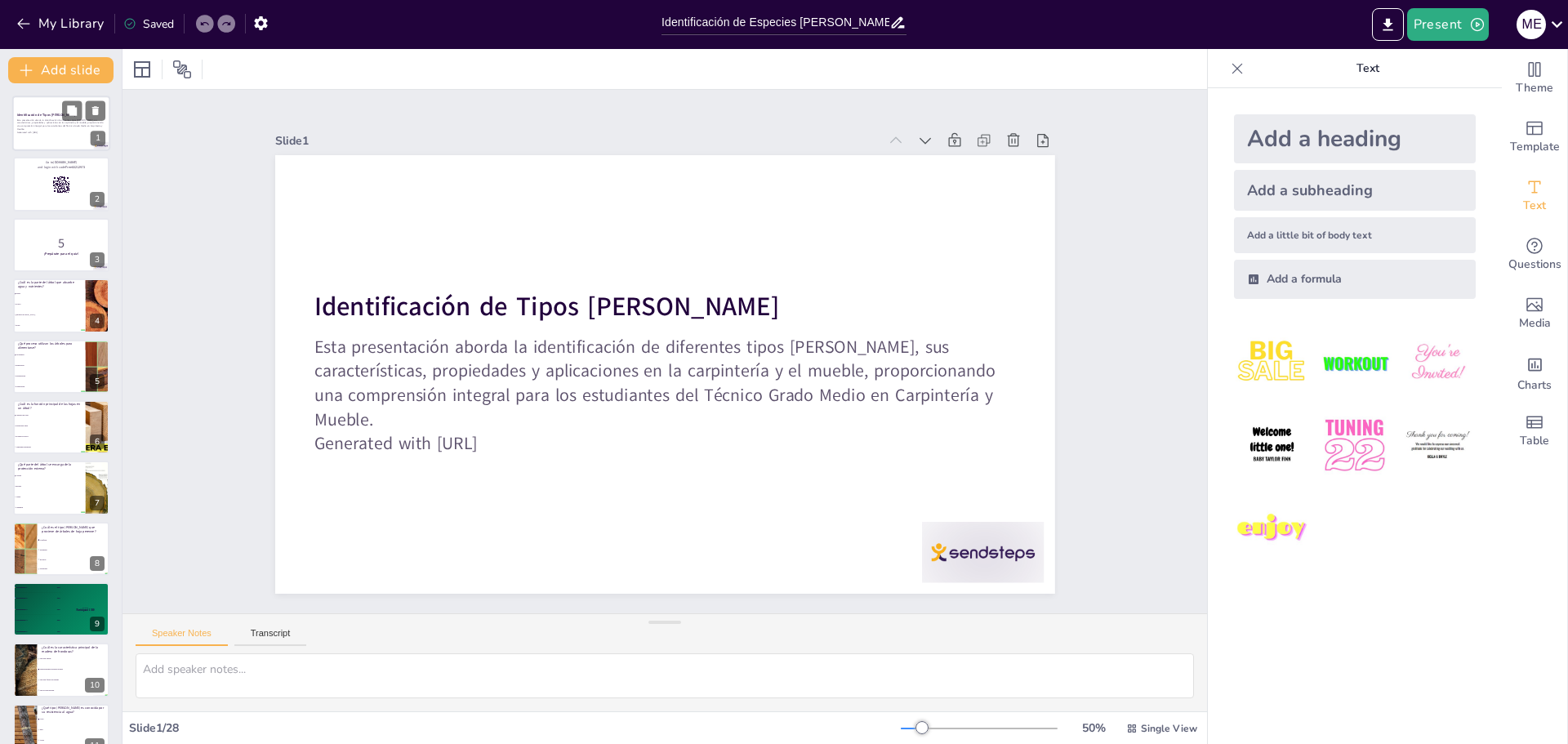
checkbox input "true"
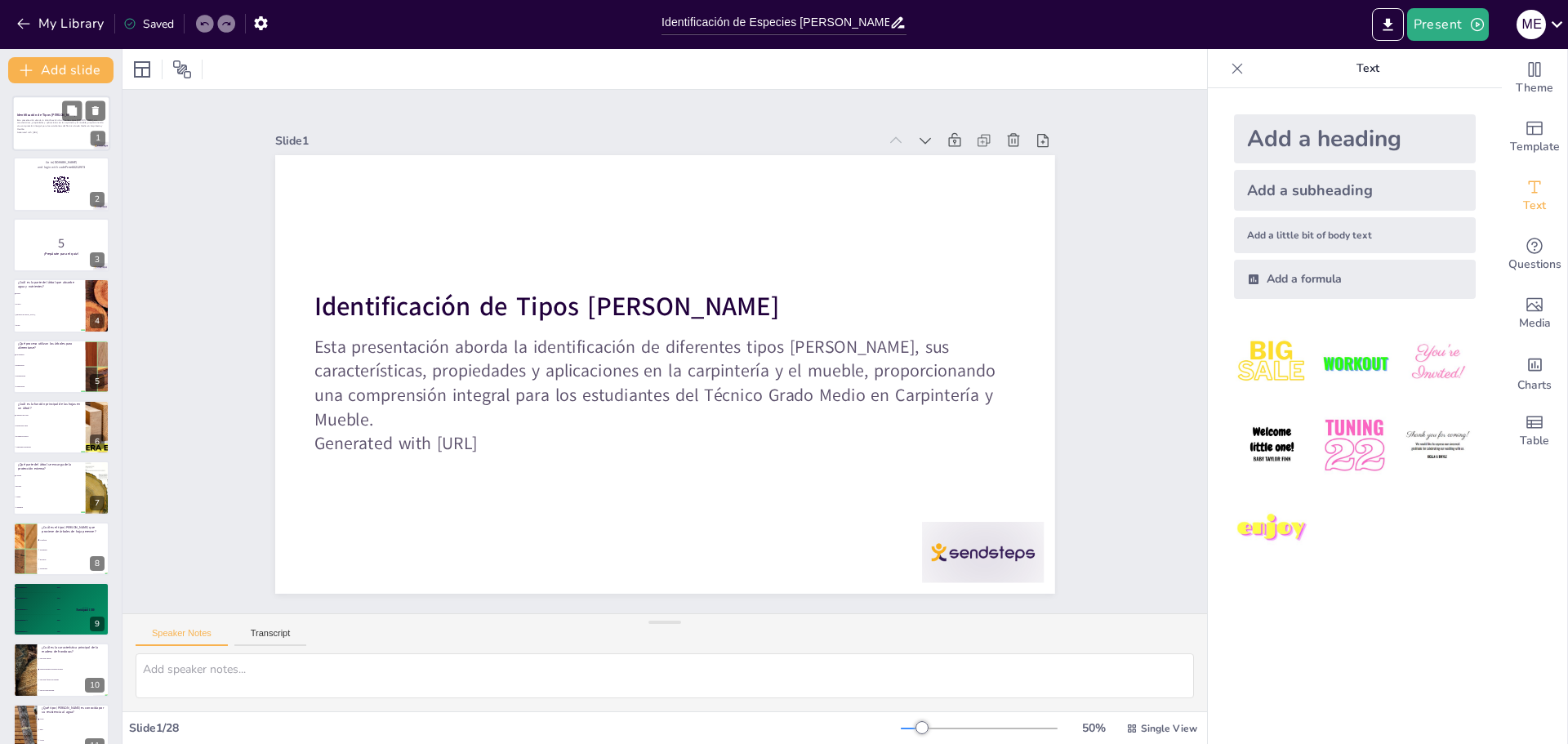
checkbox input "true"
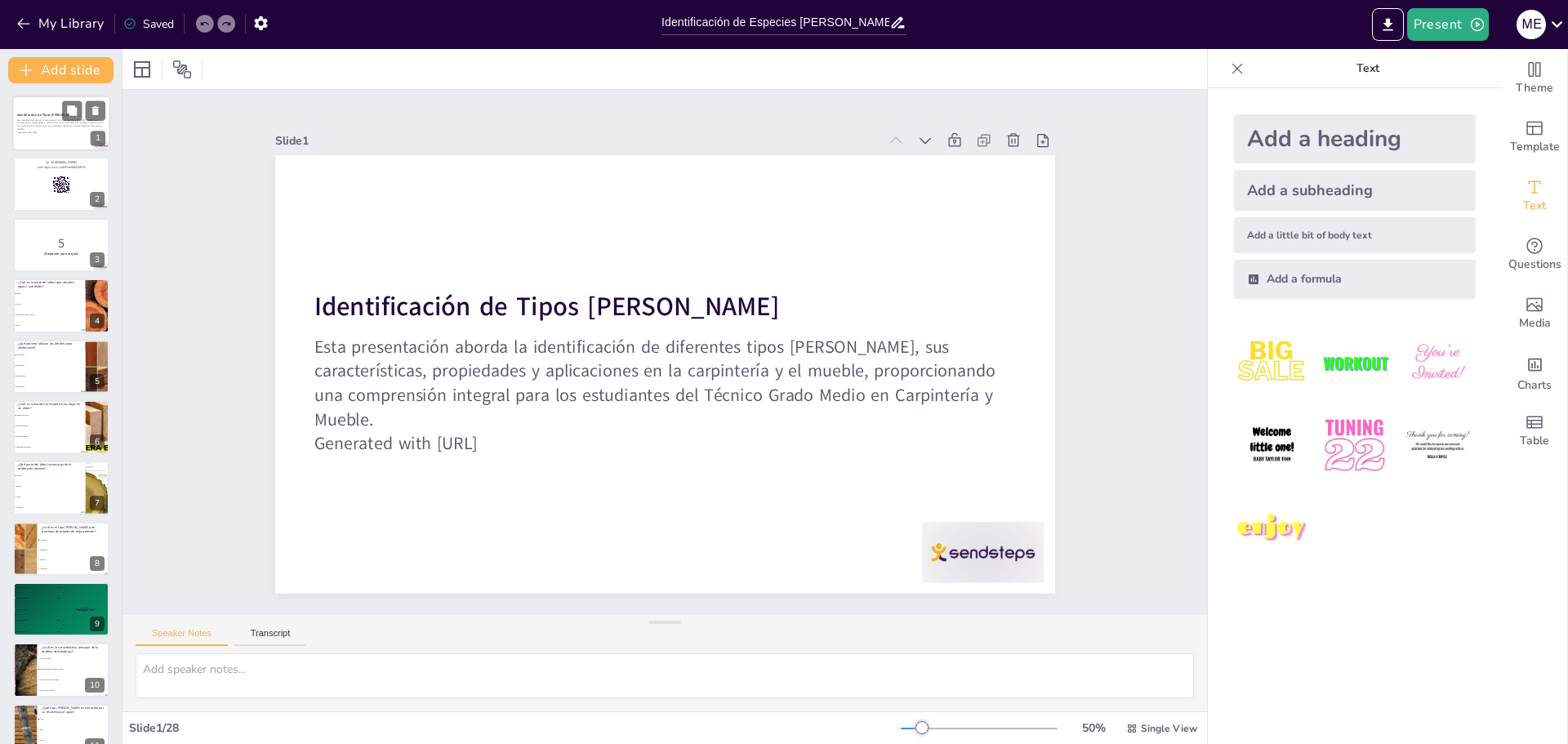
checkbox input "true"
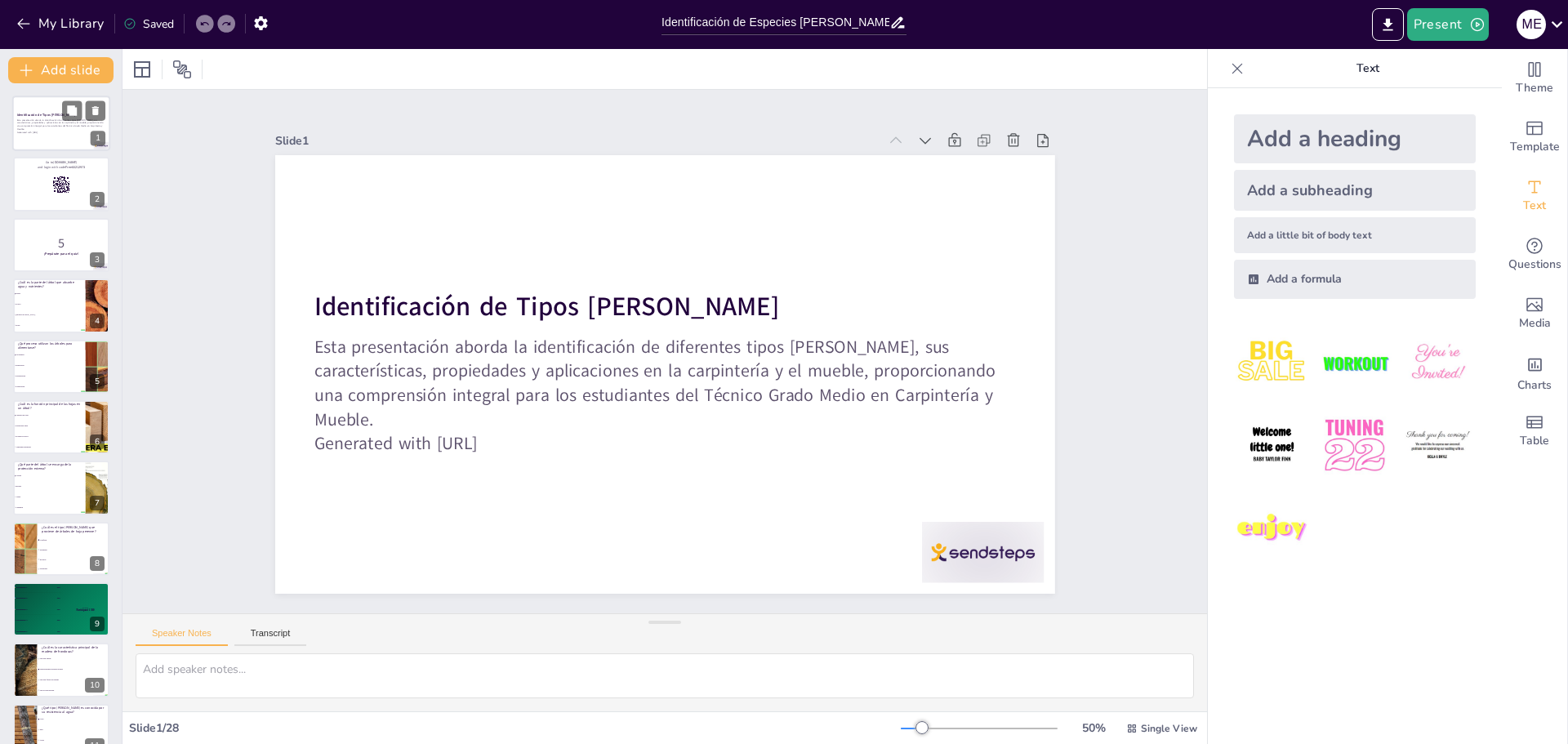
checkbox input "true"
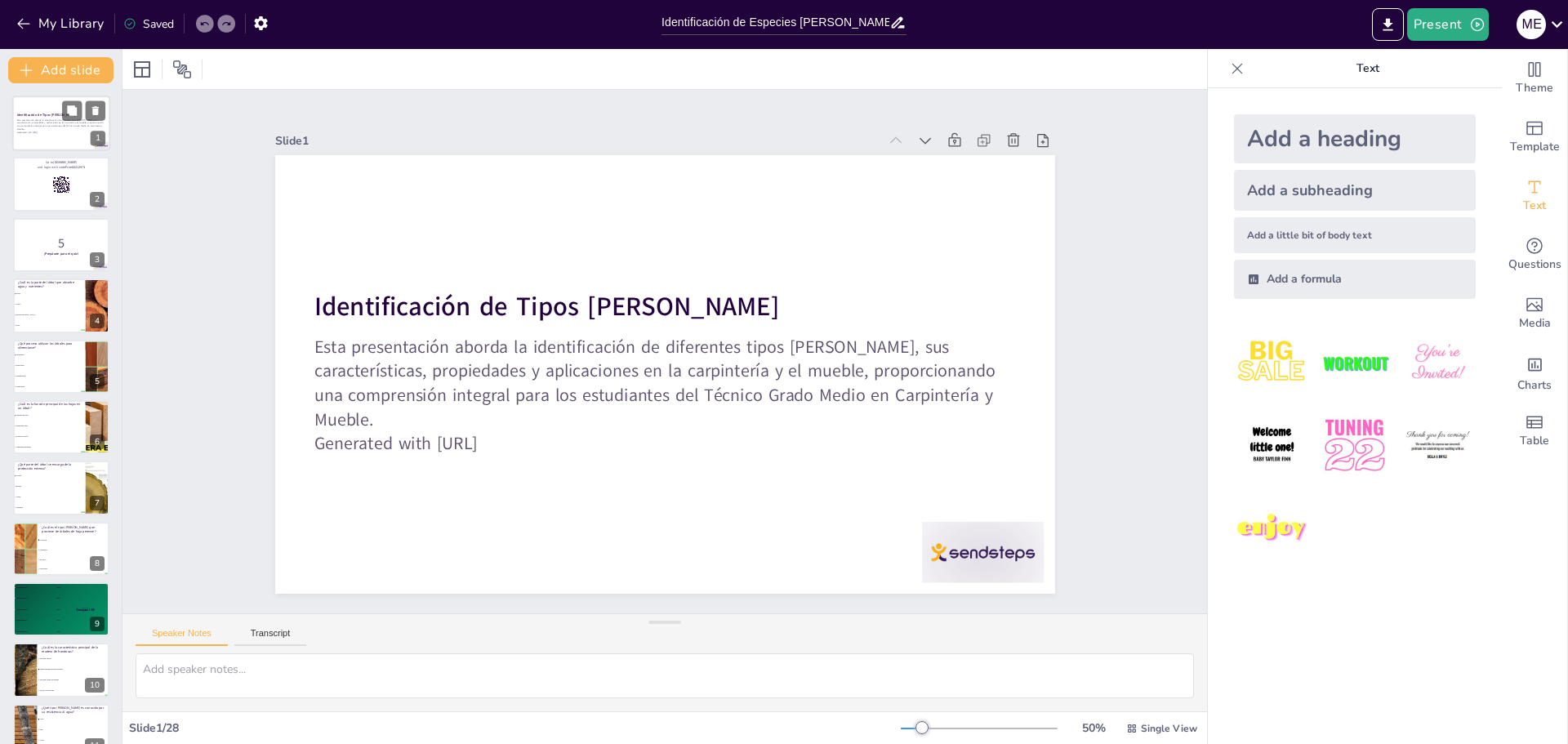
checkbox input "true"
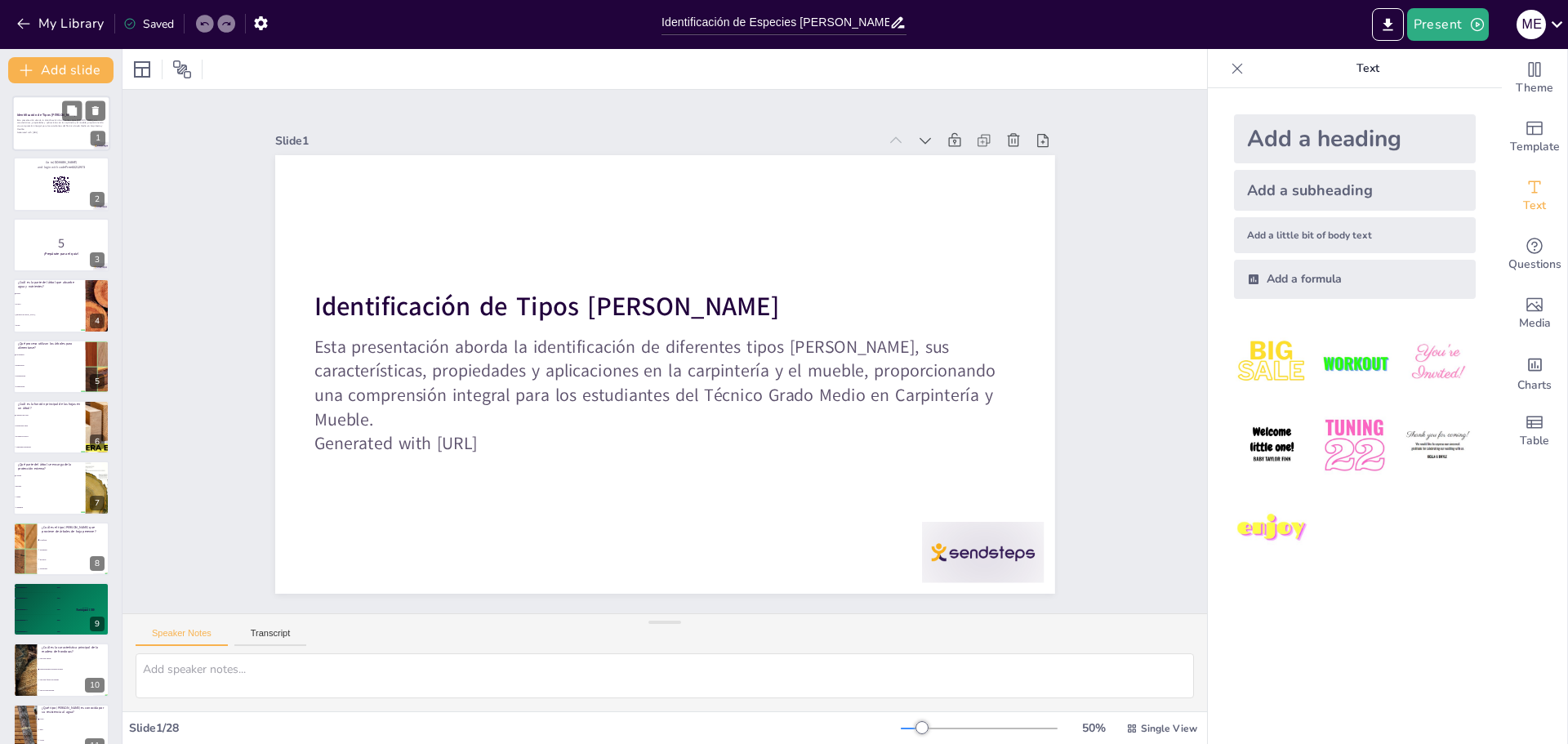
checkbox input "true"
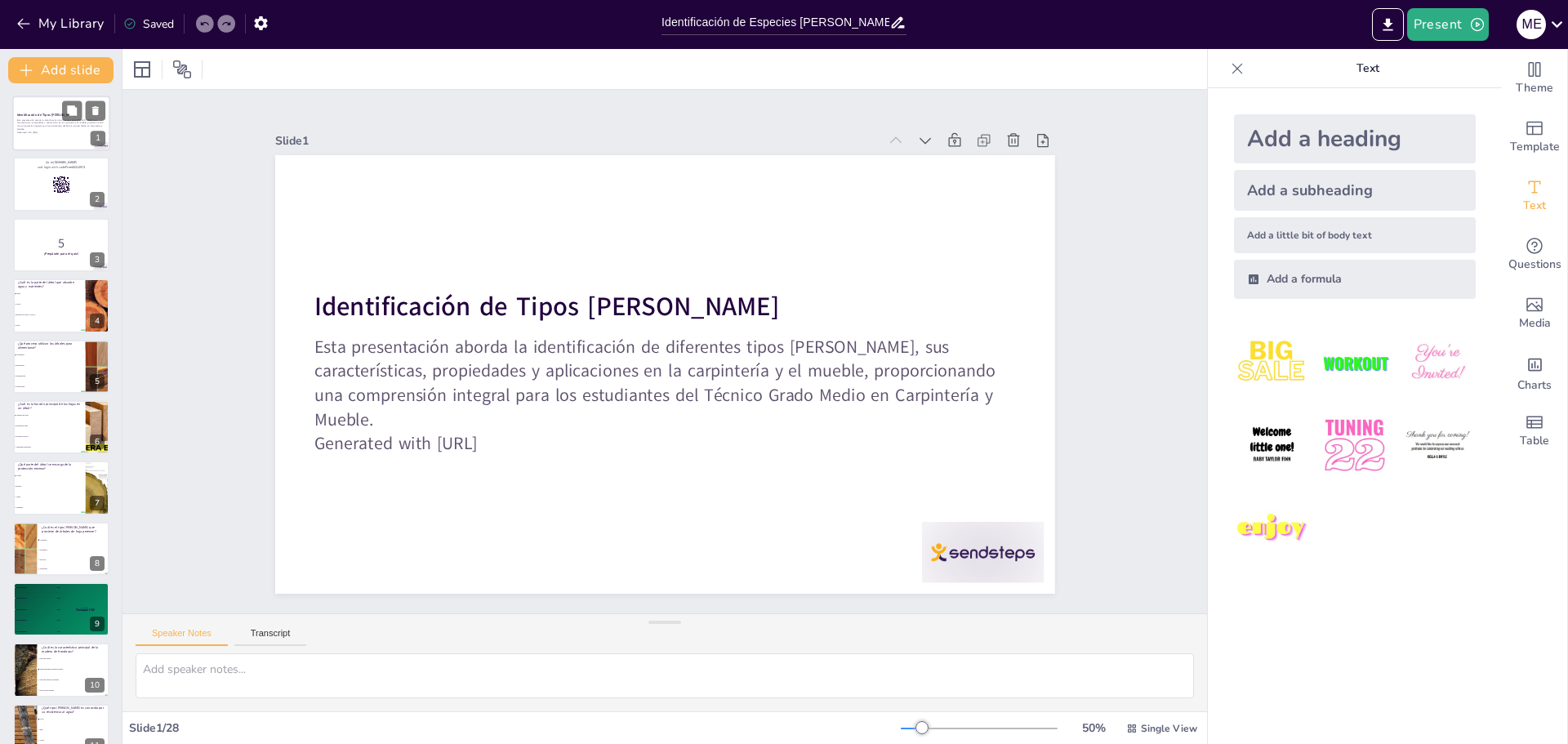
checkbox input "true"
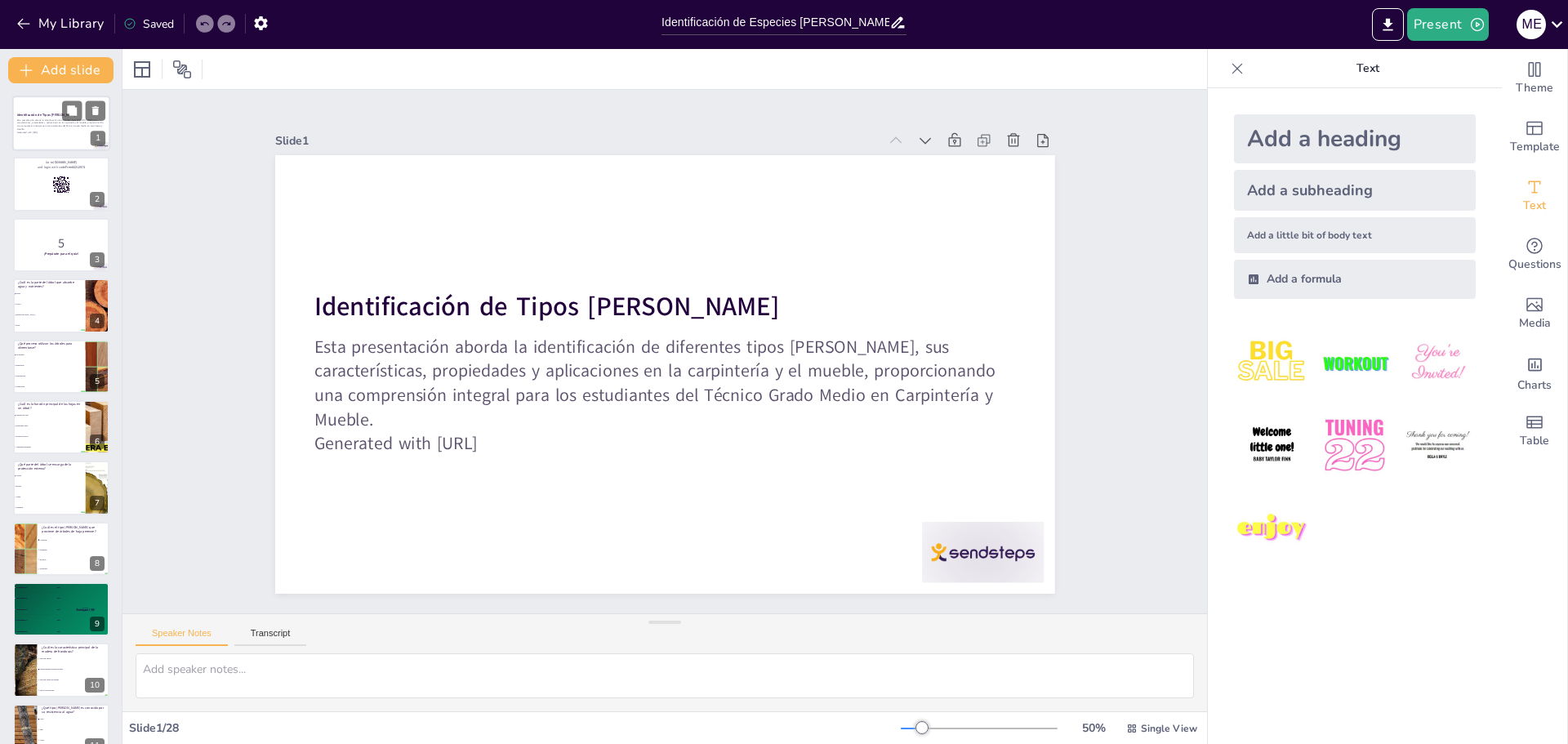
checkbox input "true"
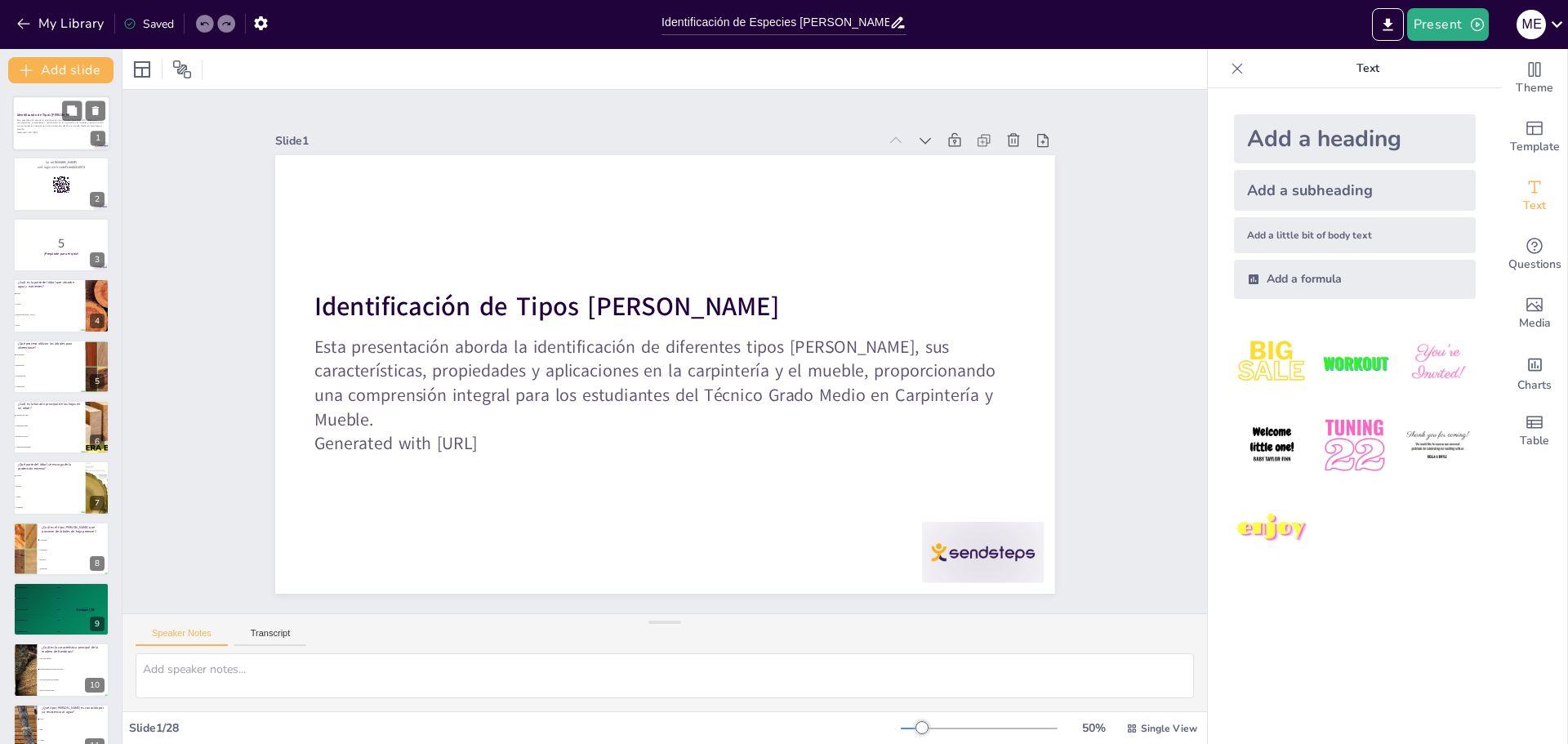
checkbox input "true"
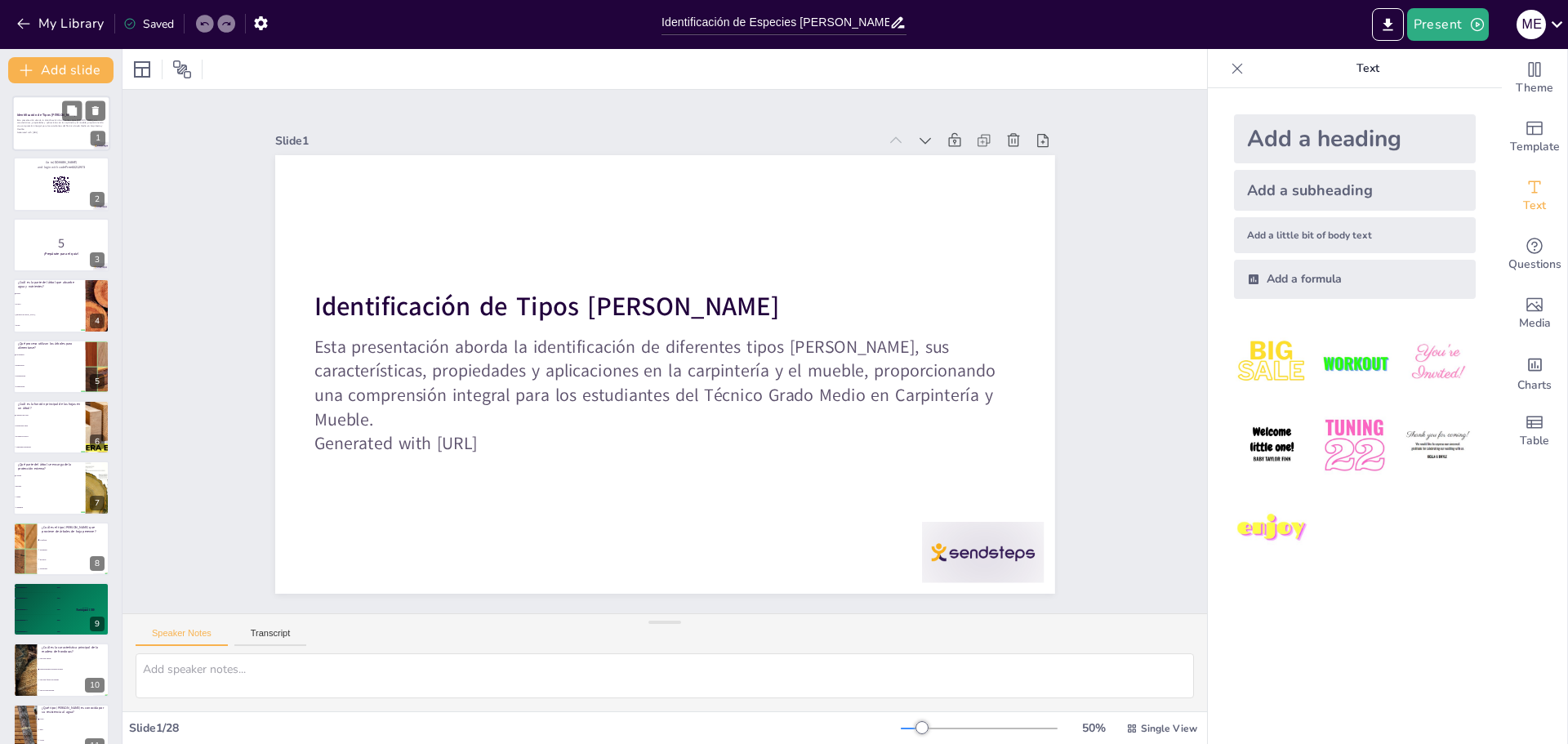
checkbox input "true"
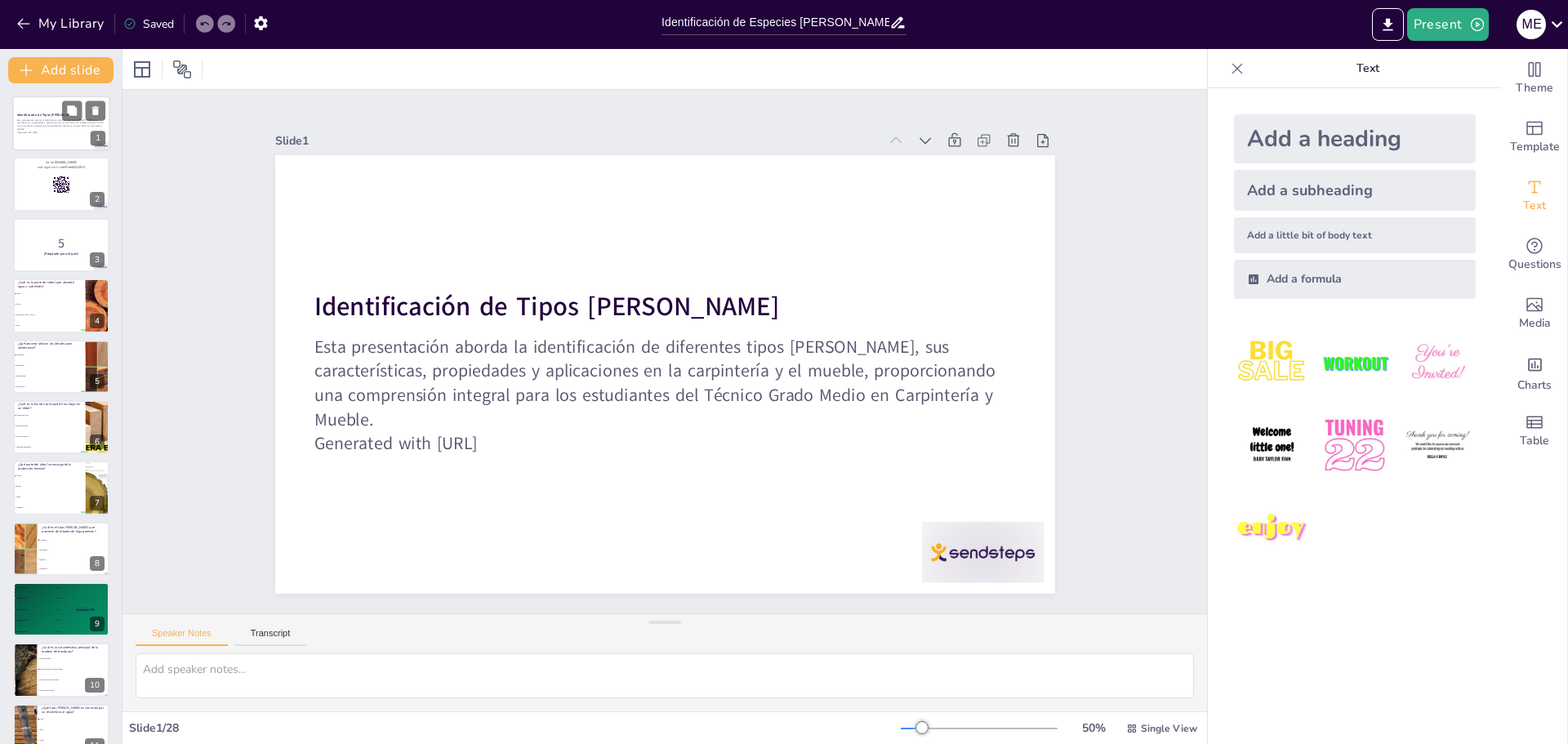
checkbox input "true"
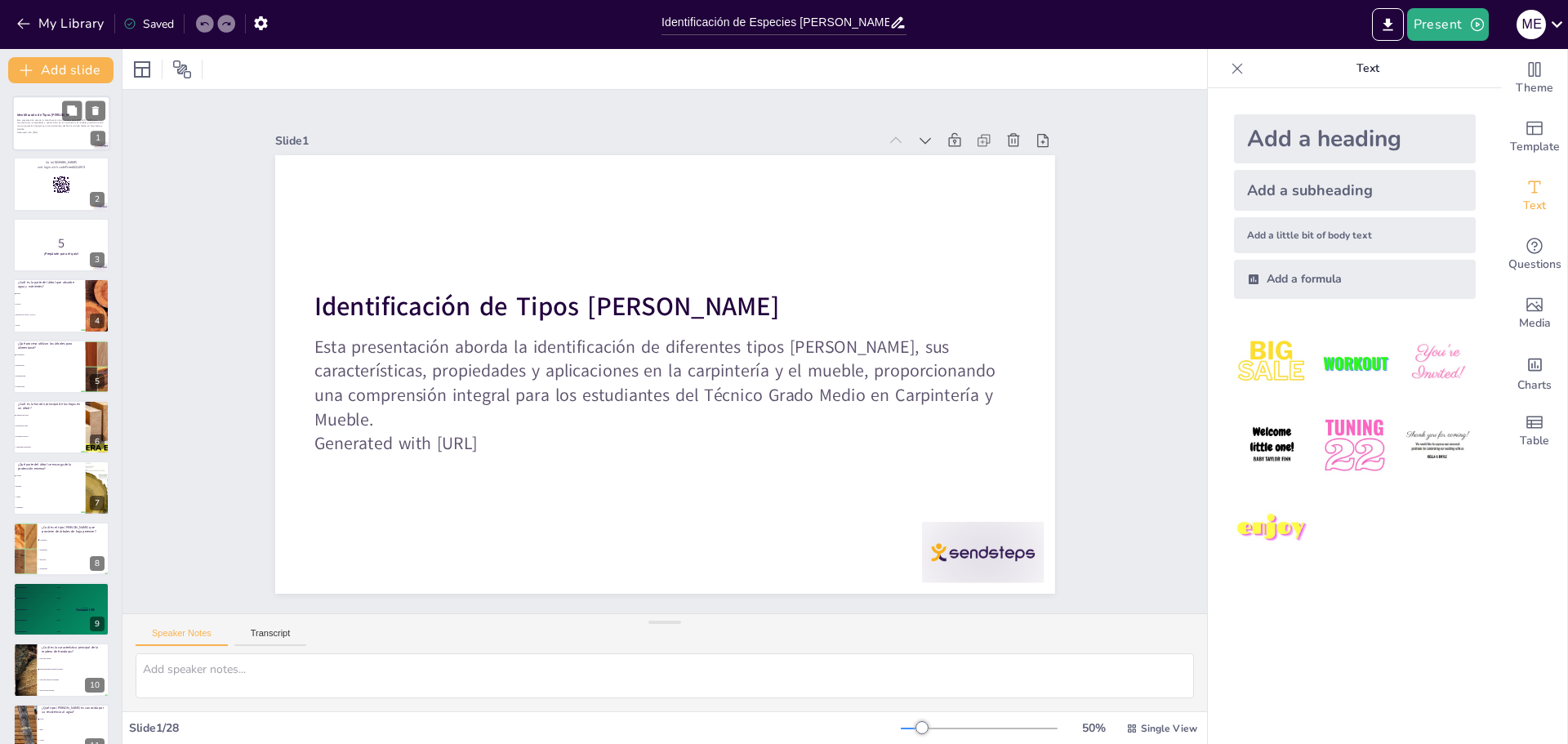
checkbox input "true"
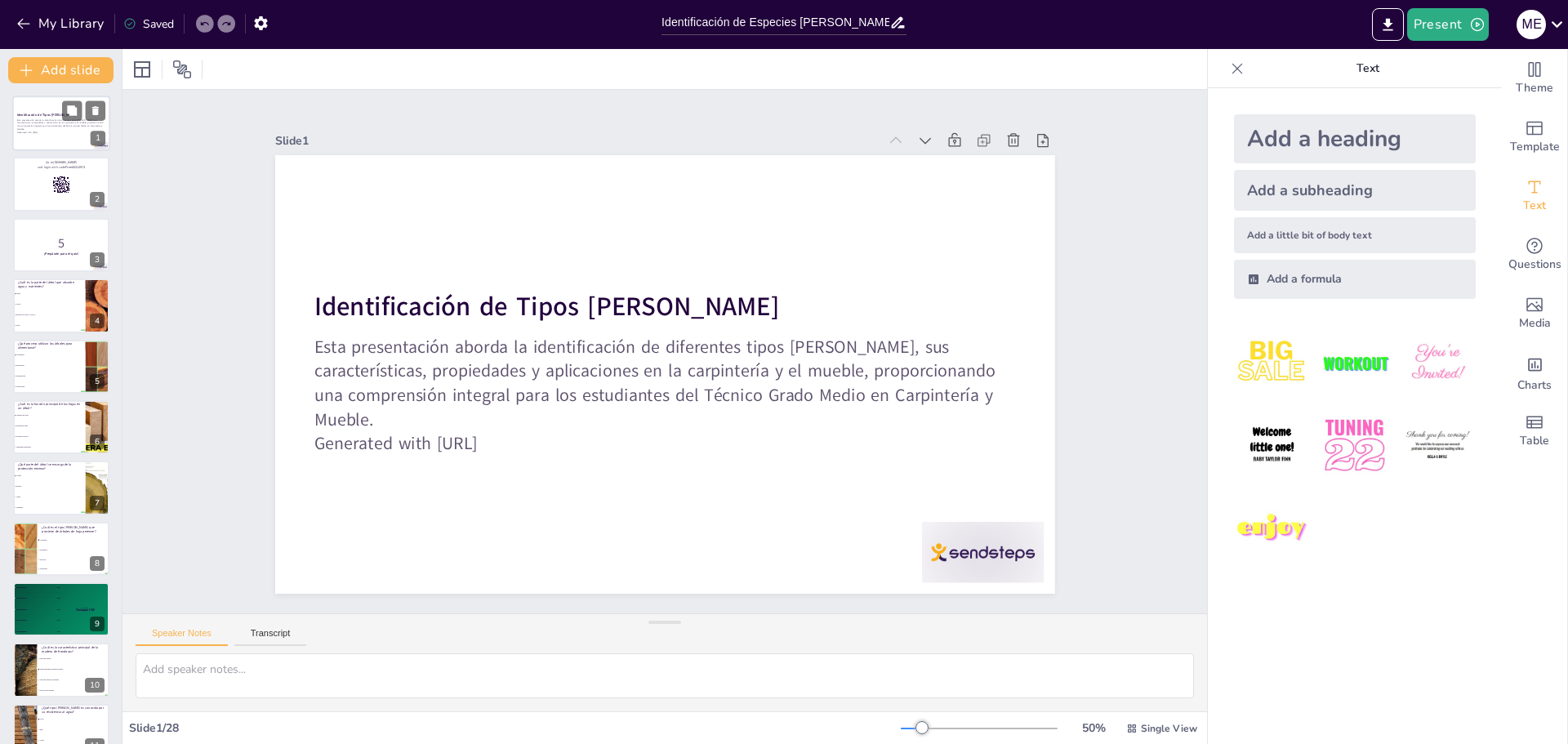
checkbox input "true"
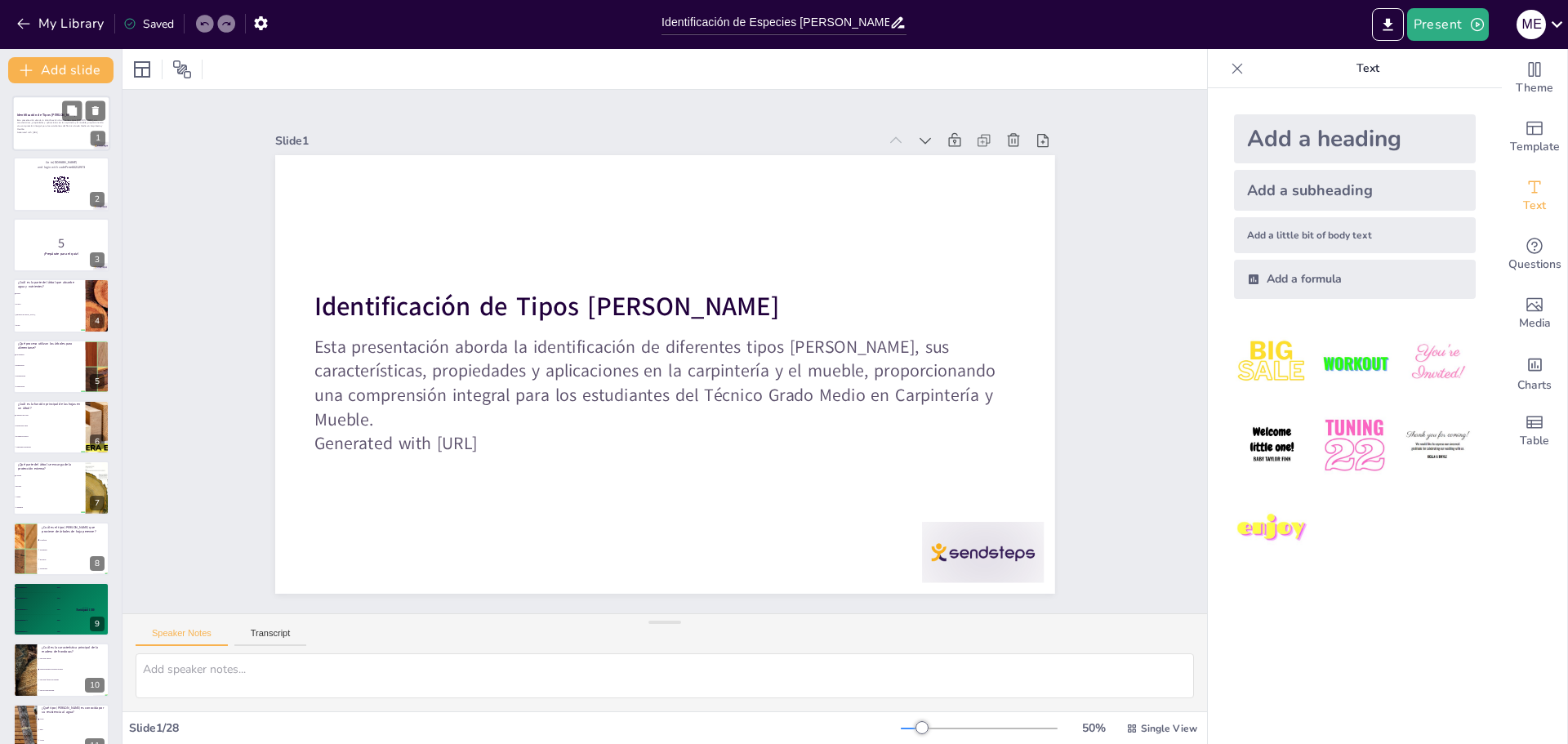
checkbox input "true"
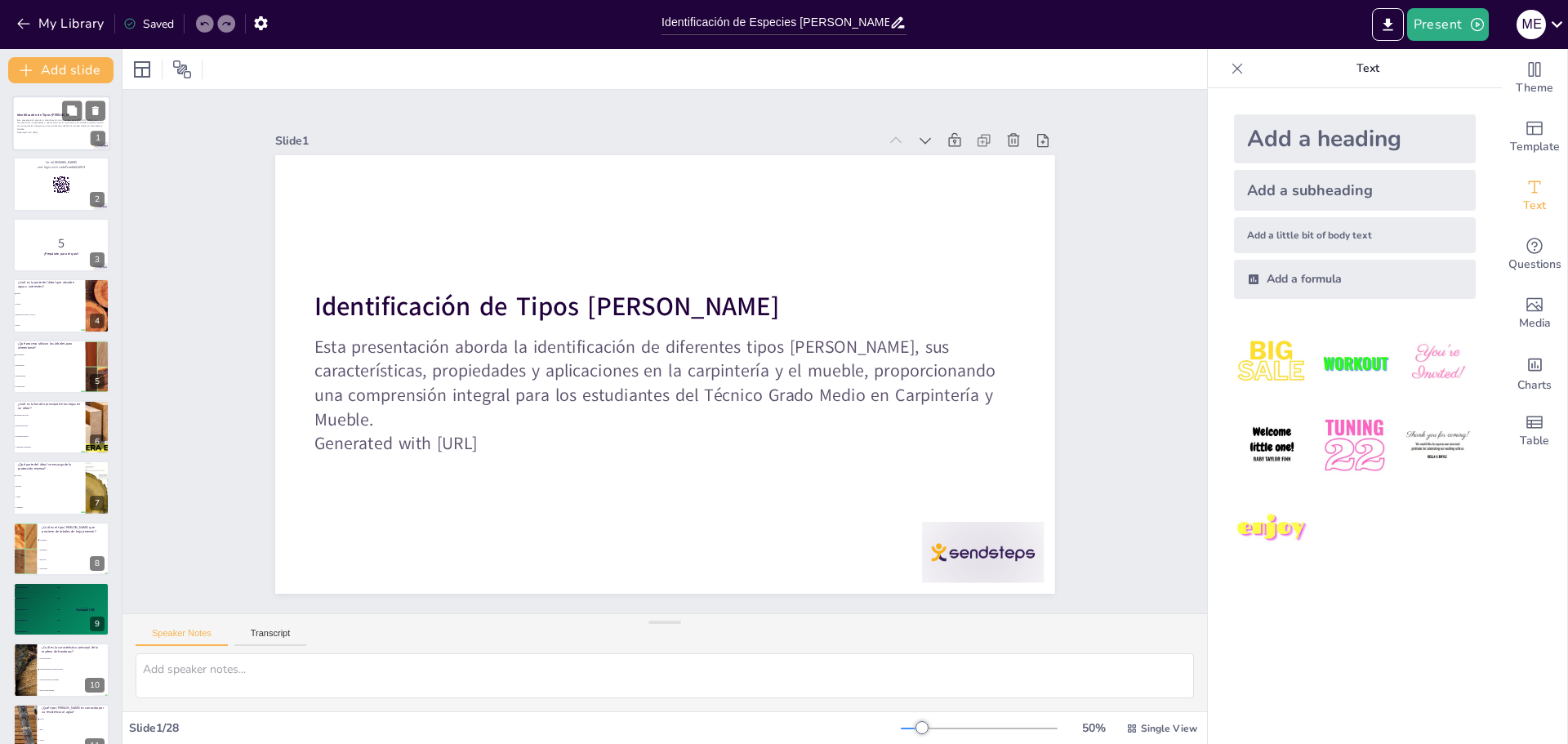
checkbox input "true"
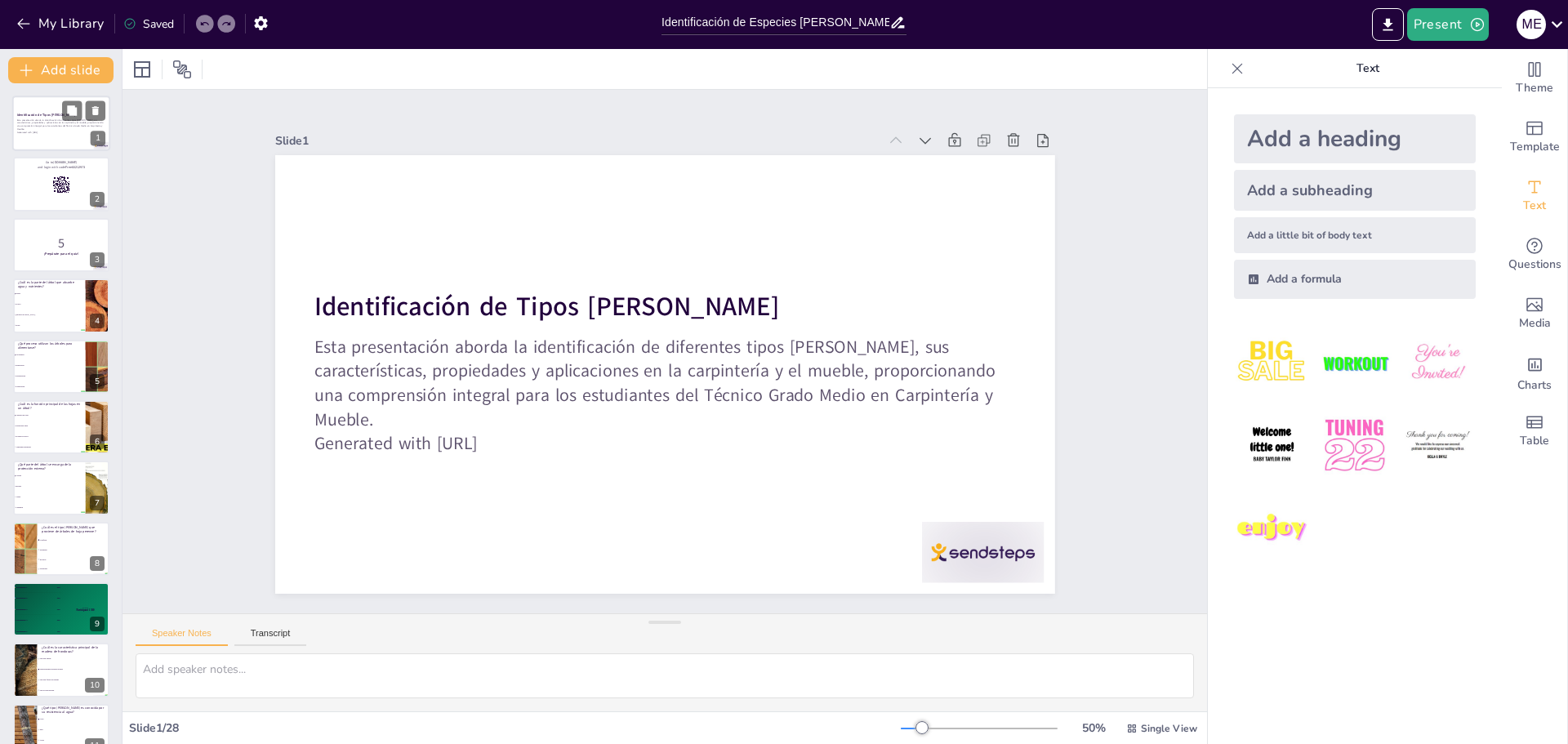
checkbox input "true"
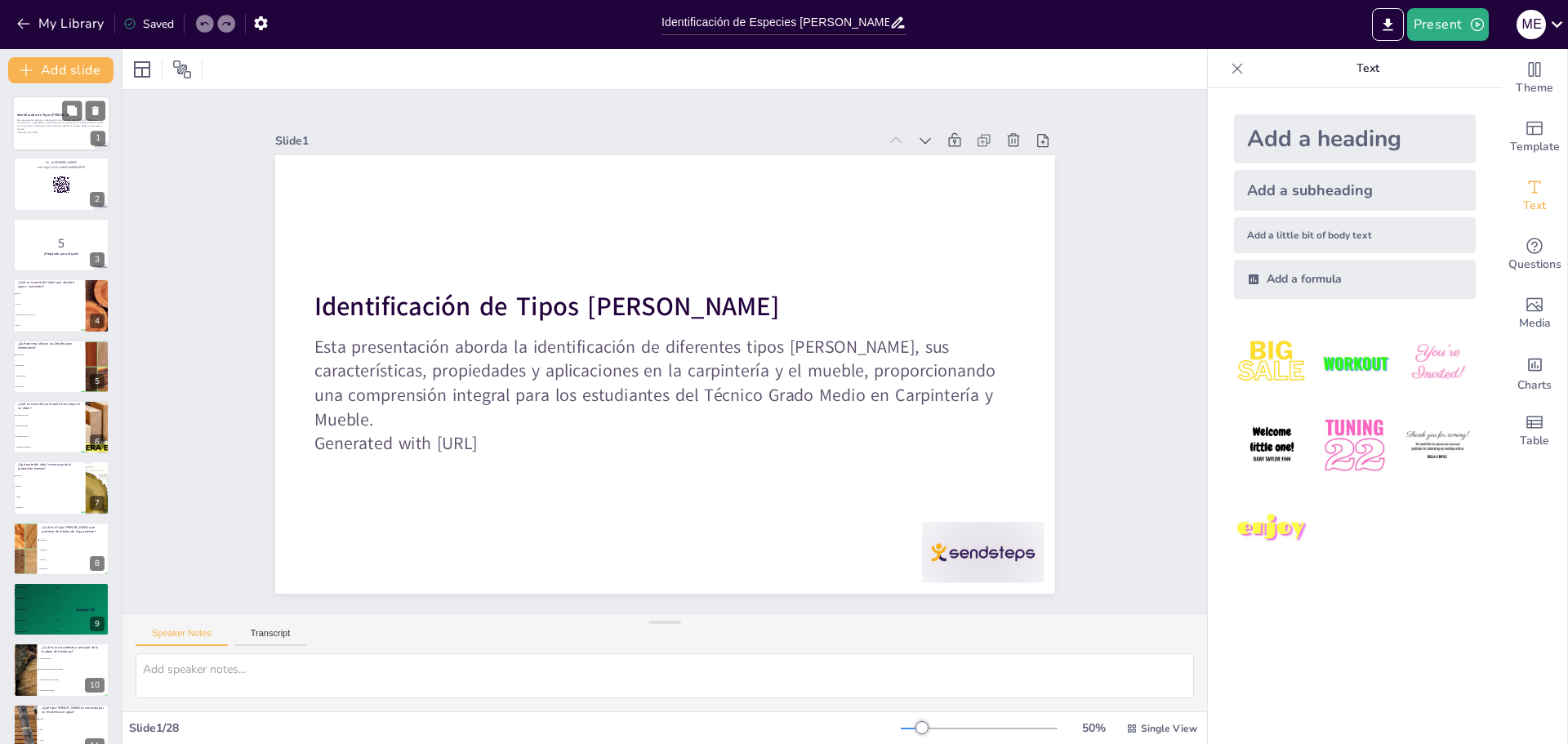
checkbox input "true"
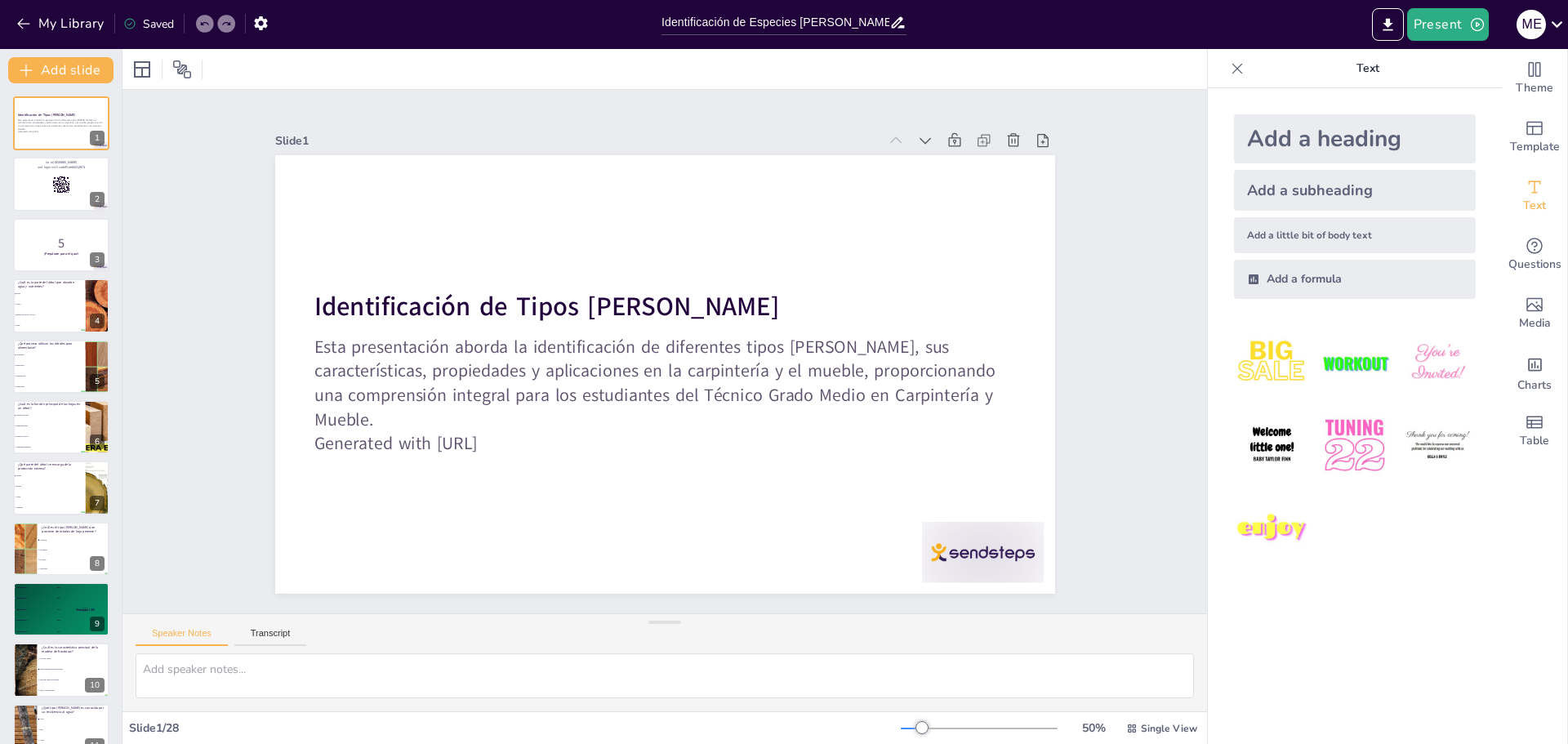
checkbox input "true"
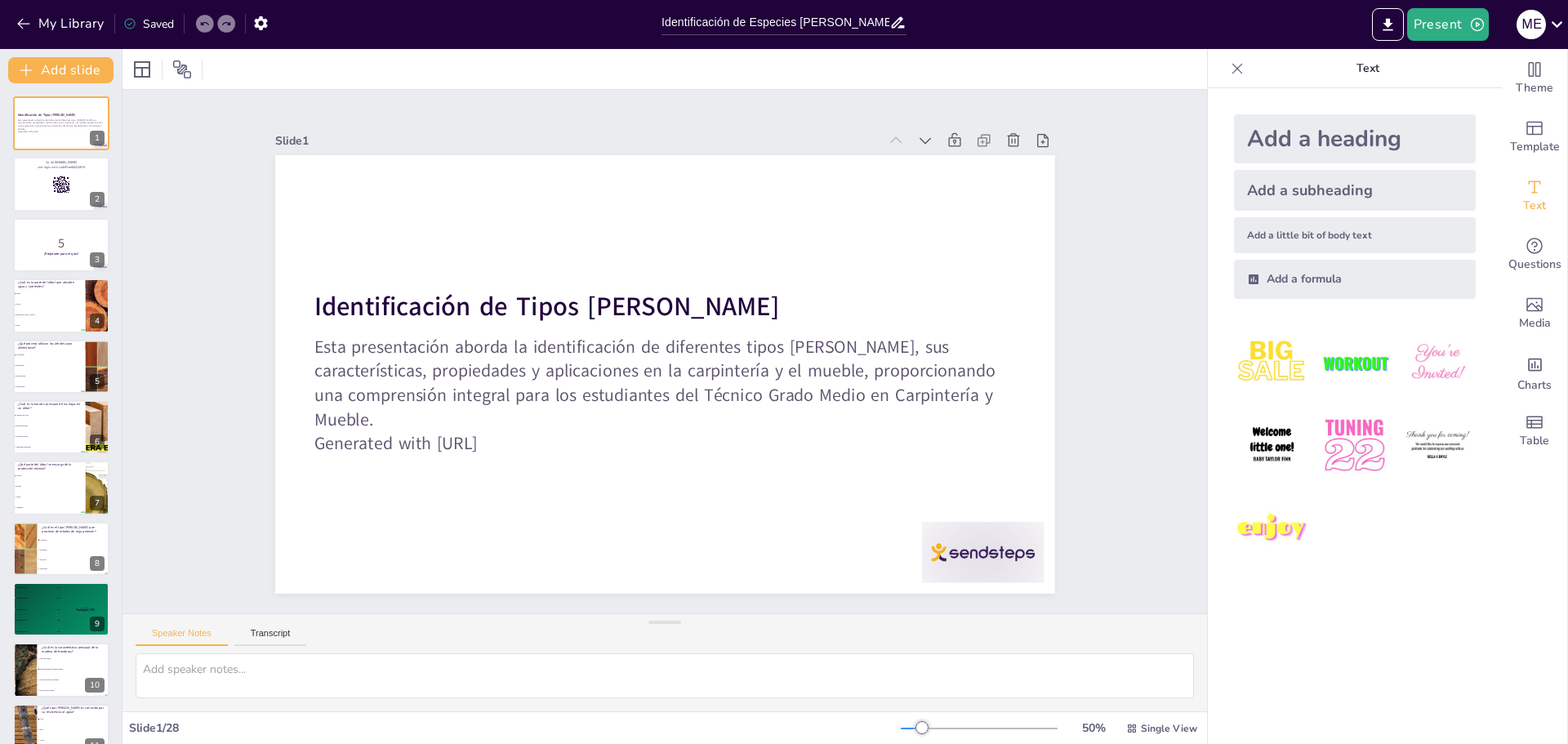
checkbox input "true"
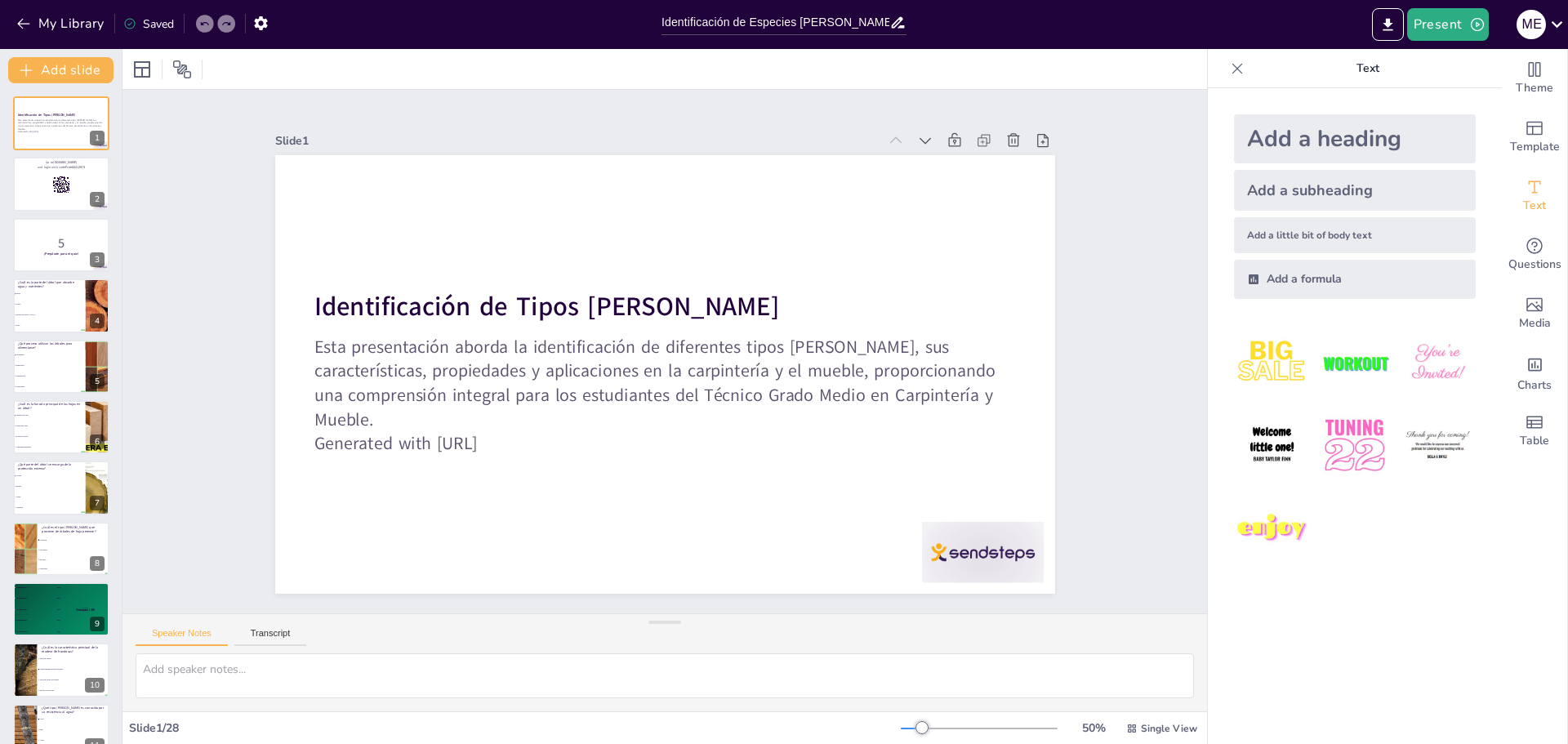
checkbox input "true"
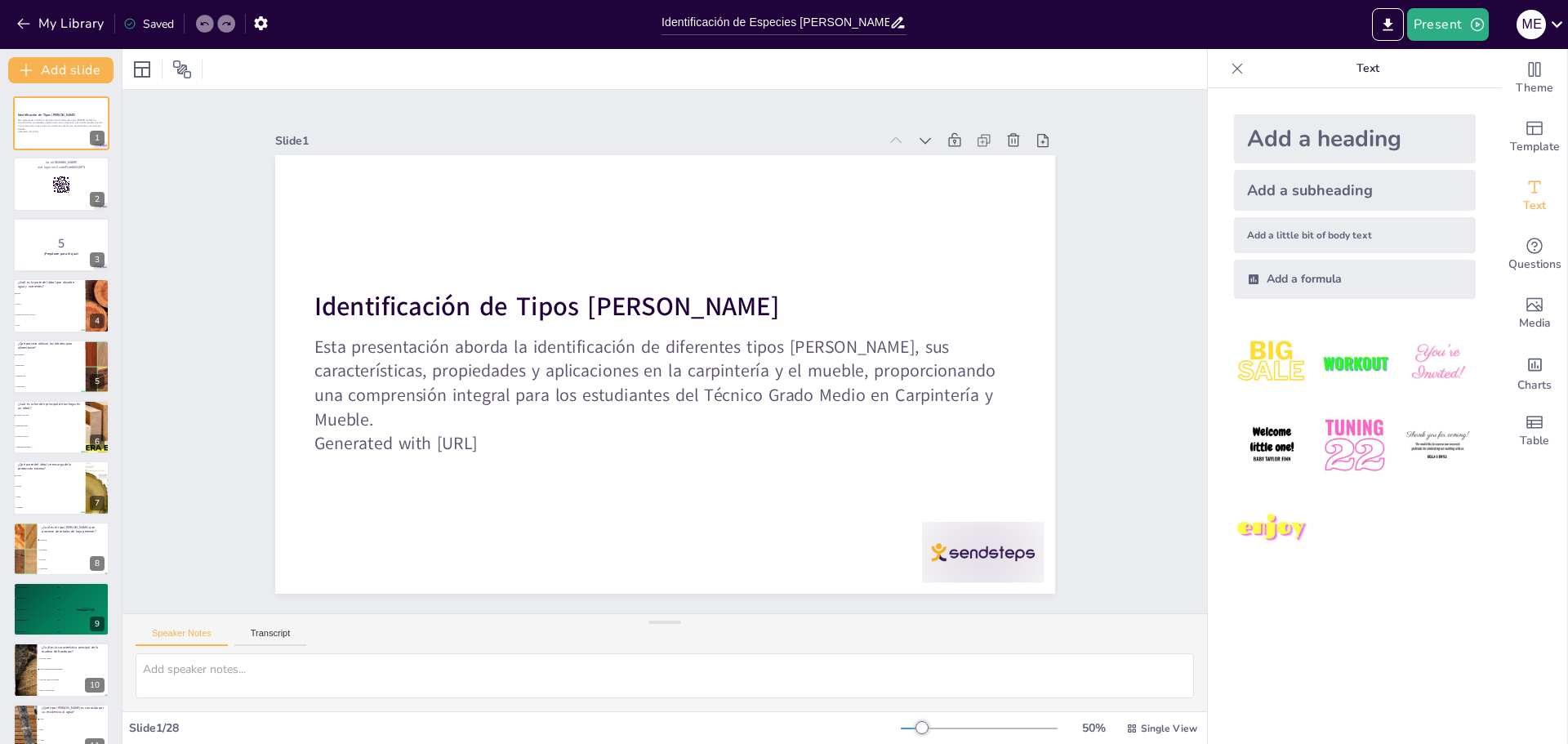
checkbox input "true"
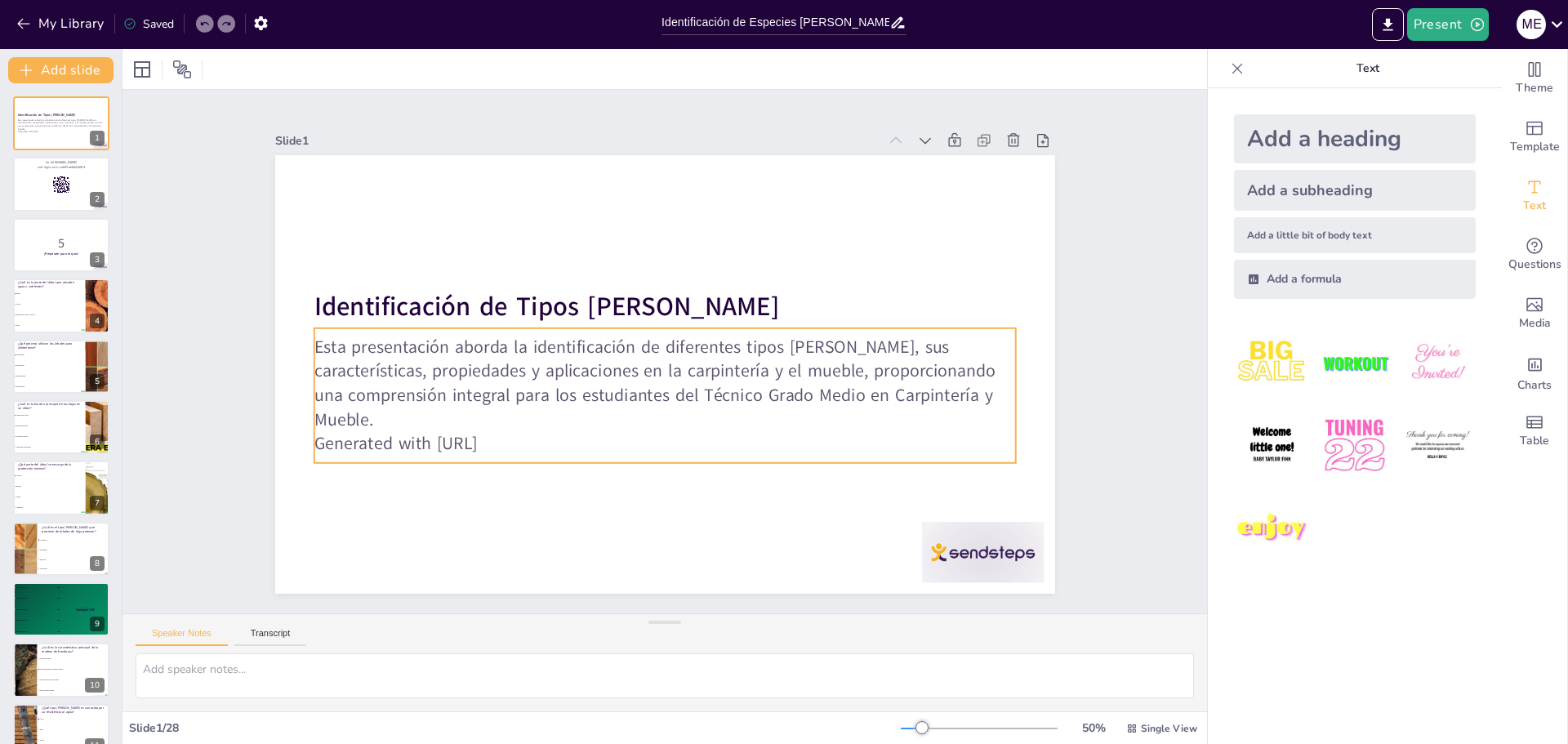
click at [509, 357] on p "Esta presentación aborda la identificación de diferentes tipos [PERSON_NAME], s…" at bounding box center [665, 384] width 702 height 97
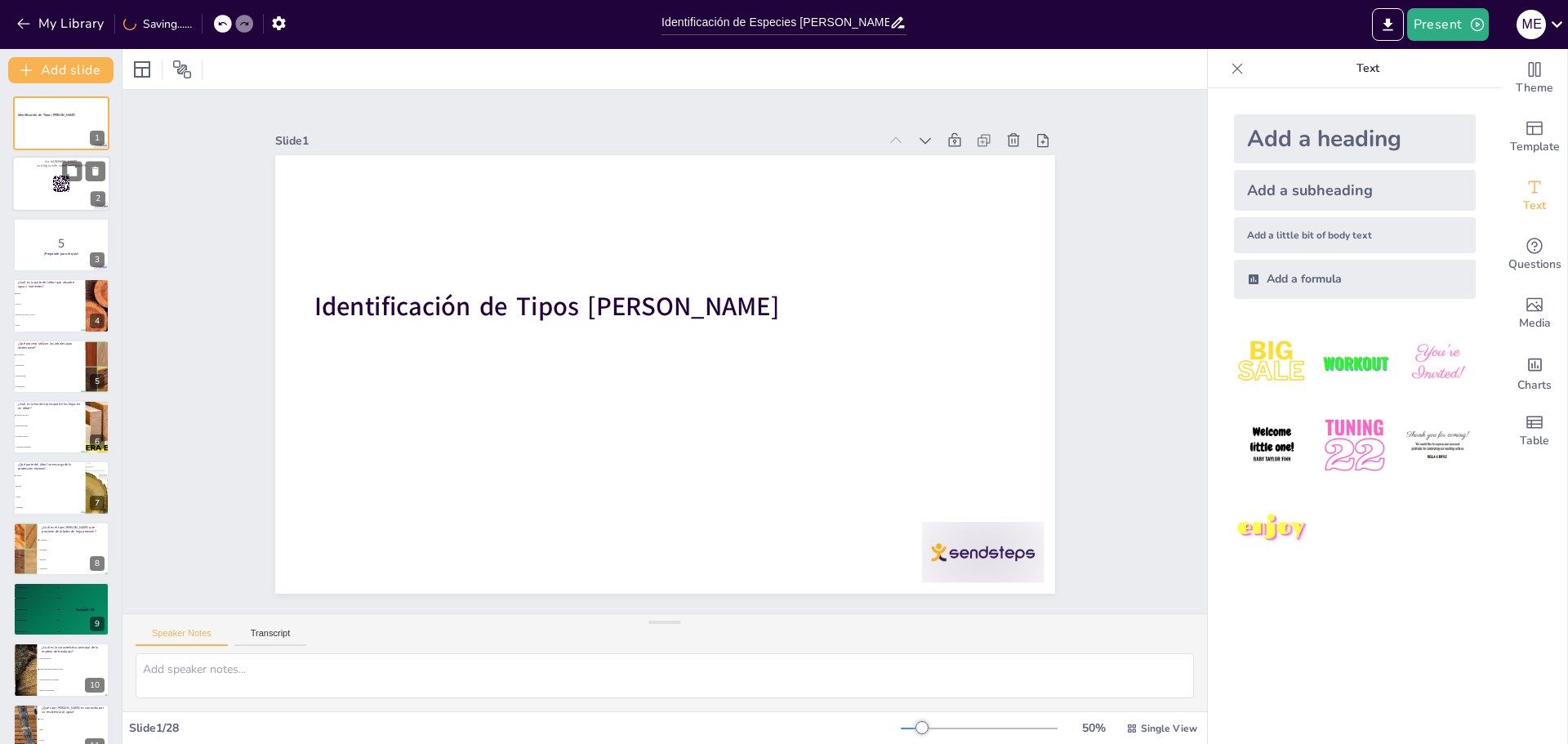
click at [62, 190] on rect at bounding box center [63, 190] width 3 height 1
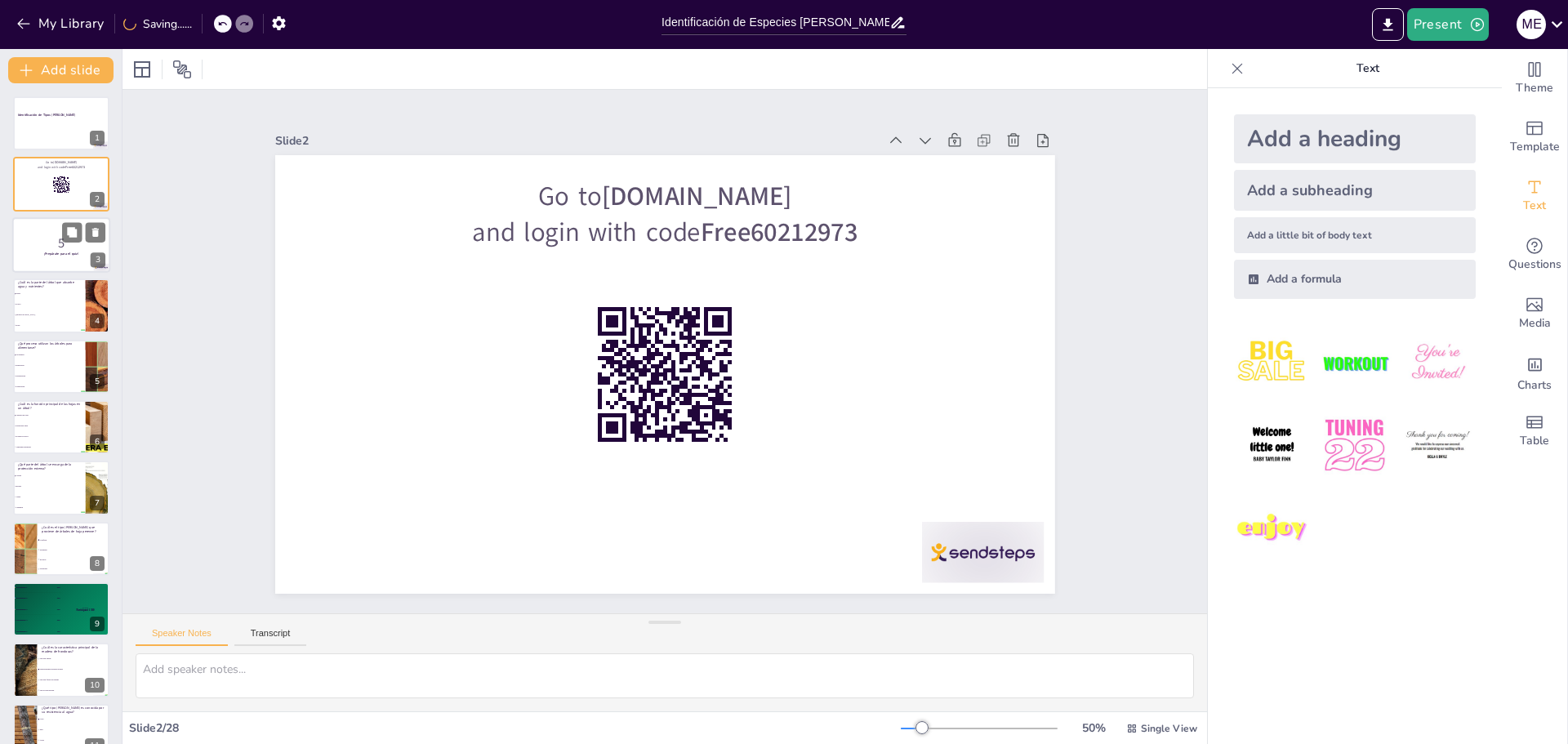
click at [56, 234] on p "5" at bounding box center [61, 242] width 88 height 18
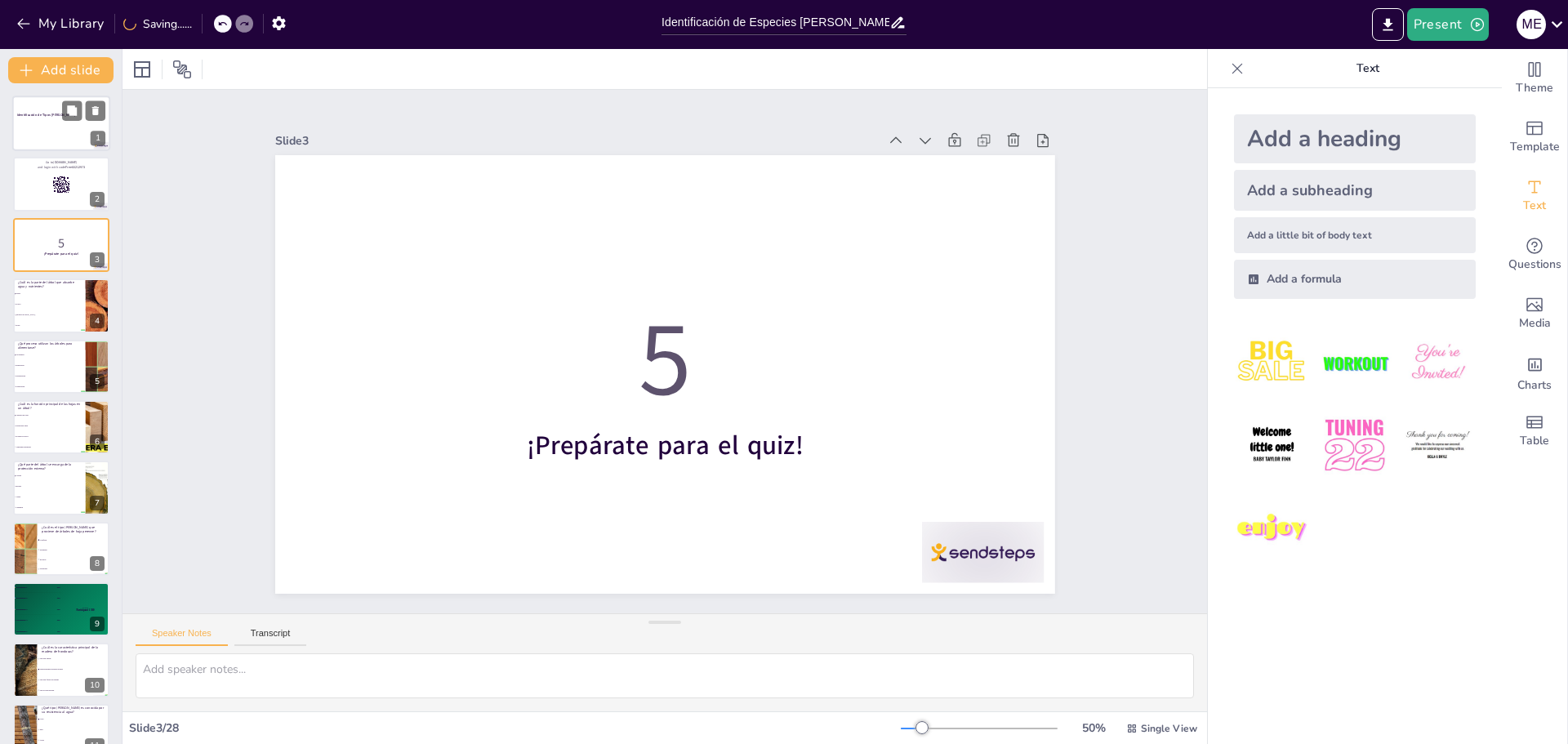
click at [38, 132] on div at bounding box center [61, 123] width 98 height 56
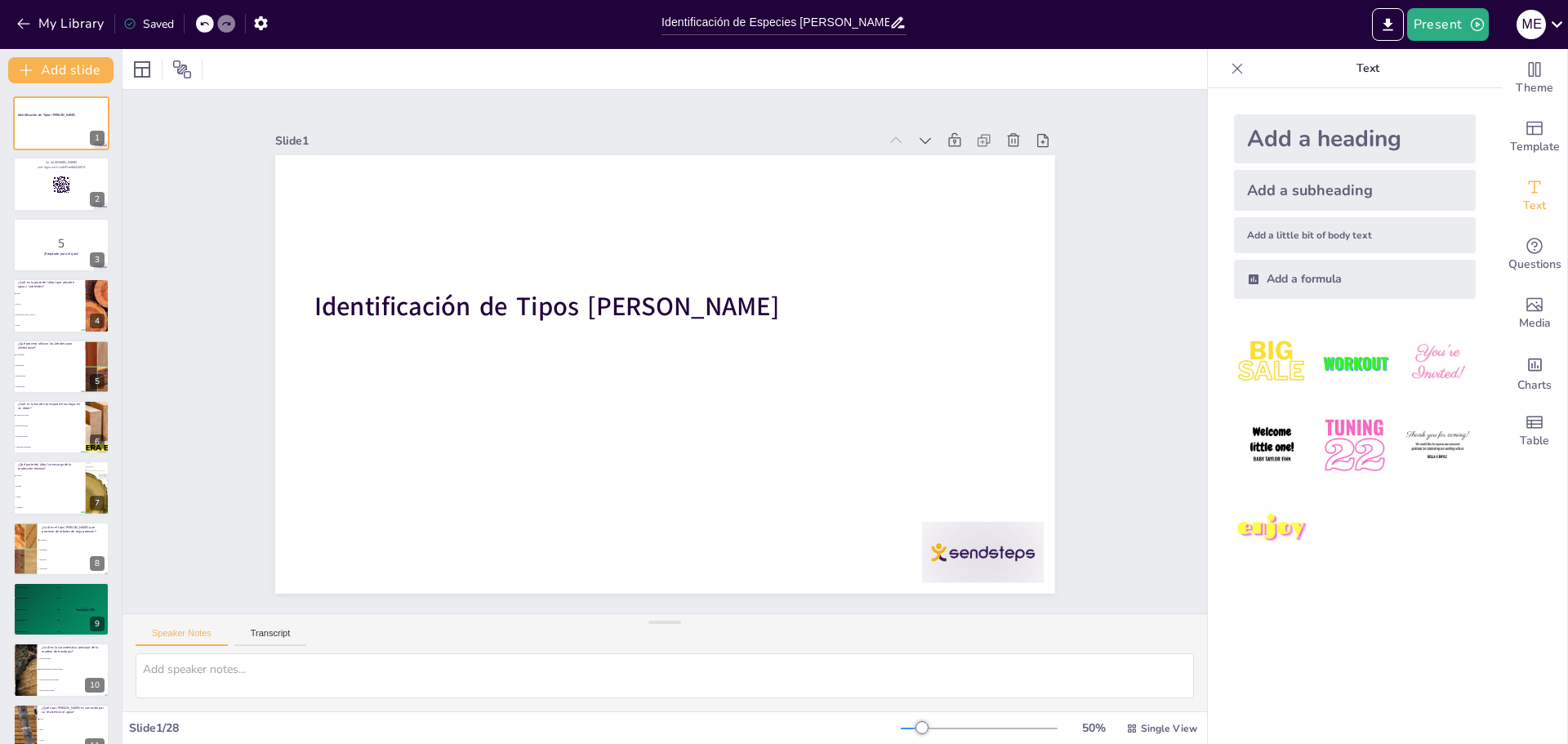
click at [170, 142] on div "Slide 1 Identificación de Tipos [PERSON_NAME] Slide 2 Go to [DOMAIN_NAME] and l…" at bounding box center [664, 351] width 1085 height 523
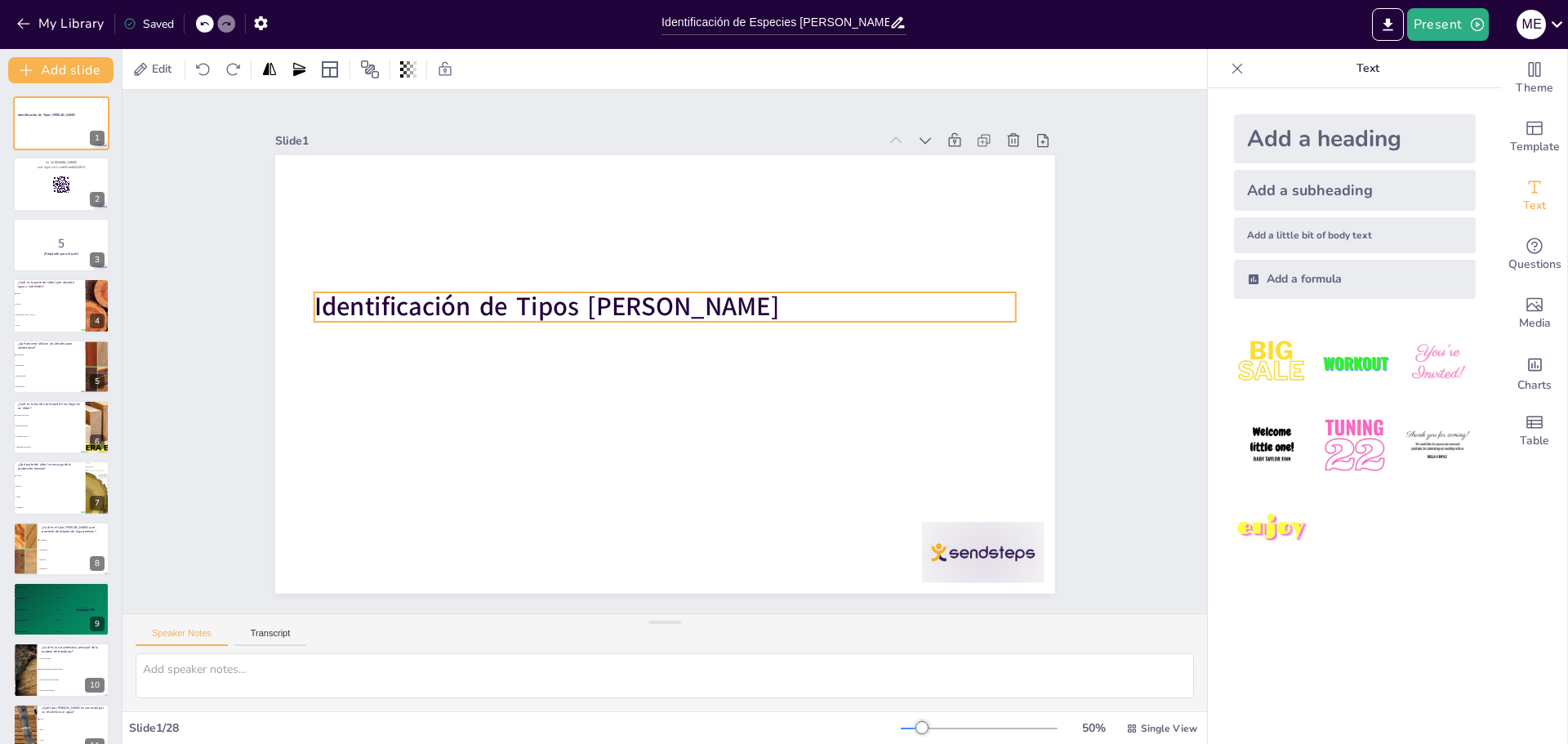
click at [419, 286] on div "Identificación de Tipos [PERSON_NAME]" at bounding box center [665, 375] width 780 height 439
click at [1248, 377] on img at bounding box center [1273, 363] width 76 height 76
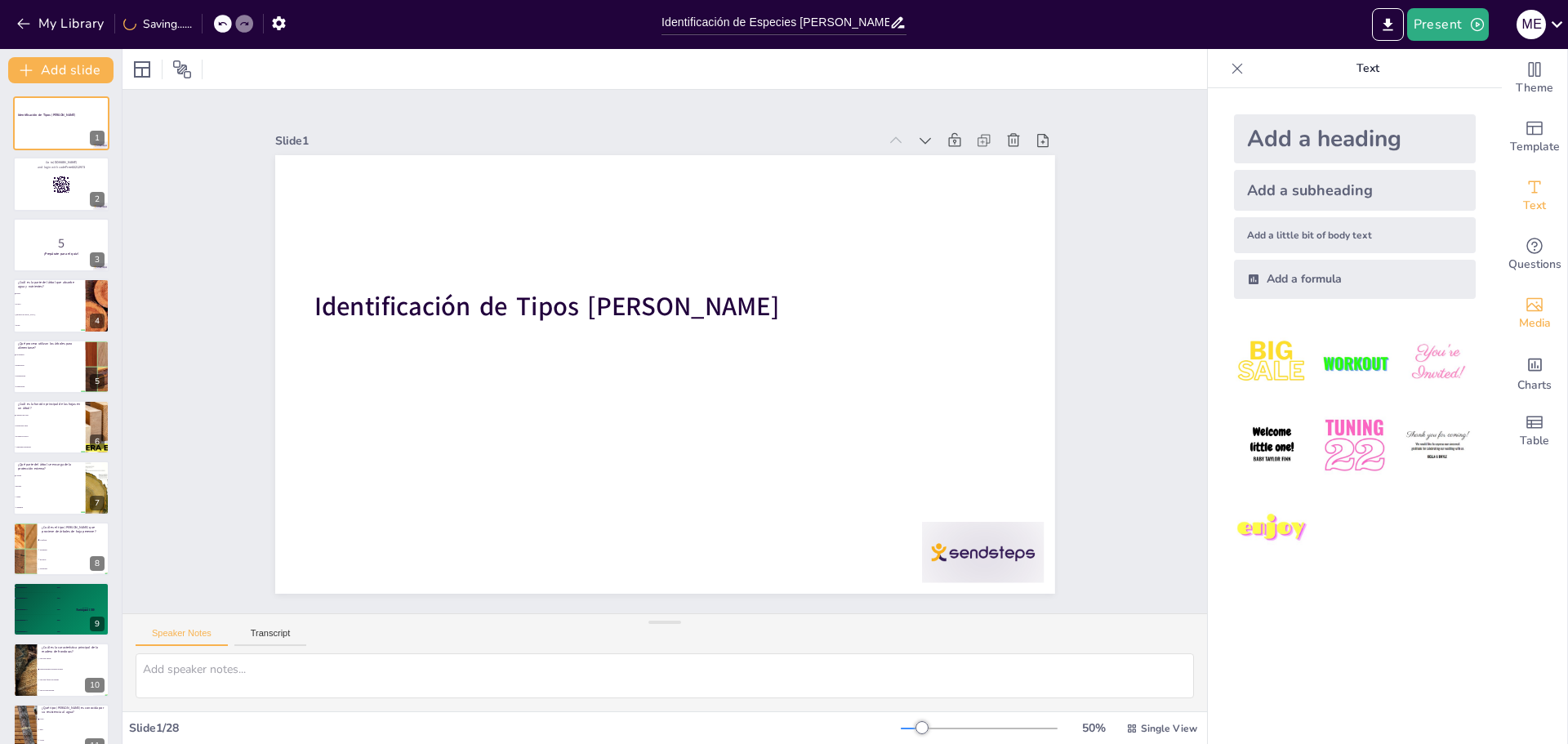
click at [1533, 327] on span "Media" at bounding box center [1535, 323] width 31 height 18
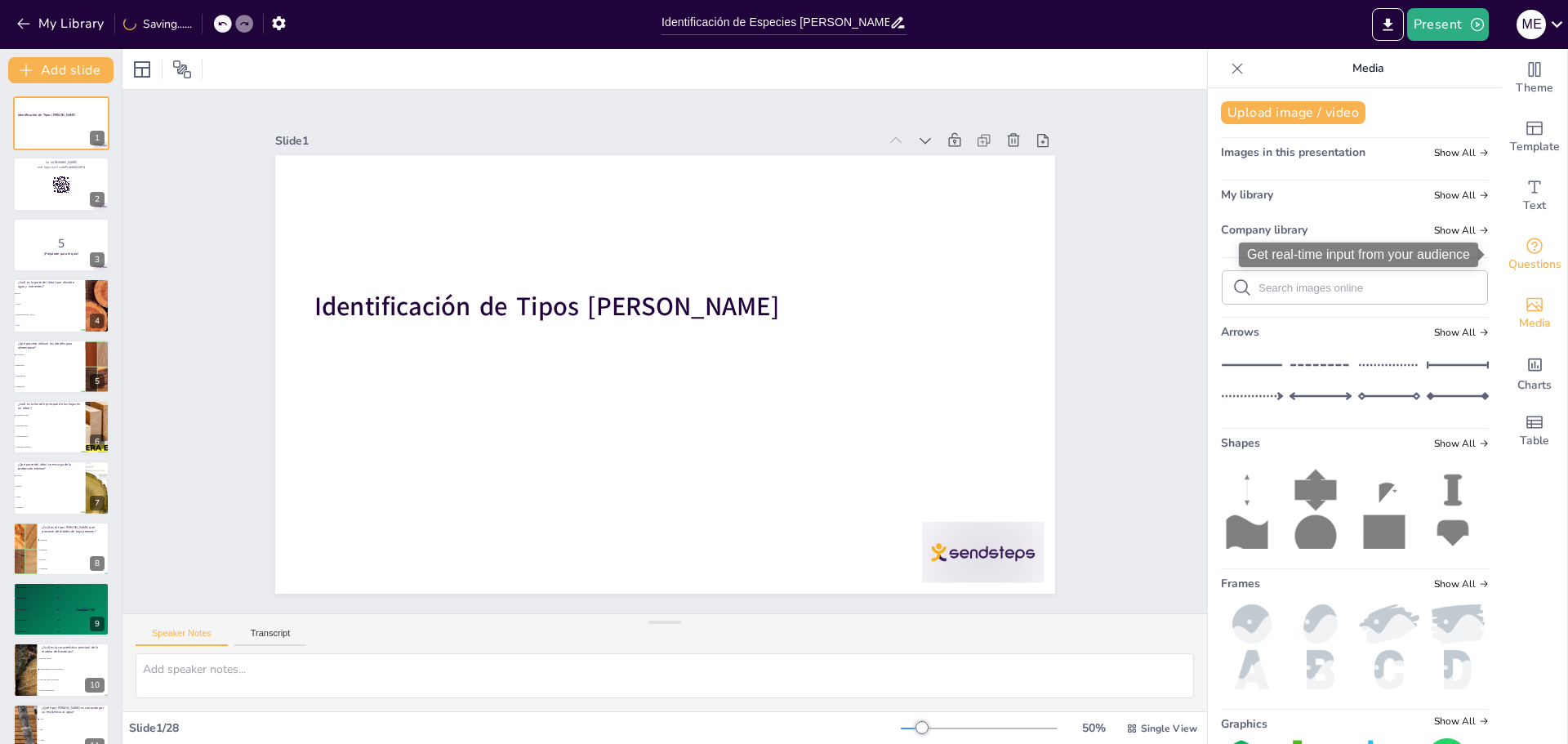
click at [1536, 263] on span "Questions" at bounding box center [1535, 264] width 53 height 18
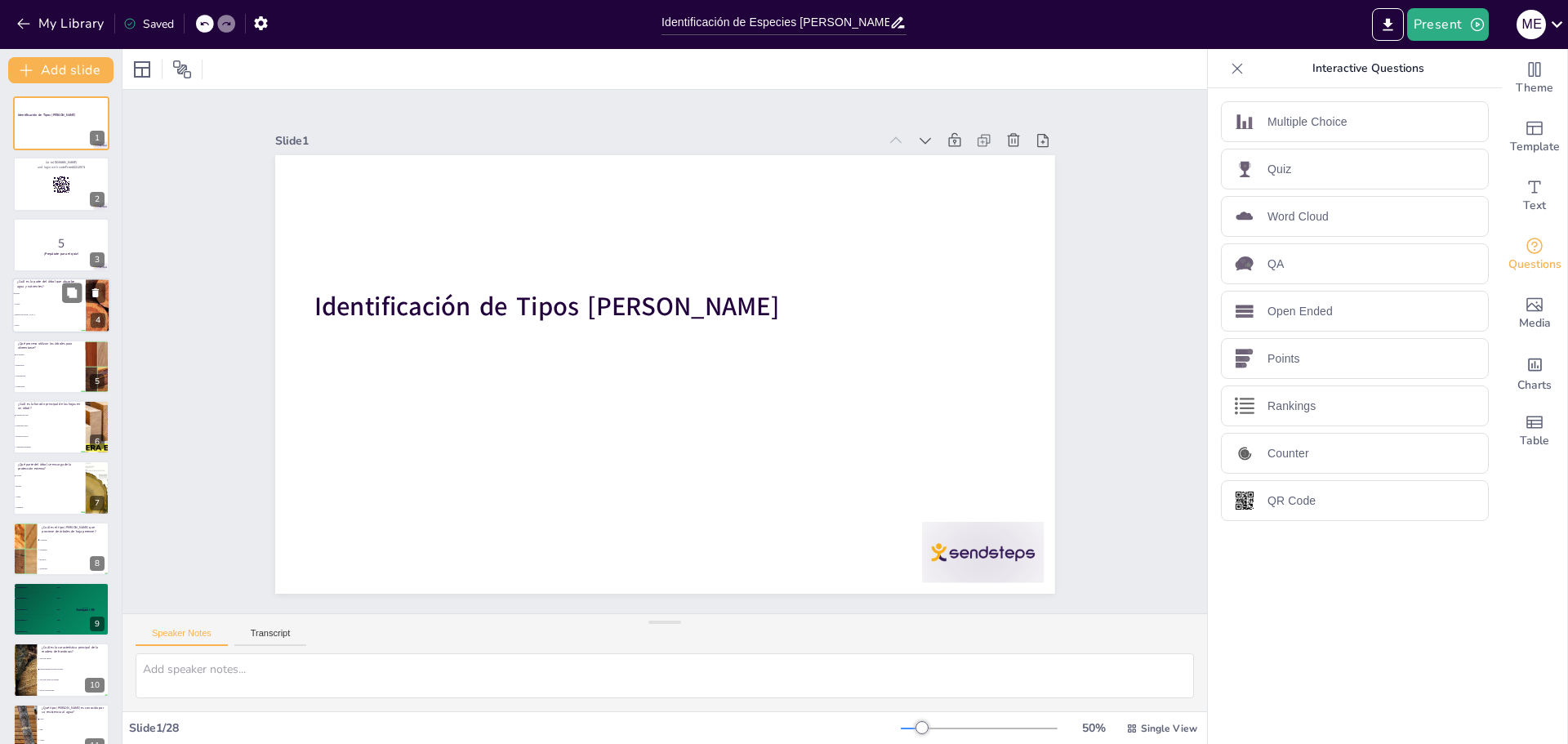
click at [48, 315] on span "[DEMOGRAPHIC_DATA]" at bounding box center [50, 316] width 70 height 3
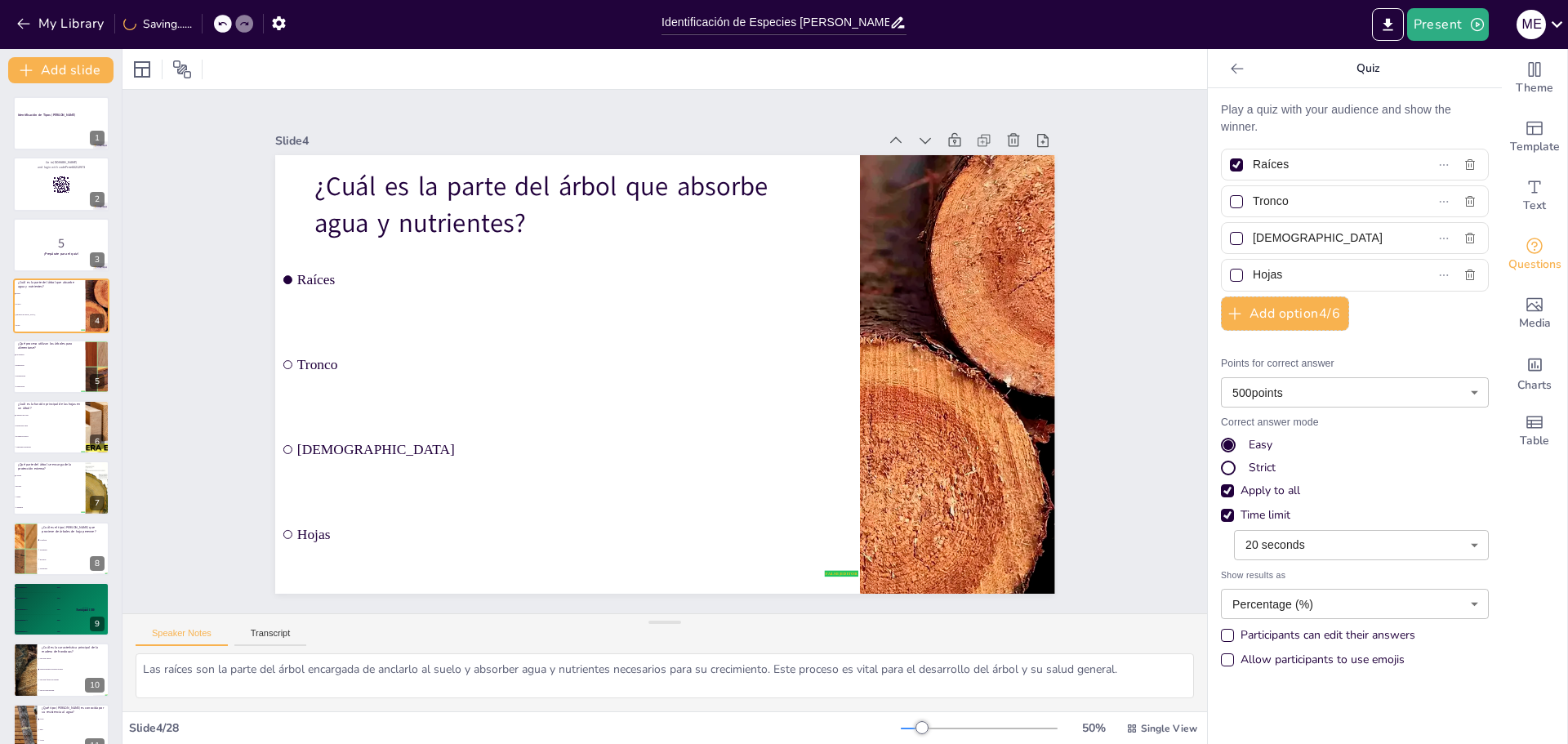
click at [1432, 388] on body "My Library Saving...... Identificación de Especies [PERSON_NAME]: Característic…" at bounding box center [784, 372] width 1568 height 744
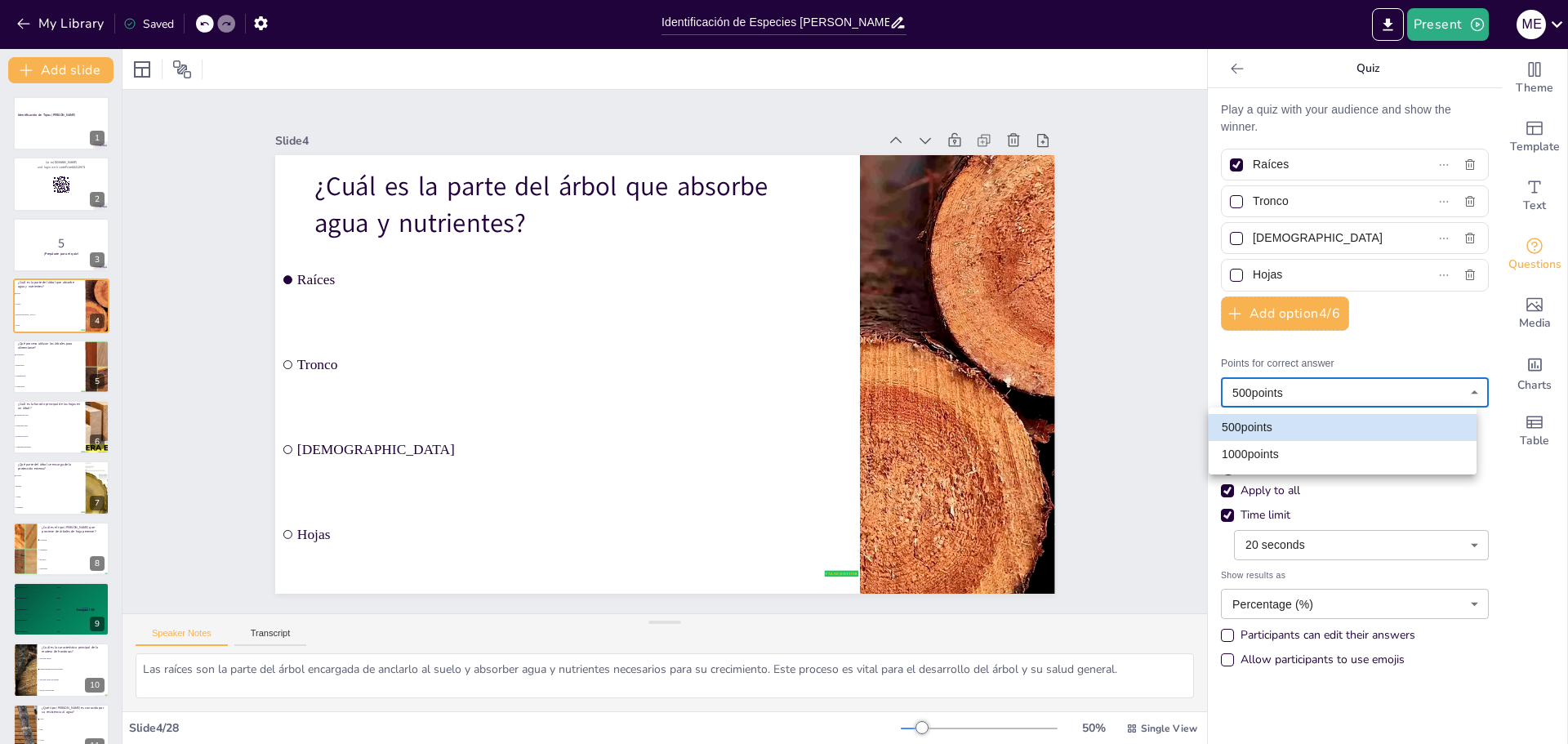
click at [1432, 388] on div at bounding box center [784, 372] width 1568 height 744
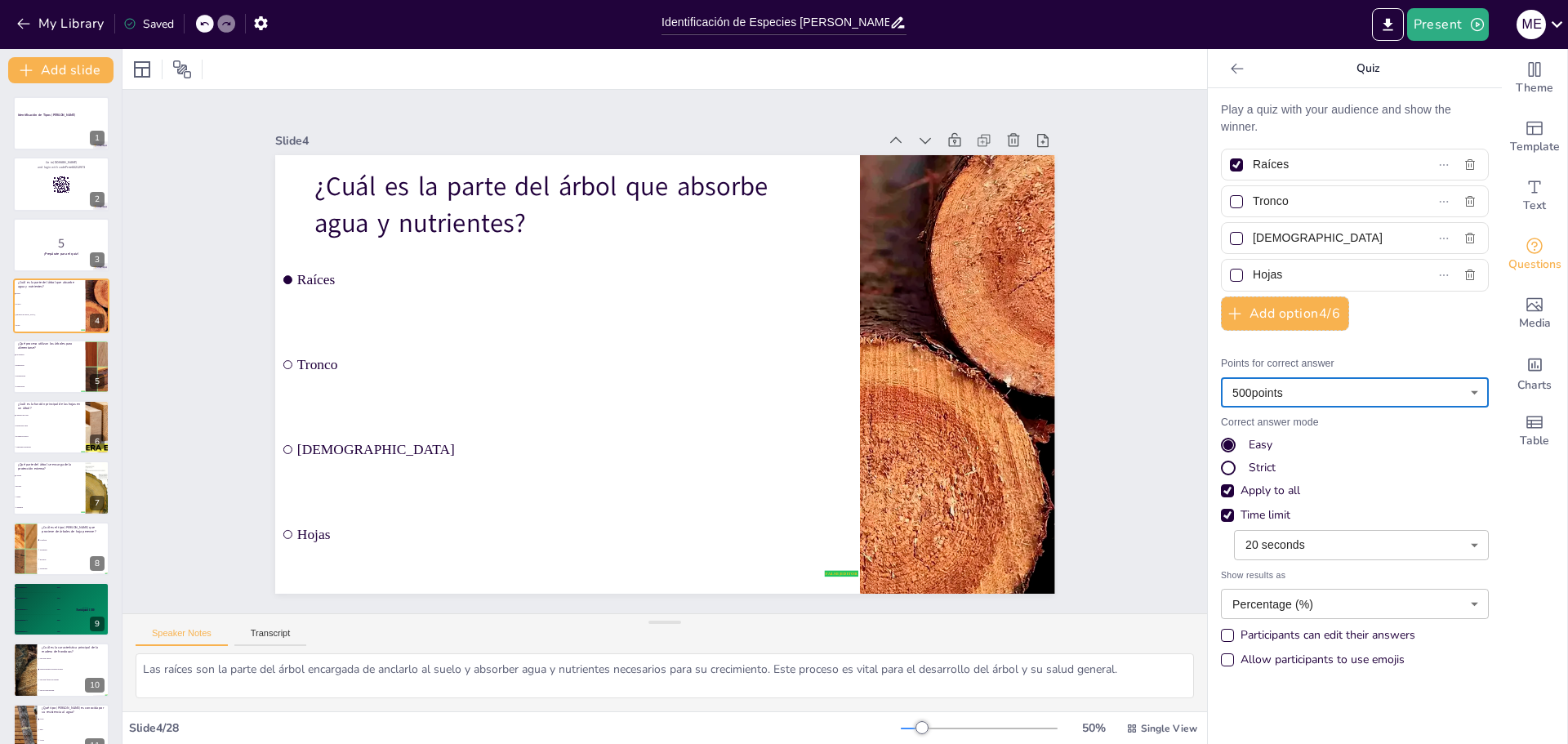
click at [1449, 606] on body "My Library Saved Identificación de Especies [PERSON_NAME]: Características y Us…" at bounding box center [784, 372] width 1568 height 744
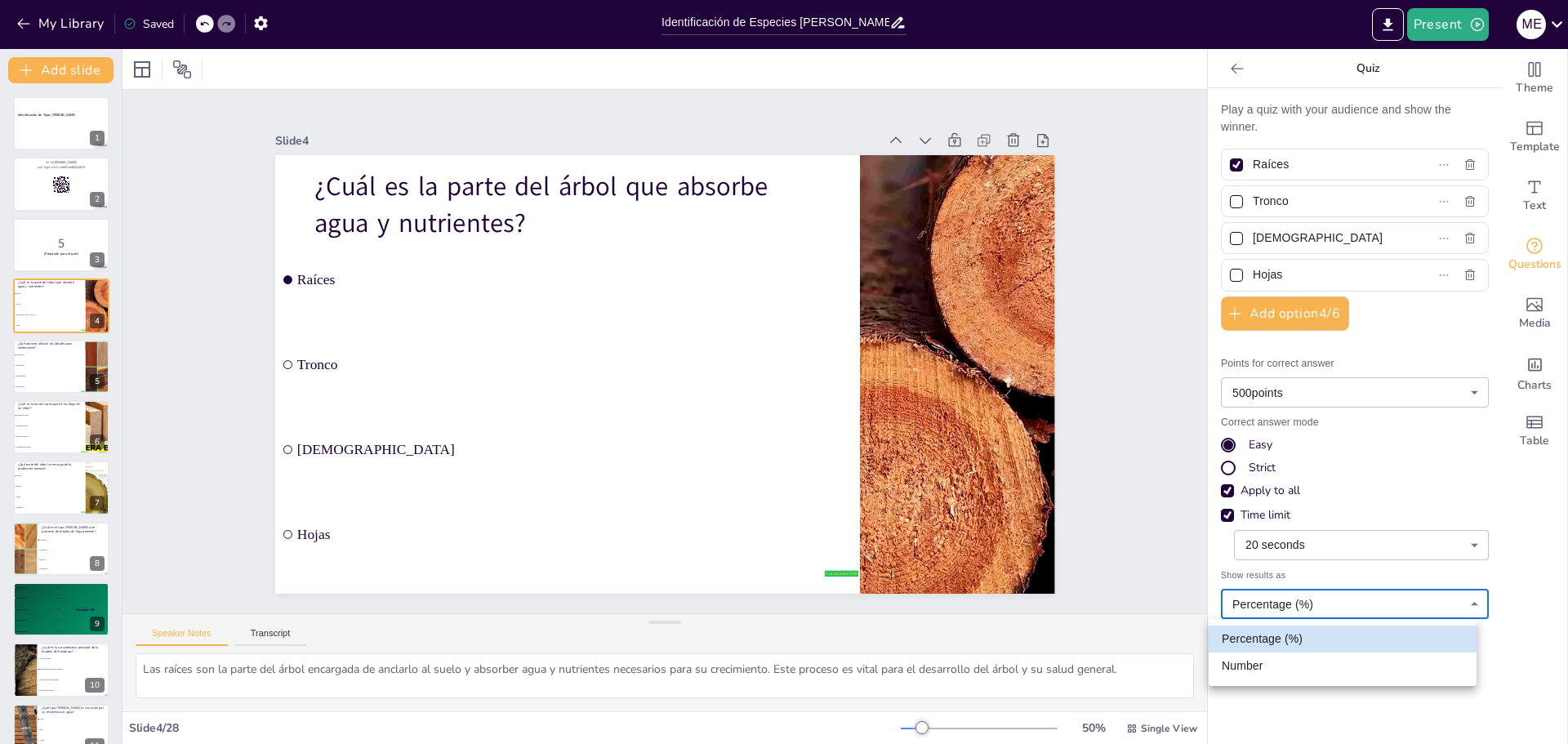
click at [1449, 606] on div at bounding box center [784, 372] width 1568 height 744
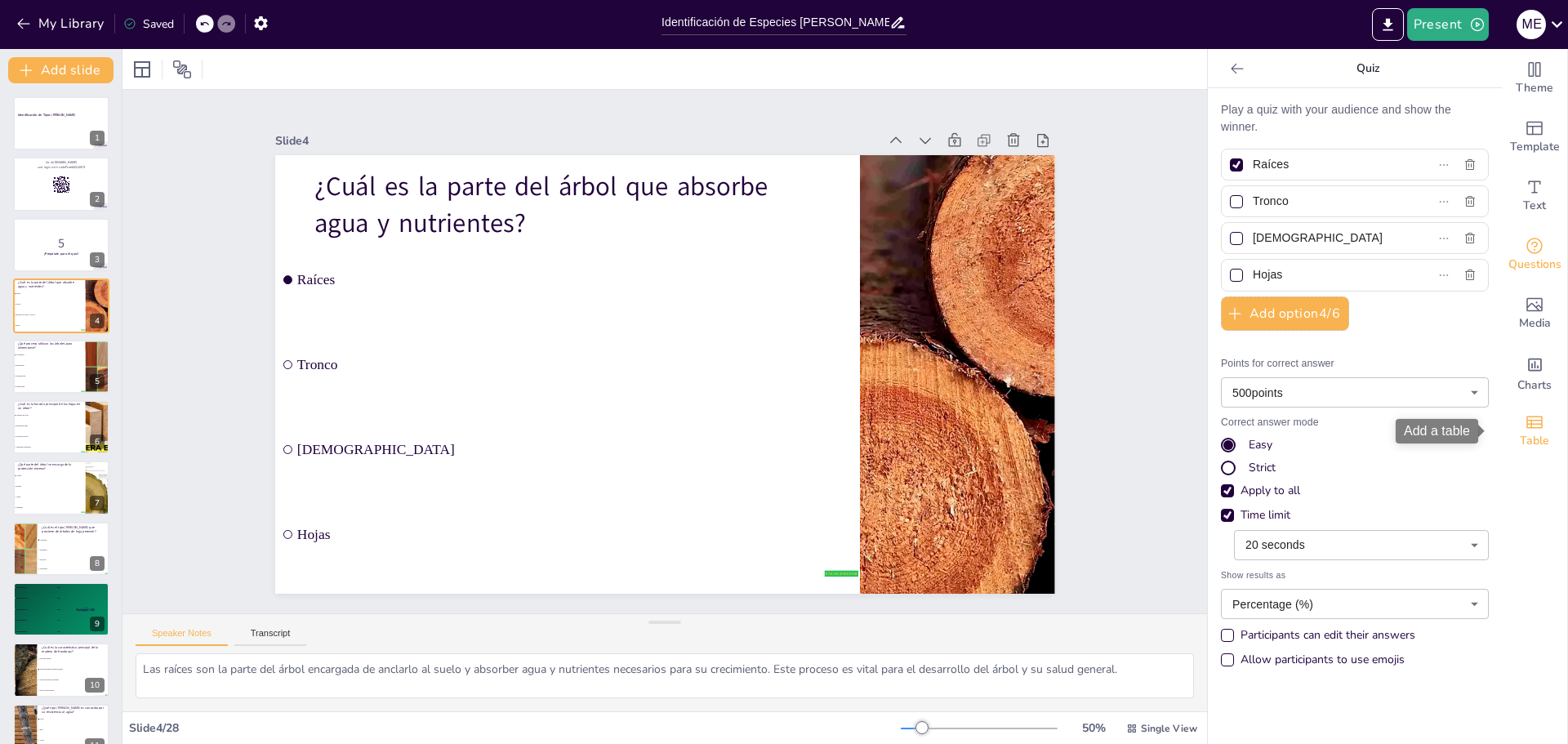
click at [1525, 434] on span "Table" at bounding box center [1535, 441] width 30 height 18
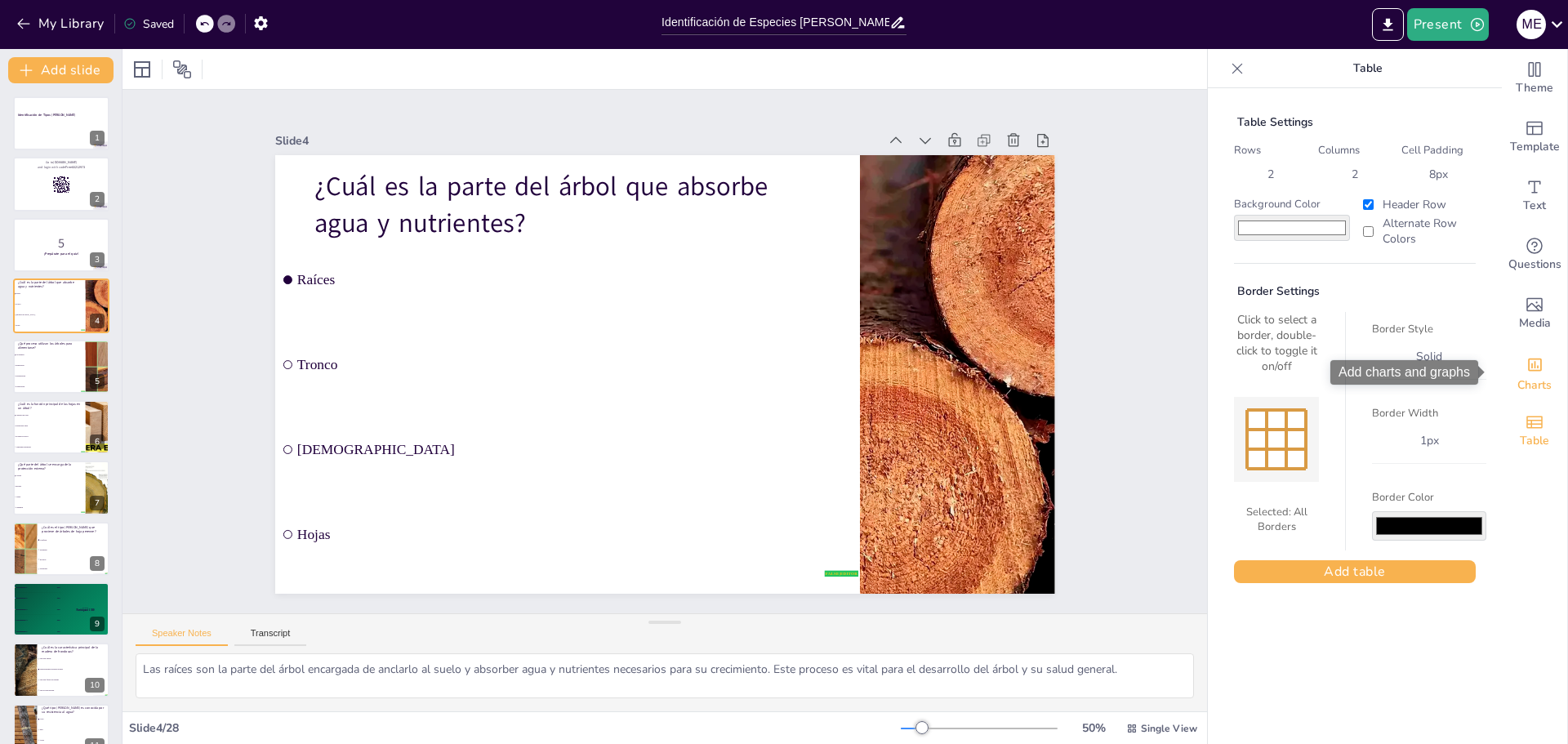
click at [1531, 391] on span "Charts" at bounding box center [1535, 385] width 34 height 18
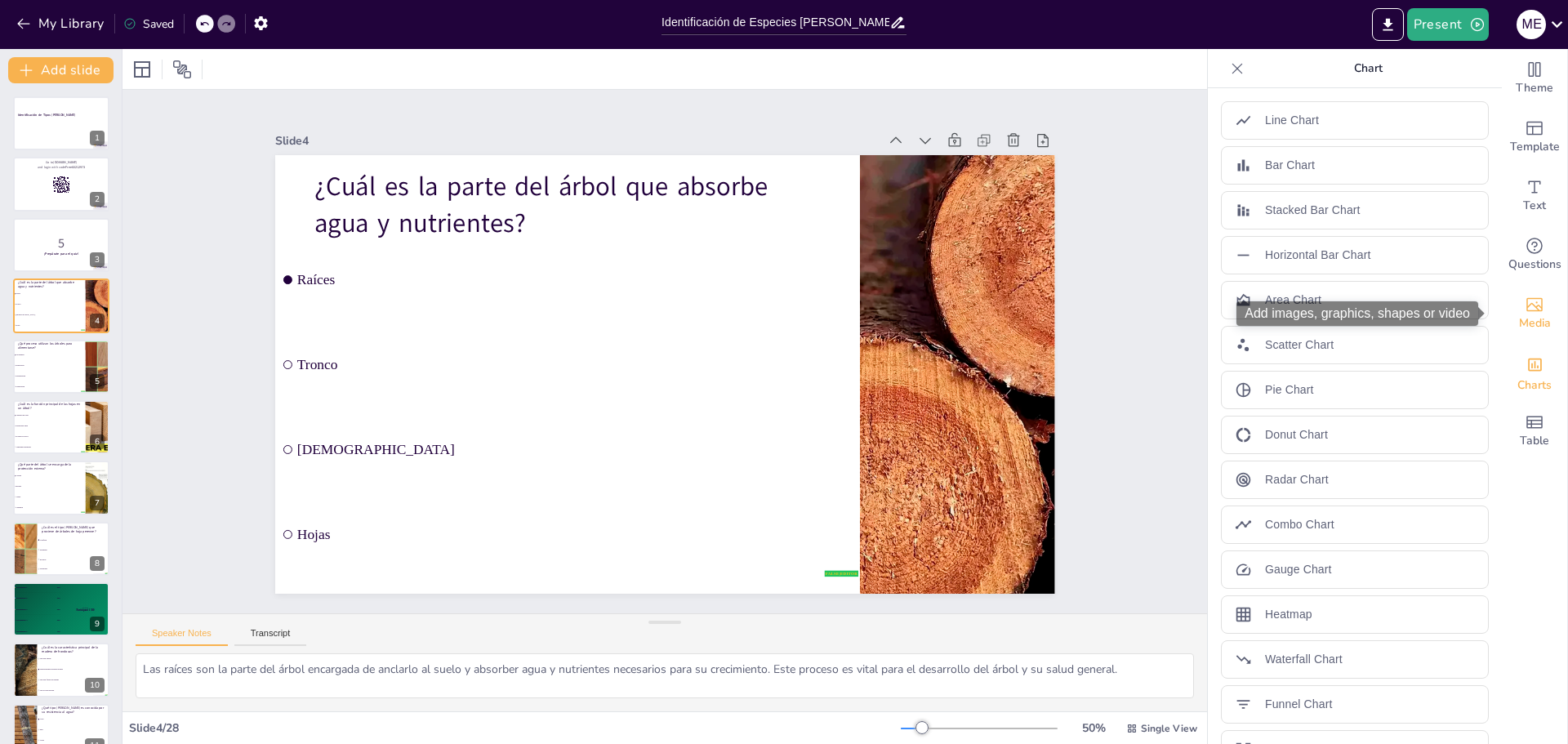
click at [1524, 322] on span "Media" at bounding box center [1535, 323] width 31 height 18
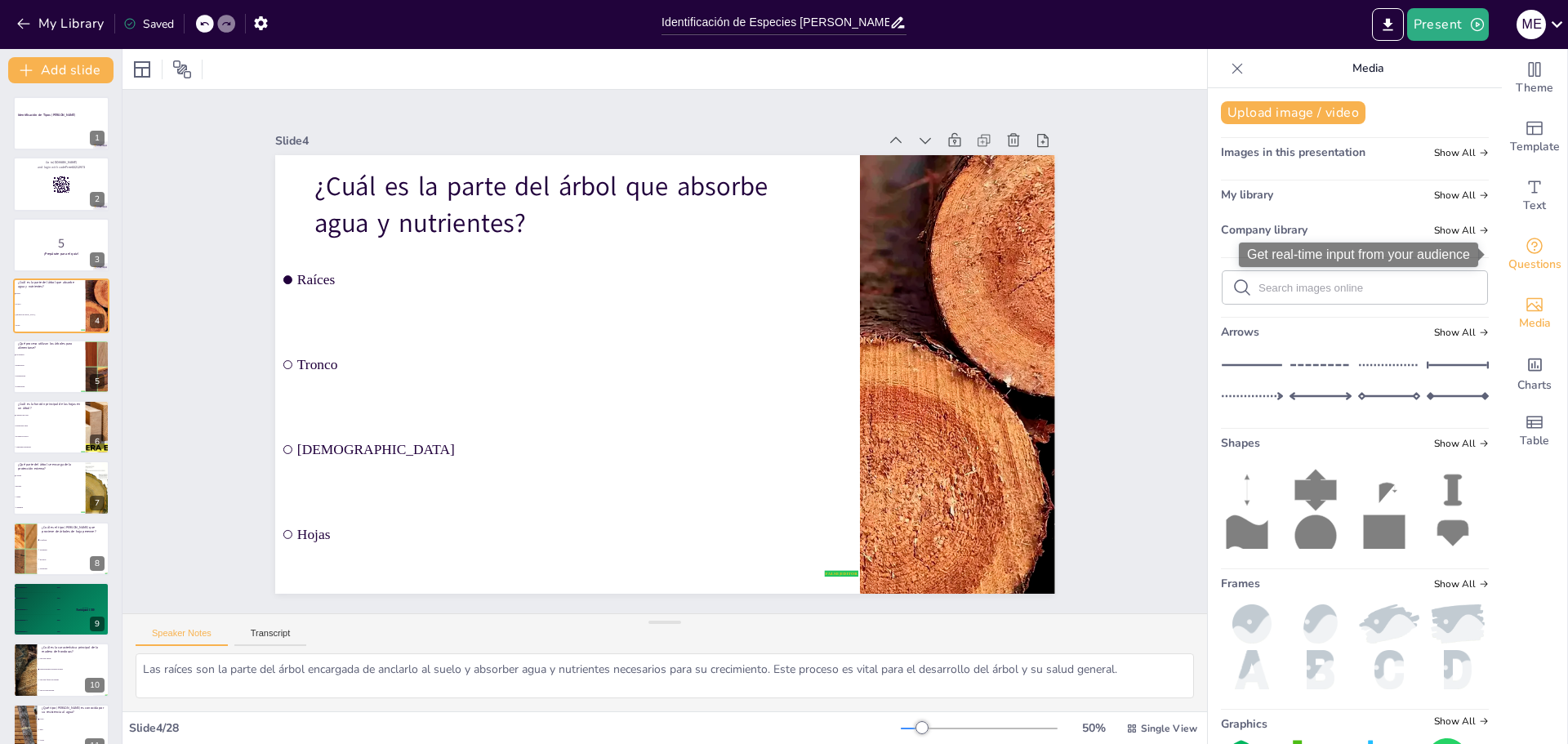
click at [1512, 260] on span "Questions" at bounding box center [1535, 264] width 53 height 18
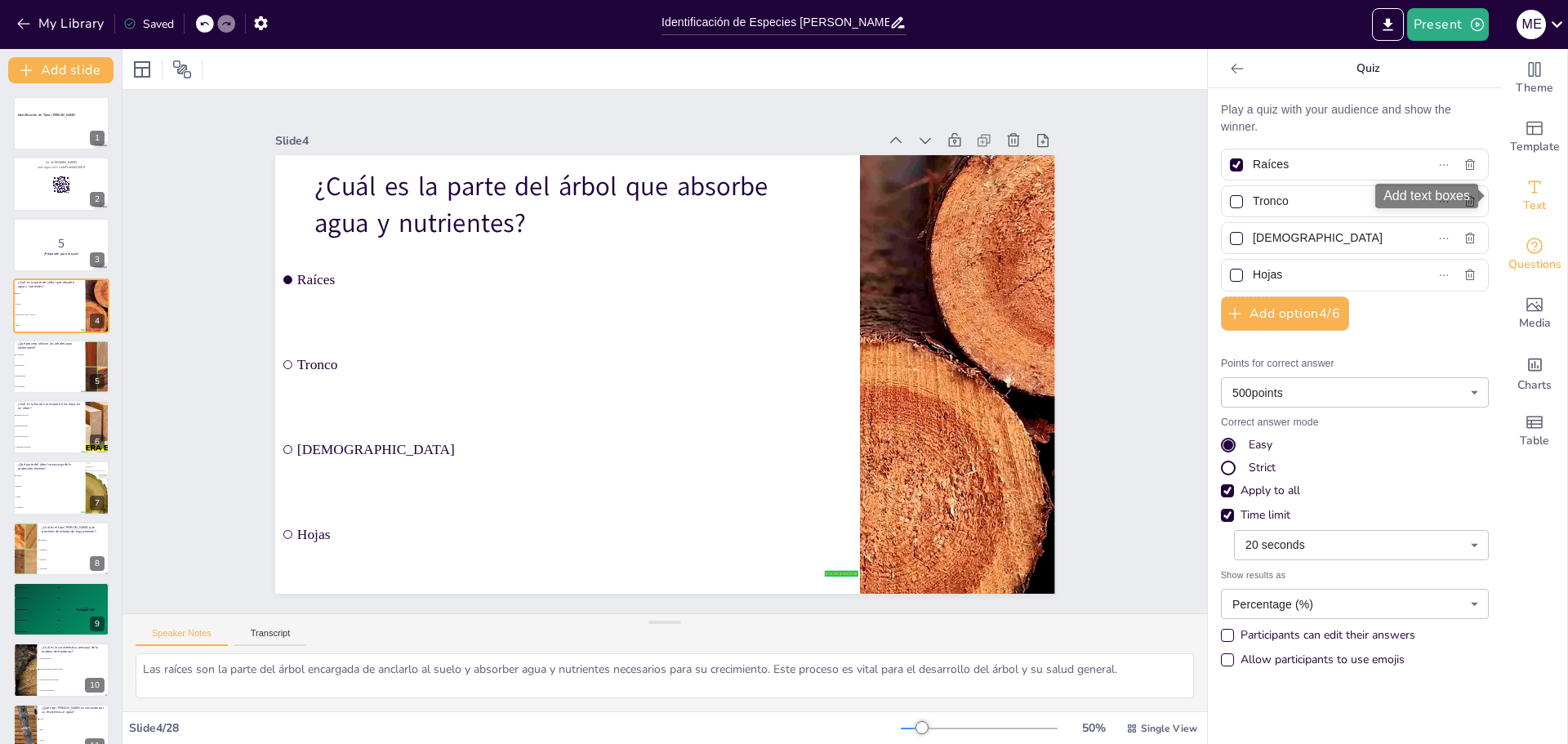
click at [1527, 205] on span "Text" at bounding box center [1535, 206] width 23 height 18
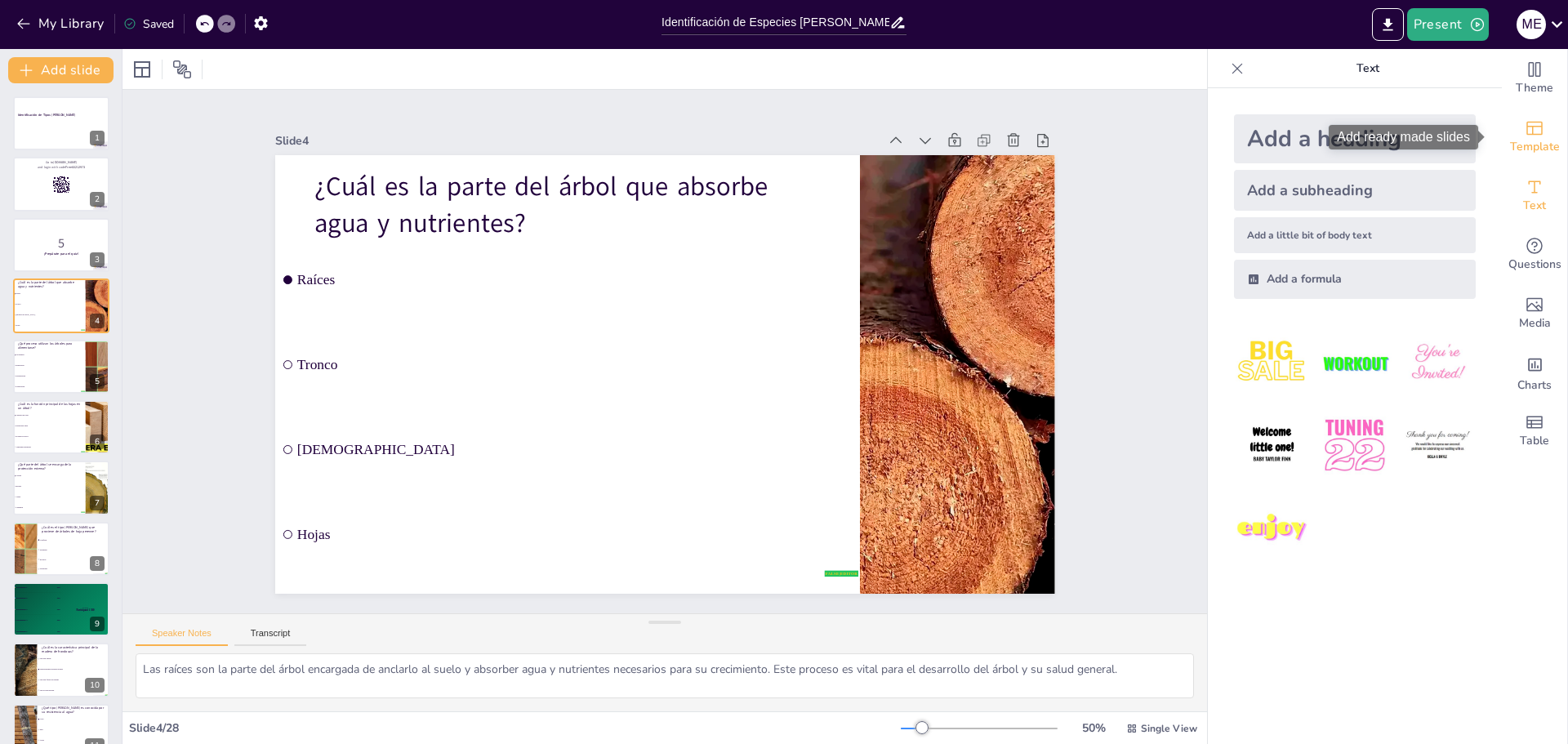
click at [1532, 132] on div "Template" at bounding box center [1535, 136] width 66 height 58
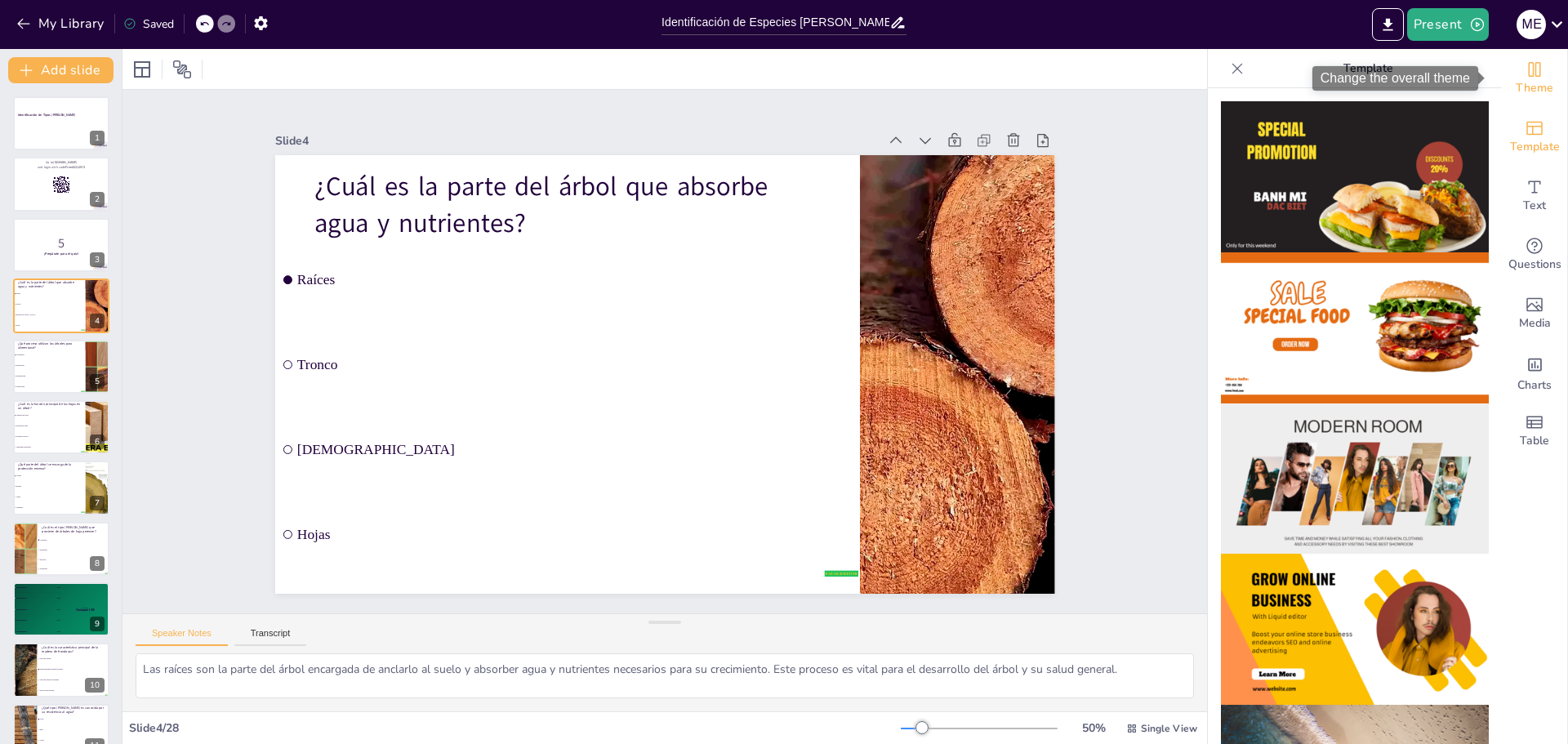
click at [1532, 68] on icon "Change the overall theme" at bounding box center [1534, 69] width 19 height 19
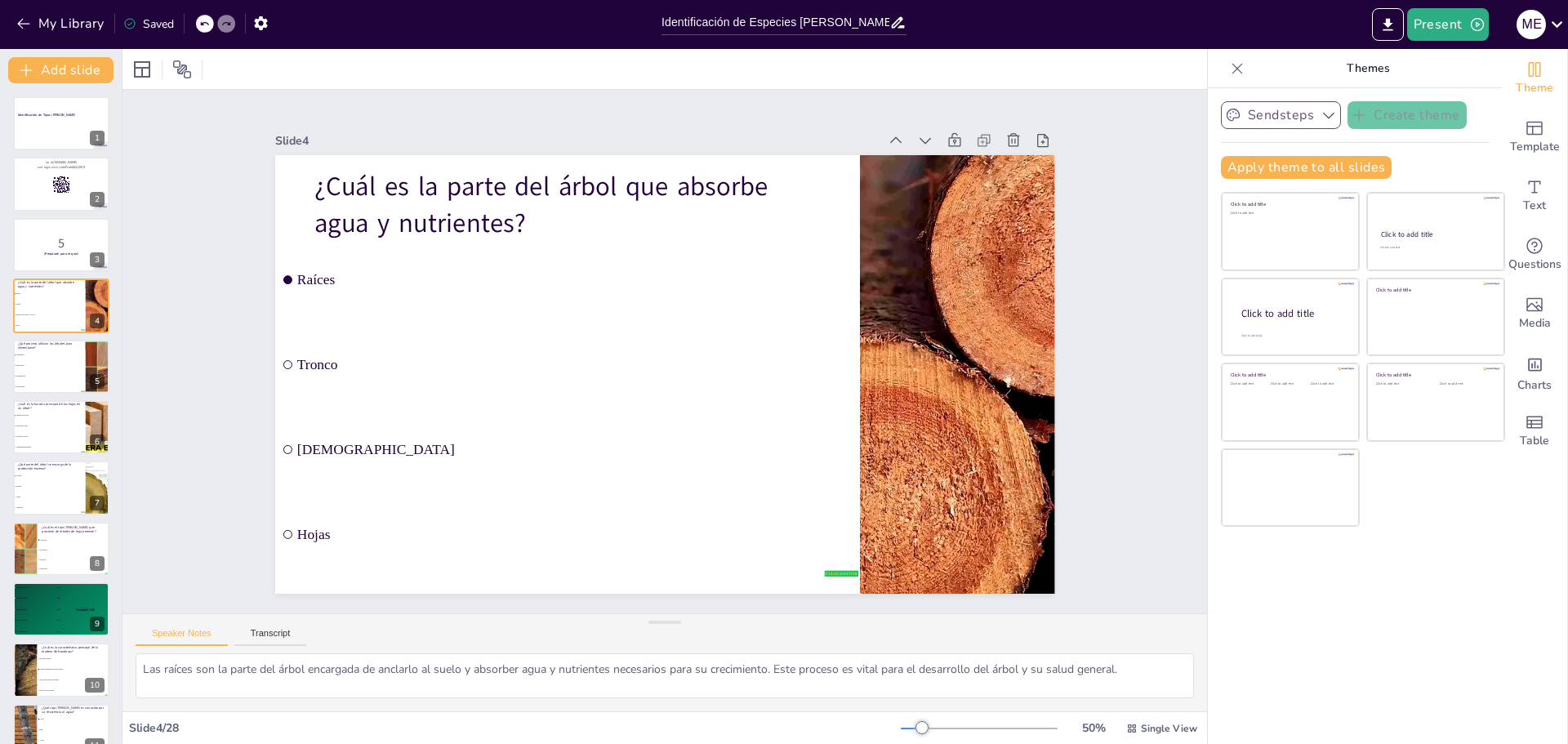
click at [1321, 115] on icon "button" at bounding box center [1329, 116] width 17 height 17
